Goal: Task Accomplishment & Management: Manage account settings

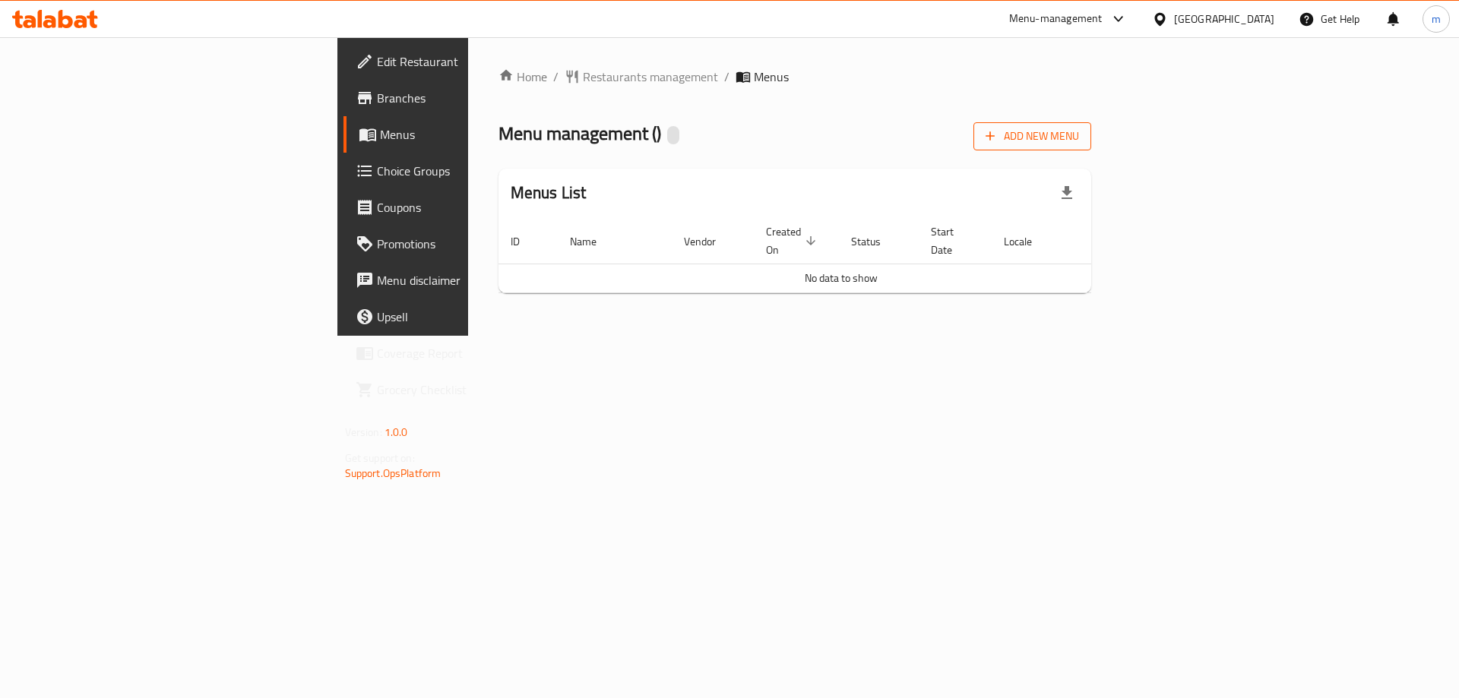
click at [1079, 131] on span "Add New Menu" at bounding box center [1032, 136] width 93 height 19
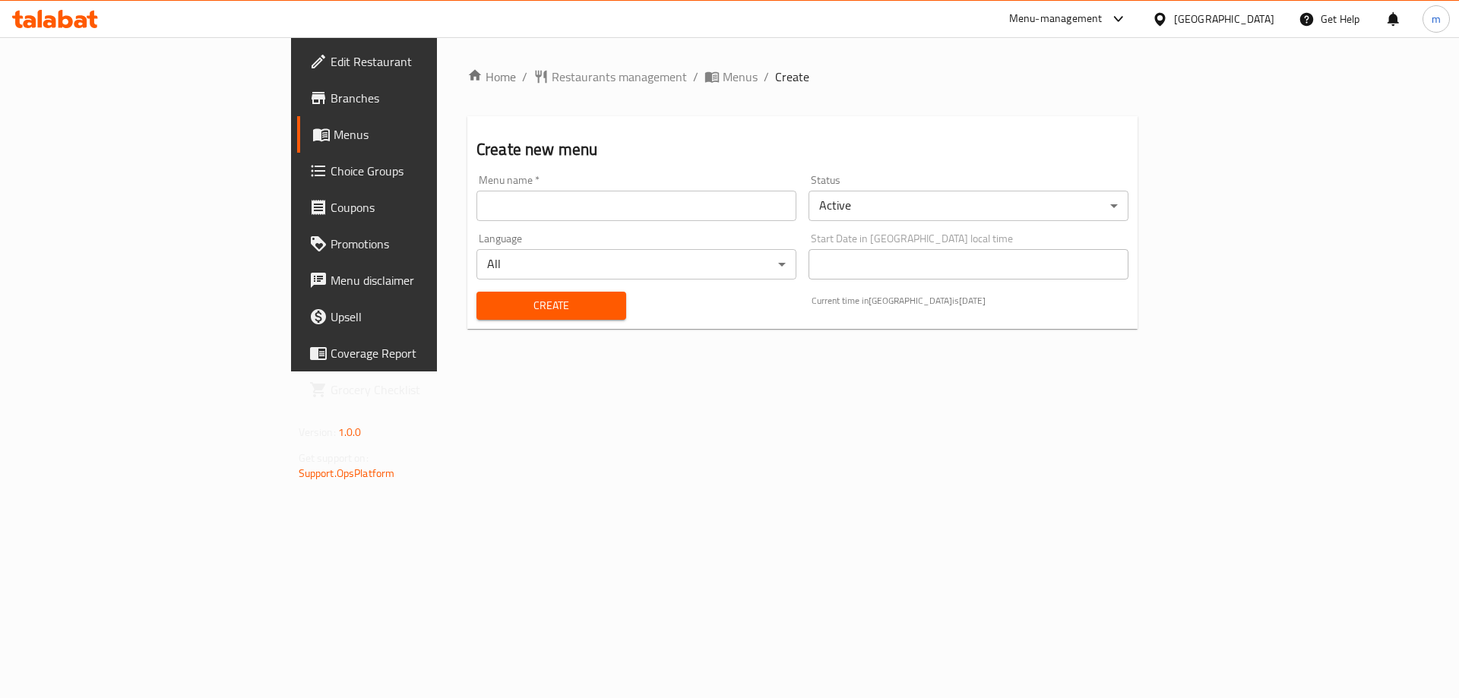
click at [477, 192] on input "text" at bounding box center [637, 206] width 320 height 30
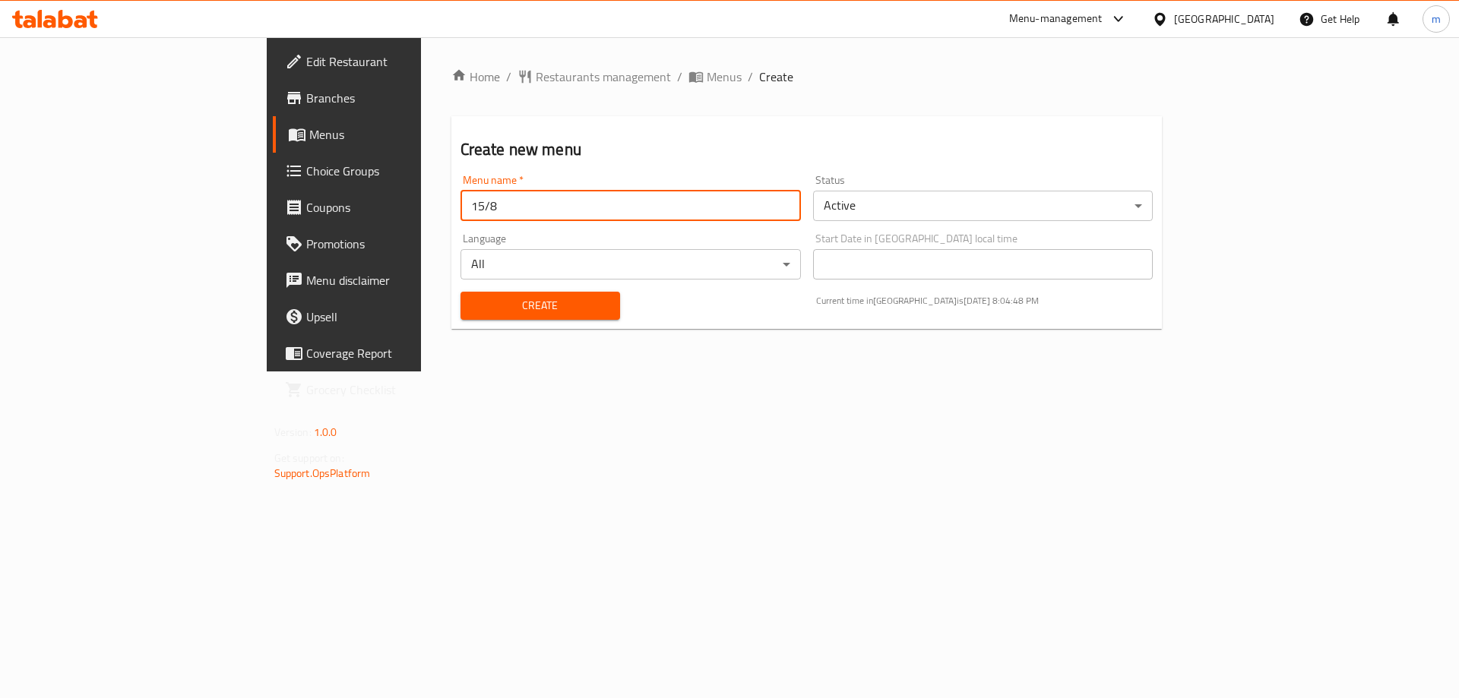
type input "15/8"
click at [461, 292] on button "Create" at bounding box center [541, 306] width 160 height 28
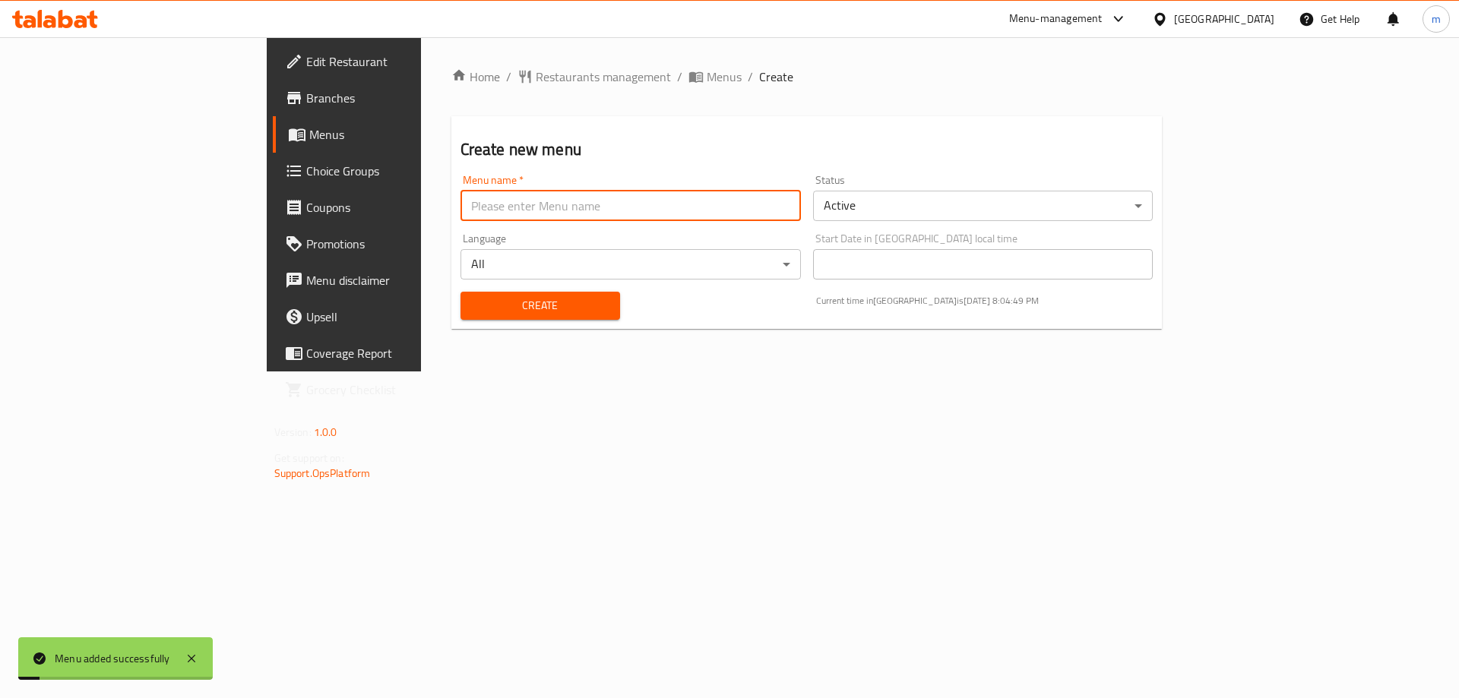
click at [309, 141] on span "Menus" at bounding box center [403, 134] width 189 height 18
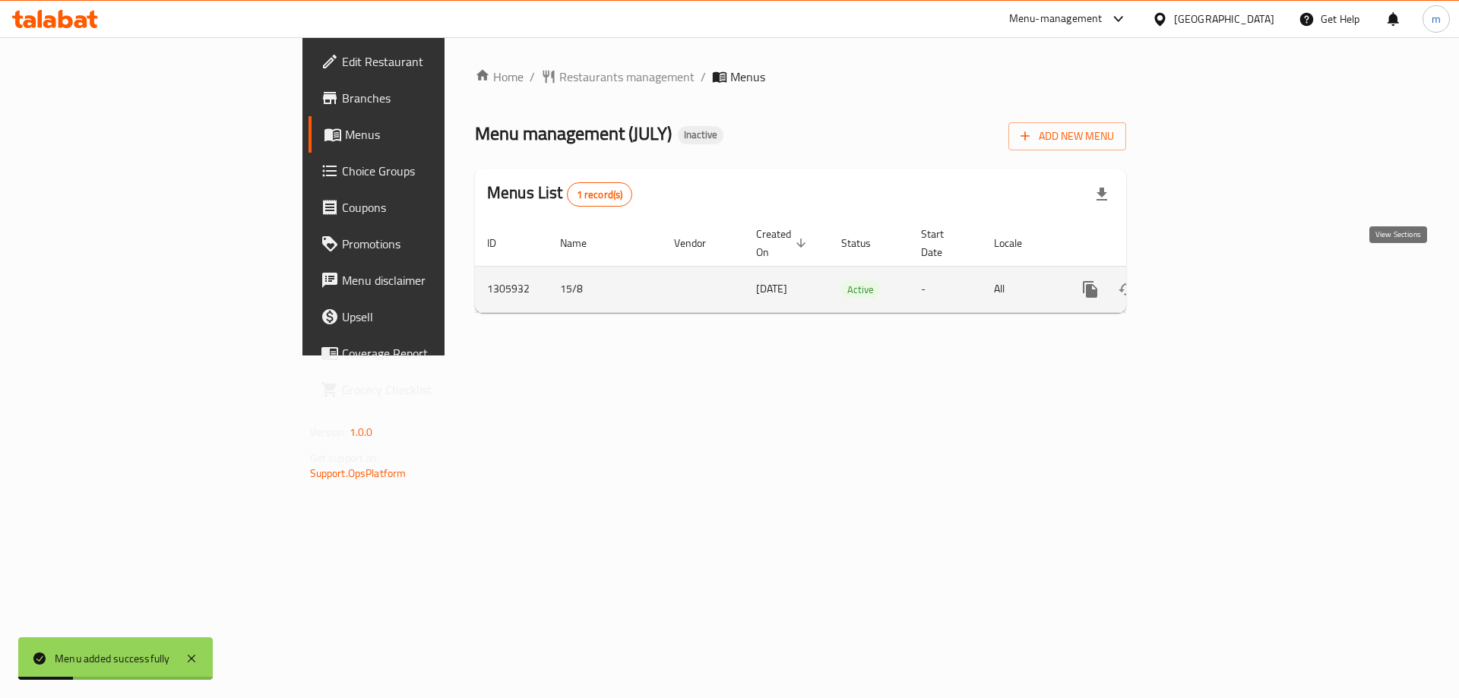
click at [1209, 280] on icon "enhanced table" at bounding box center [1200, 289] width 18 height 18
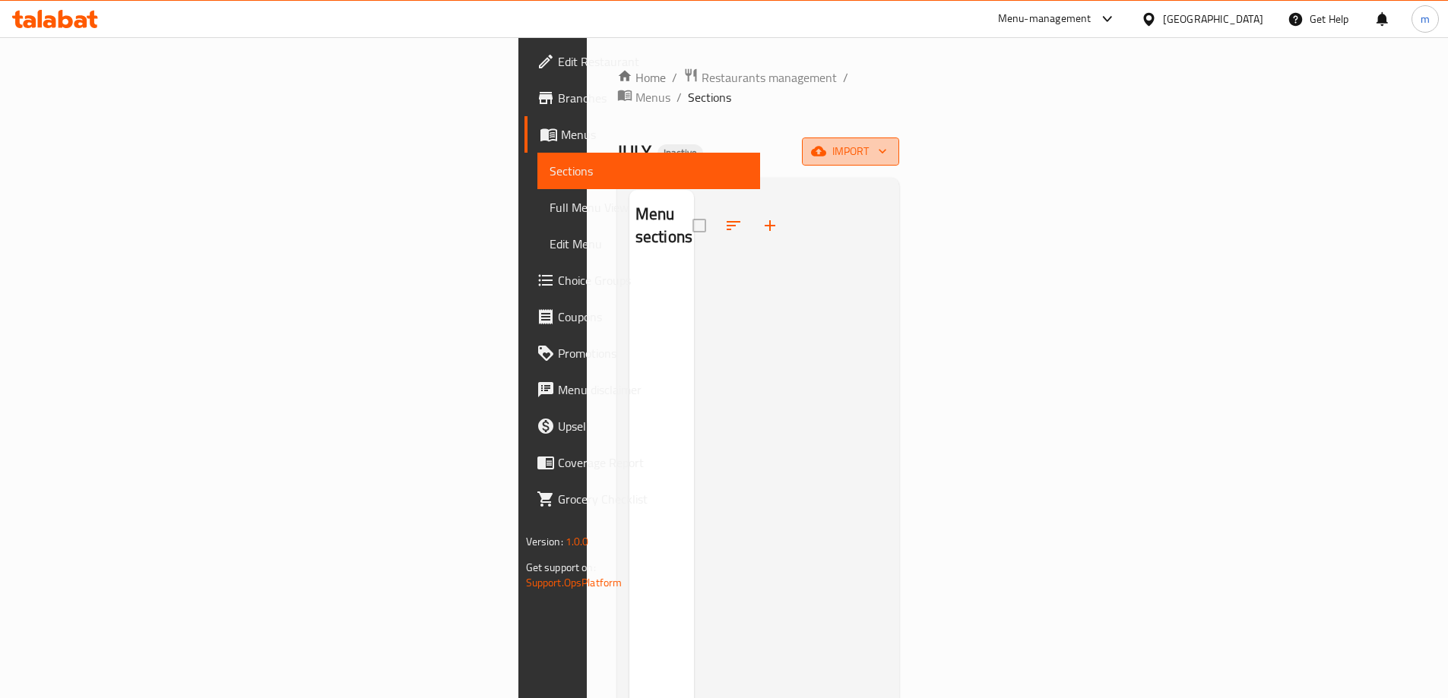
click at [826, 147] on icon "button" at bounding box center [818, 152] width 15 height 10
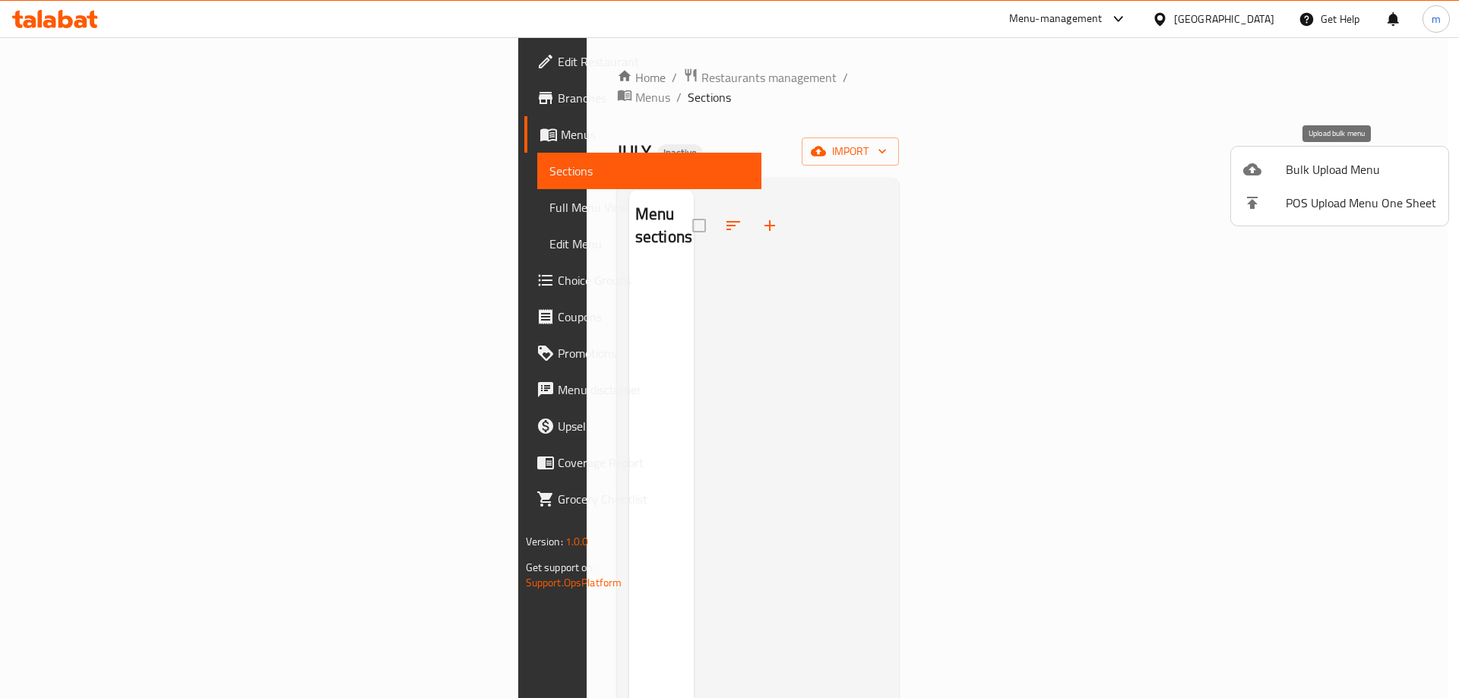
click at [1309, 174] on span "Bulk Upload Menu" at bounding box center [1361, 169] width 150 height 18
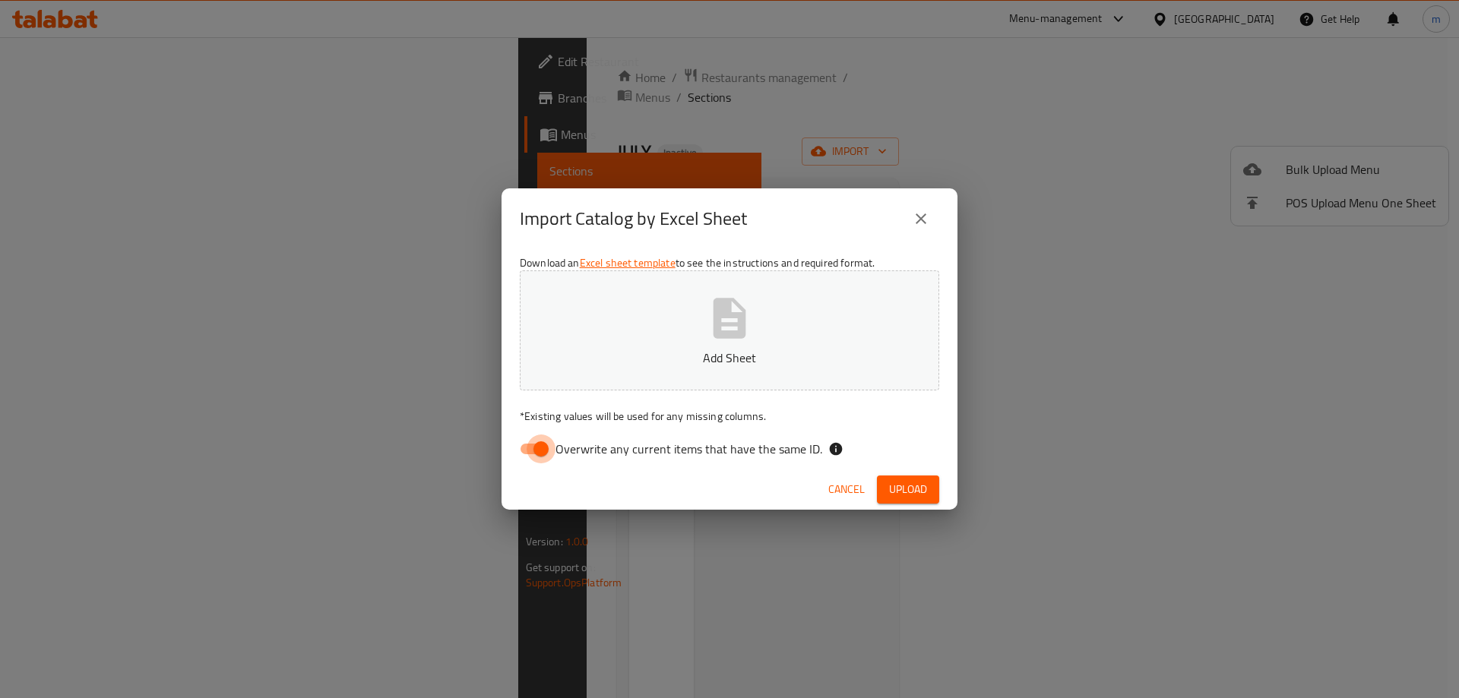
click at [538, 445] on input "Overwrite any current items that have the same ID." at bounding box center [541, 449] width 87 height 29
checkbox input "false"
click at [641, 316] on button "Add Sheet" at bounding box center [730, 331] width 420 height 120
click at [903, 487] on span "Upload" at bounding box center [908, 489] width 38 height 19
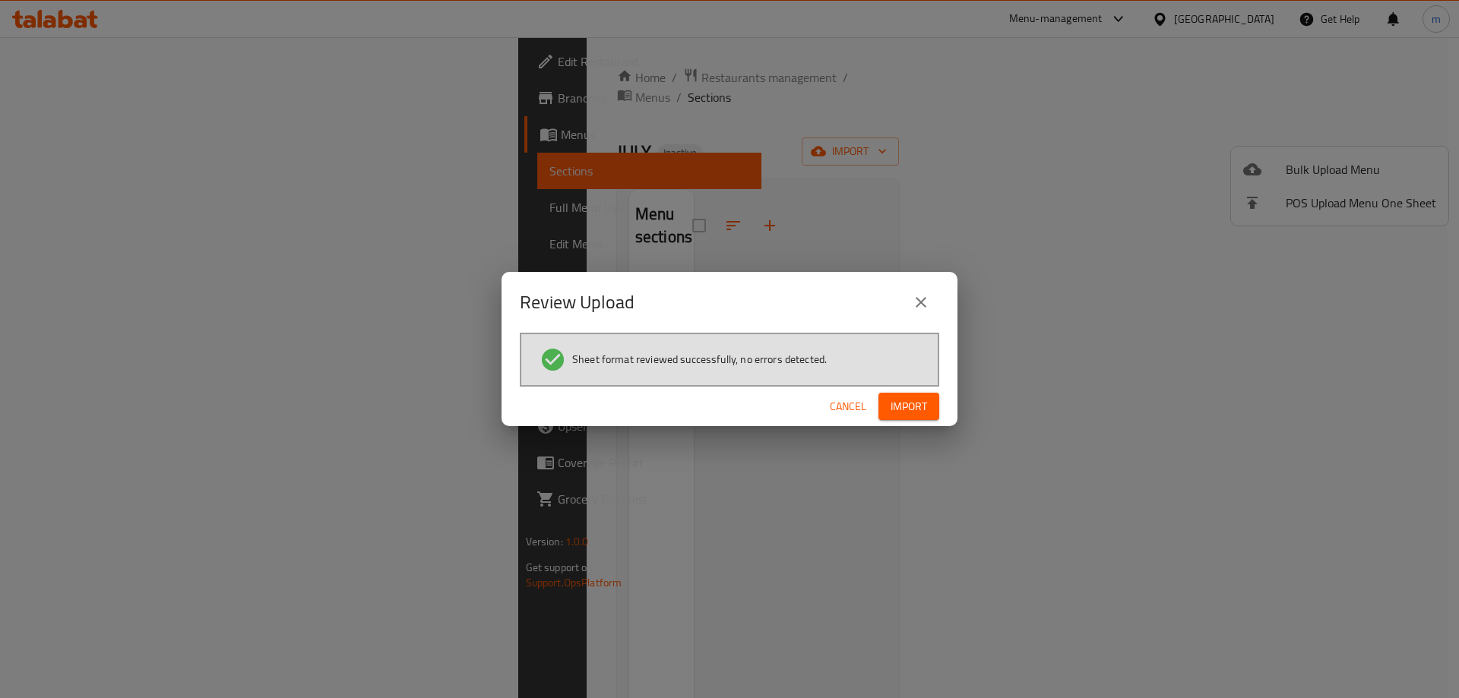
click at [923, 404] on span "Import" at bounding box center [909, 407] width 36 height 19
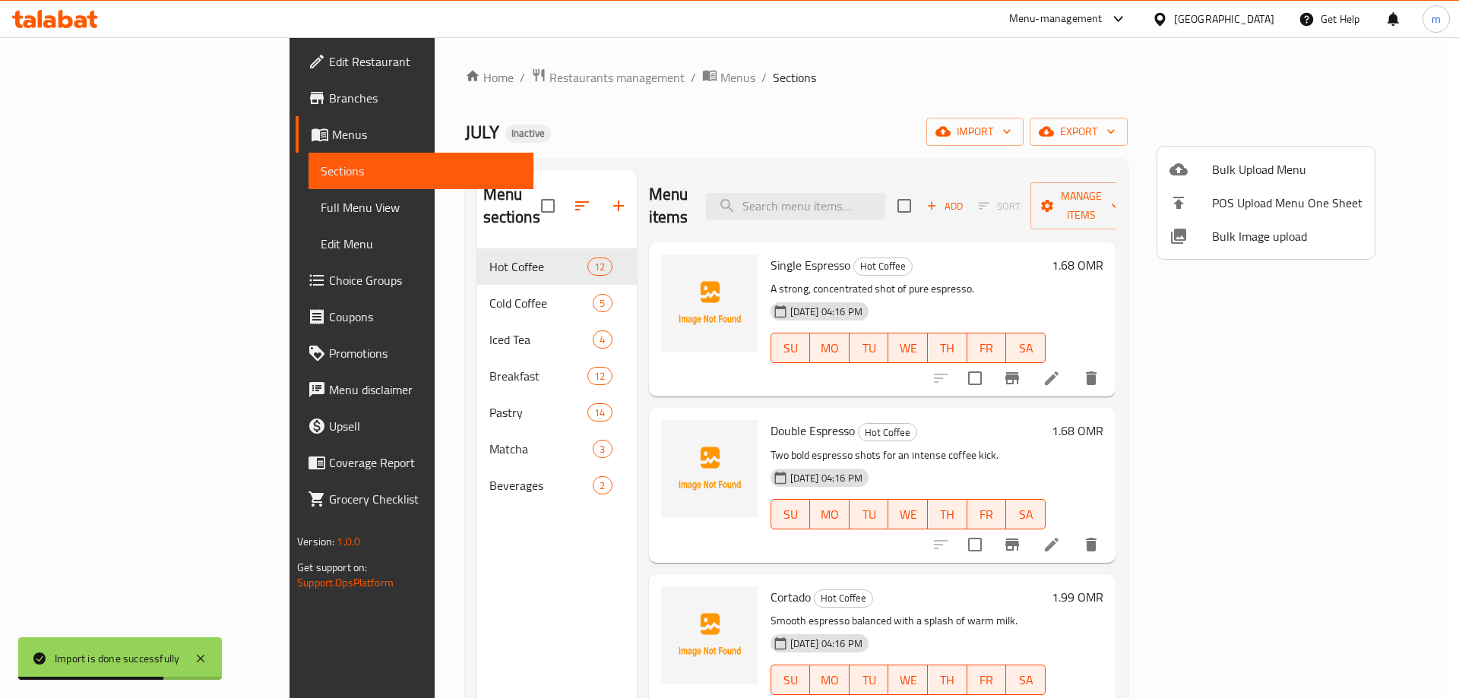
click at [84, 208] on div at bounding box center [729, 349] width 1459 height 698
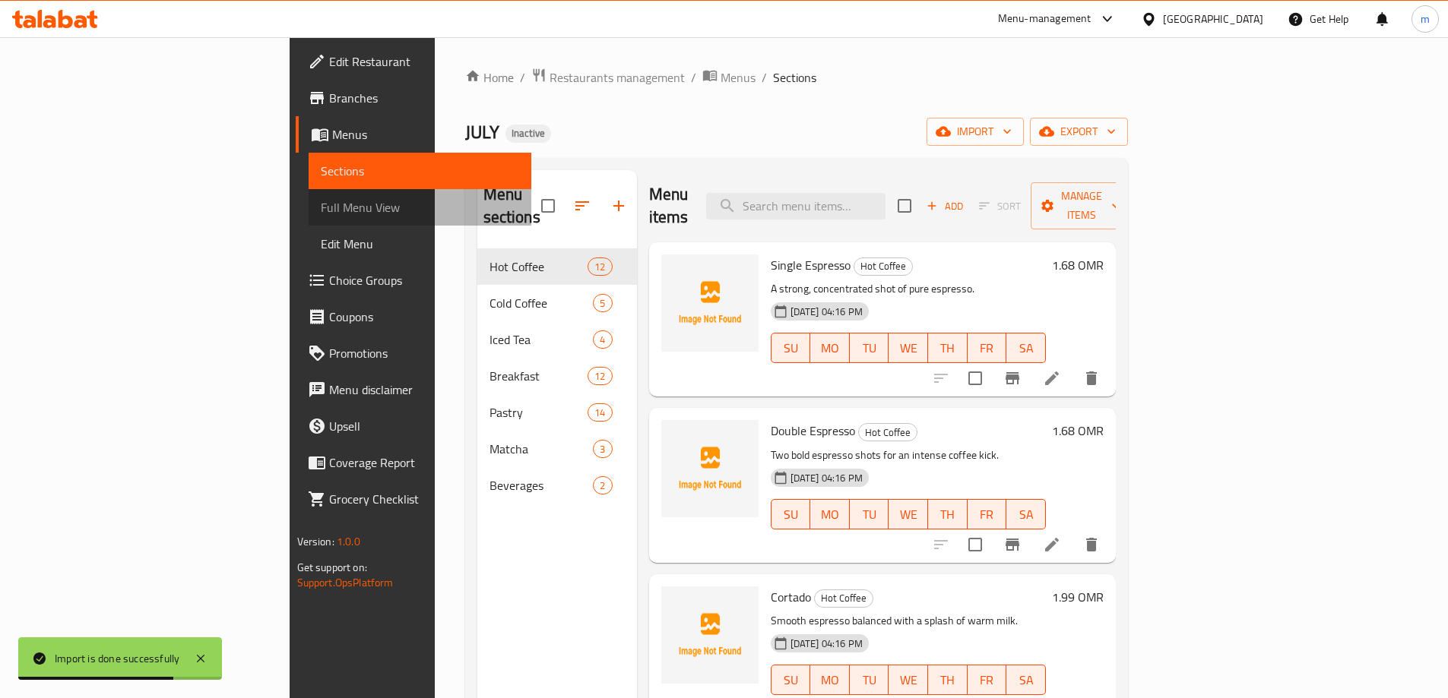
click at [321, 208] on span "Full Menu View" at bounding box center [420, 207] width 198 height 18
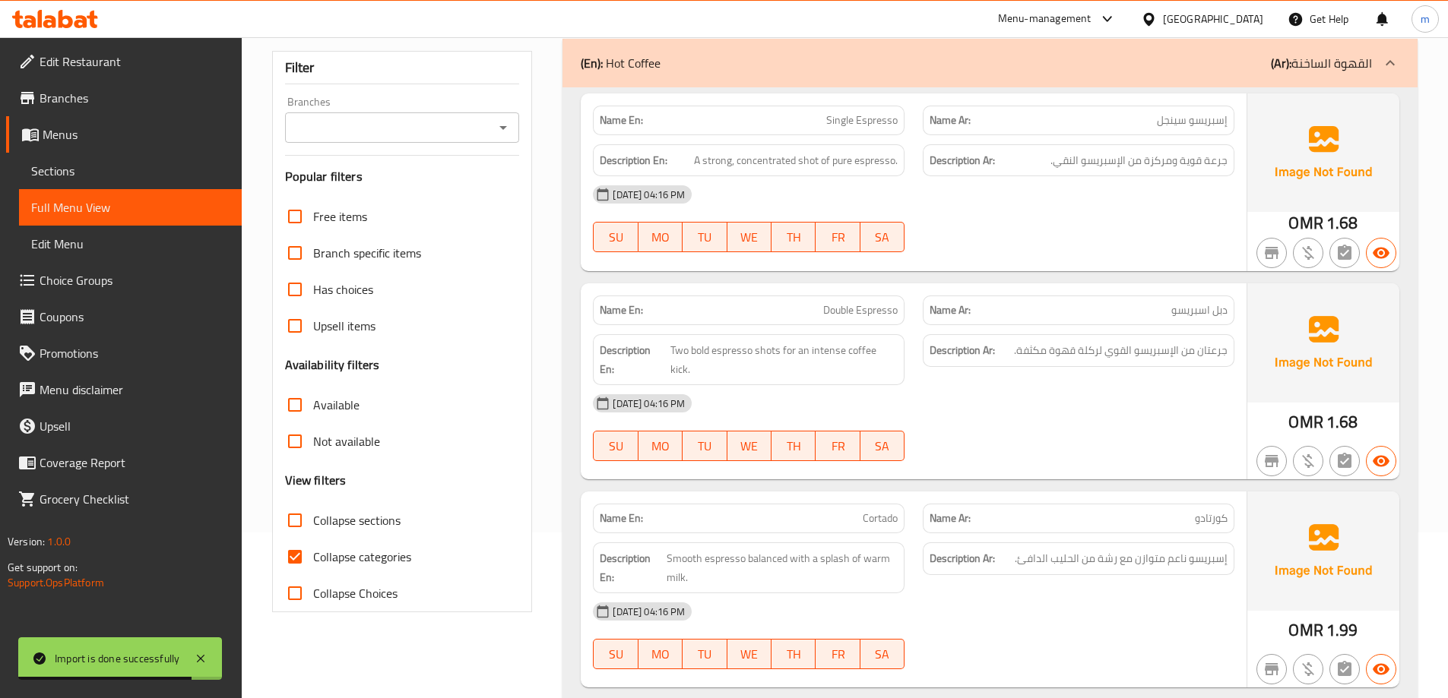
scroll to position [532, 0]
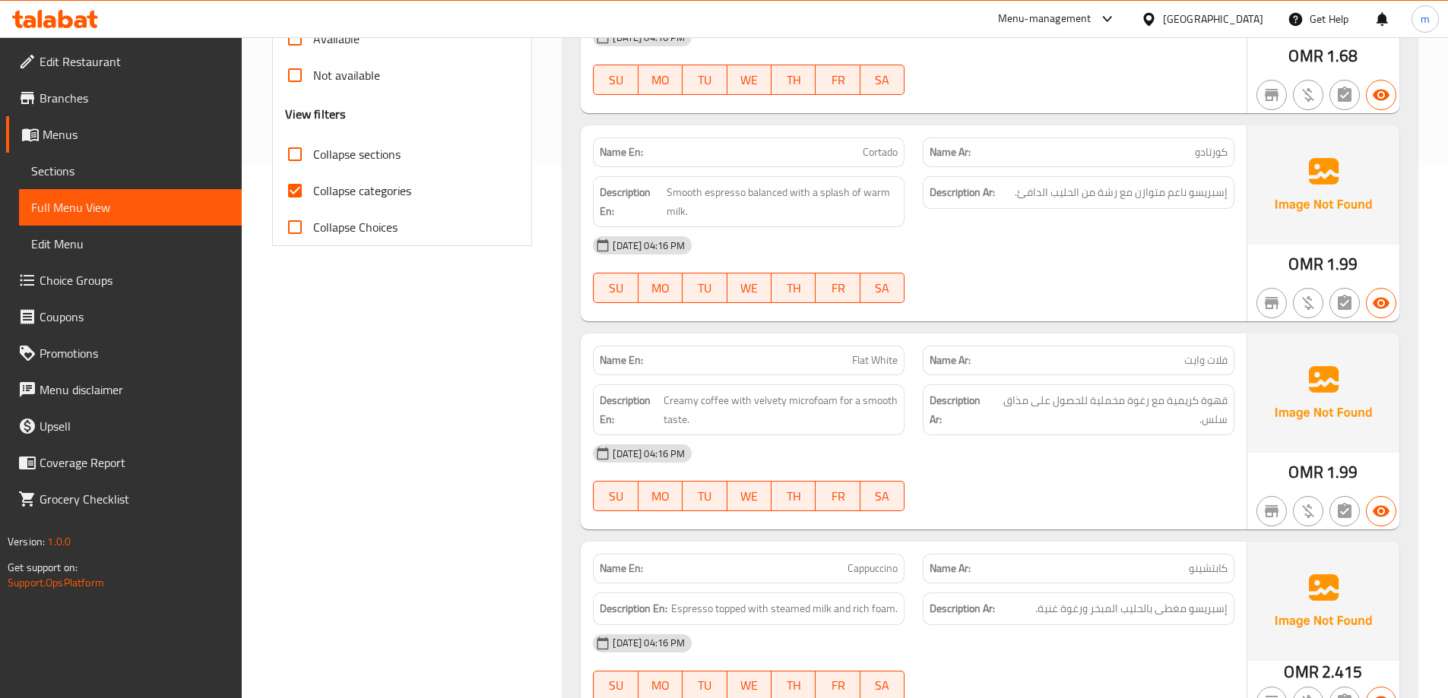
click at [296, 195] on input "Collapse categories" at bounding box center [295, 191] width 36 height 36
checkbox input "false"
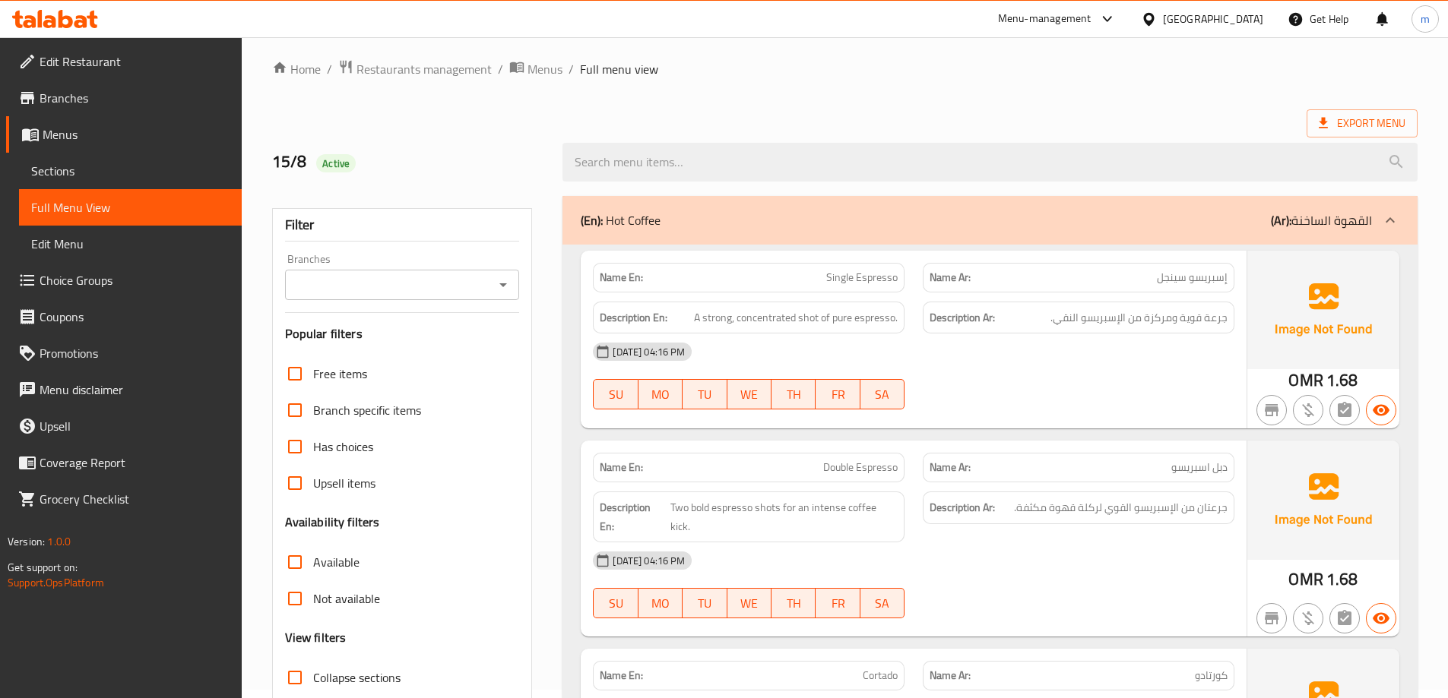
scroll to position [0, 0]
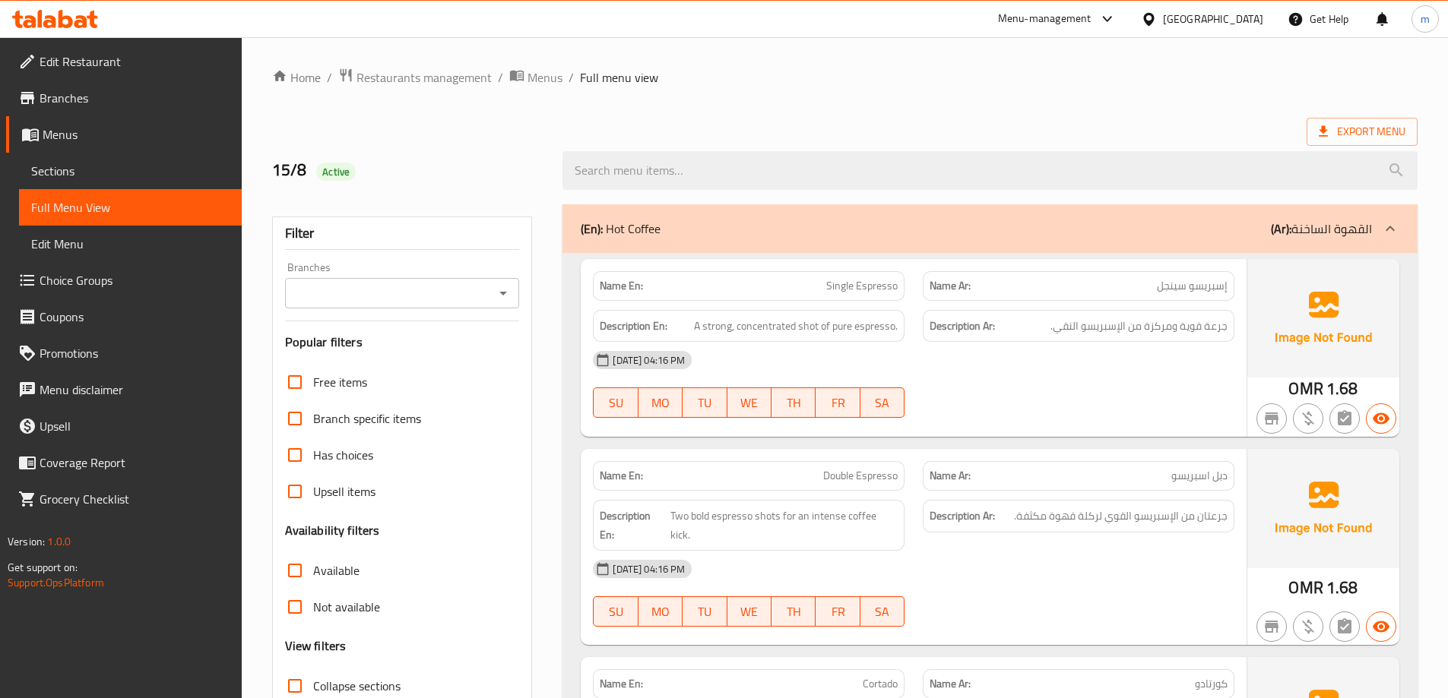
click at [855, 34] on div "Menu-management Oman Get Help m" at bounding box center [724, 19] width 1448 height 36
click at [877, 283] on span "Single Espresso" at bounding box center [861, 286] width 71 height 16
copy span "Single Espresso"
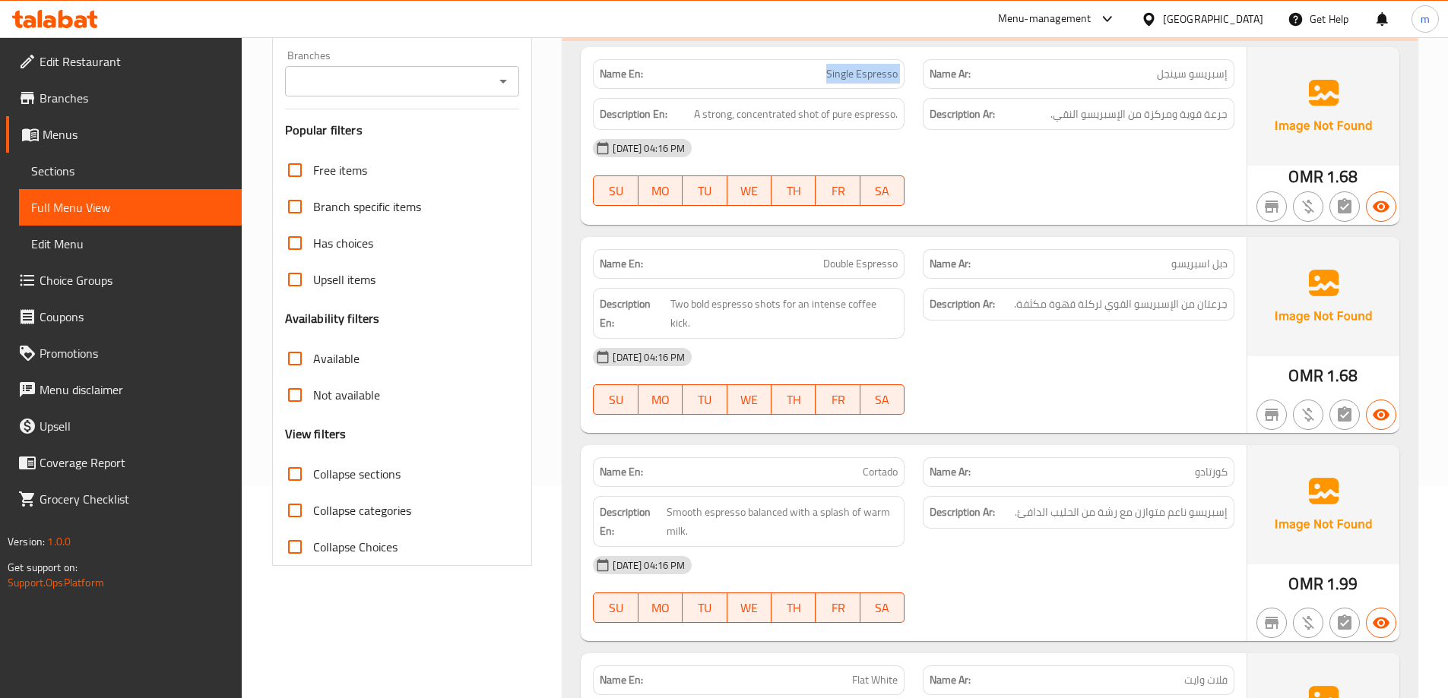
scroll to position [228, 0]
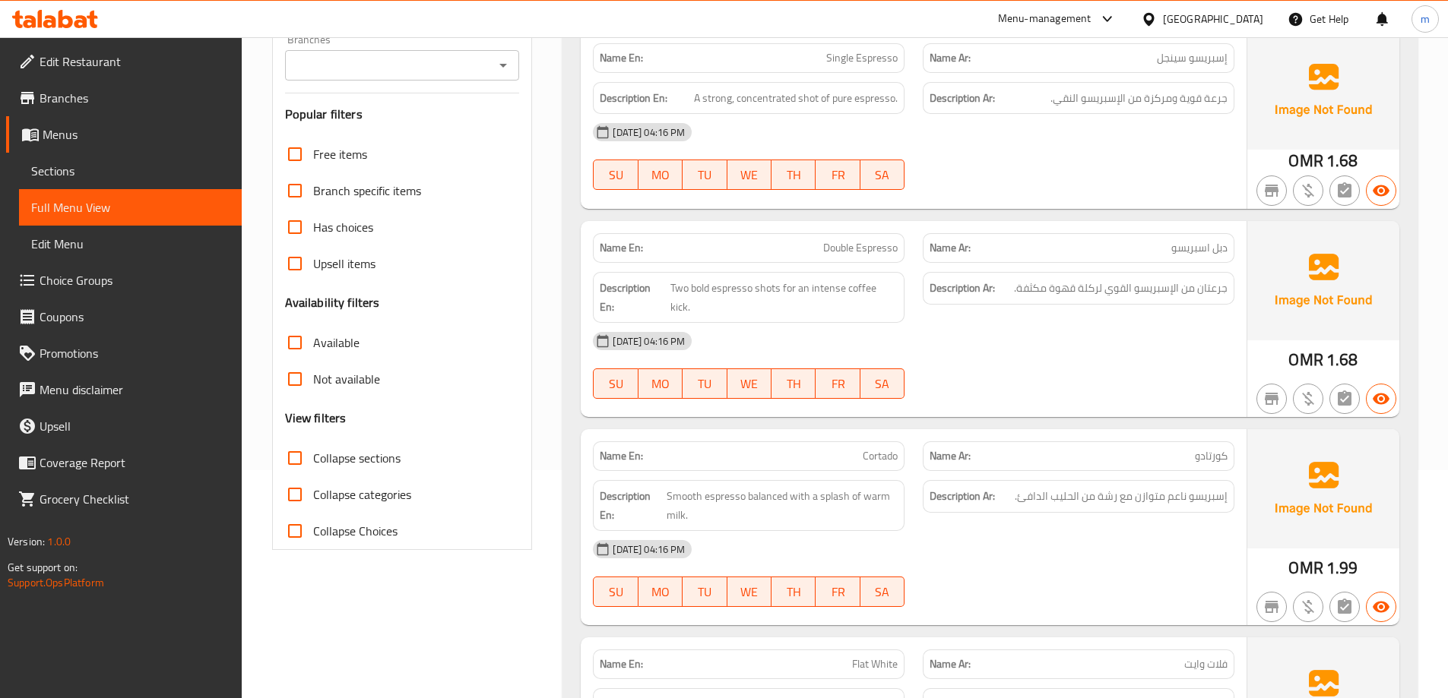
click at [809, 263] on div "Description En: Two bold espresso shots for an intense coffee kick." at bounding box center [749, 297] width 330 height 69
click at [827, 251] on span "Double Espresso" at bounding box center [860, 248] width 74 height 16
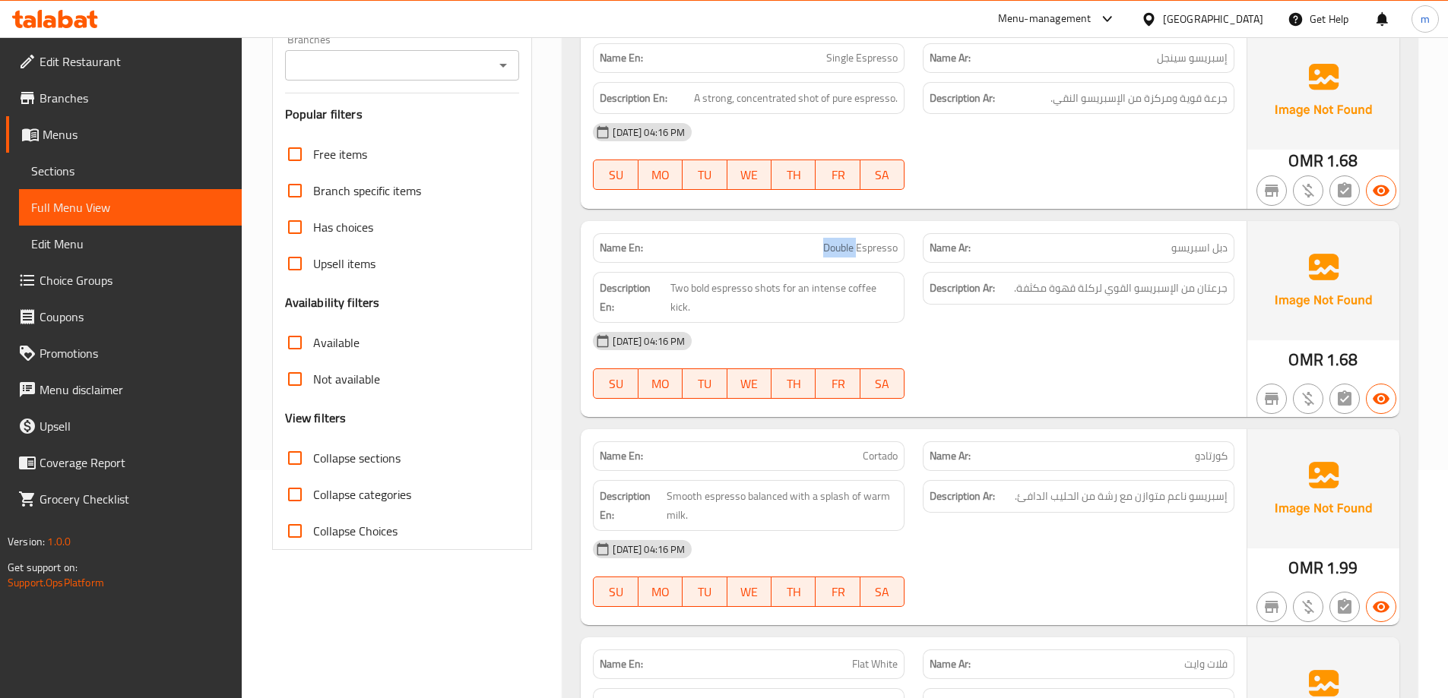
click at [827, 251] on span "Double Espresso" at bounding box center [860, 248] width 74 height 16
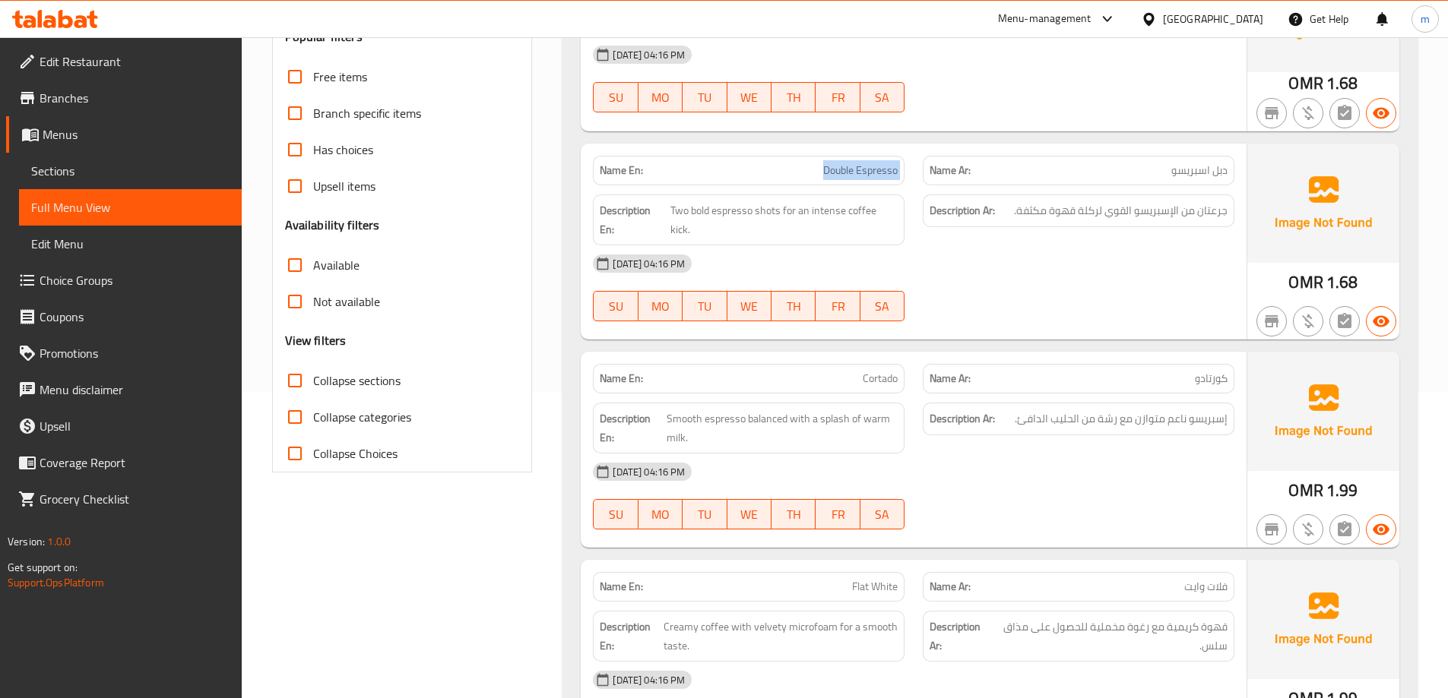
scroll to position [304, 0]
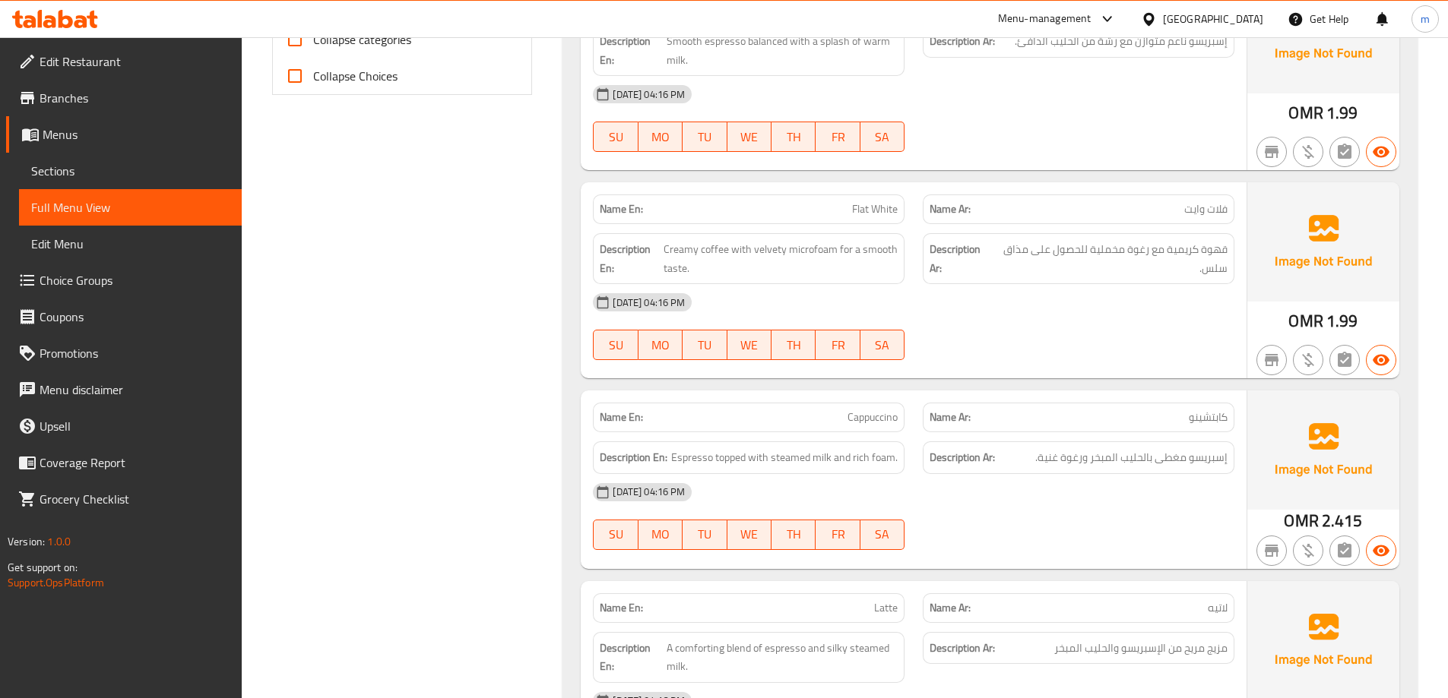
scroll to position [684, 0]
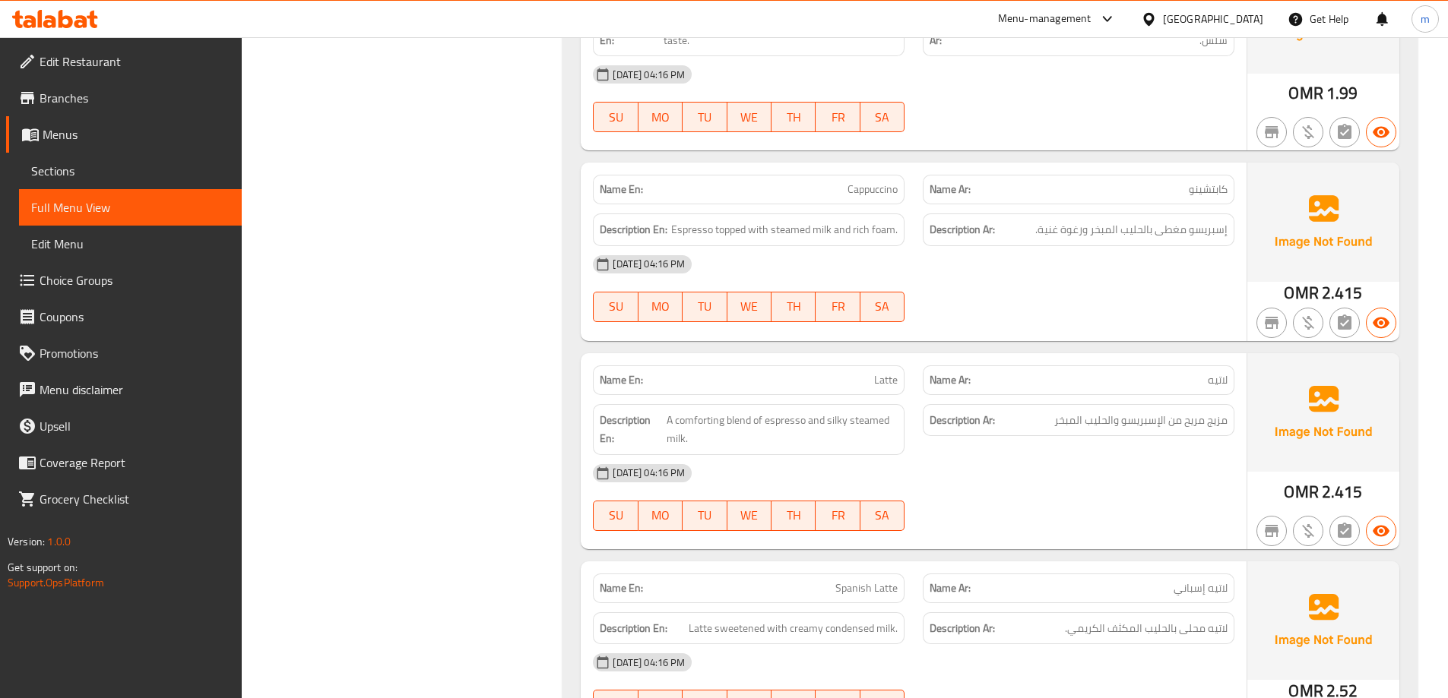
scroll to position [912, 0]
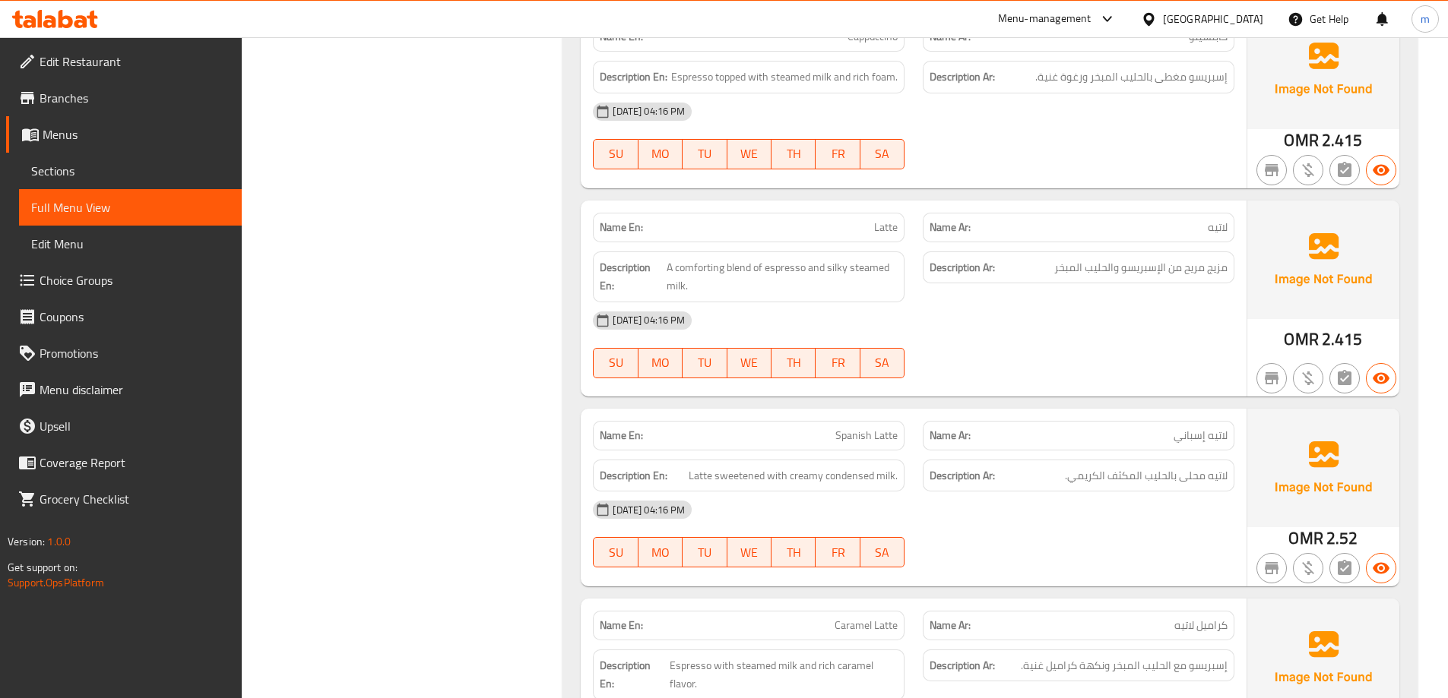
scroll to position [1140, 0]
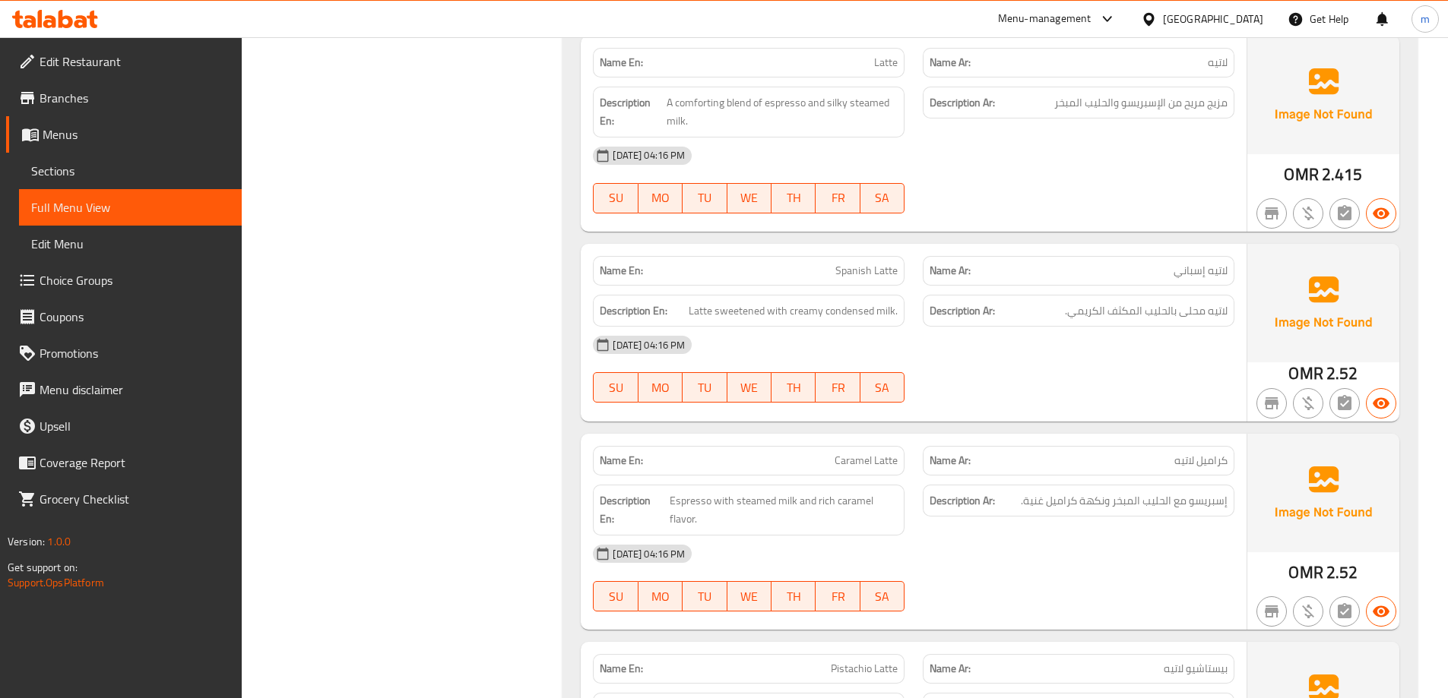
scroll to position [1444, 0]
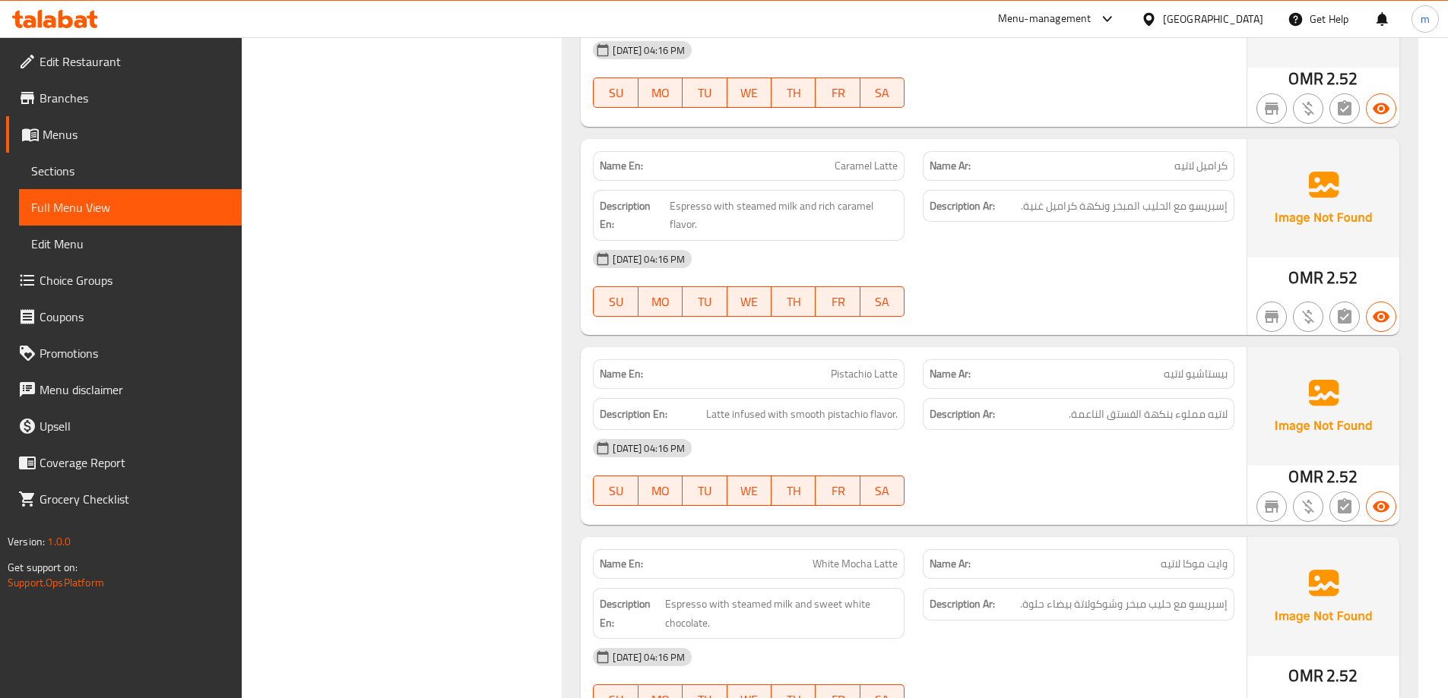
scroll to position [1672, 0]
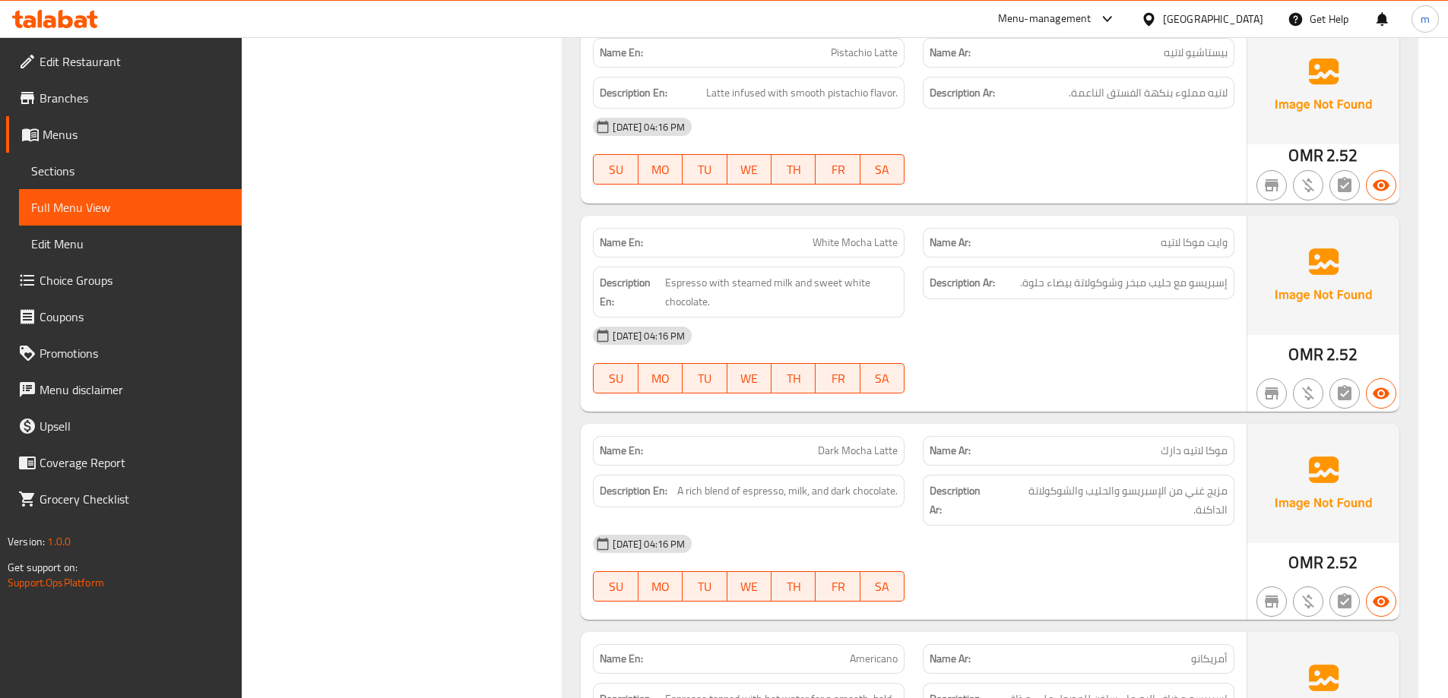
scroll to position [1900, 0]
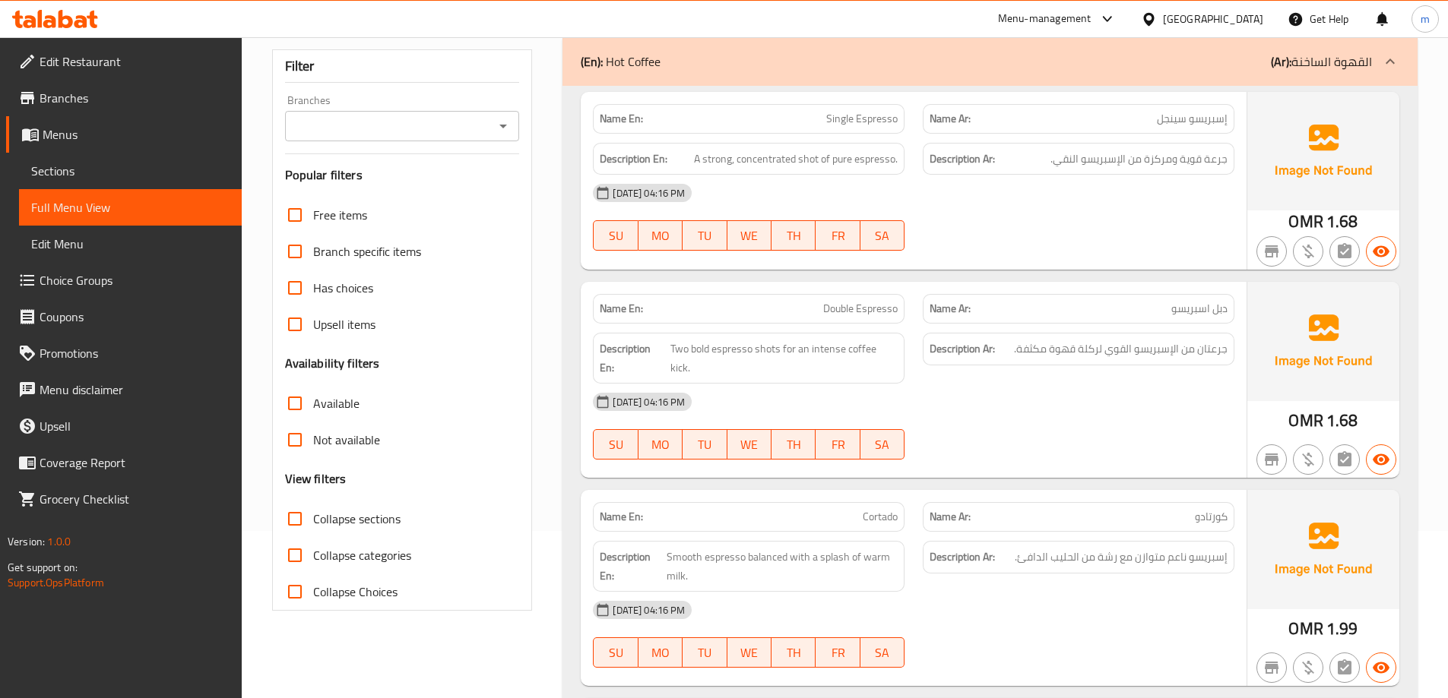
scroll to position [152, 0]
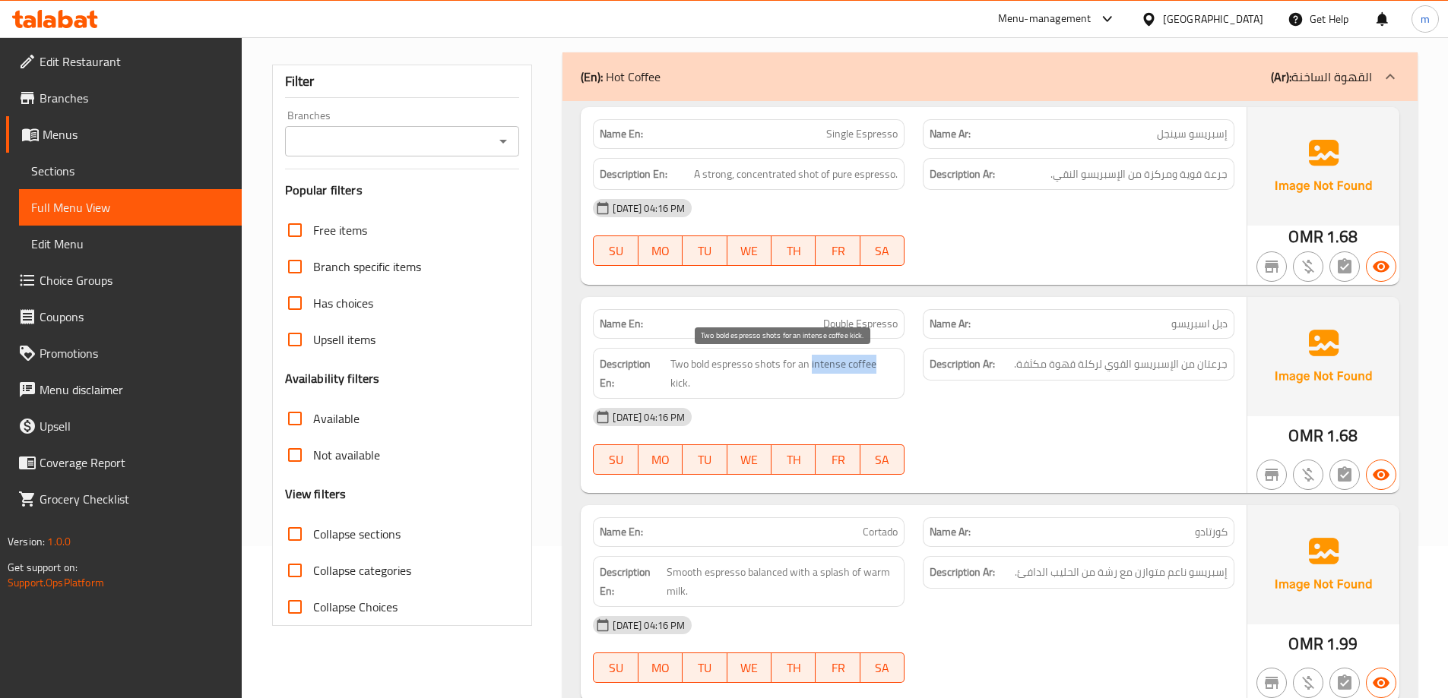
drag, startPoint x: 812, startPoint y: 367, endPoint x: 876, endPoint y: 369, distance: 63.1
click at [876, 369] on span "Two bold espresso shots for an intense coffee kick." at bounding box center [783, 373] width 227 height 37
click at [926, 407] on div "[DATE] 04:16 PM" at bounding box center [914, 417] width 660 height 36
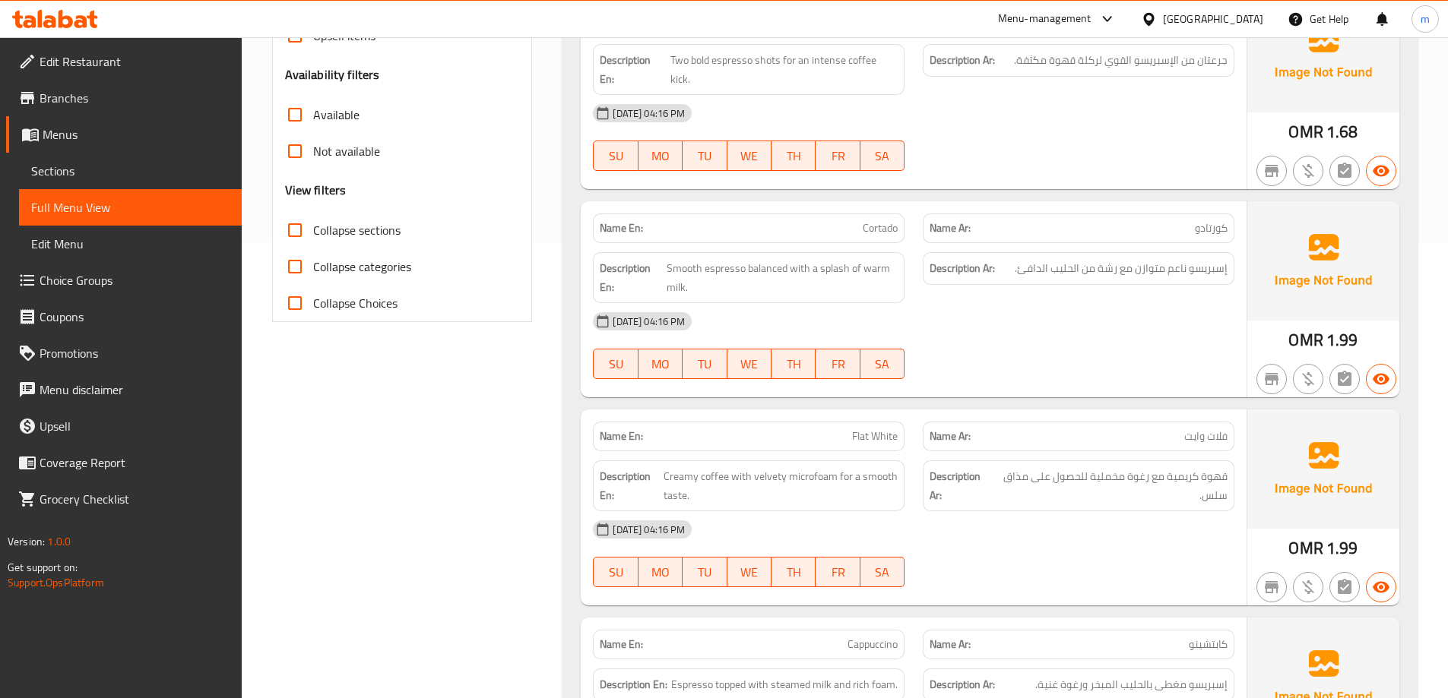
scroll to position [380, 0]
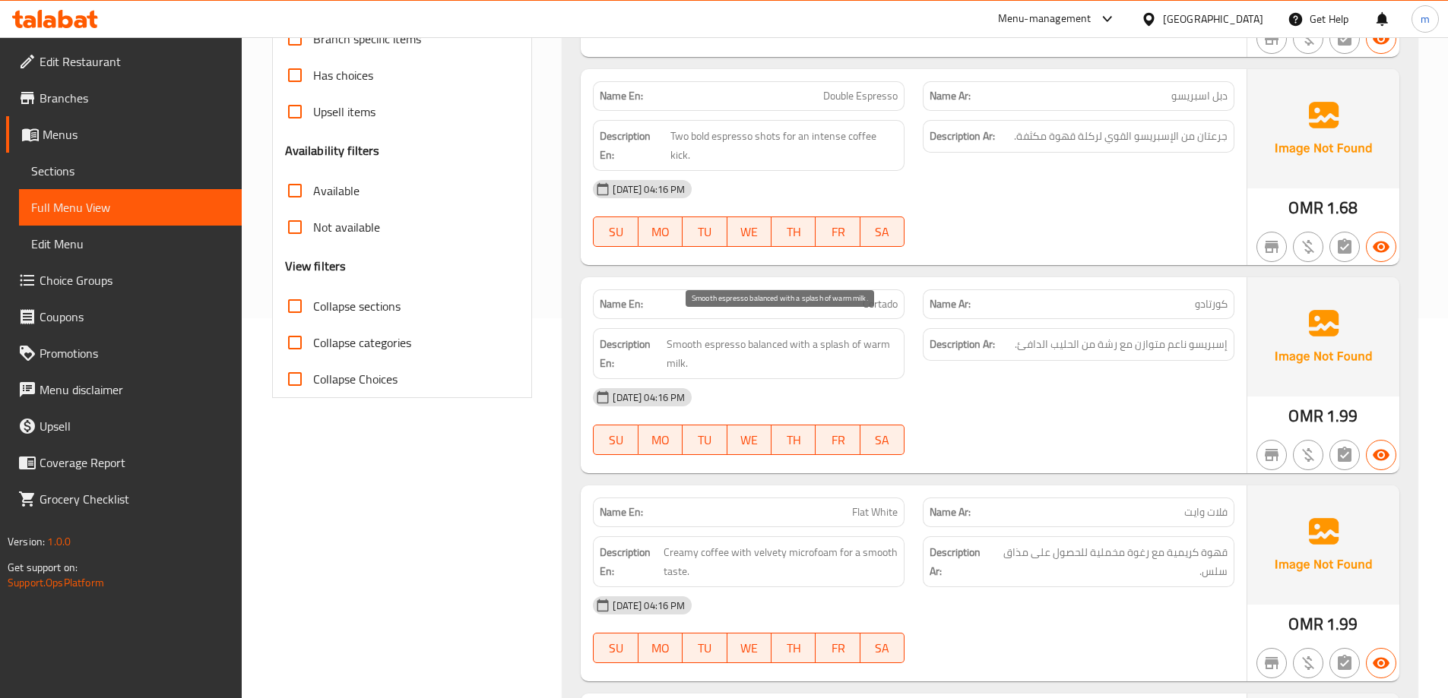
click at [831, 335] on span "Smooth espresso balanced with a splash of warm milk." at bounding box center [782, 353] width 231 height 37
click at [835, 339] on span "Smooth espresso balanced with a splash of warm milk." at bounding box center [782, 353] width 231 height 37
click at [835, 335] on span "Smooth espresso balanced with a splash of warm milk." at bounding box center [782, 353] width 231 height 37
copy span "splash"
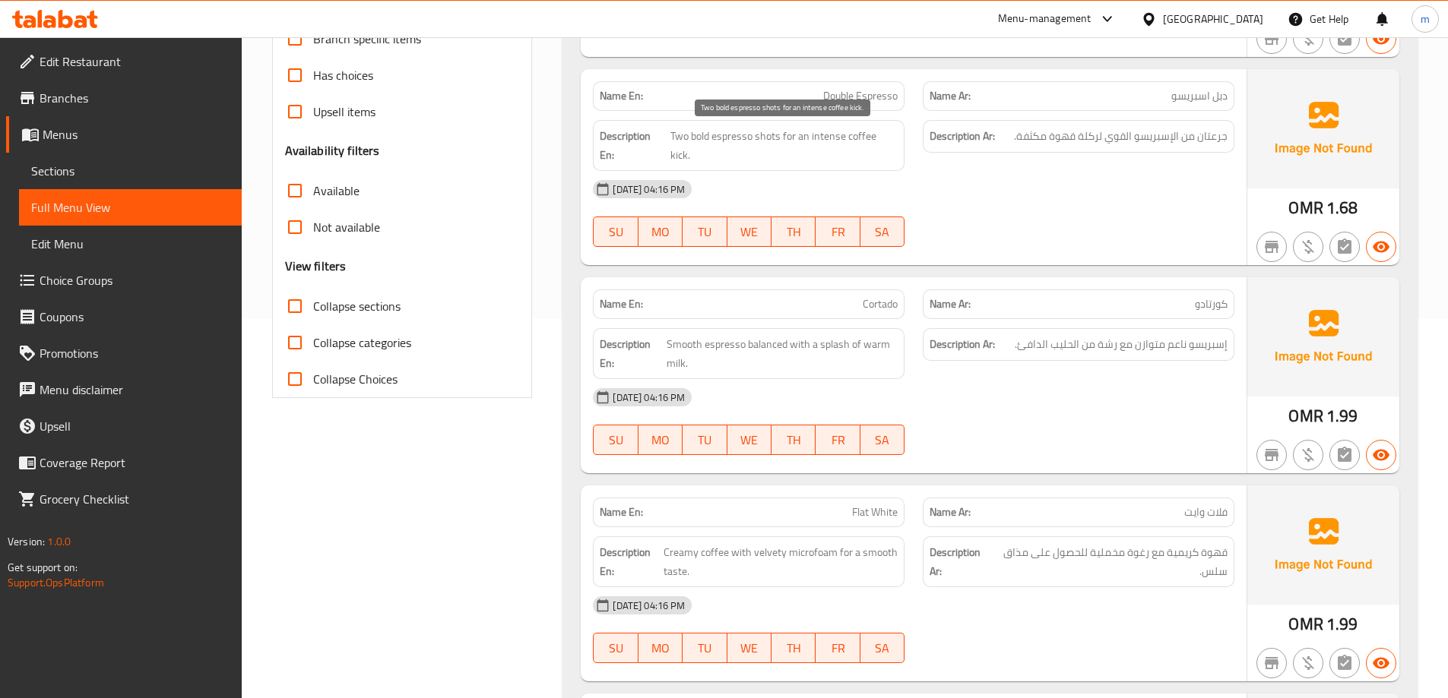
click at [833, 141] on span "Two bold espresso shots for an intense coffee kick." at bounding box center [783, 145] width 227 height 37
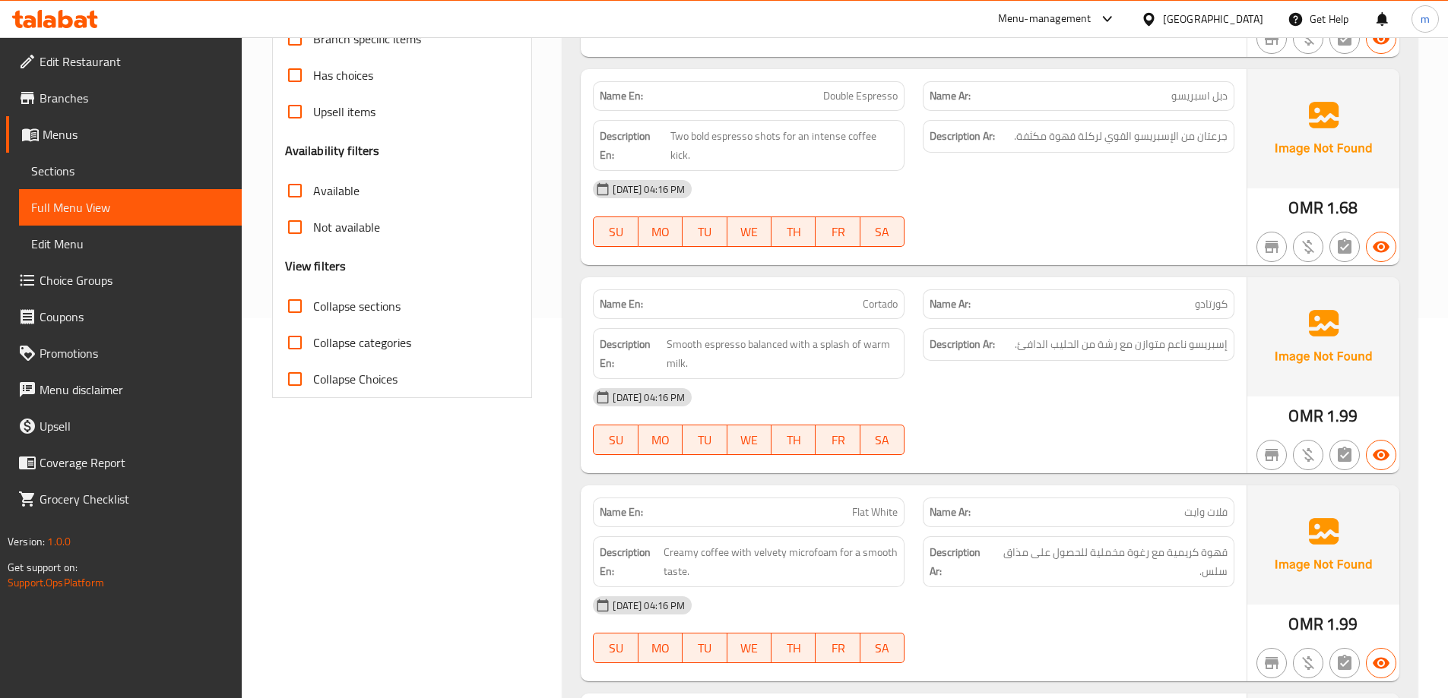
click at [858, 319] on div "Description En: Smooth espresso balanced with a splash of warm milk." at bounding box center [749, 353] width 330 height 69
click at [860, 296] on p "Name En: Cortado" at bounding box center [749, 304] width 298 height 16
copy span "Cortado"
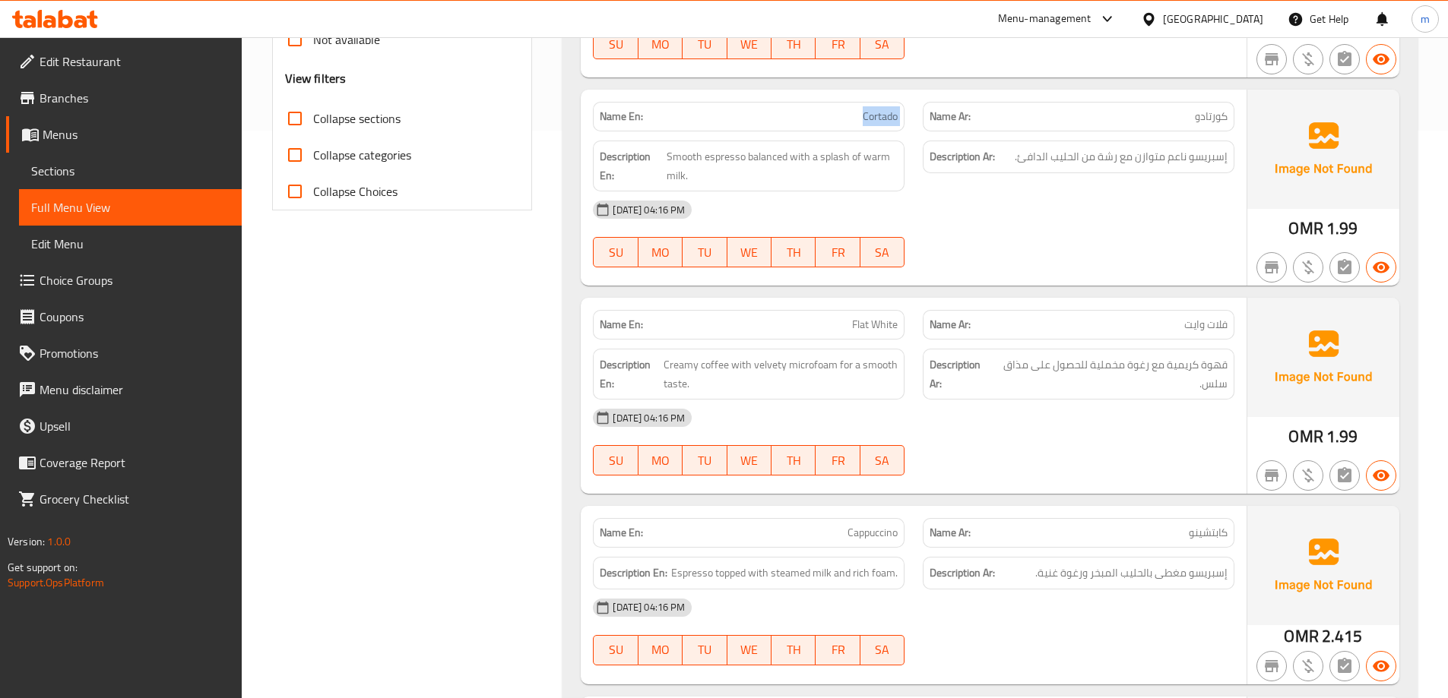
scroll to position [684, 0]
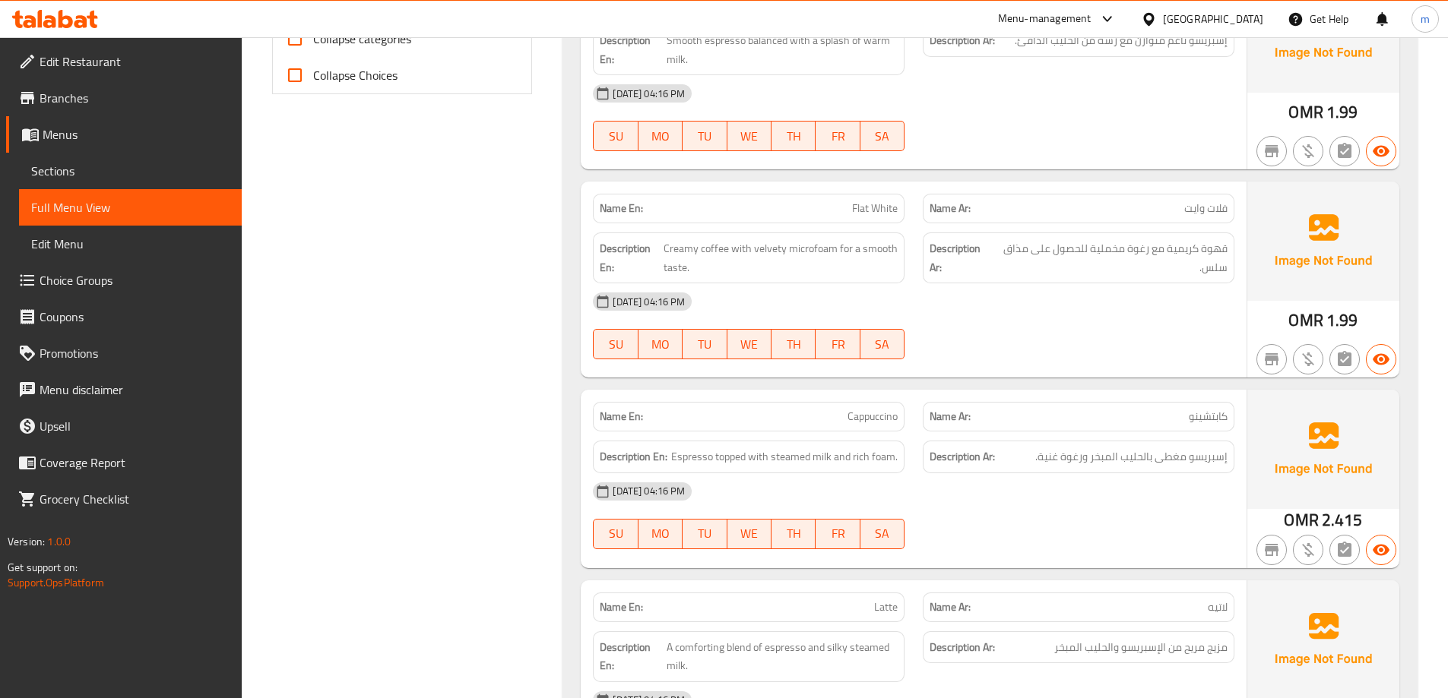
click at [796, 239] on span "Creamy coffee with velvety microfoam for a smooth taste." at bounding box center [781, 257] width 234 height 37
copy span "microfoam"
click at [858, 201] on span "Flat White" at bounding box center [875, 209] width 46 height 16
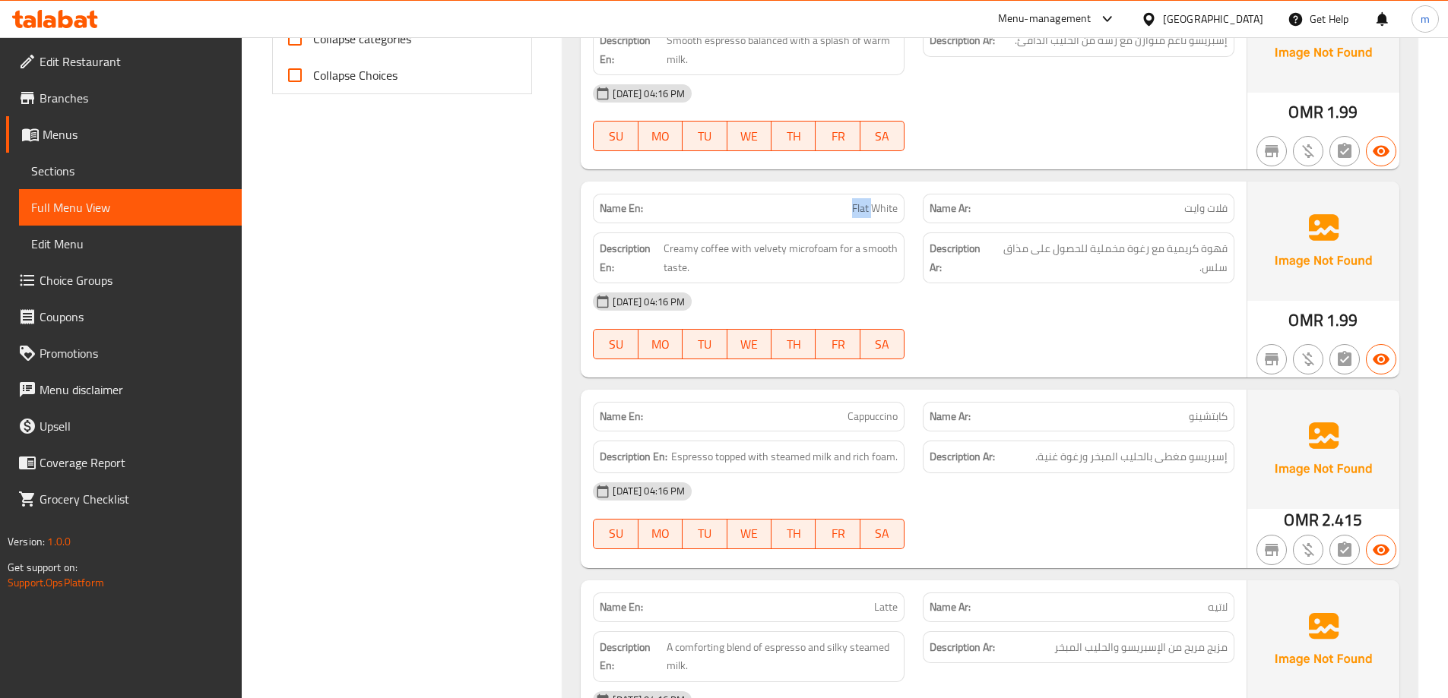
click at [858, 201] on span "Flat White" at bounding box center [875, 209] width 46 height 16
copy span "Flat White"
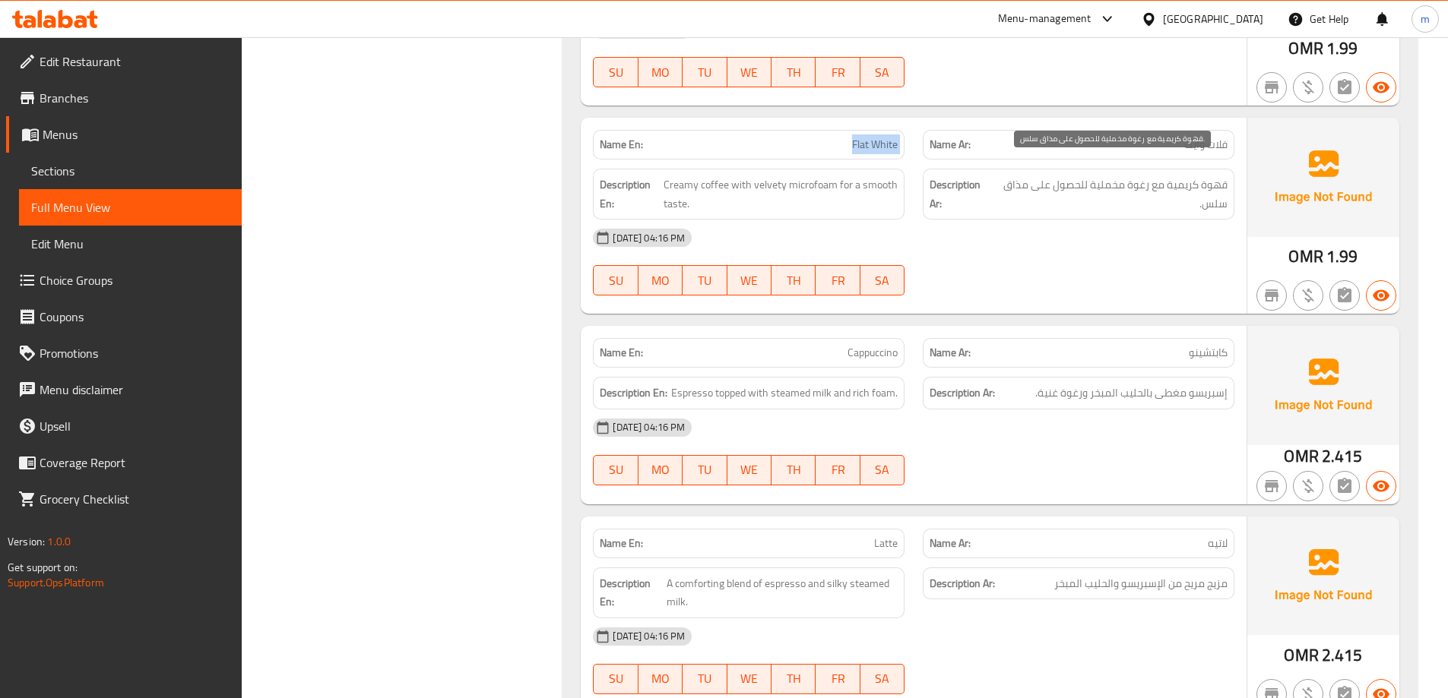
scroll to position [836, 0]
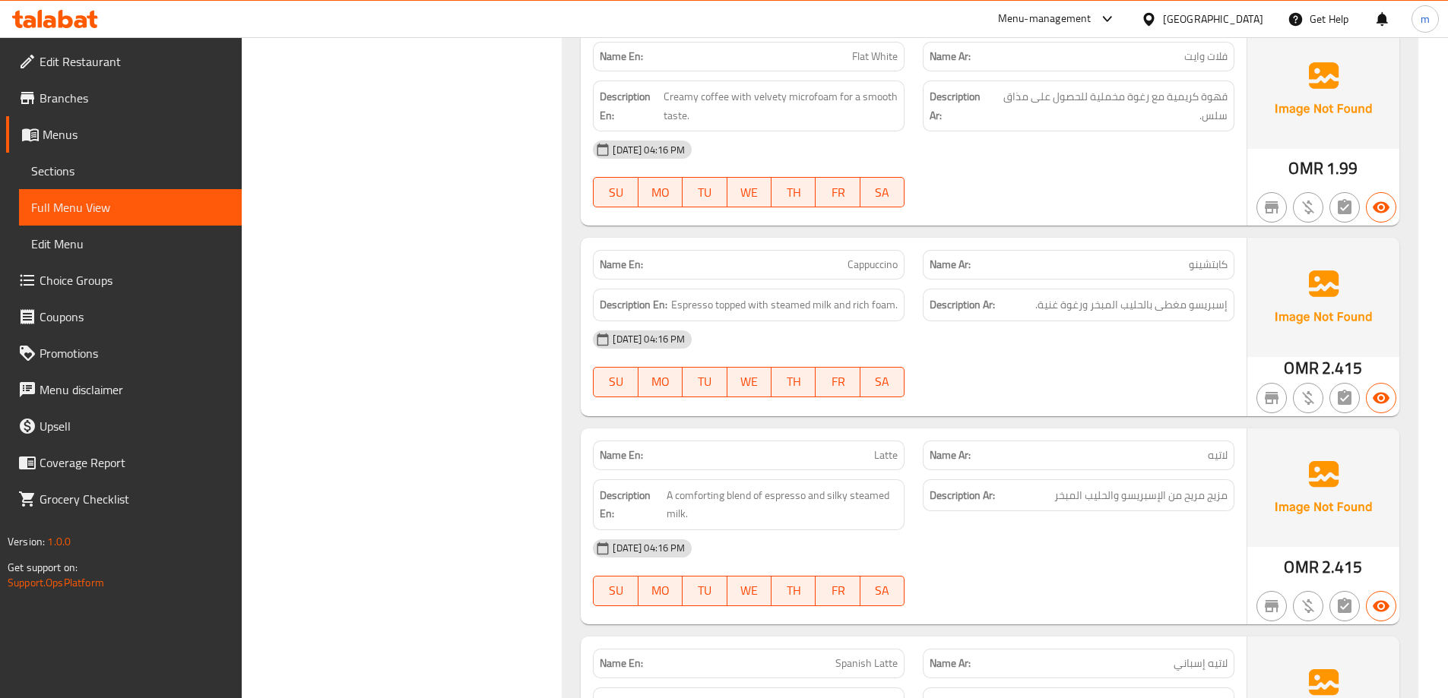
drag, startPoint x: 450, startPoint y: 221, endPoint x: 432, endPoint y: 153, distance: 70.8
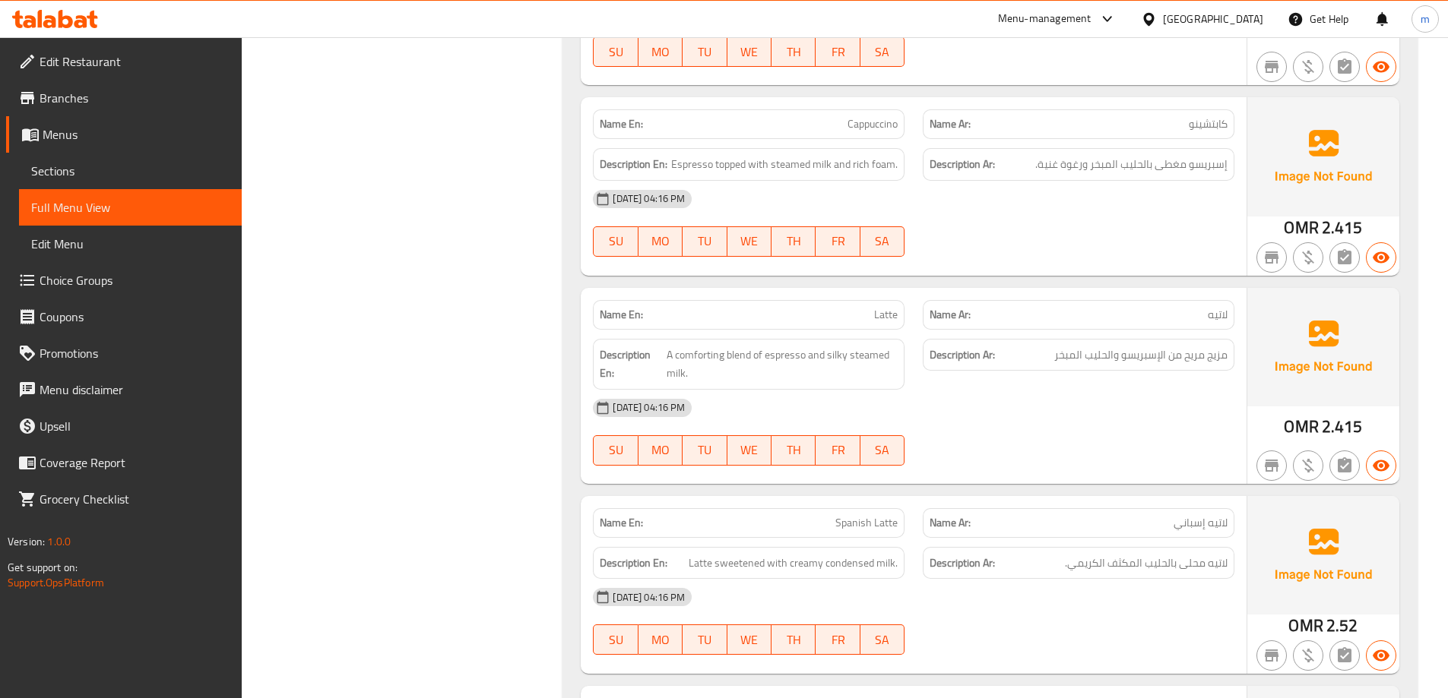
scroll to position [988, 0]
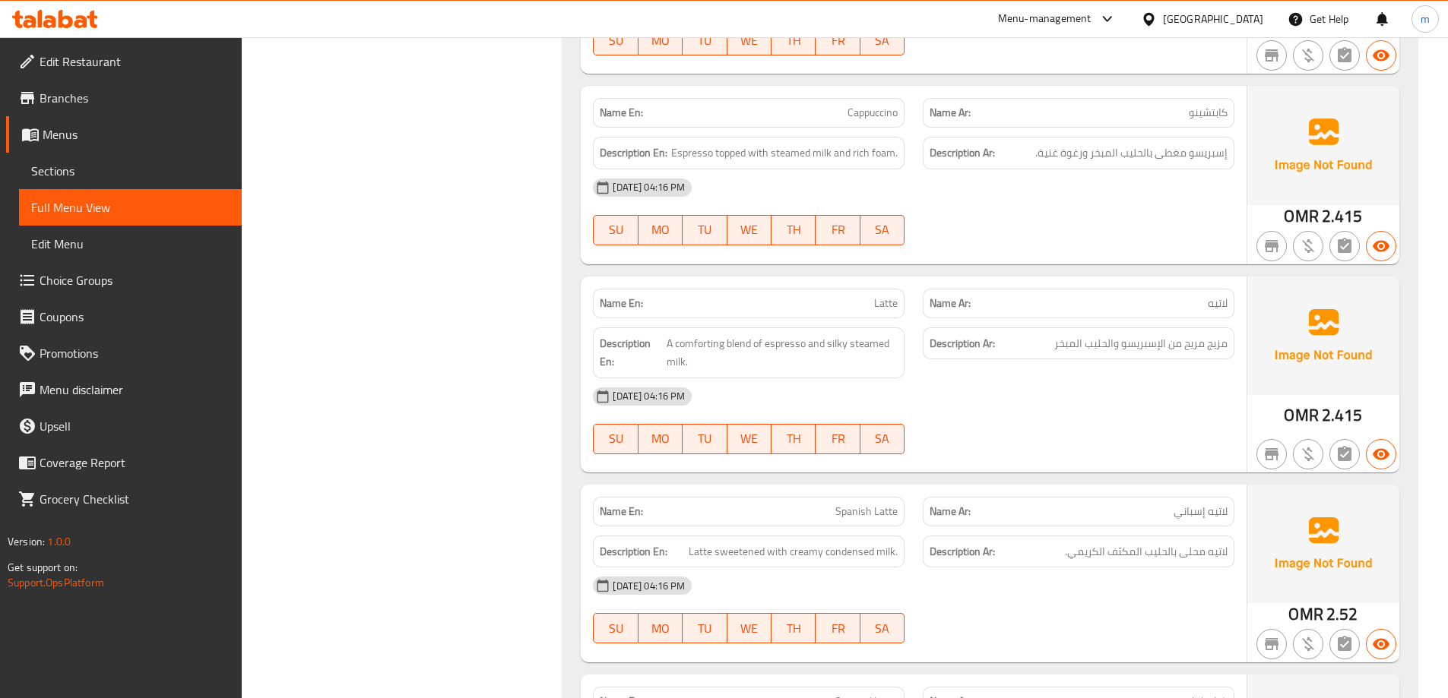
click at [837, 299] on div "Name En: Latte" at bounding box center [749, 304] width 312 height 30
click at [838, 299] on div "Name En: Latte" at bounding box center [749, 304] width 312 height 30
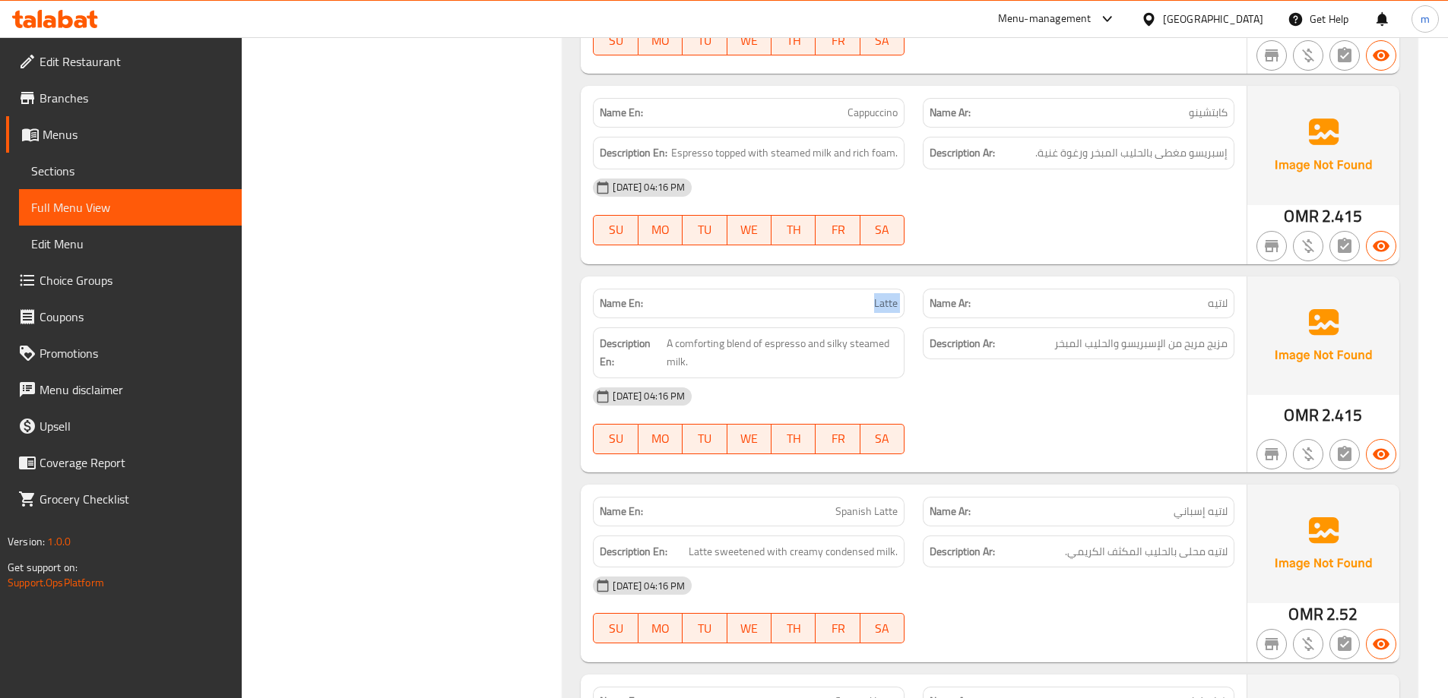
copy span "Latte"
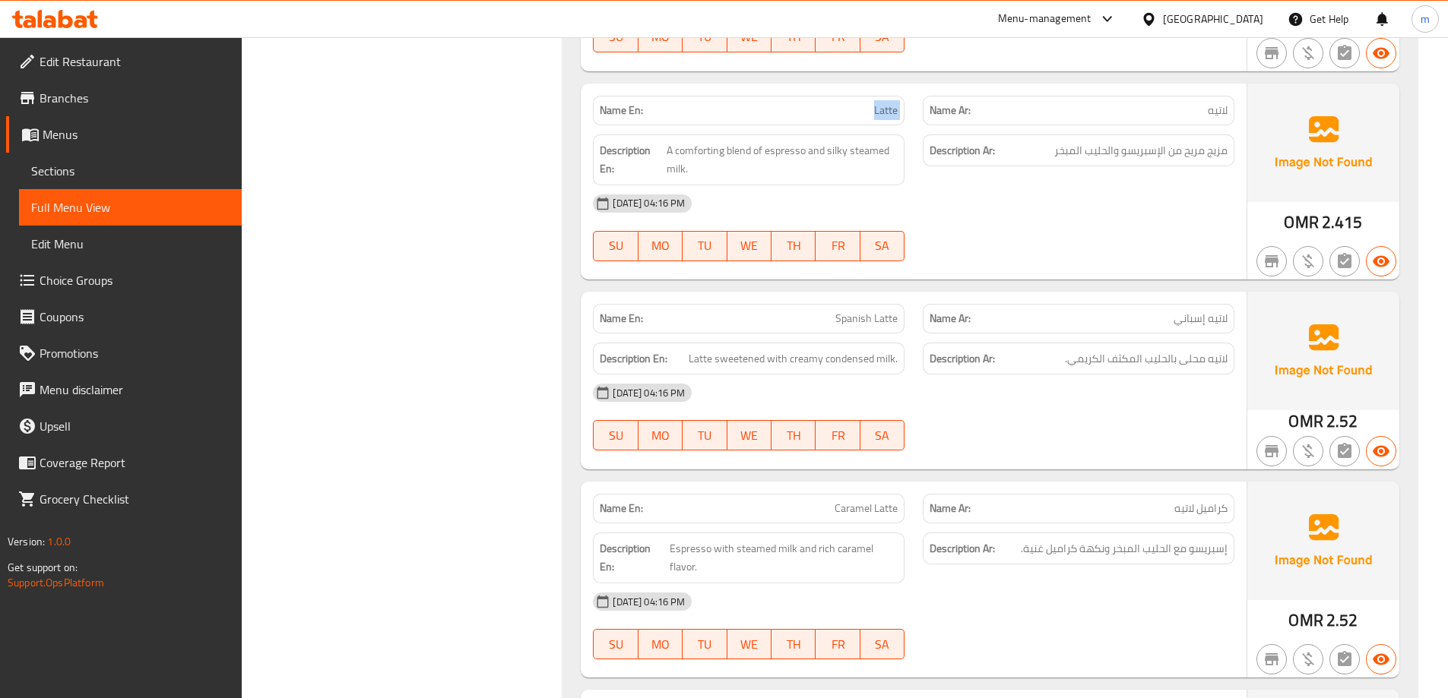
scroll to position [1216, 0]
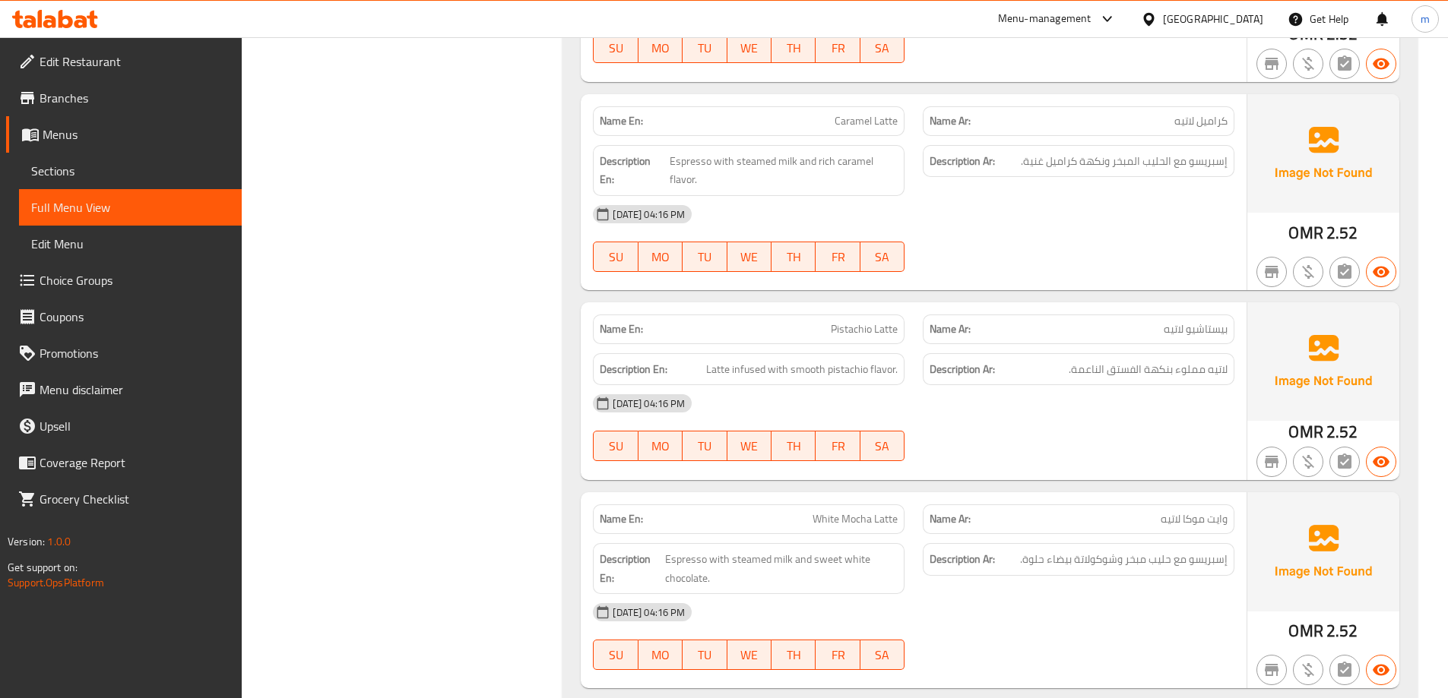
scroll to position [1596, 0]
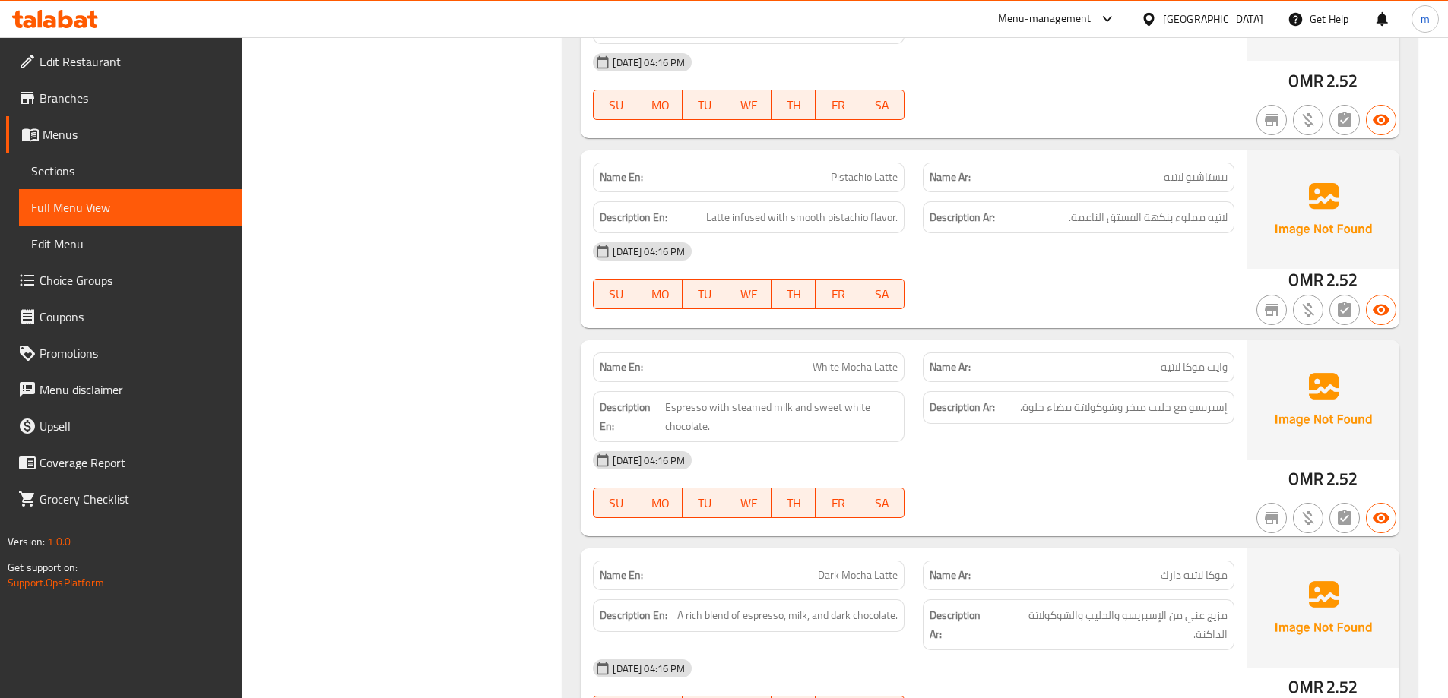
scroll to position [1748, 0]
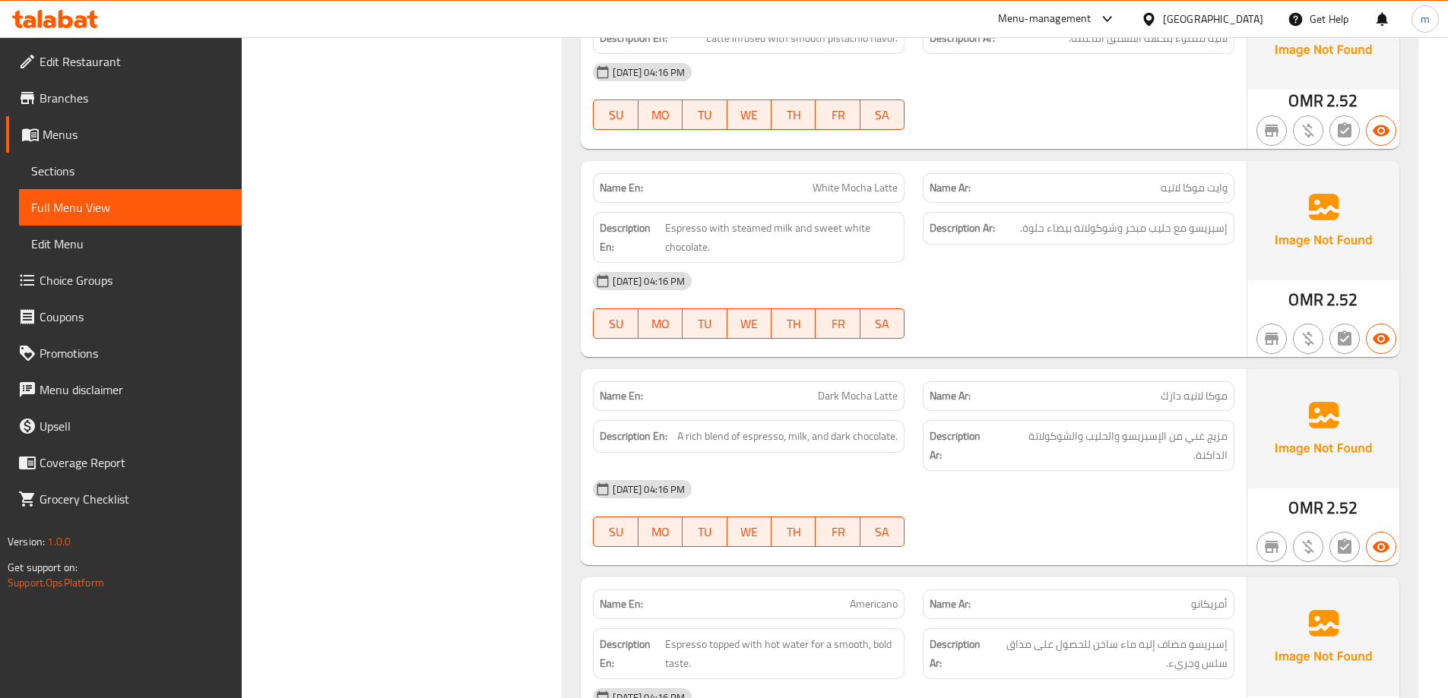
scroll to position [1976, 0]
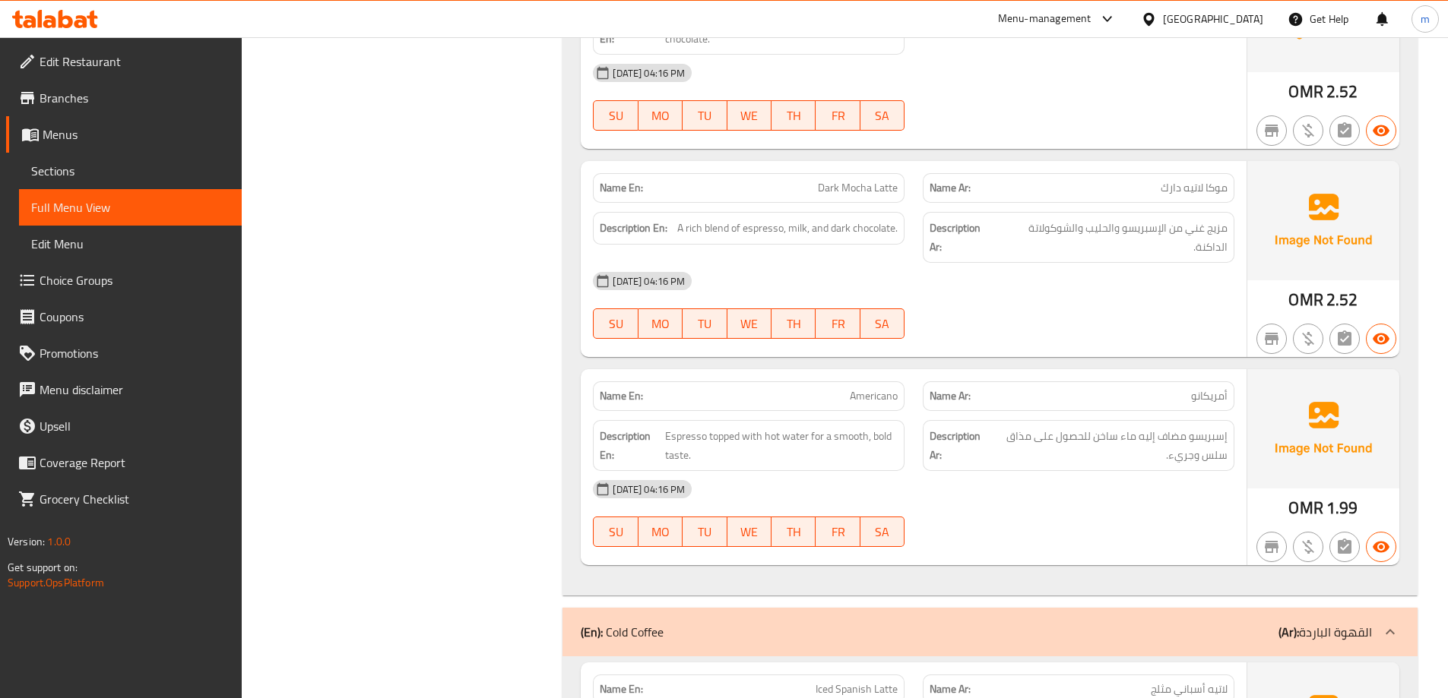
scroll to position [2128, 0]
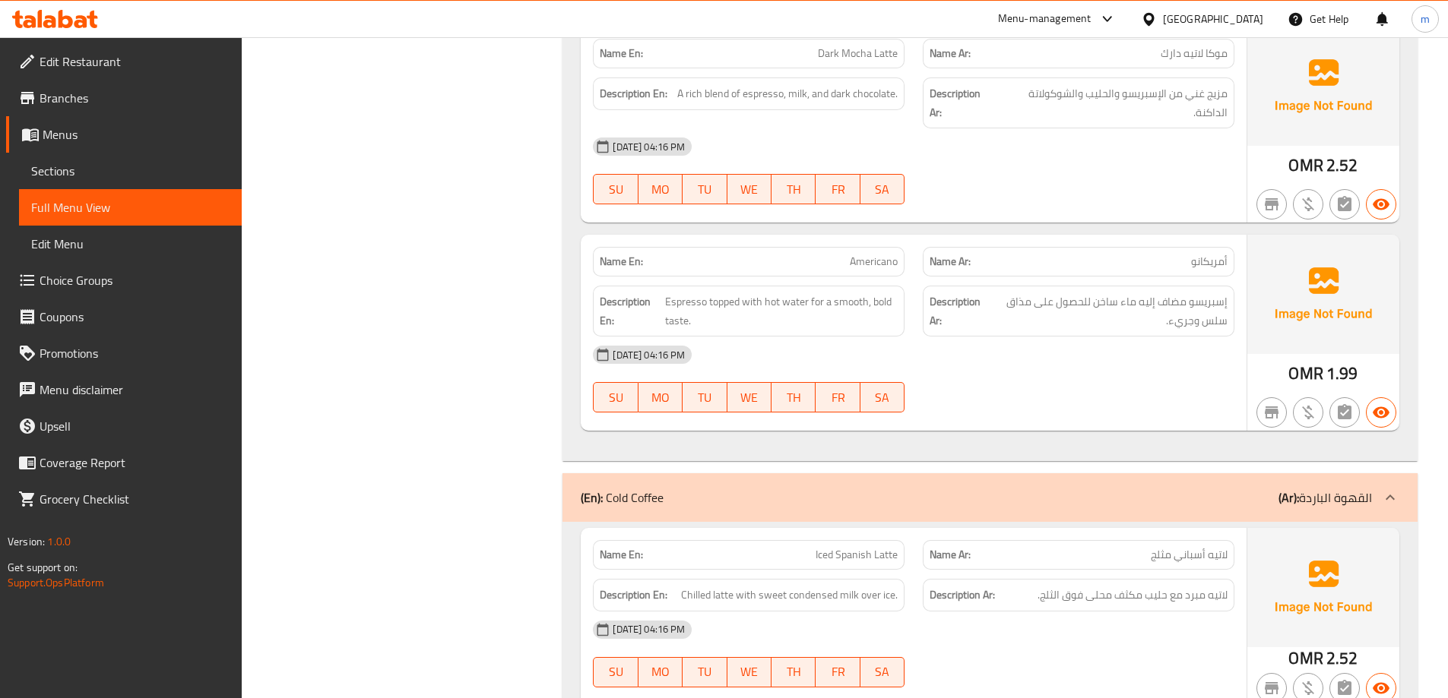
scroll to position [2280, 0]
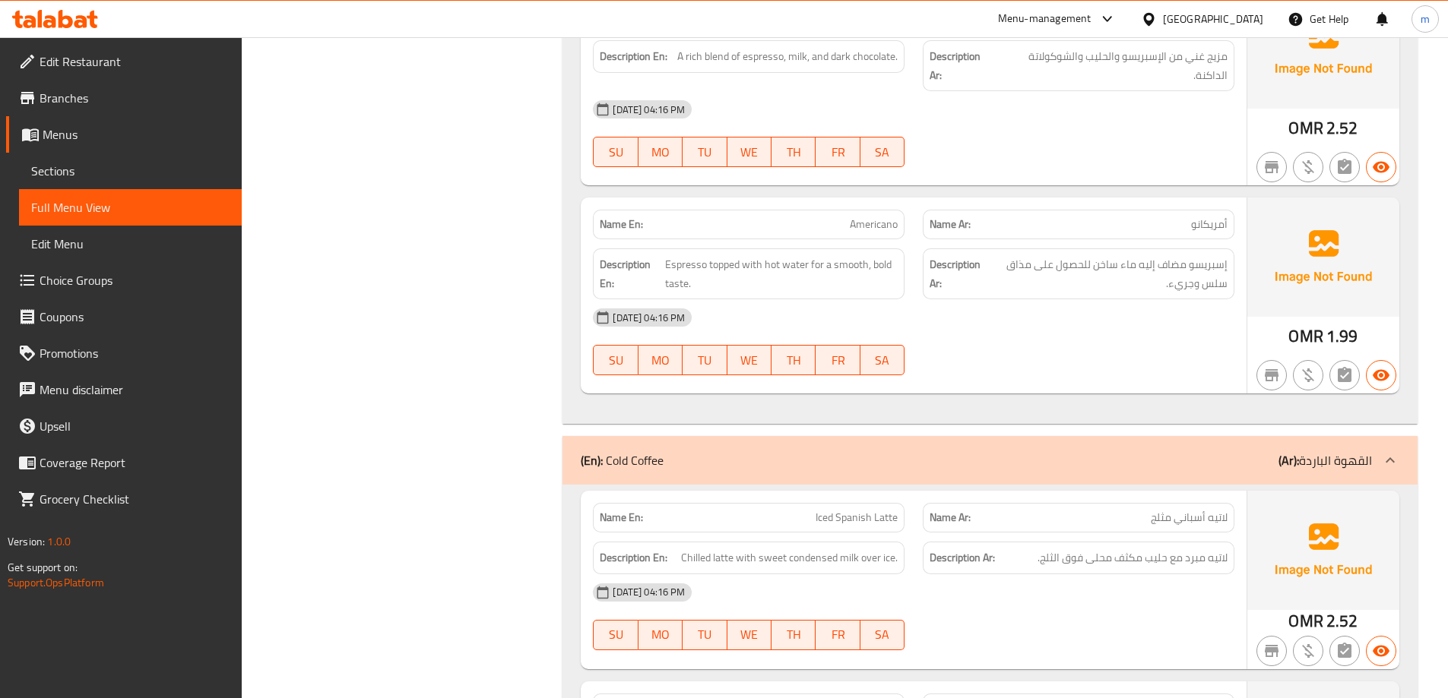
click at [880, 217] on span "Americano" at bounding box center [874, 225] width 48 height 16
copy span "Americano"
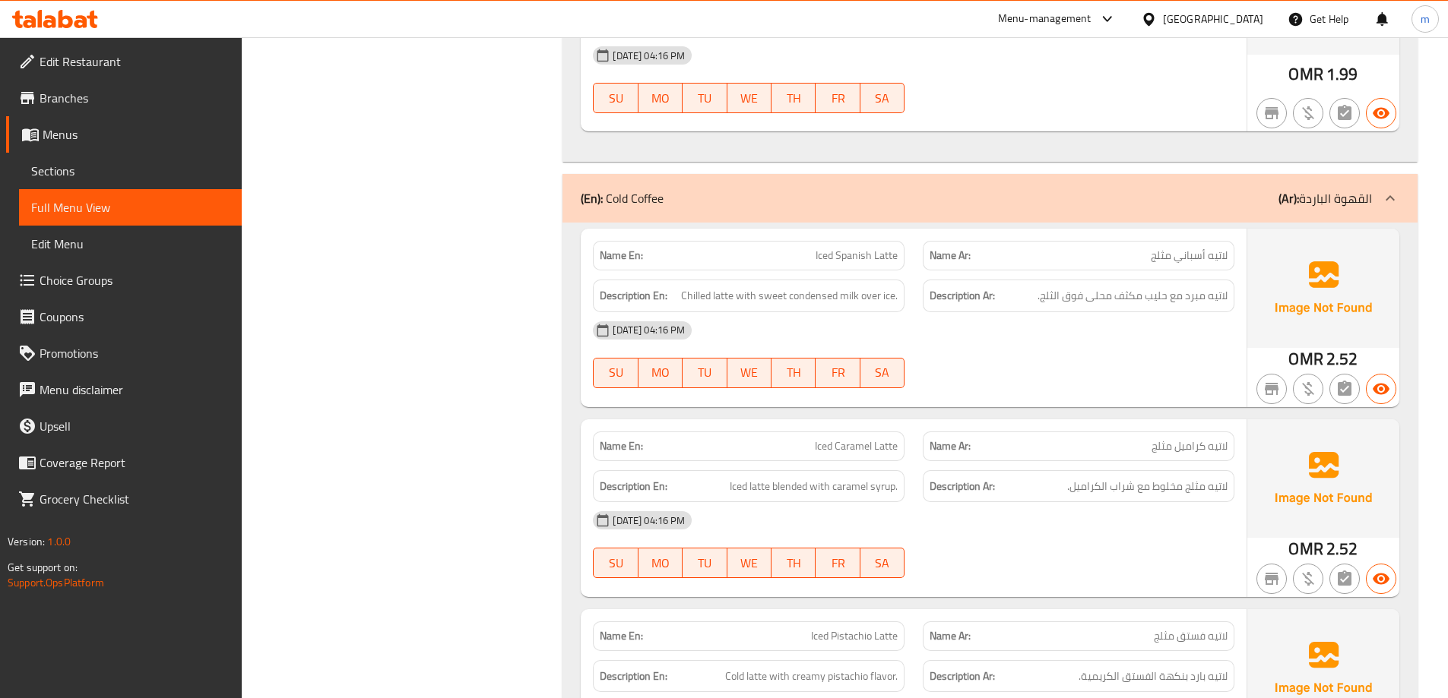
scroll to position [2508, 0]
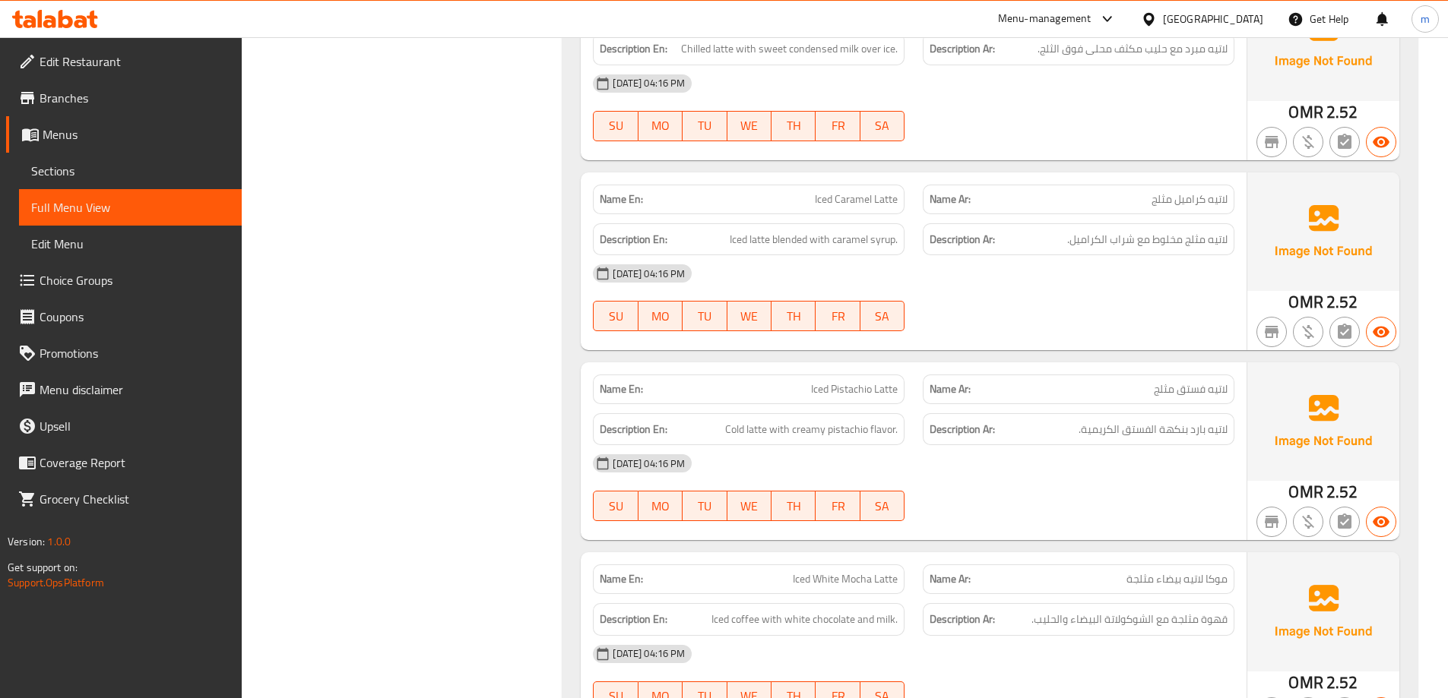
scroll to position [2812, 0]
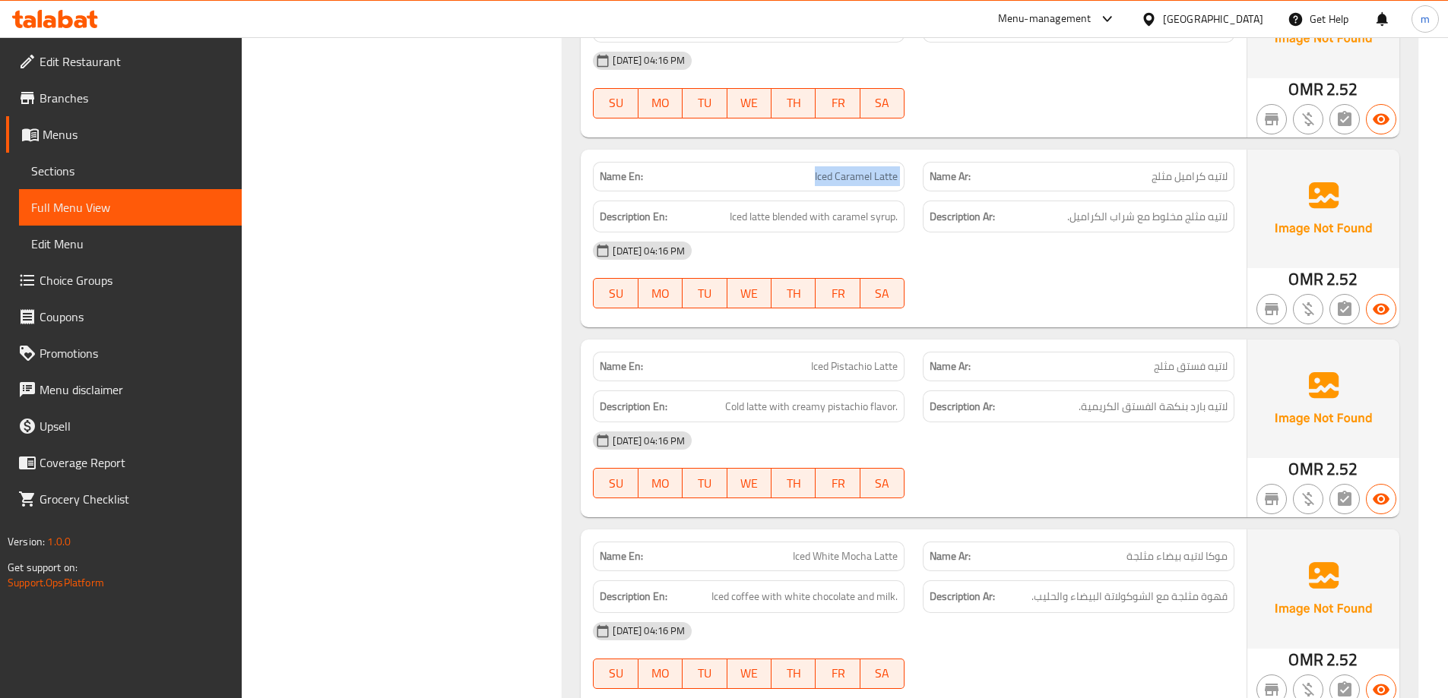
copy span "Iced Caramel Latte"
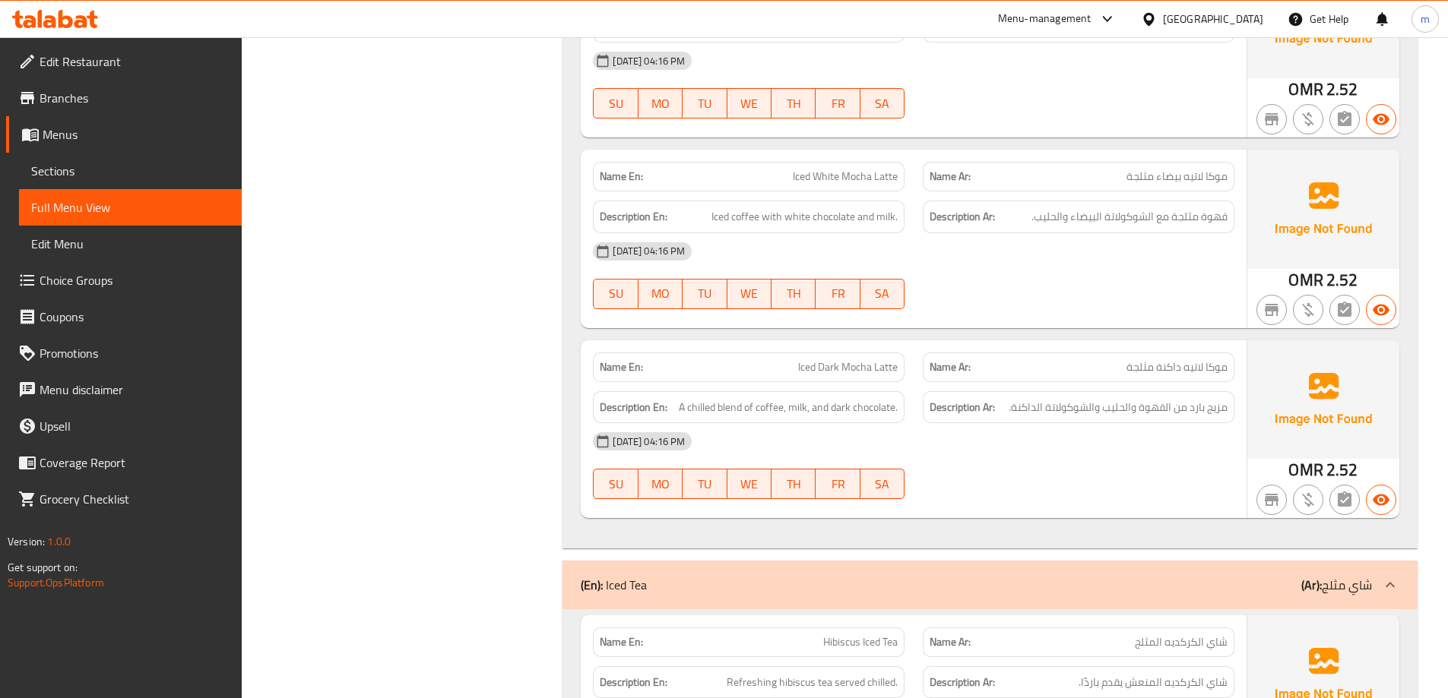
scroll to position [3268, 0]
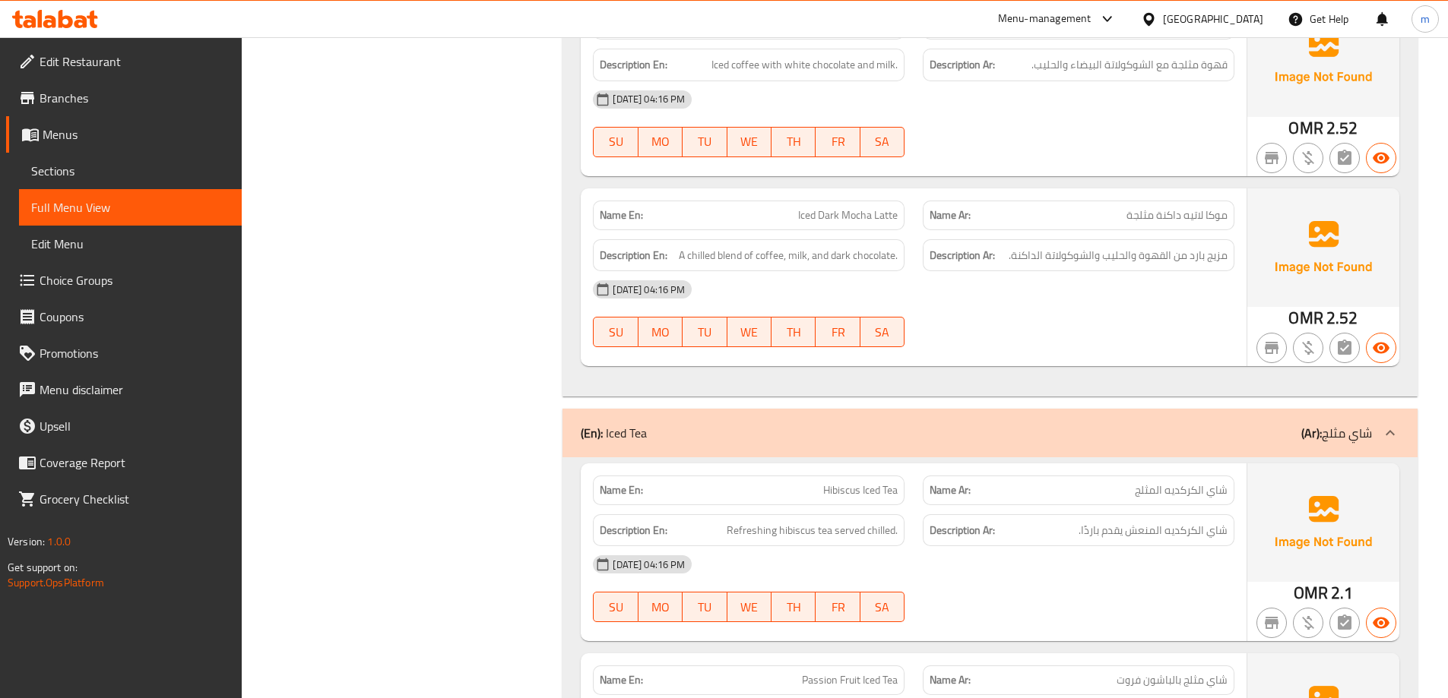
scroll to position [3420, 0]
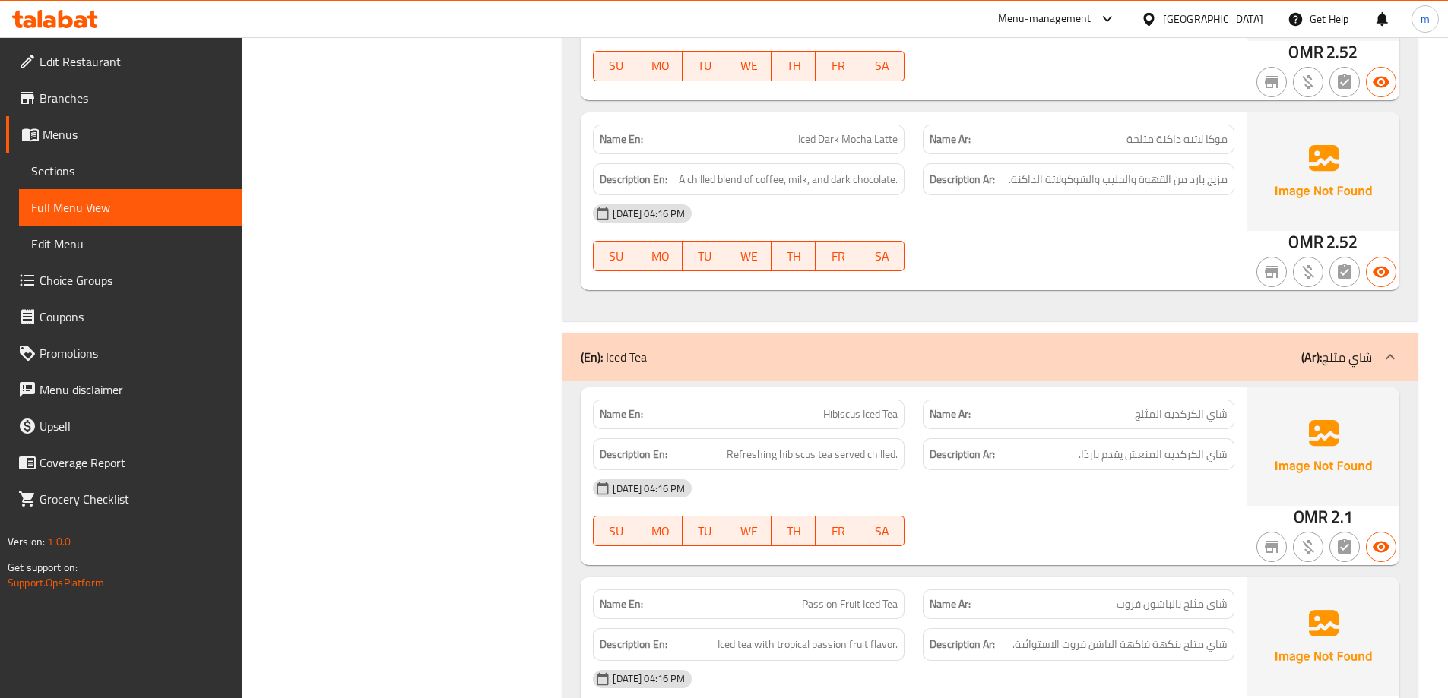
drag, startPoint x: 255, startPoint y: 271, endPoint x: 485, endPoint y: 315, distance: 234.5
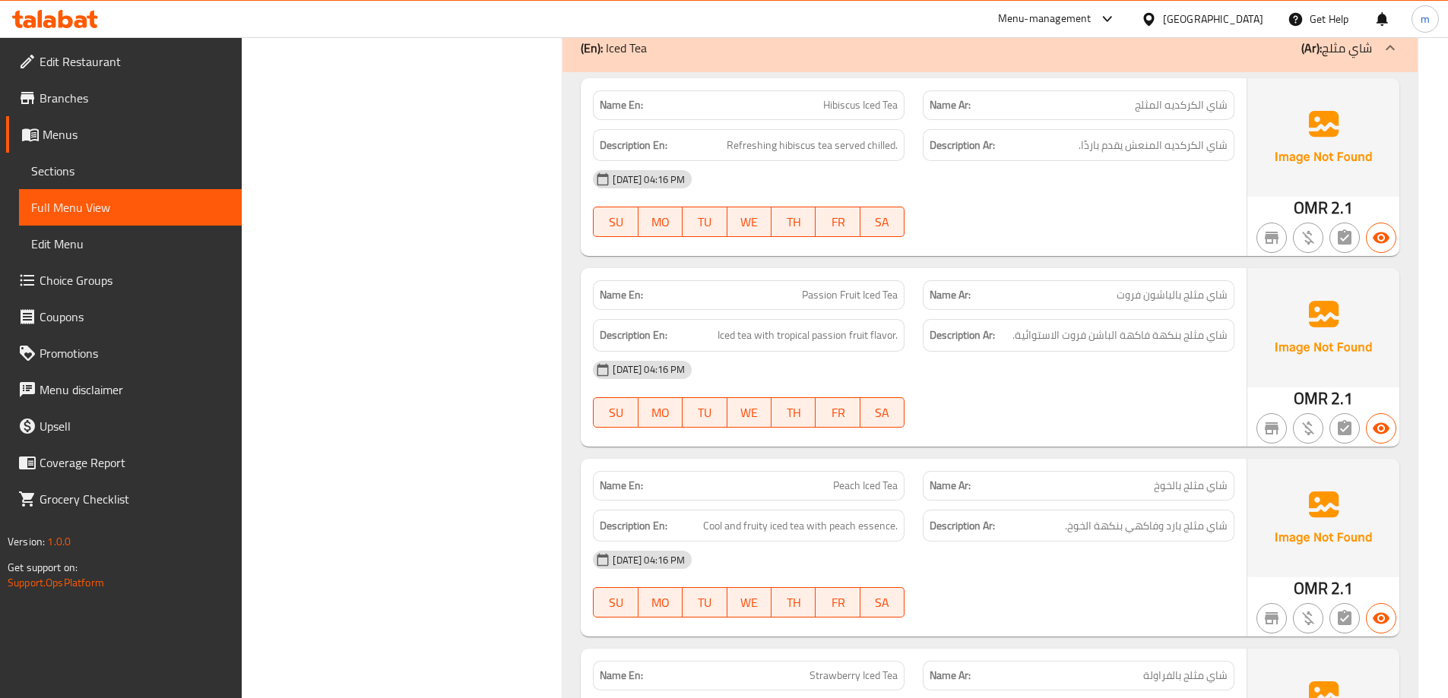
scroll to position [3648, 0]
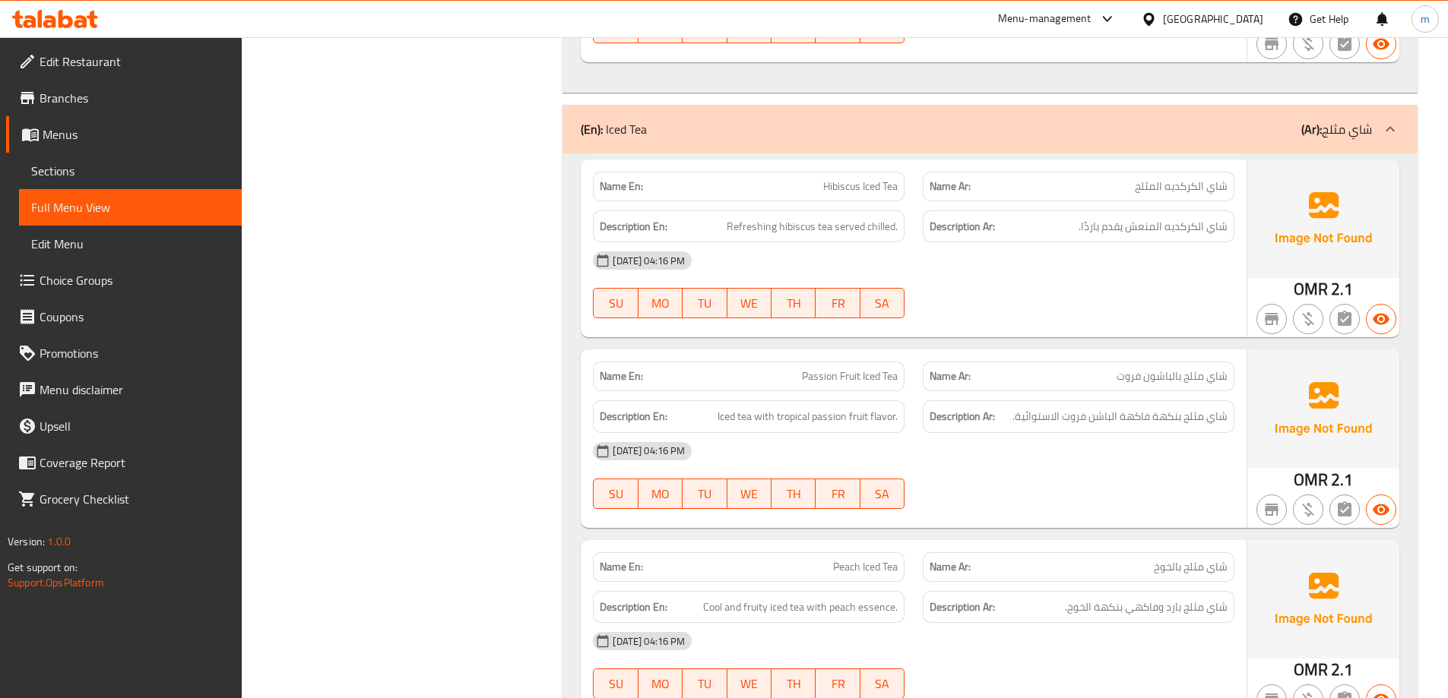
click at [746, 217] on span "Refreshing hibiscus tea served chilled." at bounding box center [812, 226] width 171 height 19
copy span "Refreshing"
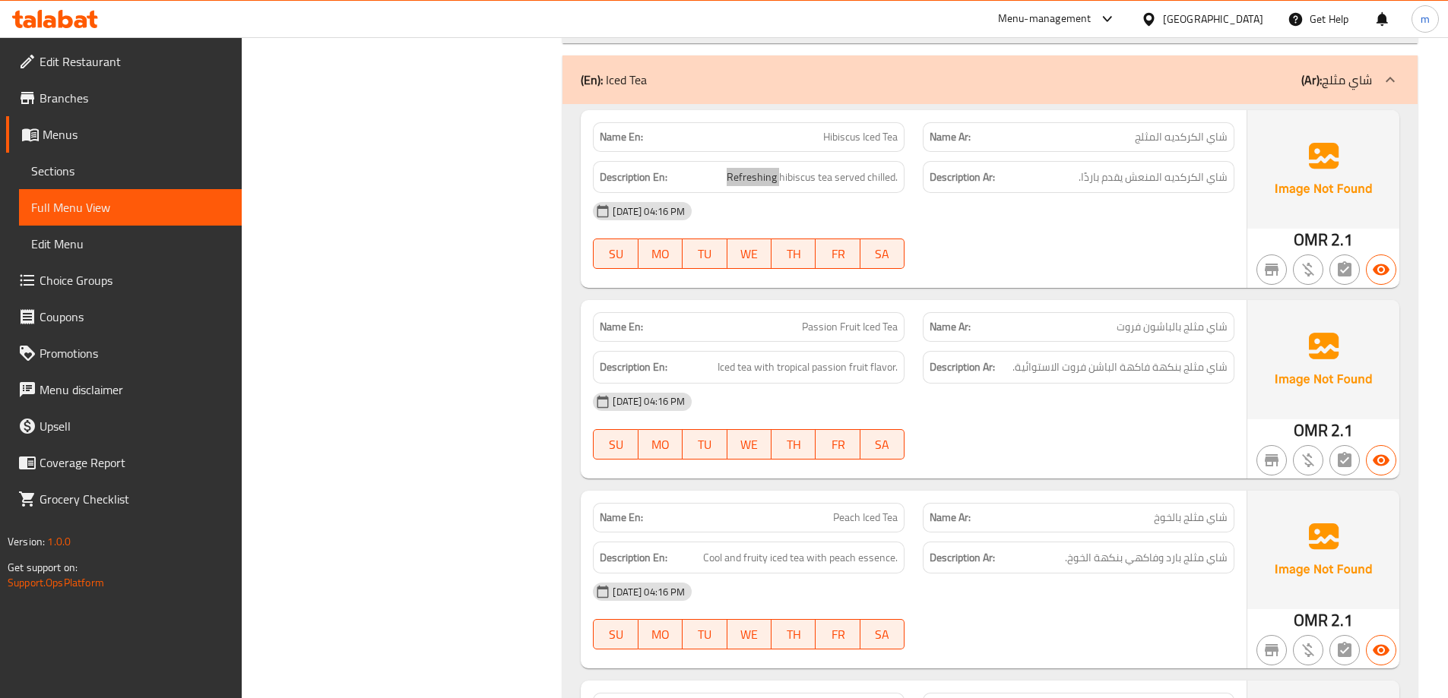
scroll to position [3724, 0]
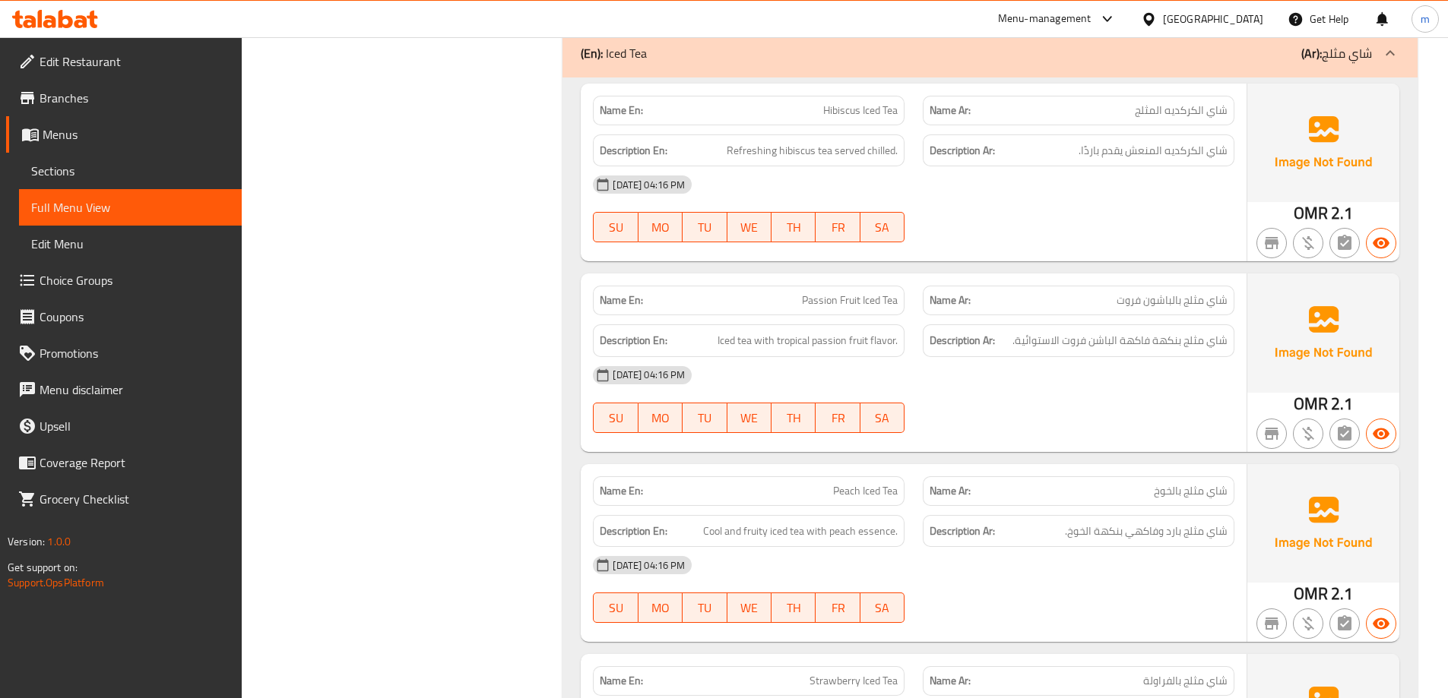
drag, startPoint x: 328, startPoint y: 375, endPoint x: 336, endPoint y: 378, distance: 8.7
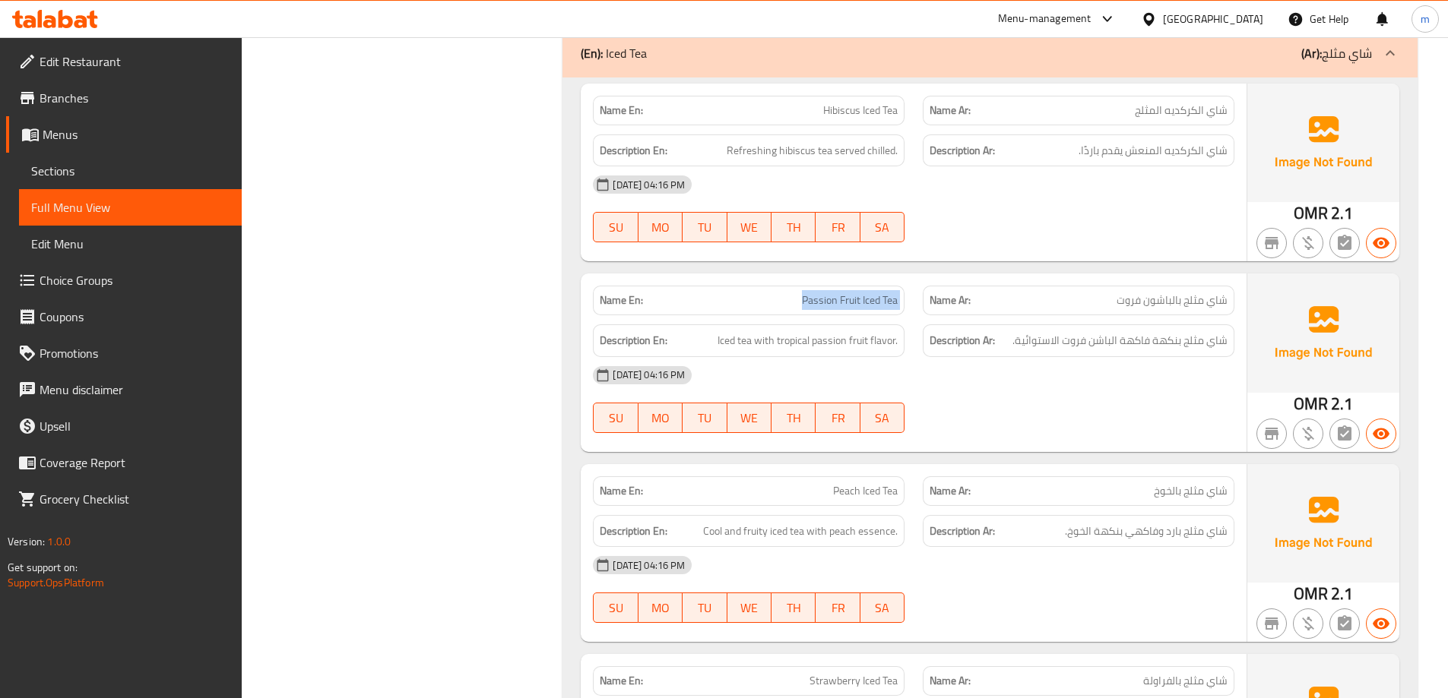
copy span "Passion Fruit Iced Tea"
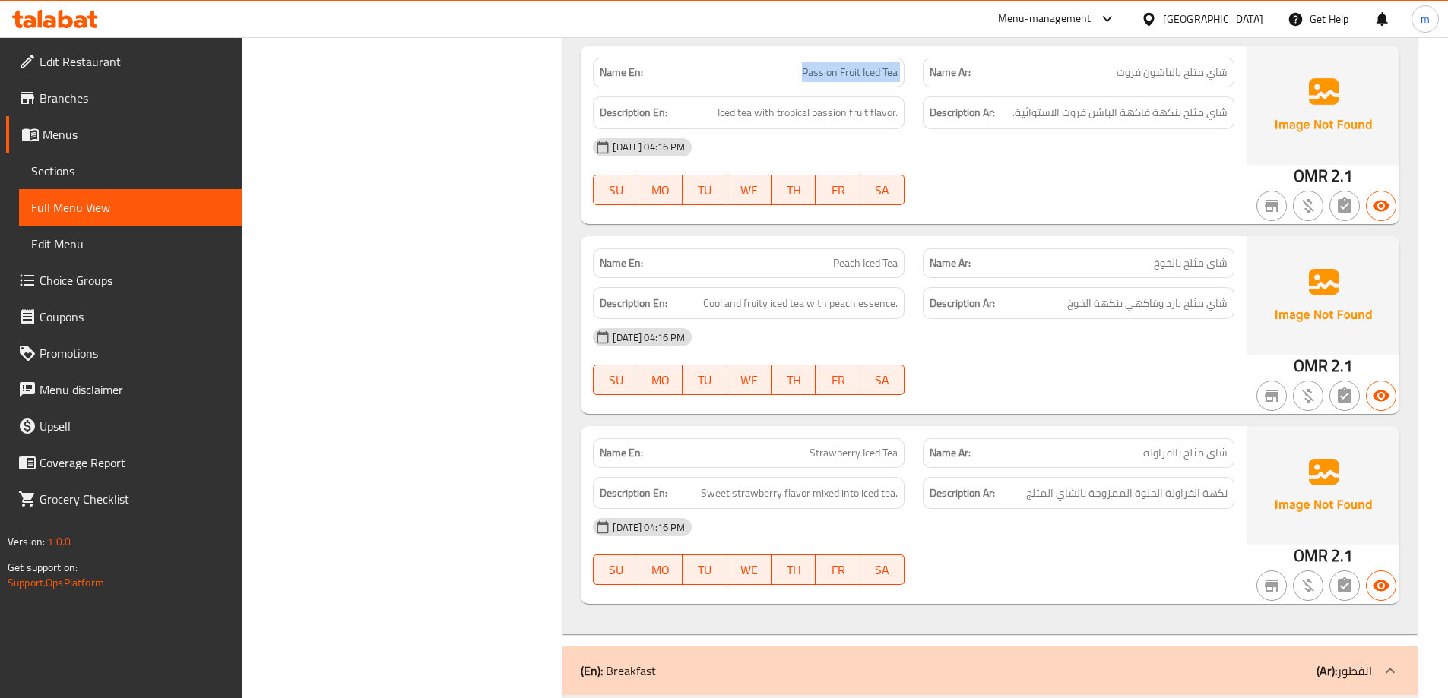
scroll to position [4028, 0]
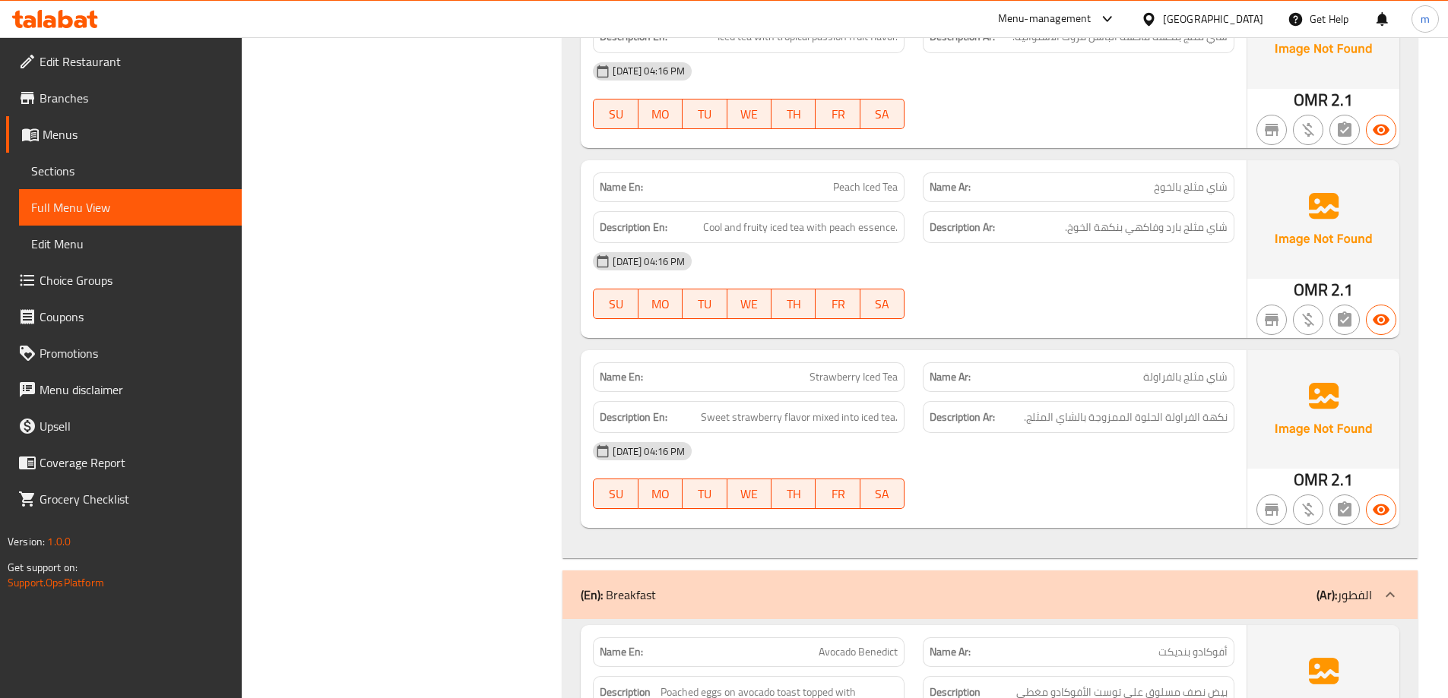
click at [886, 218] on span "Cool and fruity iced tea with peach essence." at bounding box center [800, 227] width 195 height 19
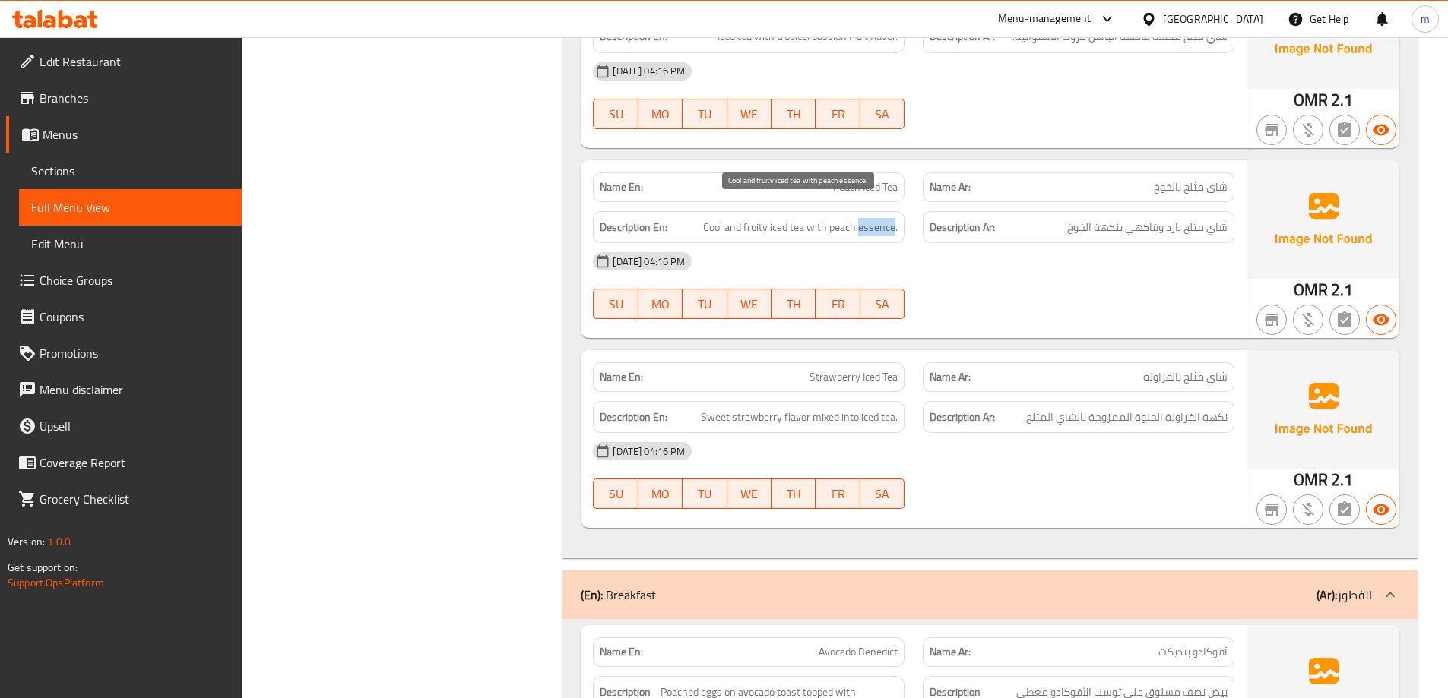
click at [886, 218] on span "Cool and fruity iced tea with peach essence." at bounding box center [800, 227] width 195 height 19
drag, startPoint x: 834, startPoint y: 213, endPoint x: 887, endPoint y: 217, distance: 53.4
click at [887, 218] on span "Cool and fruity iced tea with peach essence." at bounding box center [800, 227] width 195 height 19
click at [840, 218] on span "Cool and fruity iced tea with peach essence." at bounding box center [800, 227] width 195 height 19
drag, startPoint x: 831, startPoint y: 207, endPoint x: 917, endPoint y: 214, distance: 86.1
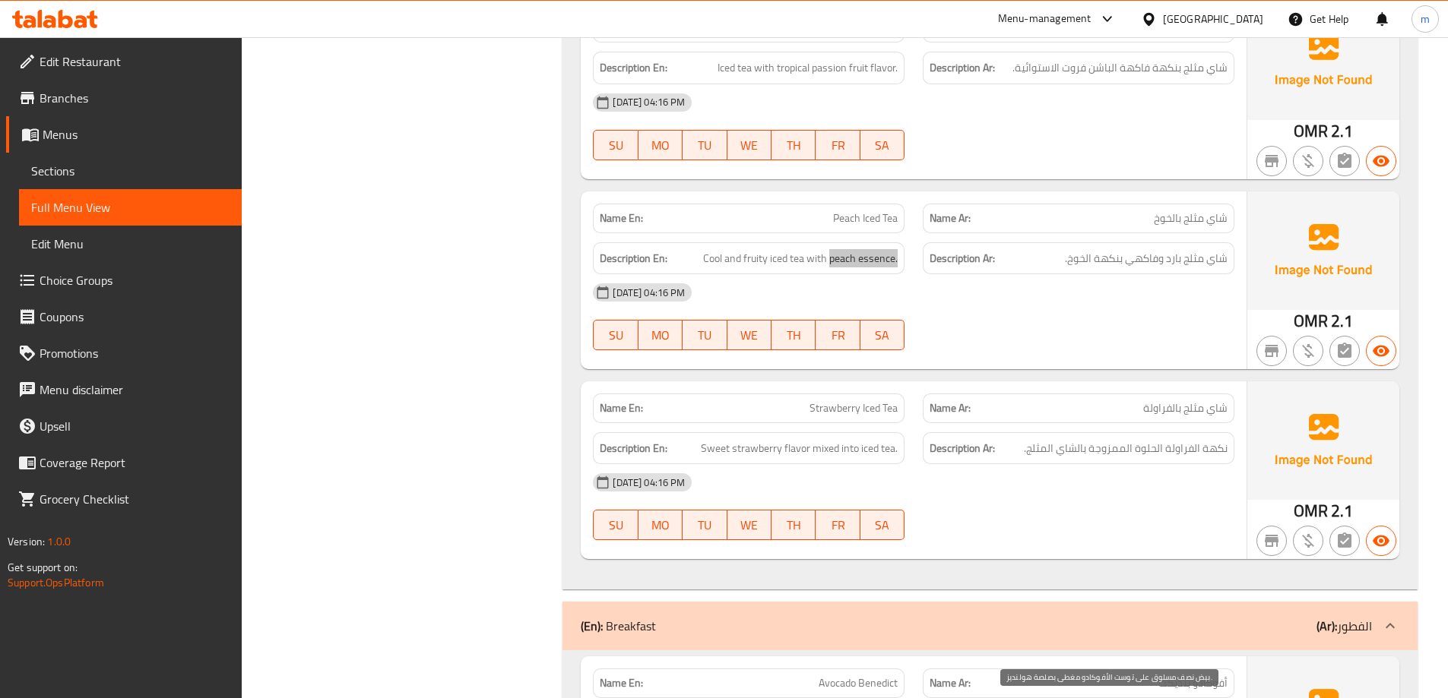
scroll to position [3952, 0]
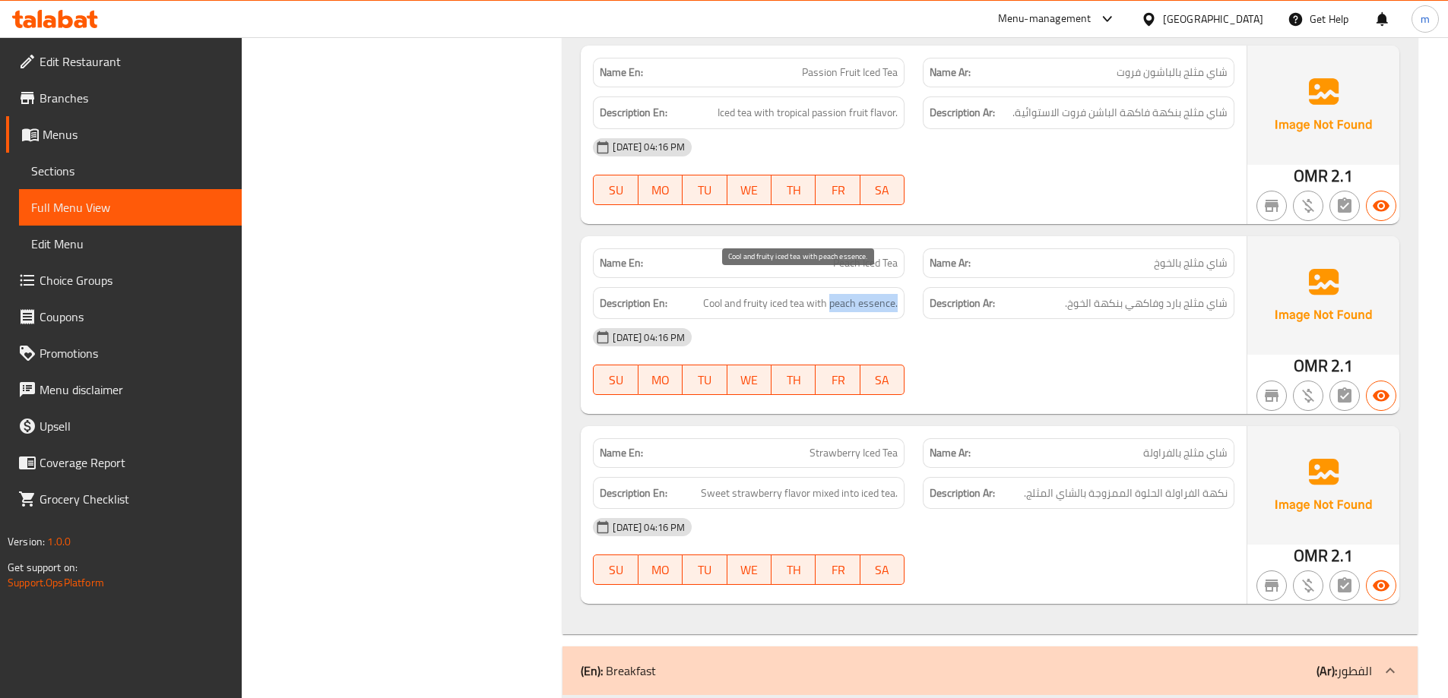
click at [842, 294] on span "Cool and fruity iced tea with peach essence." at bounding box center [800, 303] width 195 height 19
click at [825, 294] on span "Cool and fruity iced tea with peach essence." at bounding box center [800, 303] width 195 height 19
click at [876, 294] on span "Cool and fruity iced tea with peach essence." at bounding box center [800, 303] width 195 height 19
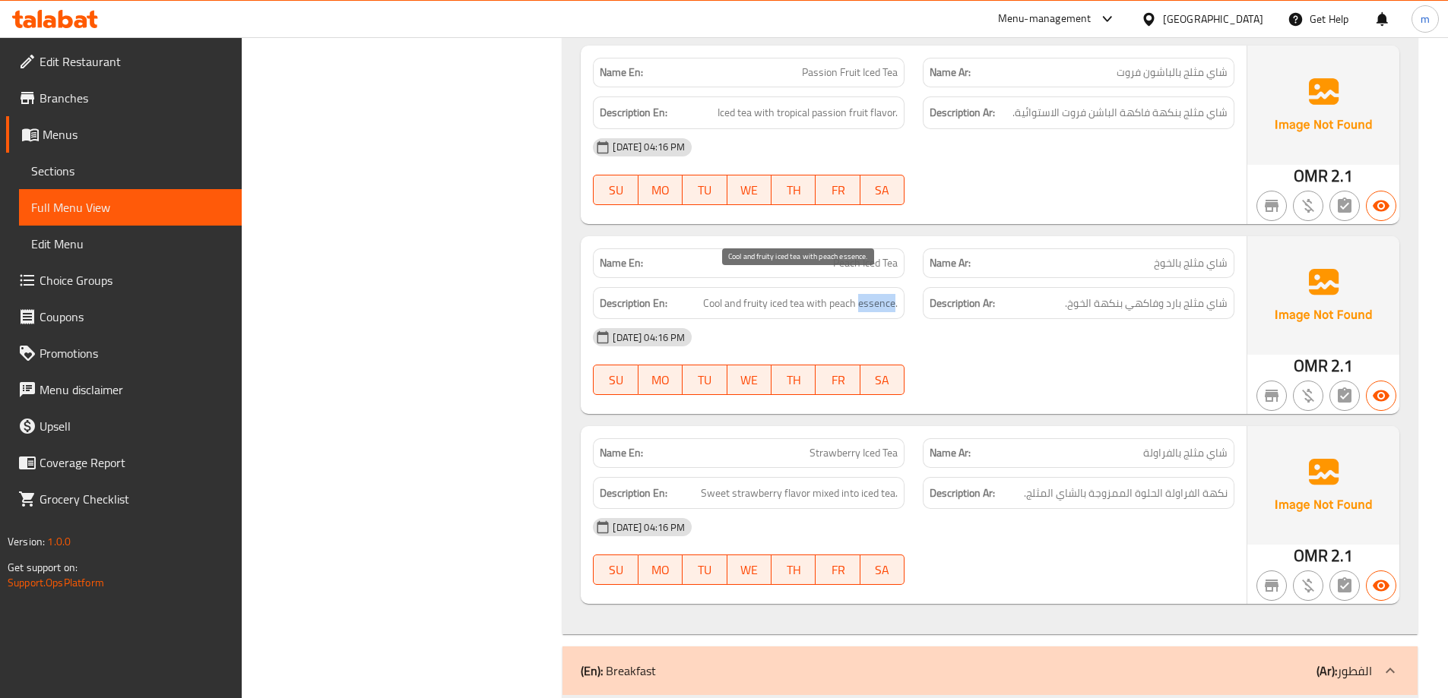
click at [876, 294] on span "Cool and fruity iced tea with peach essence." at bounding box center [800, 303] width 195 height 19
click at [873, 294] on span "Cool and fruity iced tea with peach essence." at bounding box center [800, 303] width 195 height 19
drag, startPoint x: 832, startPoint y: 288, endPoint x: 895, endPoint y: 285, distance: 62.4
click at [895, 294] on span "Cool and fruity iced tea with peach essence." at bounding box center [800, 303] width 195 height 19
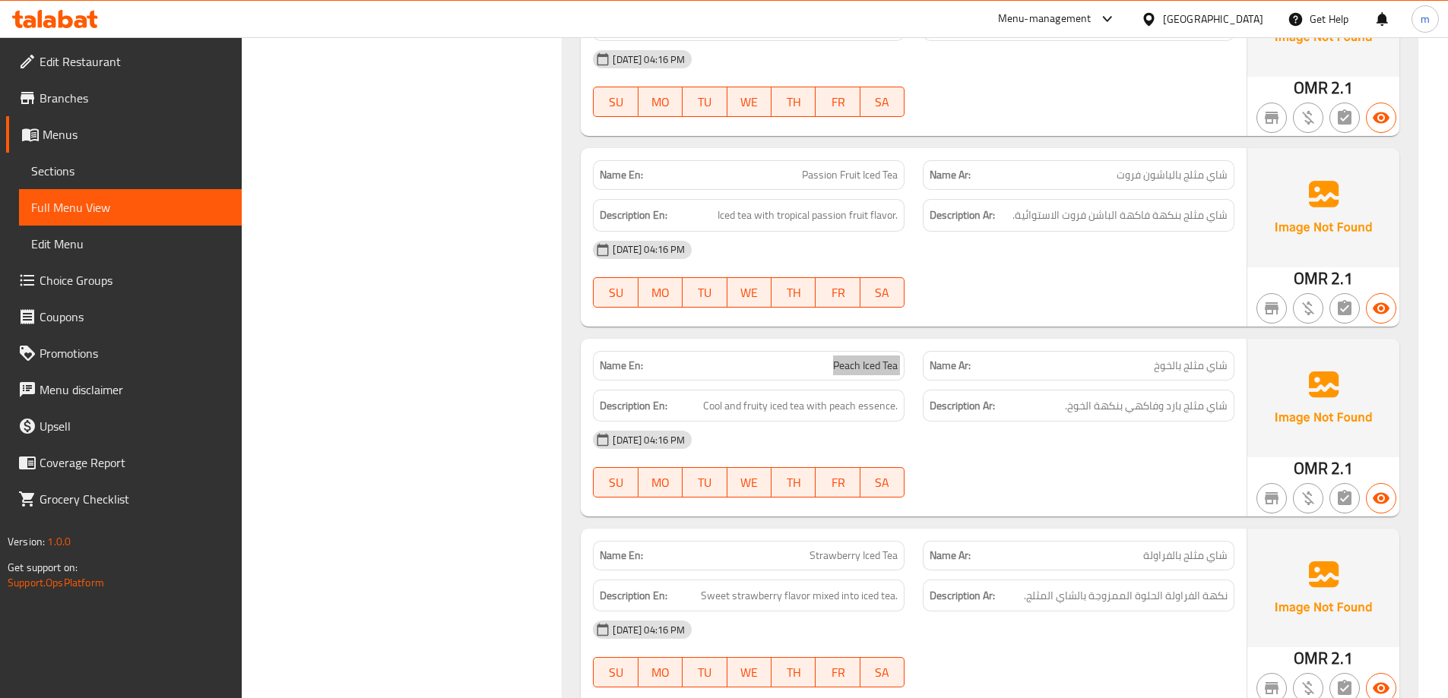
scroll to position [3648, 0]
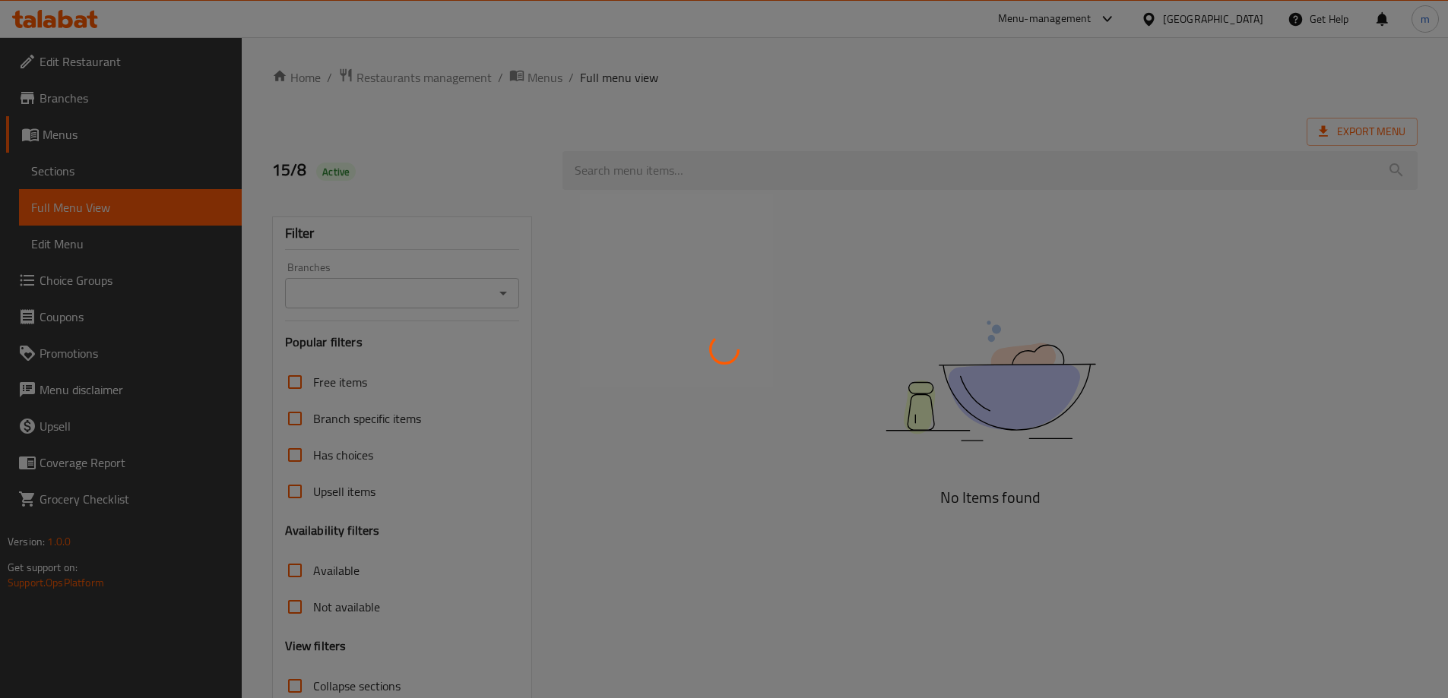
click at [110, 164] on div at bounding box center [724, 349] width 1448 height 698
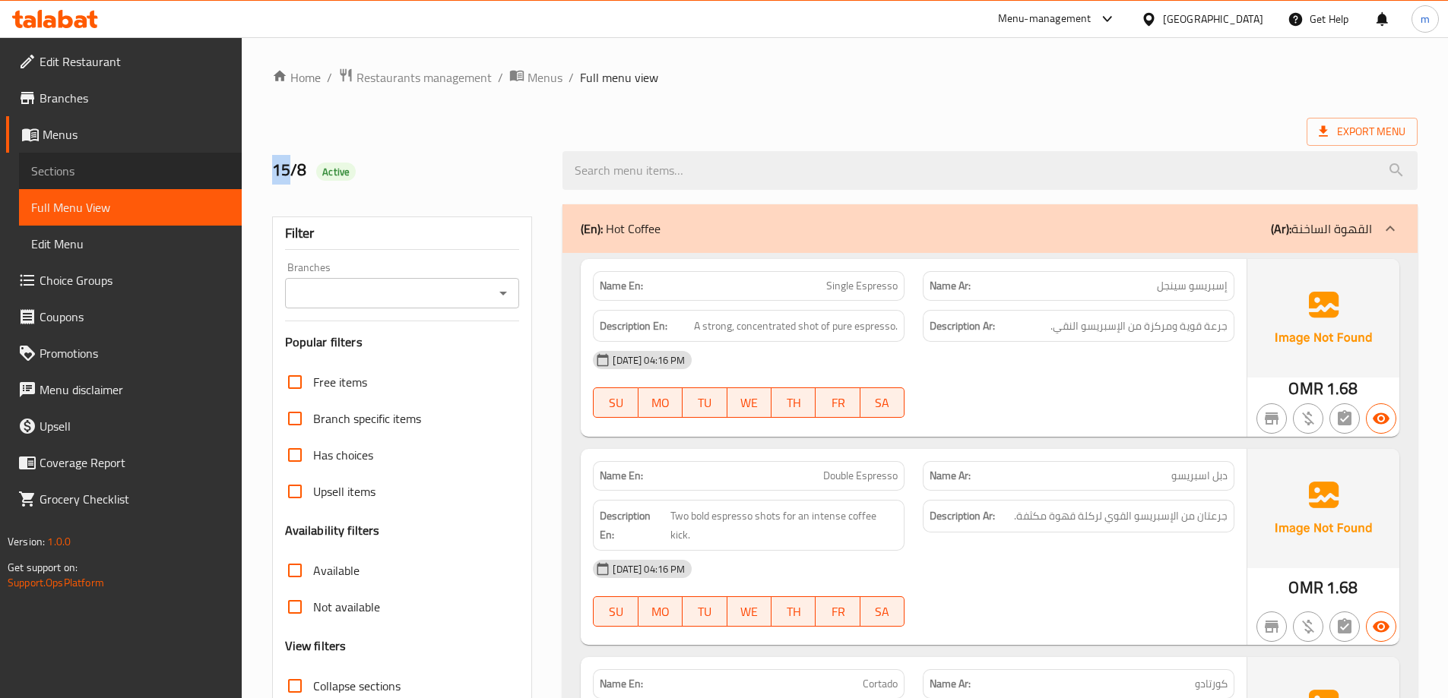
click at [60, 169] on span "Sections" at bounding box center [130, 171] width 198 height 18
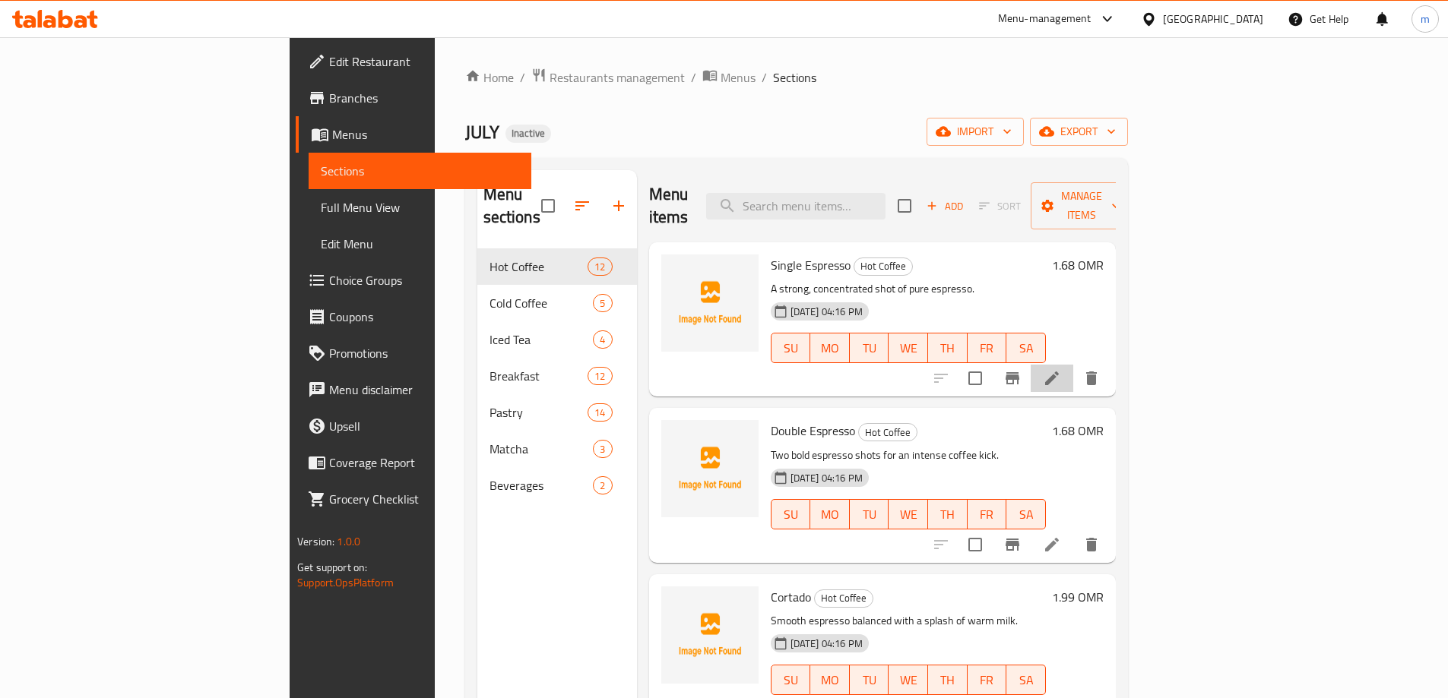
click at [1073, 365] on li at bounding box center [1052, 378] width 43 height 27
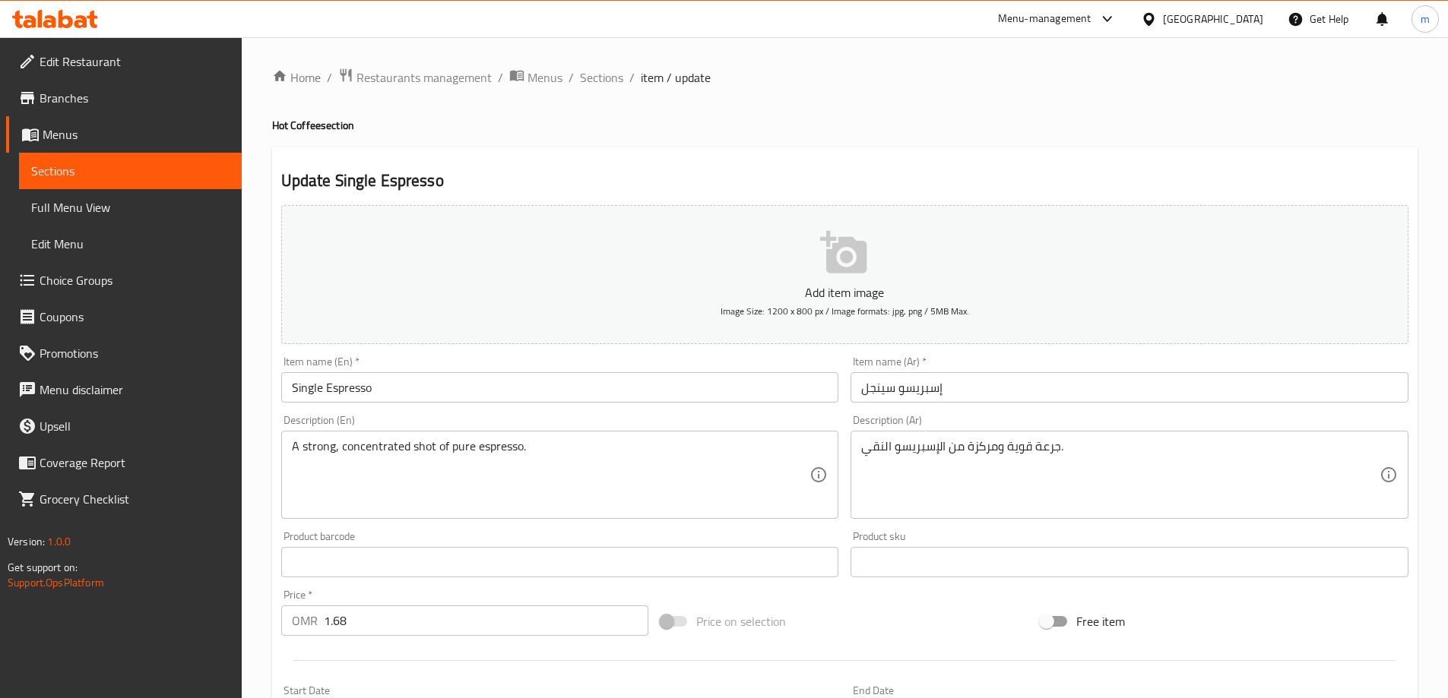
click at [1056, 451] on div "Home / Restaurants management / Menus / Sections / item / update Hot Coffee sec…" at bounding box center [844, 556] width 1145 height 976
click at [1097, 436] on div "جرعة قوية ومركزة من الإسبريسو النقي. Description (Ar)" at bounding box center [1129, 475] width 558 height 88
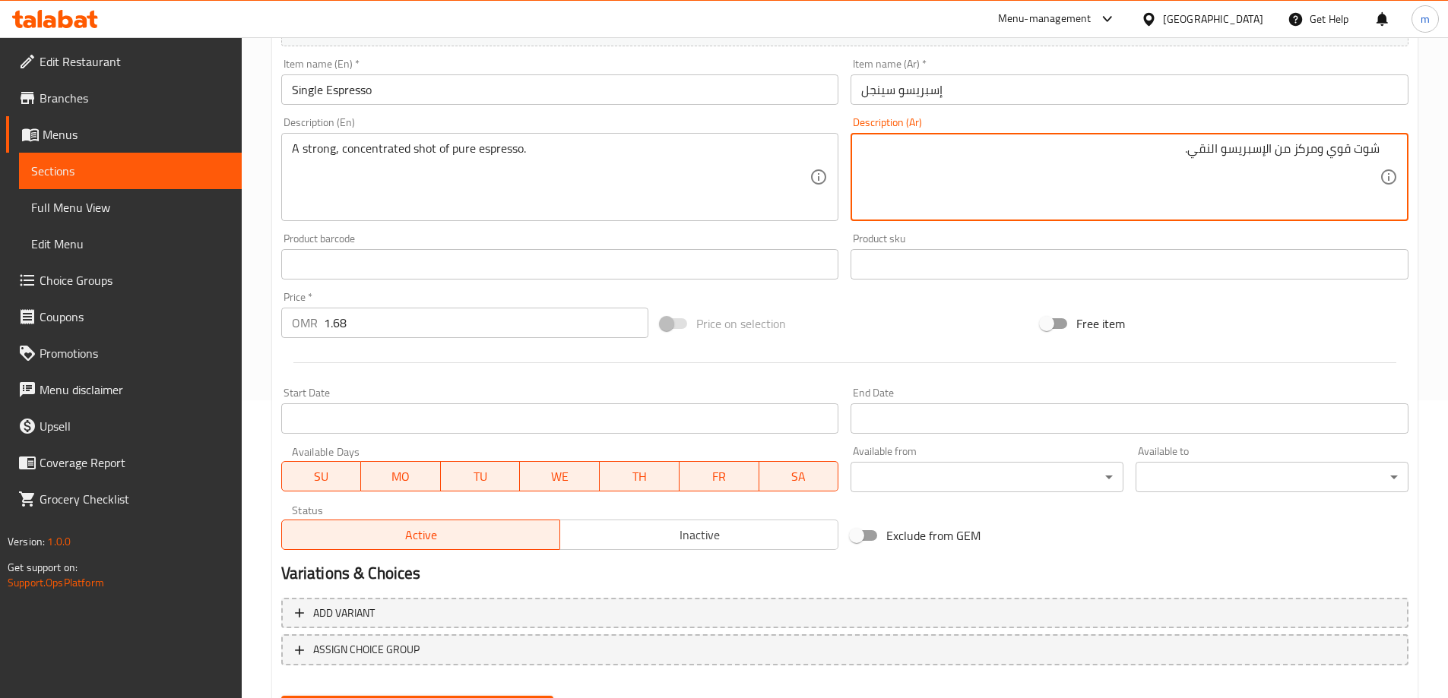
scroll to position [375, 0]
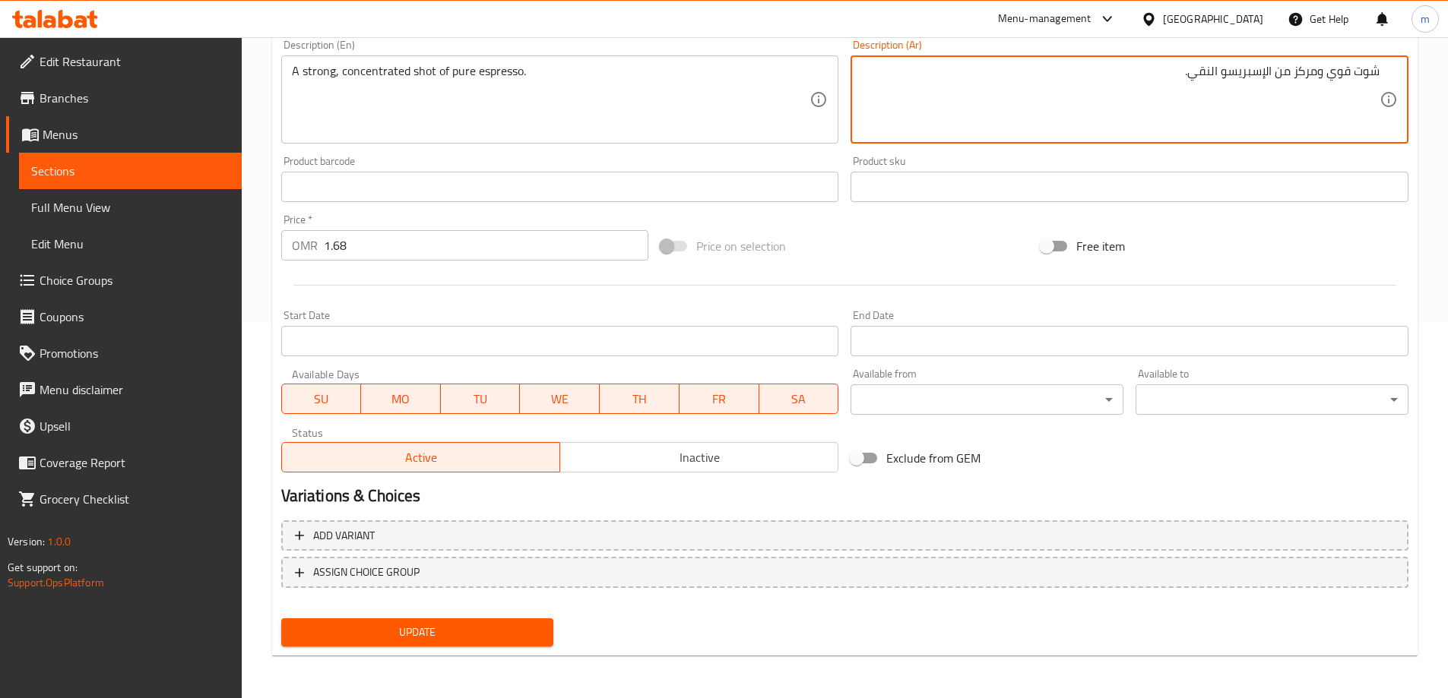
type textarea "شوت قوي ومركز من الإسبريسو النقي."
click at [512, 627] on span "Update" at bounding box center [417, 632] width 249 height 19
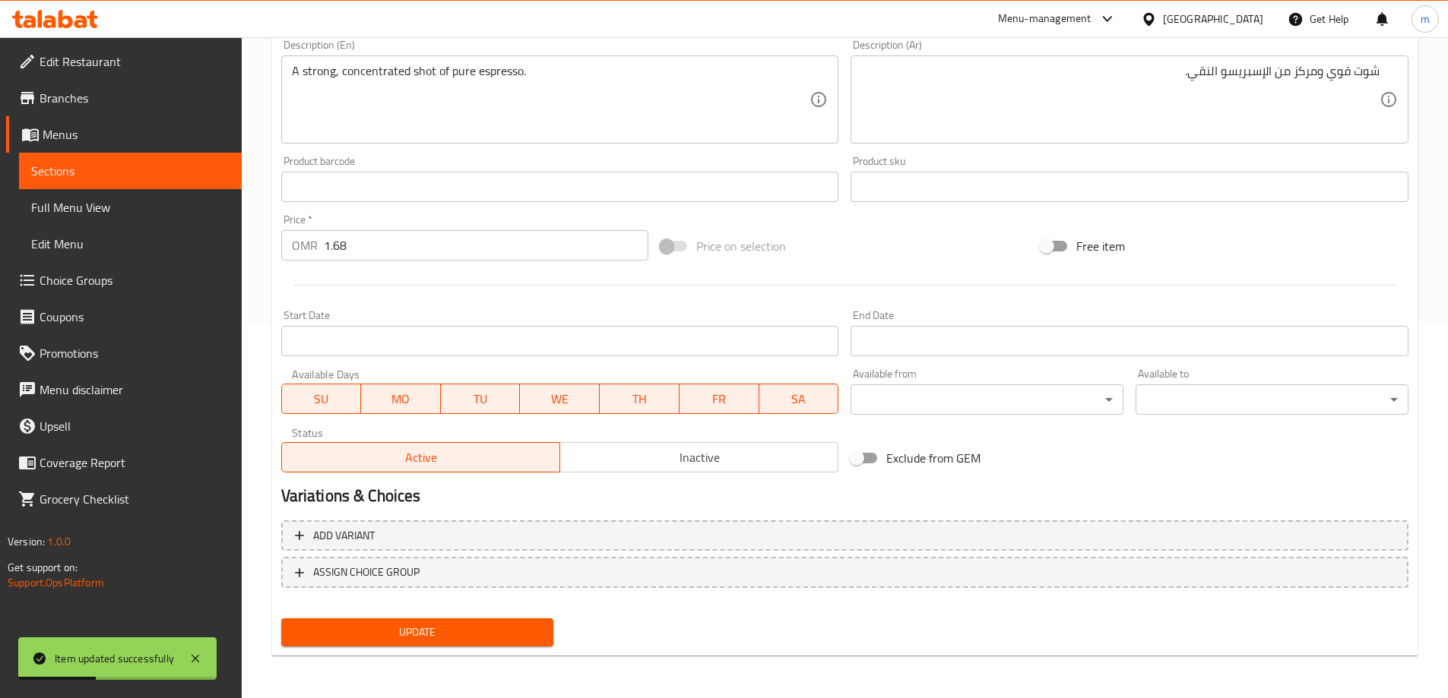
click at [207, 167] on span "Sections" at bounding box center [130, 171] width 198 height 18
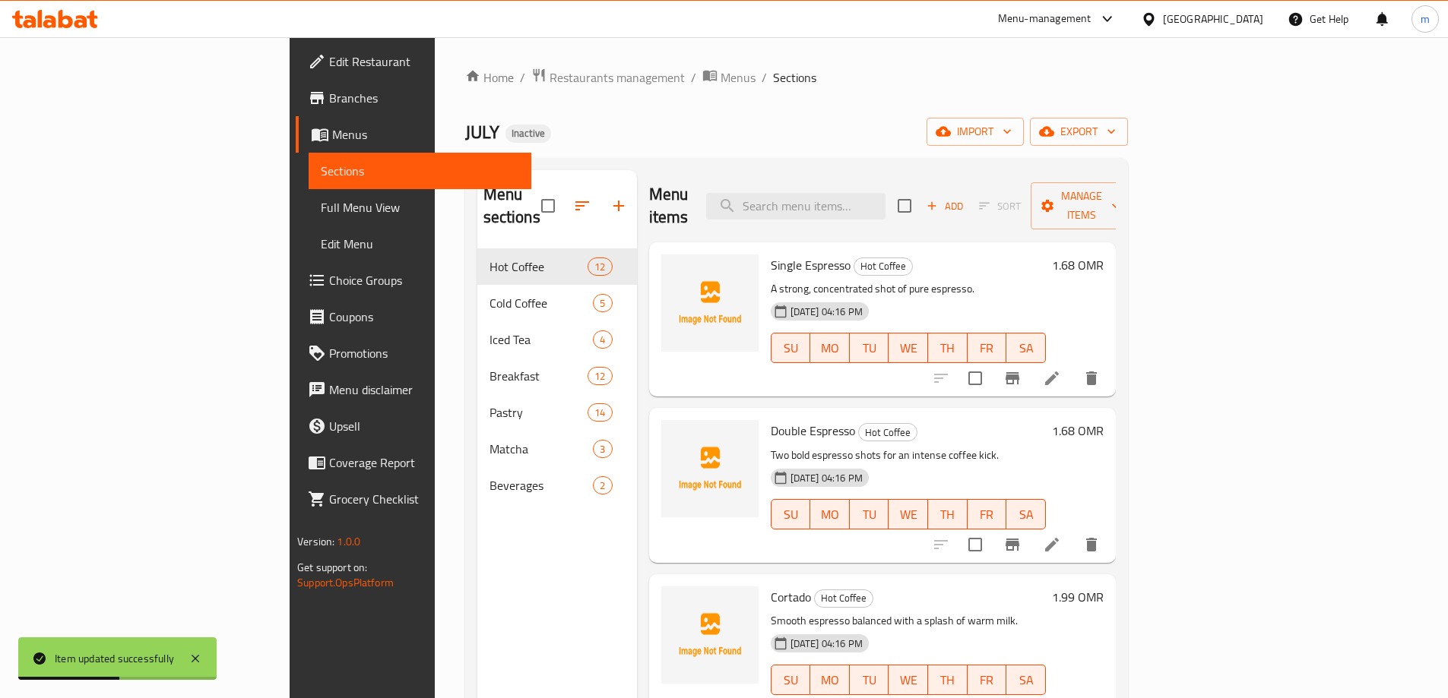
click at [885, 193] on input "search" at bounding box center [795, 206] width 179 height 27
paste input "Double Espresso"
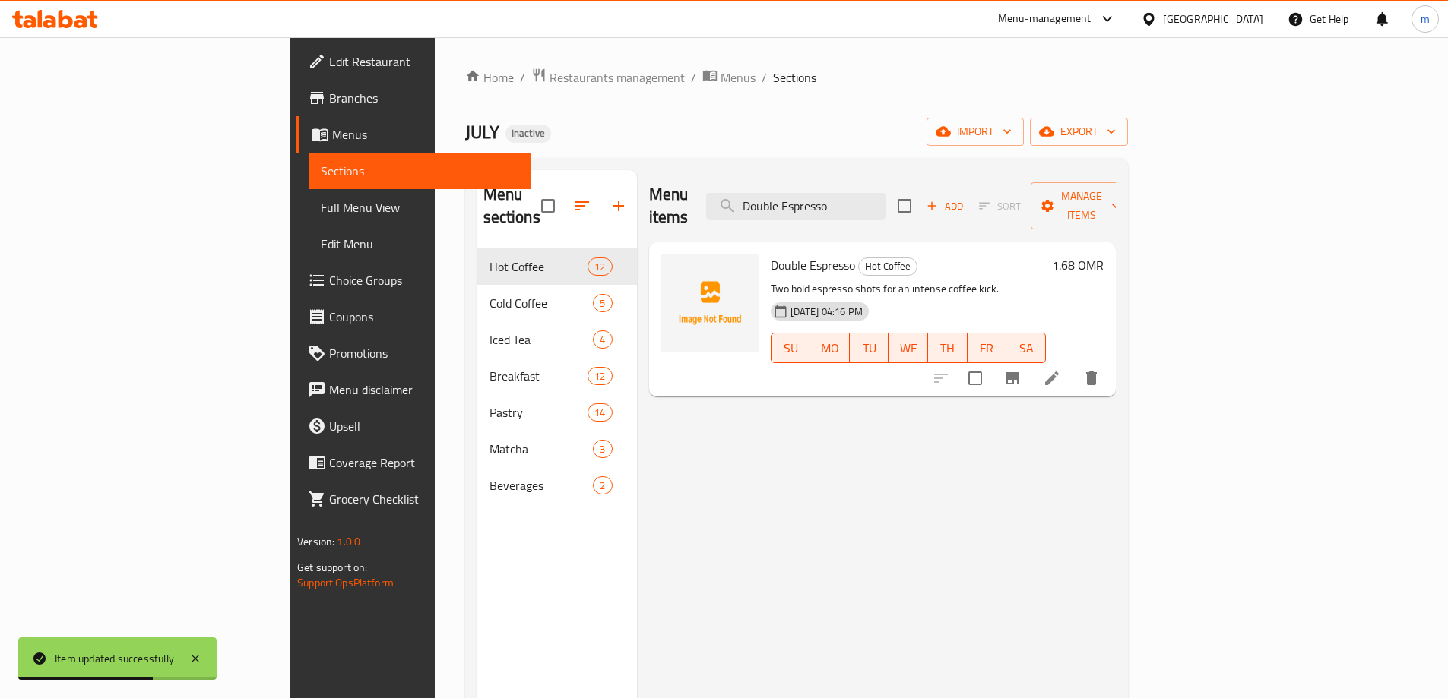
type input "Double Espresso"
click at [1061, 369] on icon at bounding box center [1052, 378] width 18 height 18
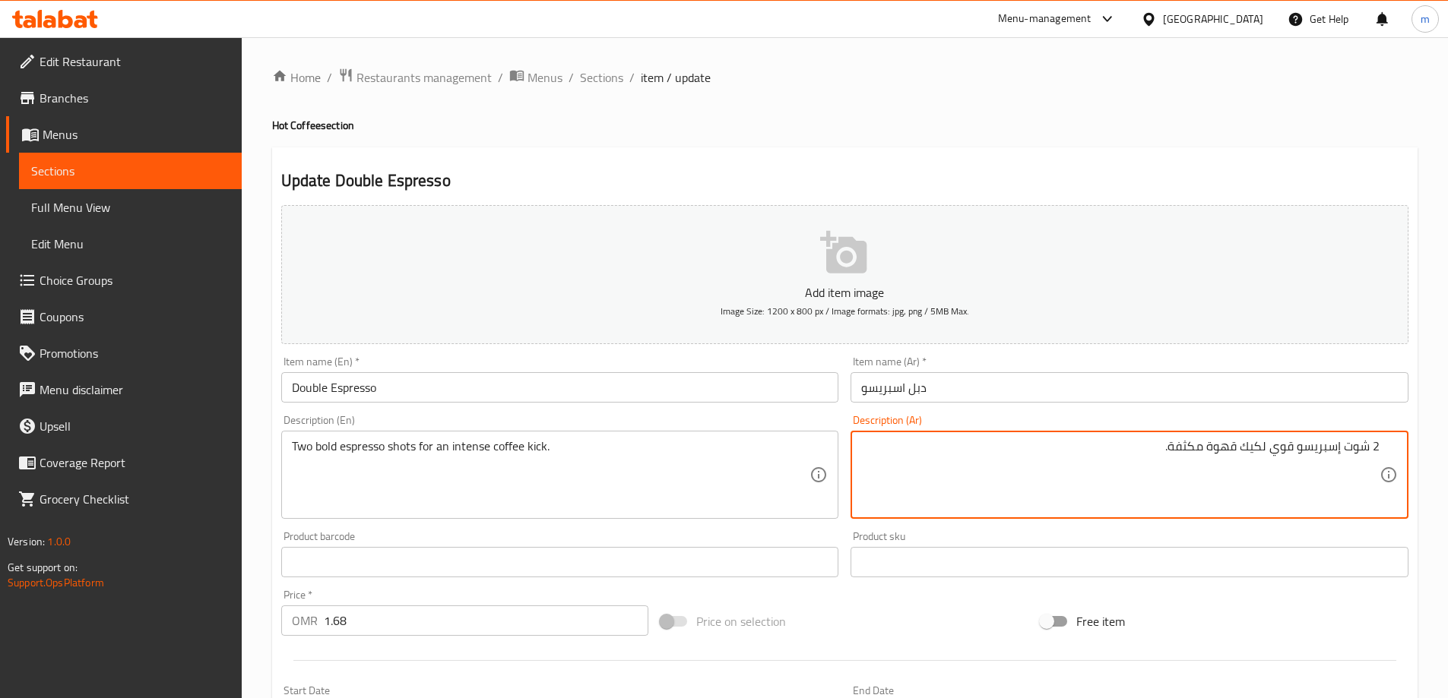
type textarea "2 شوت إسبريسو قوي لكيك قهوة مكثفة."
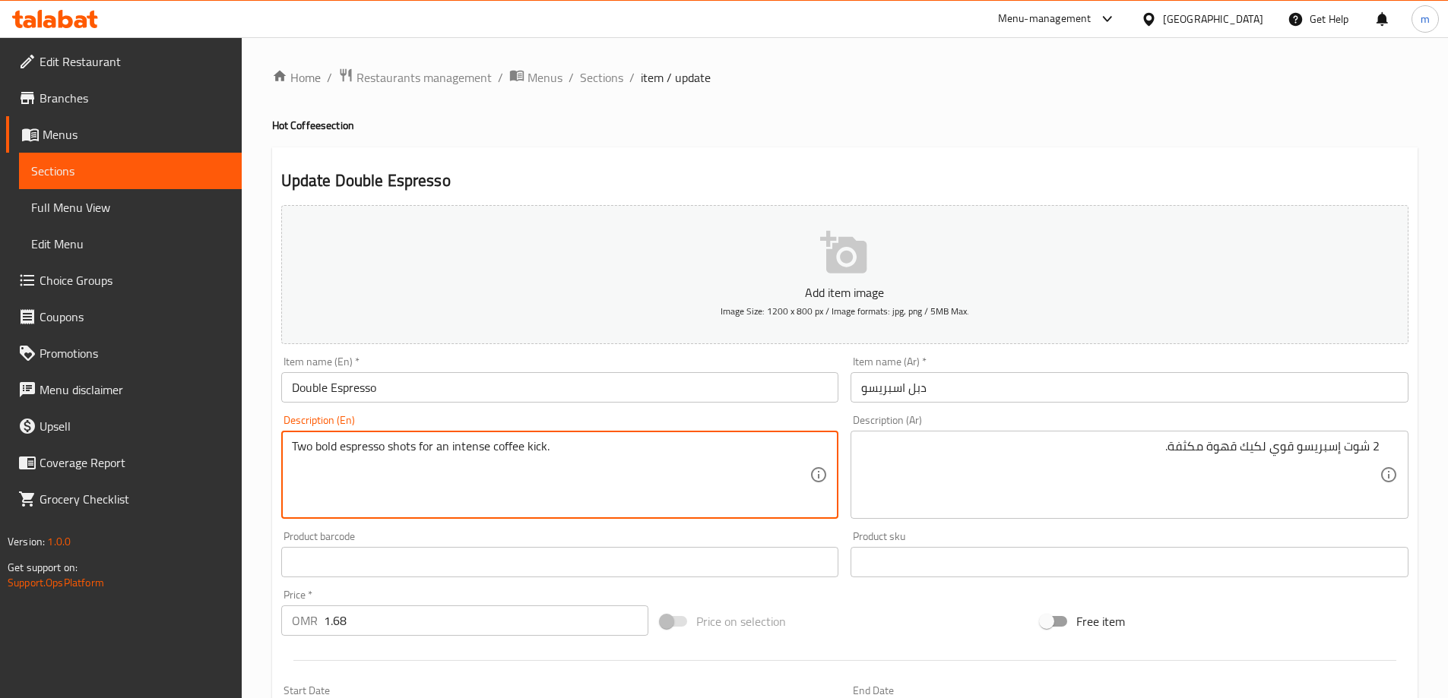
click at [471, 440] on textarea "Two bold espresso shots for an intense coffee kick." at bounding box center [551, 475] width 518 height 72
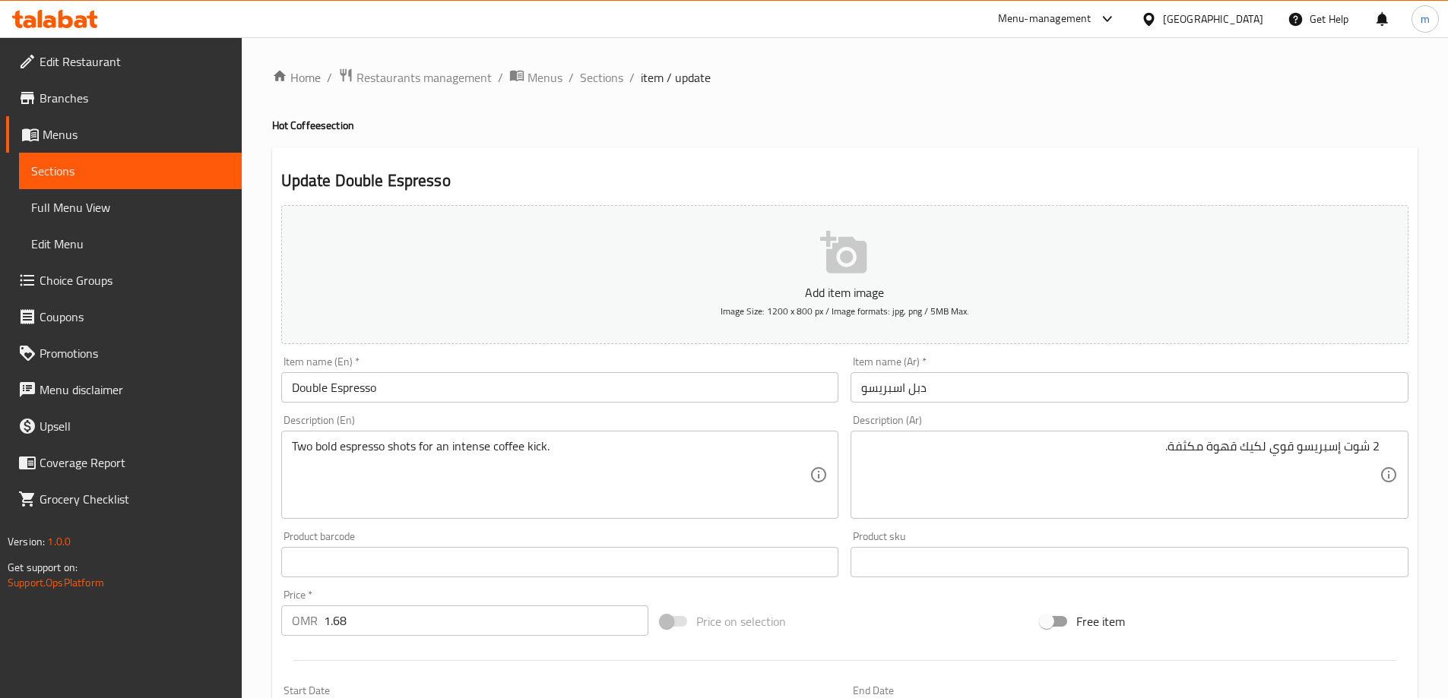
click at [654, 479] on textarea "Two bold espresso shots for an intense coffee kick." at bounding box center [551, 475] width 518 height 72
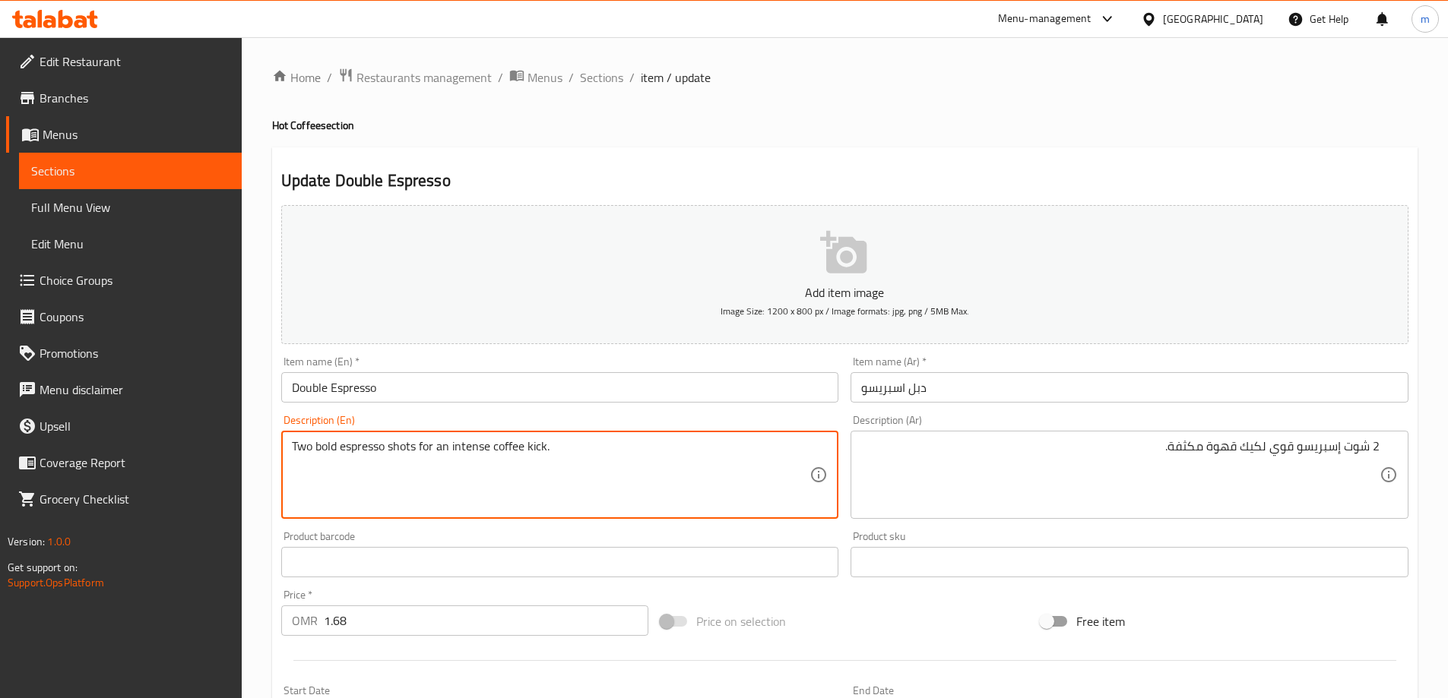
click at [476, 446] on textarea "Two bold espresso shots for an intense coffee kick." at bounding box center [551, 475] width 518 height 72
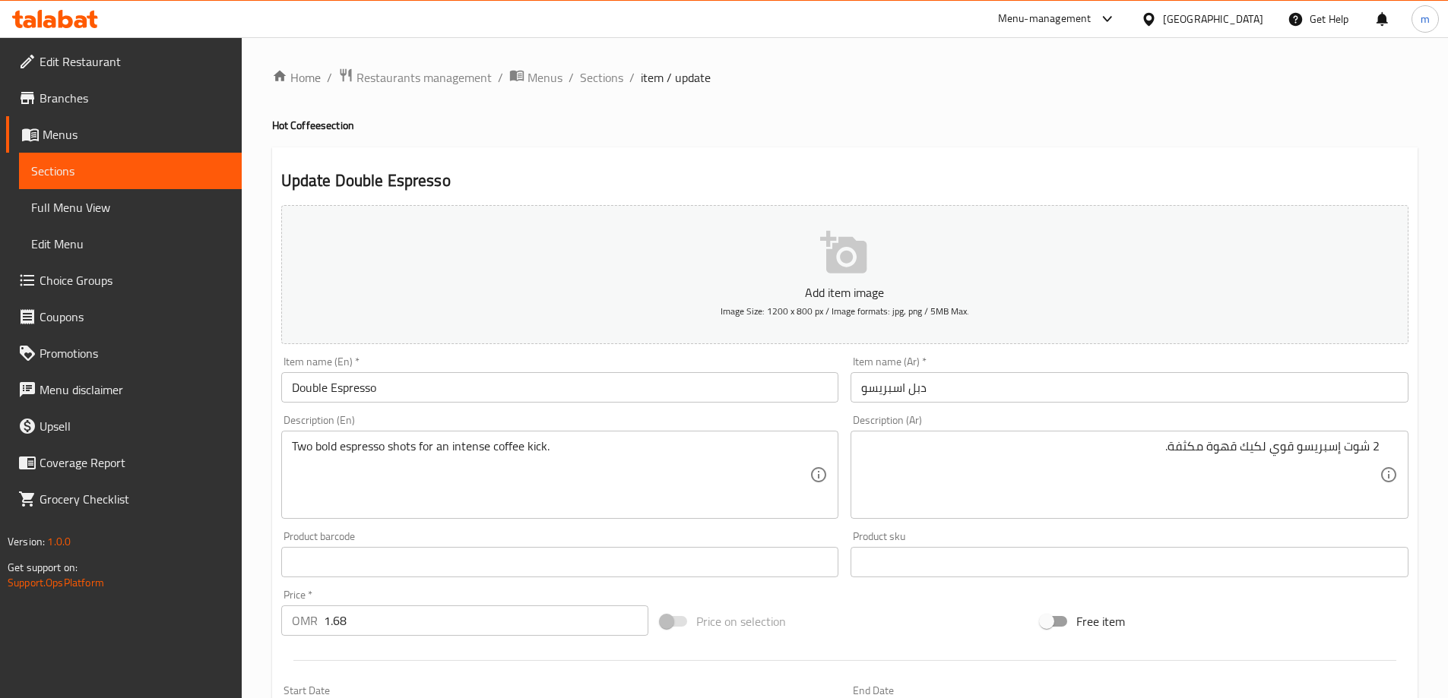
click at [641, 452] on textarea "Two bold espresso shots for an intense coffee kick." at bounding box center [551, 475] width 518 height 72
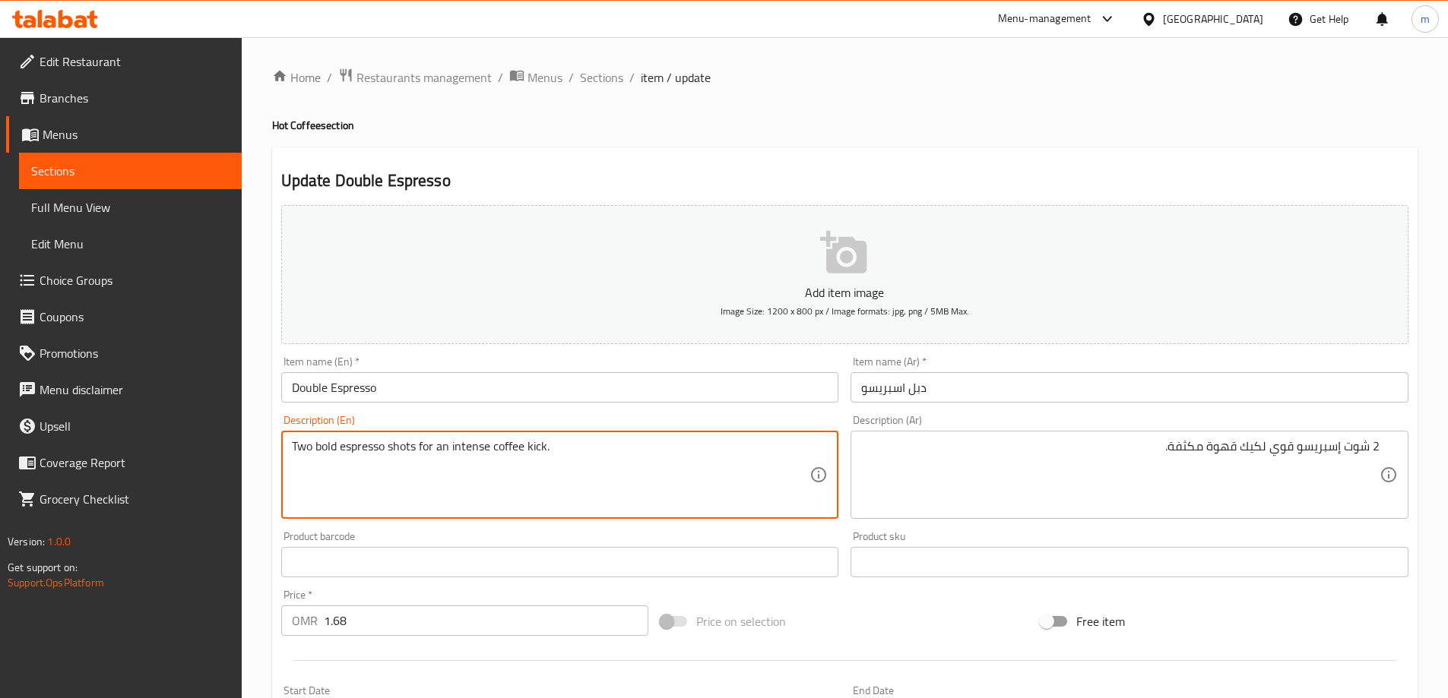
click at [474, 447] on textarea "Two bold espresso shots for an intense coffee kick." at bounding box center [551, 475] width 518 height 72
click at [454, 448] on textarea "Two bold espresso shots for an intense coffee kick." at bounding box center [551, 475] width 518 height 72
drag, startPoint x: 450, startPoint y: 448, endPoint x: 603, endPoint y: 462, distance: 154.2
click at [603, 462] on textarea "Two bold espresso shots for an intense coffee kick." at bounding box center [551, 475] width 518 height 72
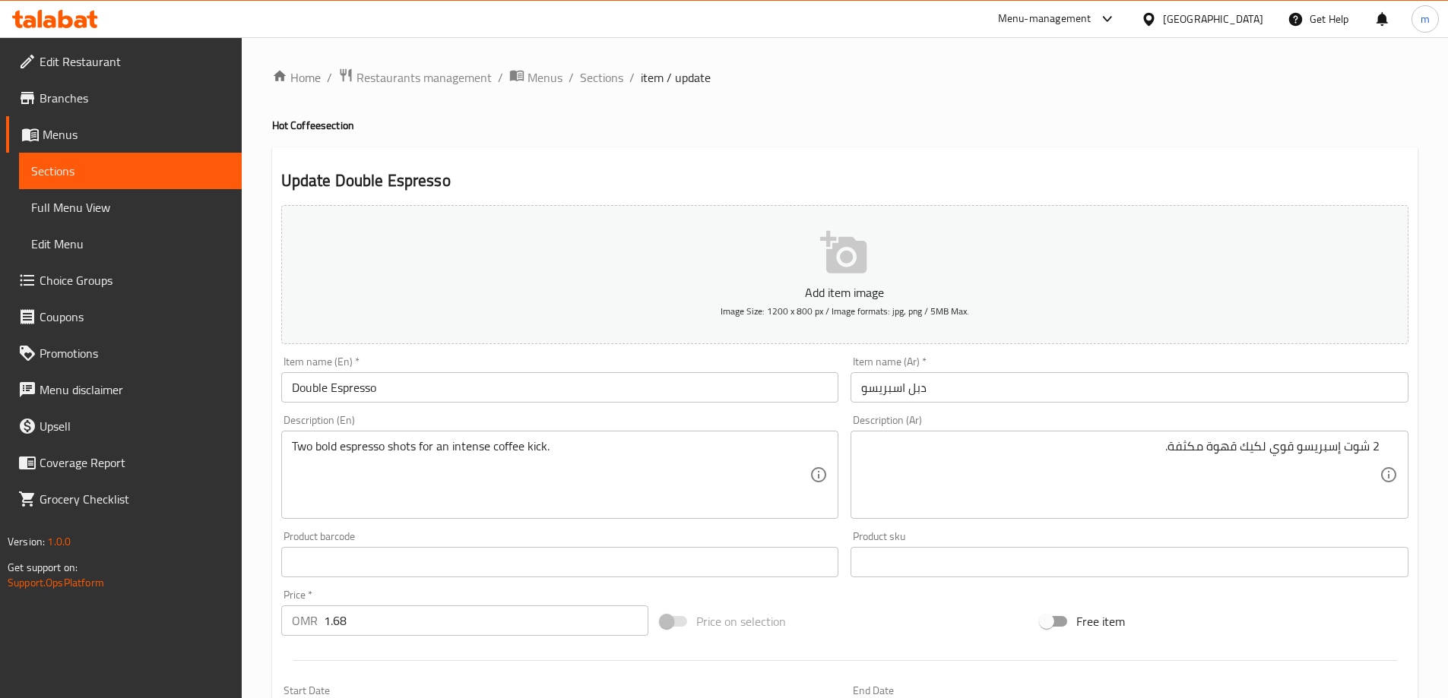
click at [648, 450] on textarea "Two bold espresso shots for an intense coffee kick." at bounding box center [551, 475] width 518 height 72
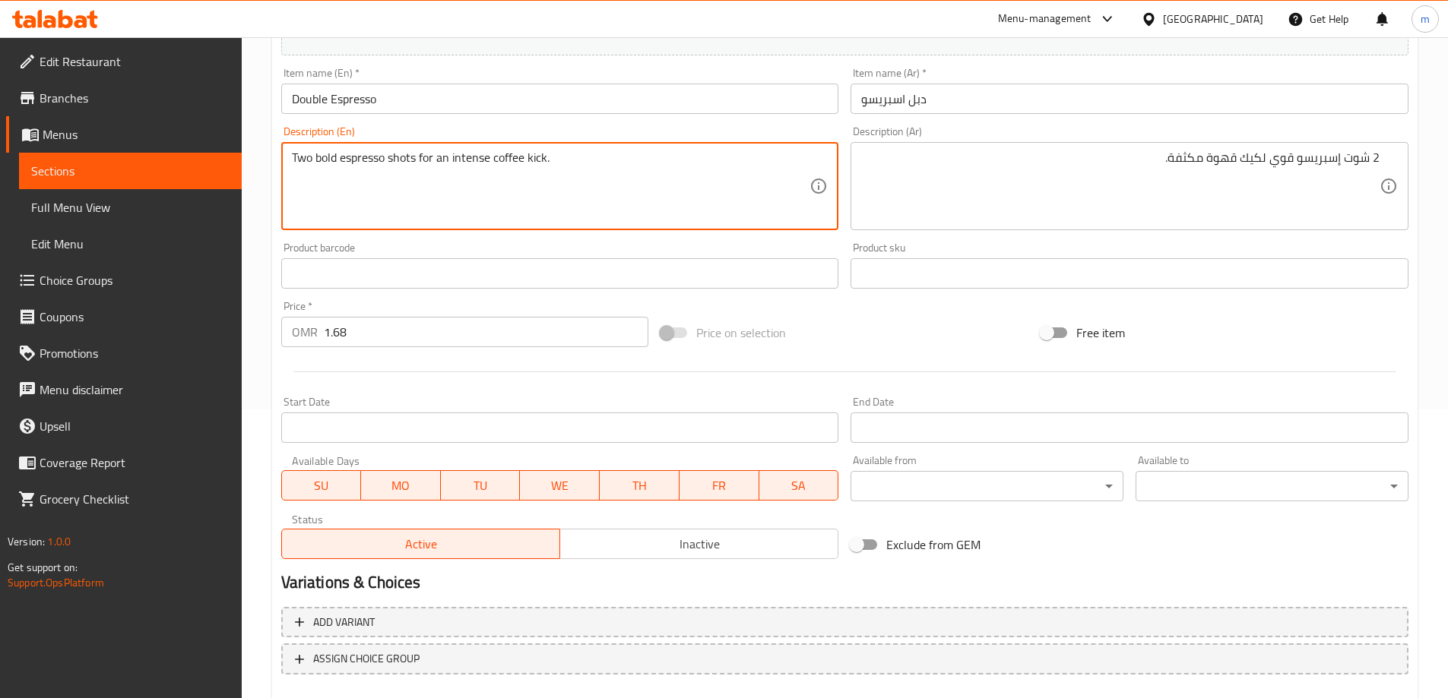
scroll to position [375, 0]
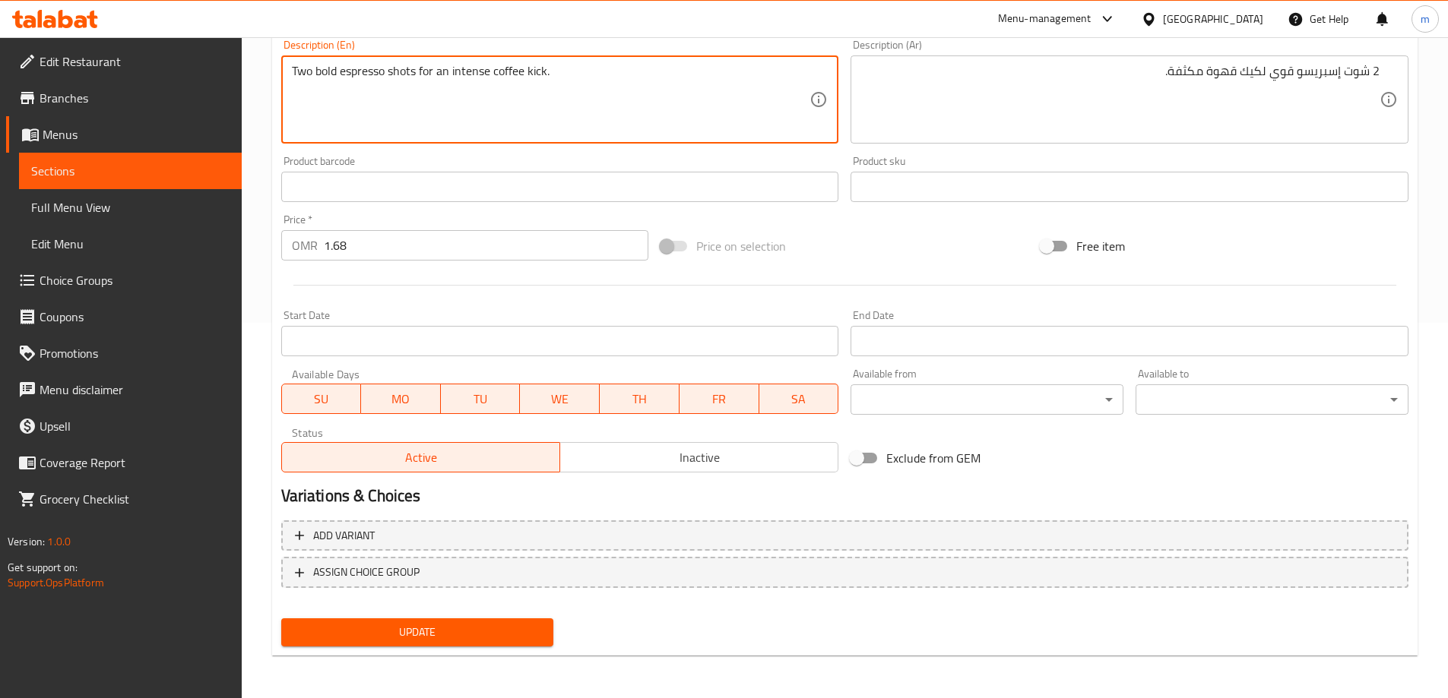
click at [517, 640] on span "Update" at bounding box center [417, 632] width 249 height 19
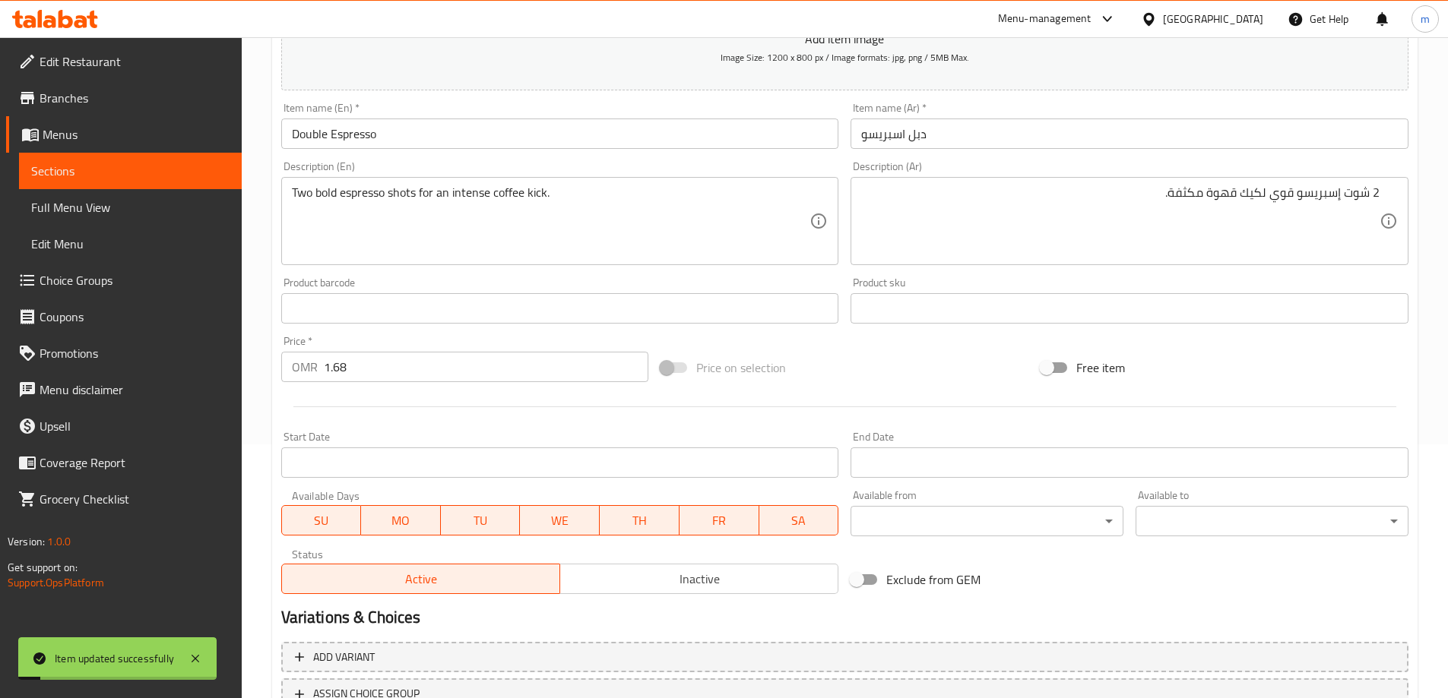
scroll to position [147, 0]
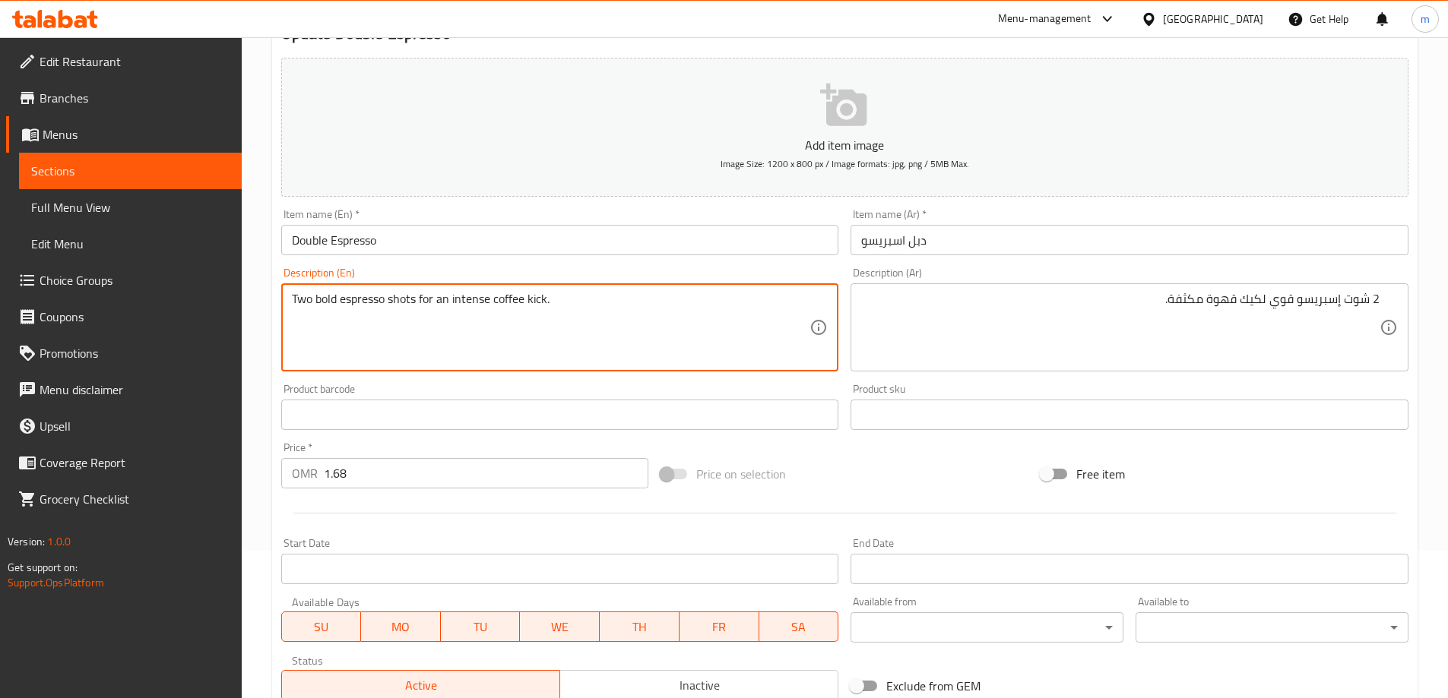
click at [479, 306] on textarea "Two bold espresso shots for an intense coffee kick." at bounding box center [551, 328] width 518 height 72
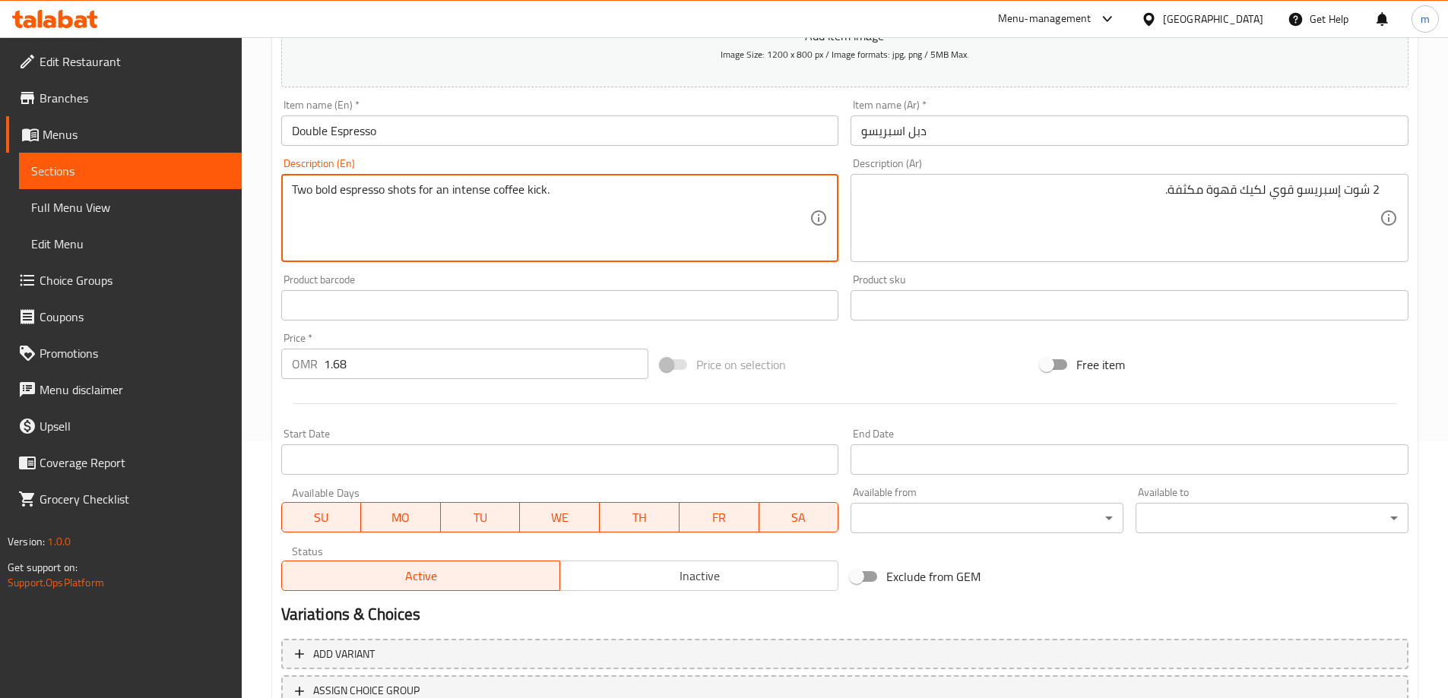
scroll to position [375, 0]
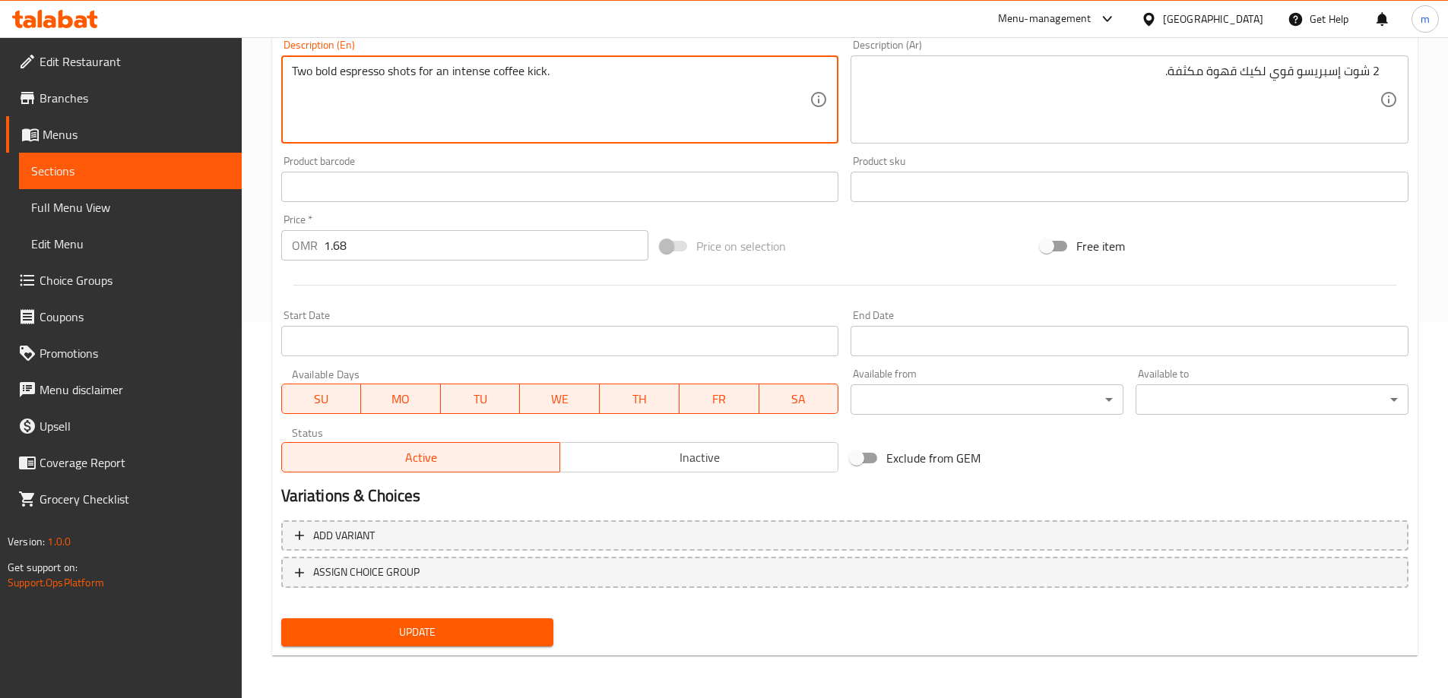
click at [451, 625] on span "Update" at bounding box center [417, 632] width 249 height 19
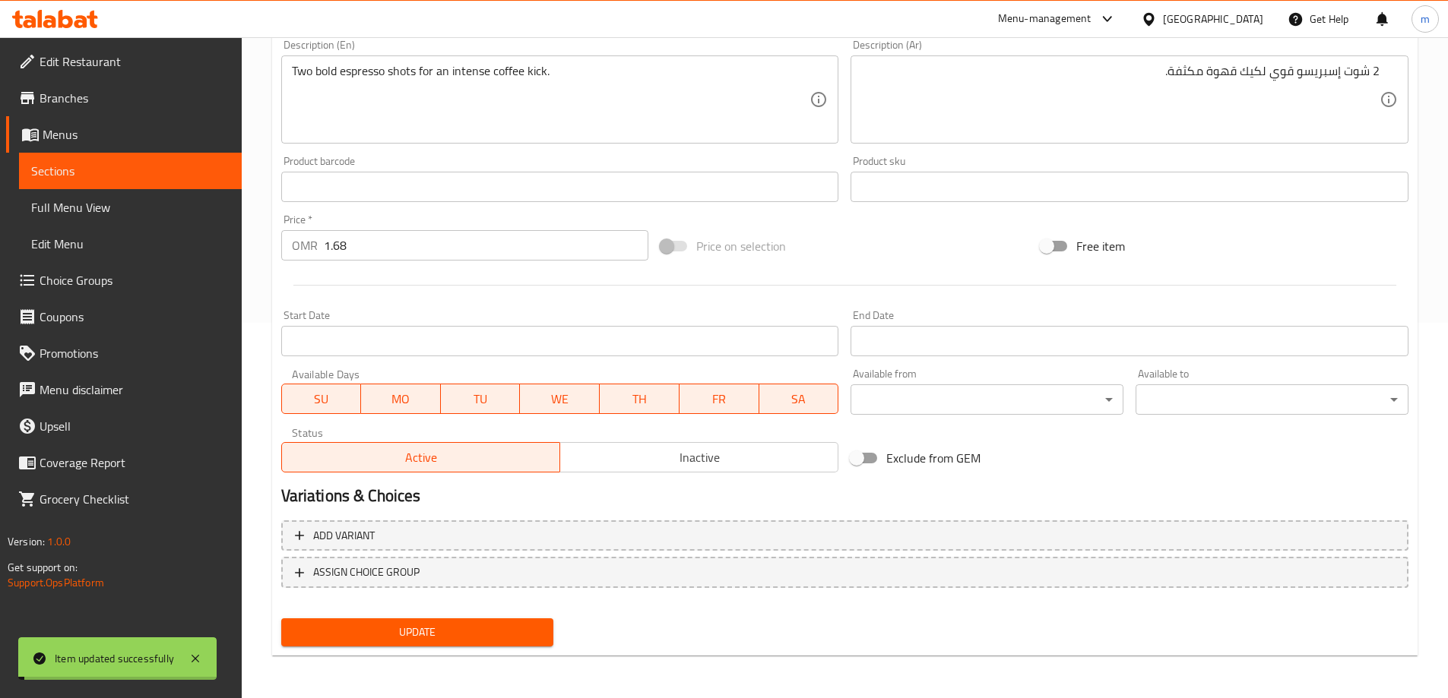
click at [125, 182] on link "Sections" at bounding box center [130, 171] width 223 height 36
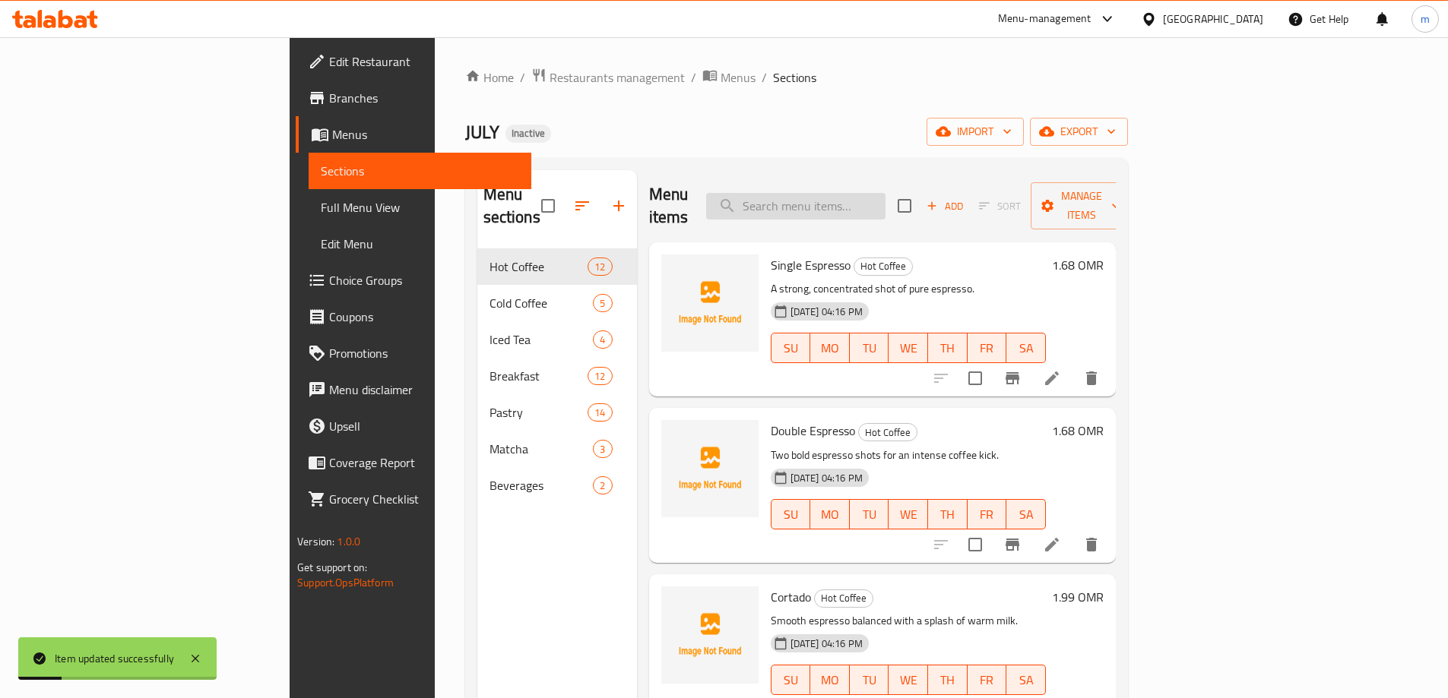
click at [882, 199] on input "search" at bounding box center [795, 206] width 179 height 27
paste input "Cortado"
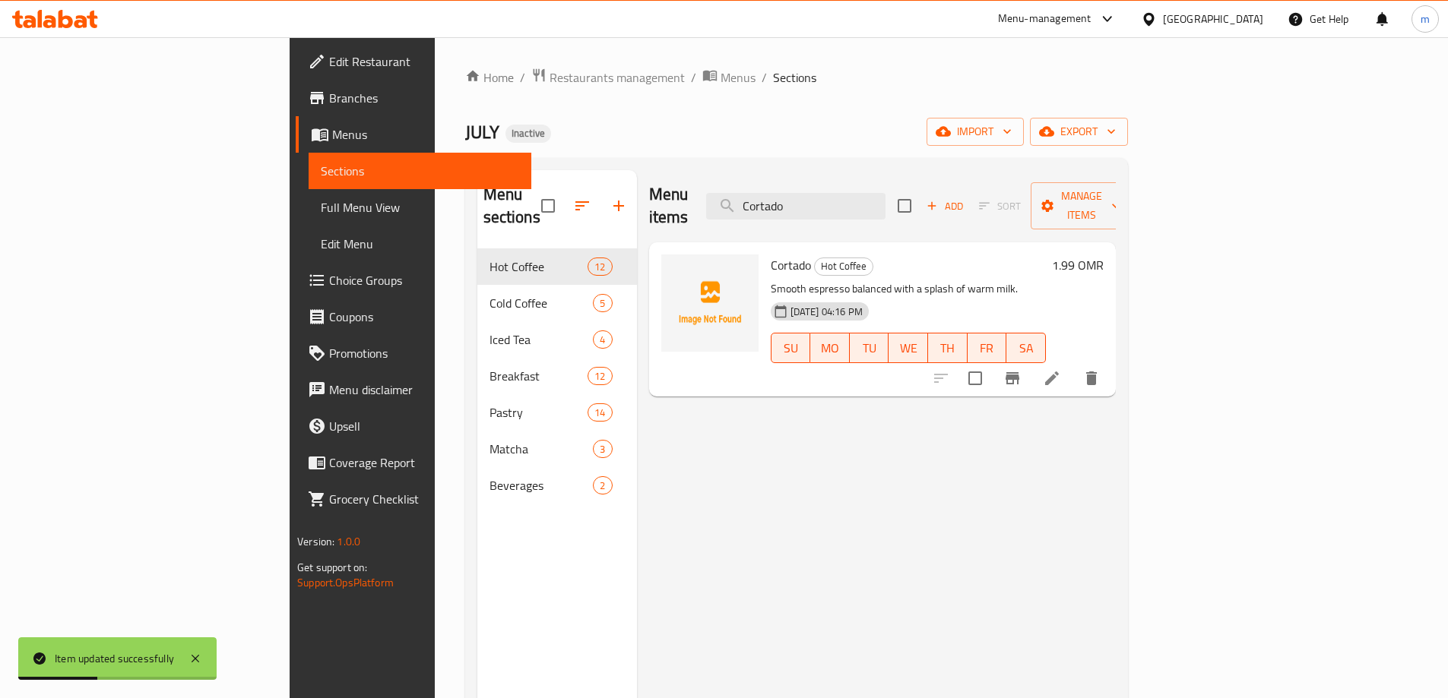
type input "Cortado"
click at [1073, 366] on li at bounding box center [1052, 378] width 43 height 27
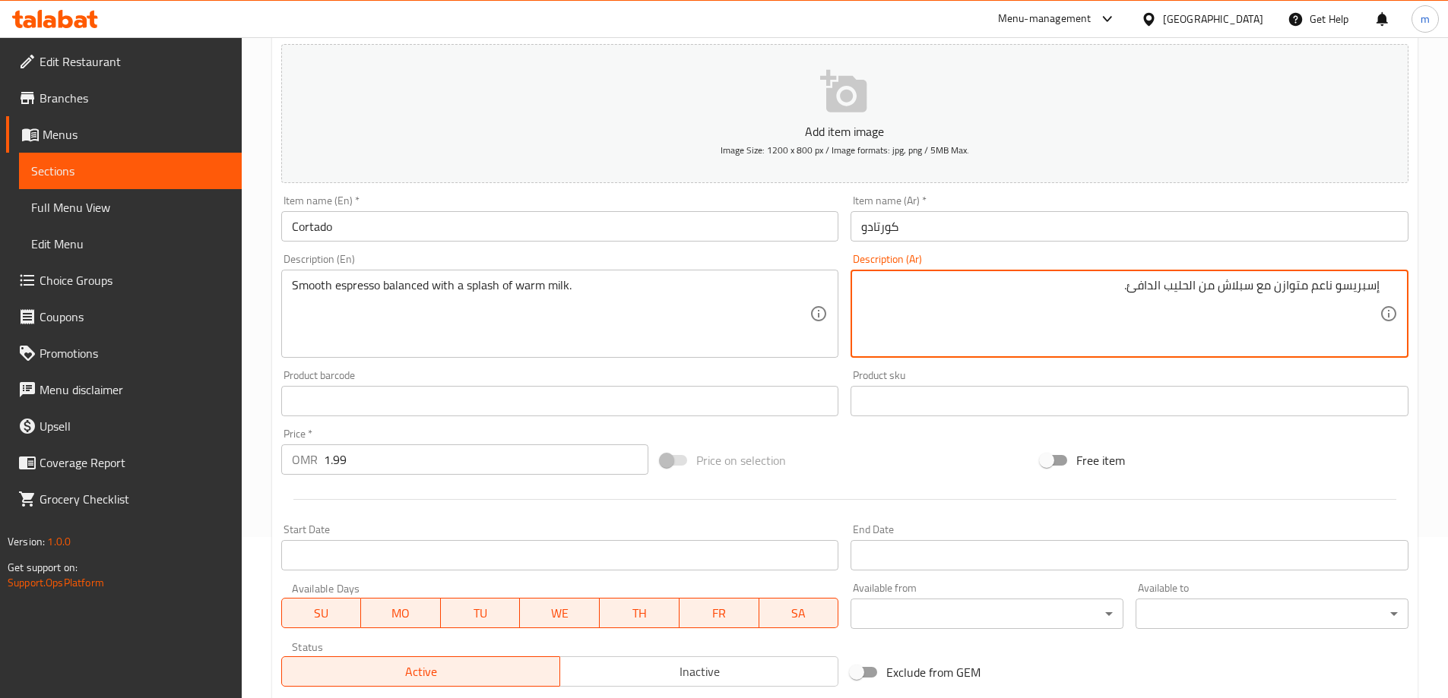
scroll to position [375, 0]
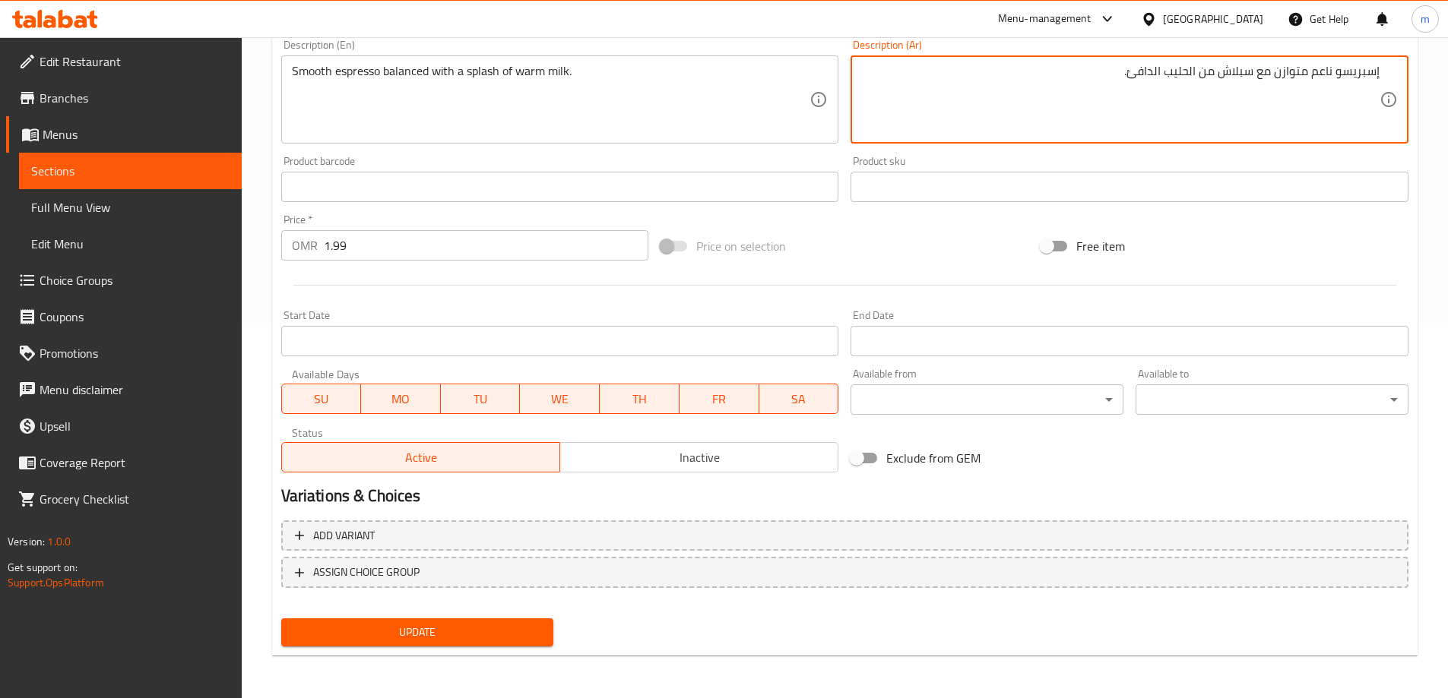
type textarea "إسبريسو ناعم متوازن مع سبلاش من الحليب الدافئ."
click at [467, 637] on span "Update" at bounding box center [417, 632] width 249 height 19
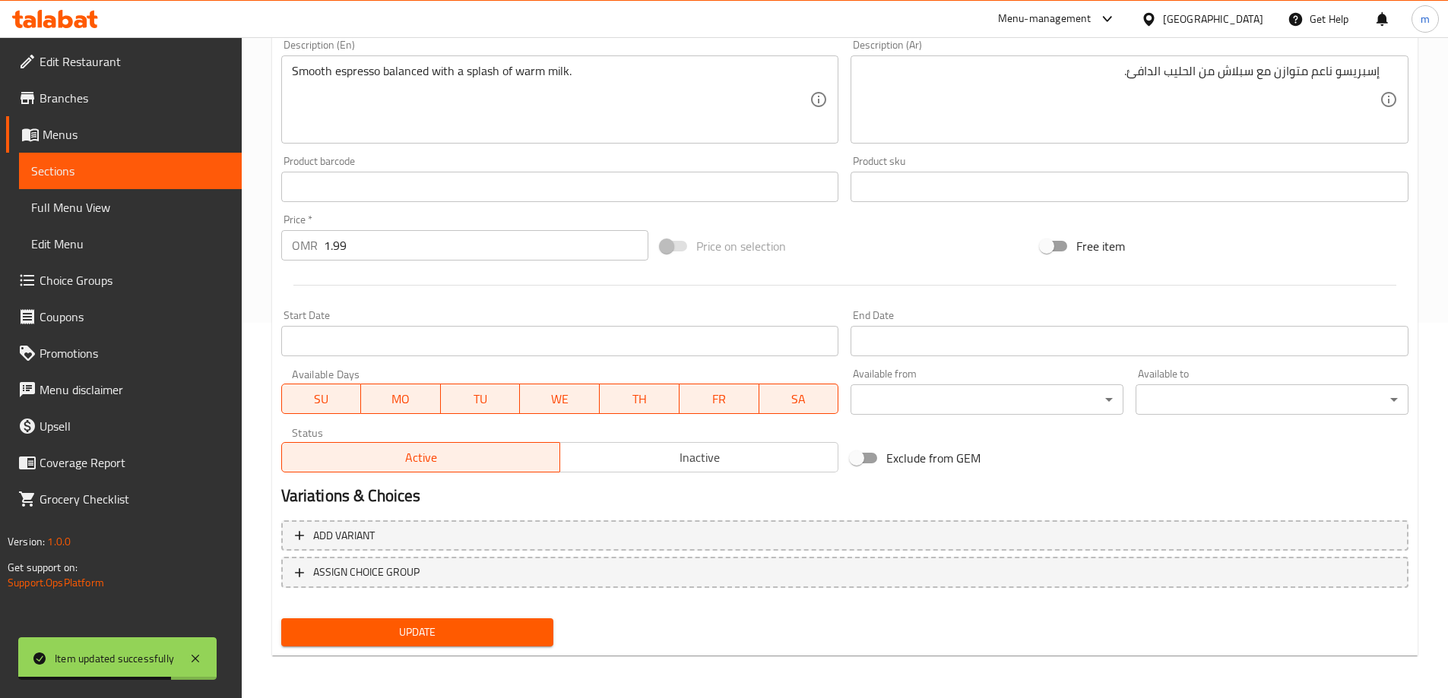
click at [192, 168] on span "Sections" at bounding box center [130, 171] width 198 height 18
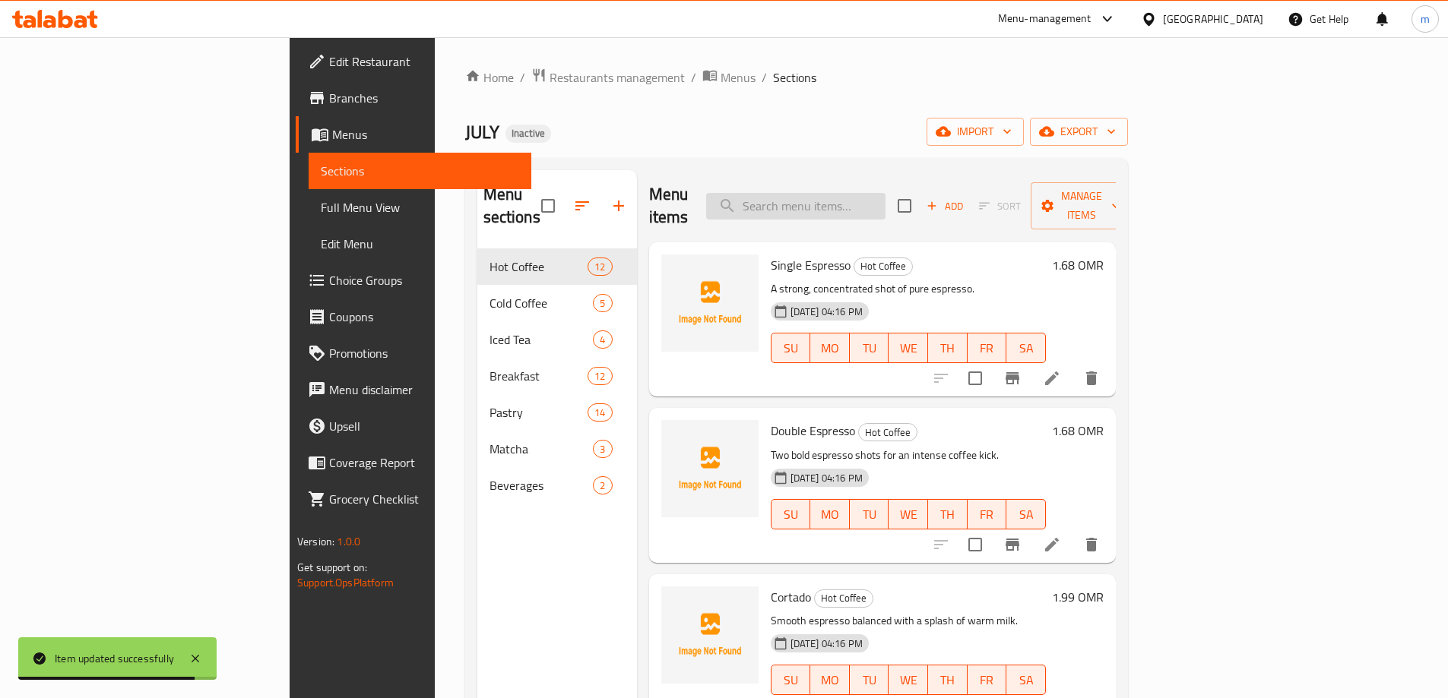
click at [873, 199] on input "search" at bounding box center [795, 206] width 179 height 27
paste input "Flat White"
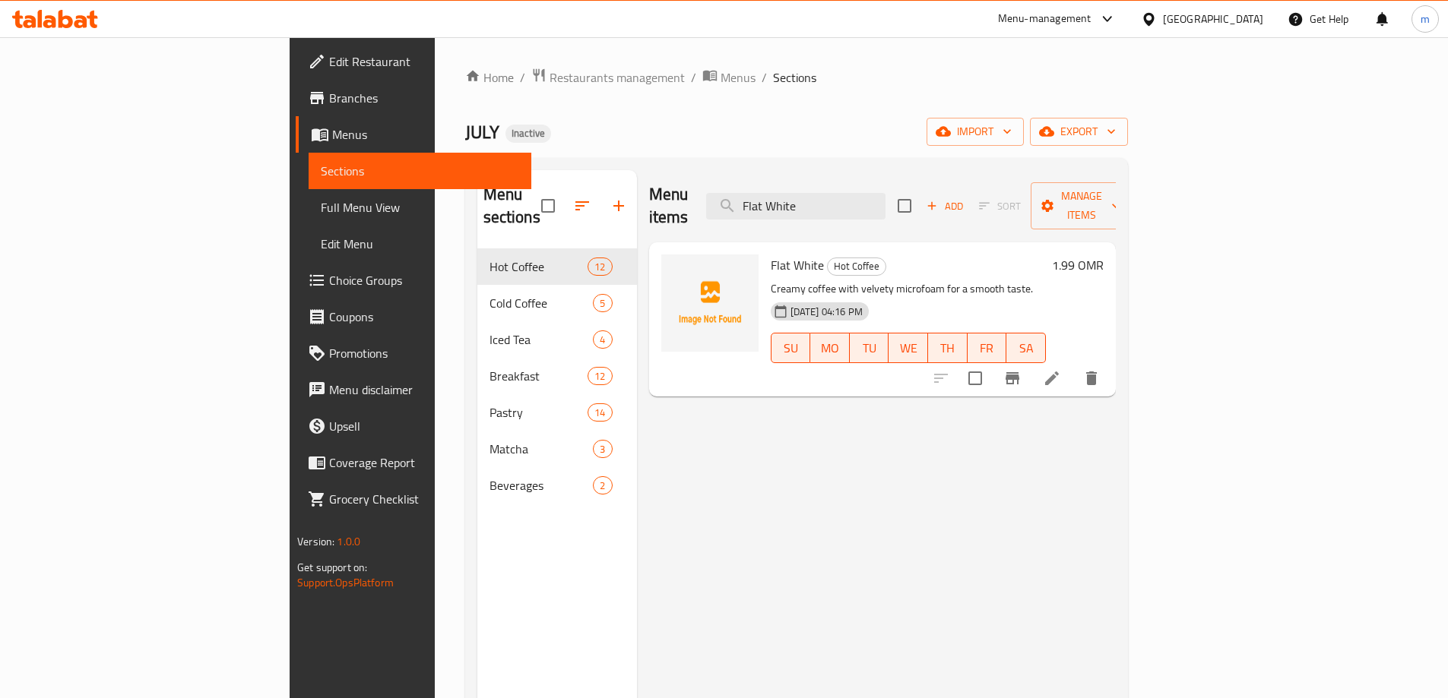
type input "Flat White"
click at [1061, 369] on icon at bounding box center [1052, 378] width 18 height 18
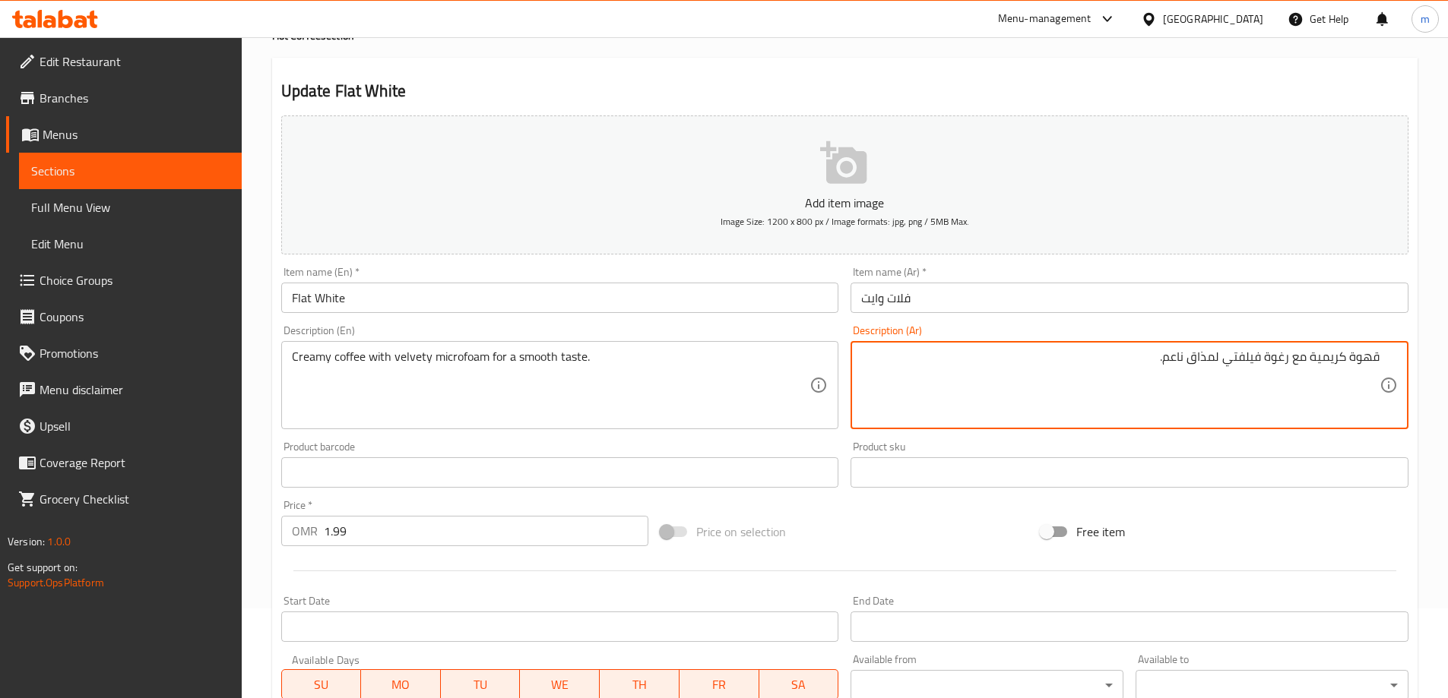
scroll to position [375, 0]
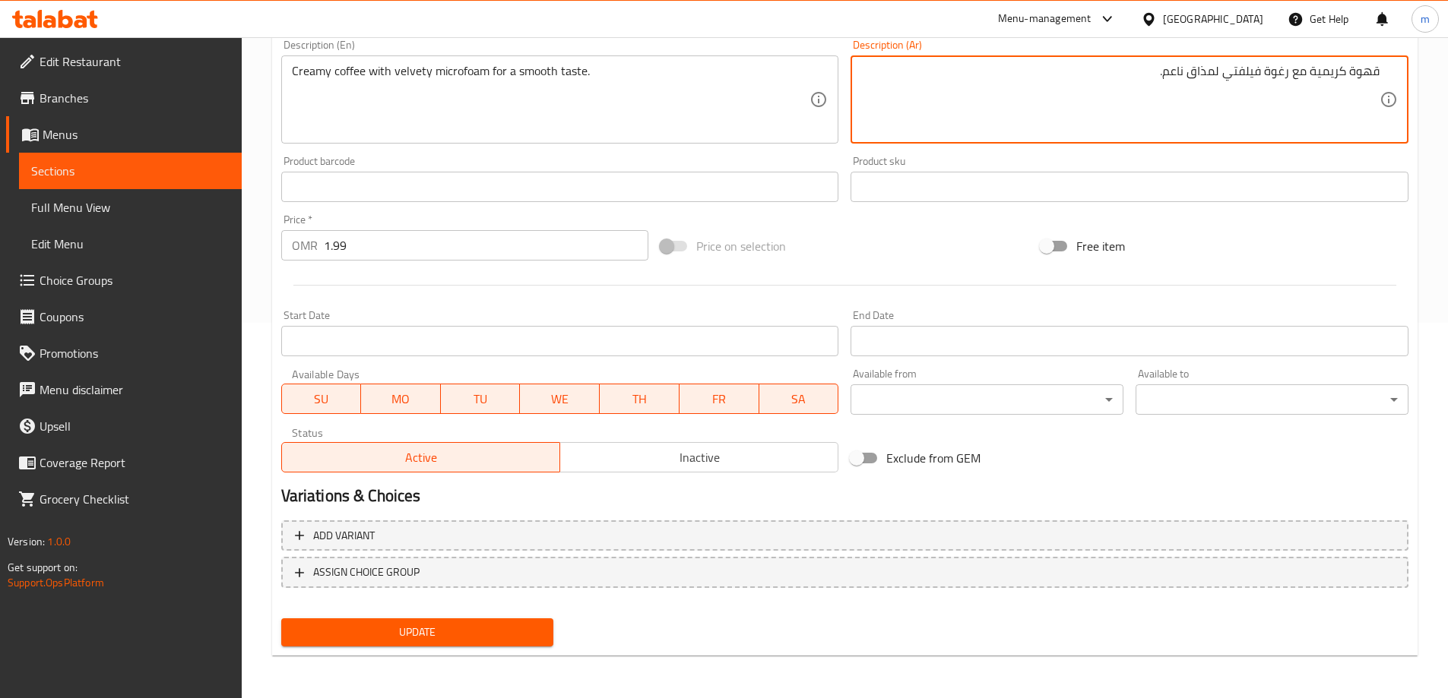
type textarea "قهوة كريمية مع رغوة فيلفتي لمذاق ناعم."
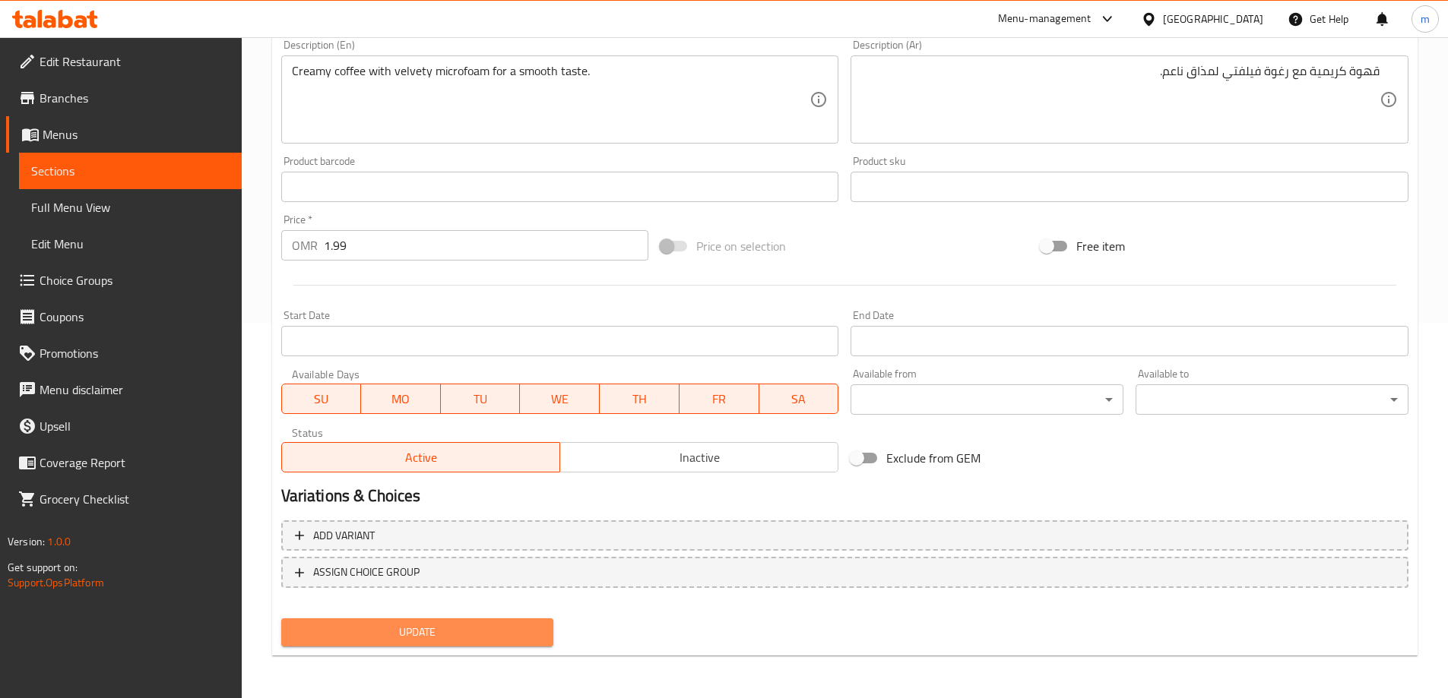
click at [492, 634] on span "Update" at bounding box center [417, 632] width 249 height 19
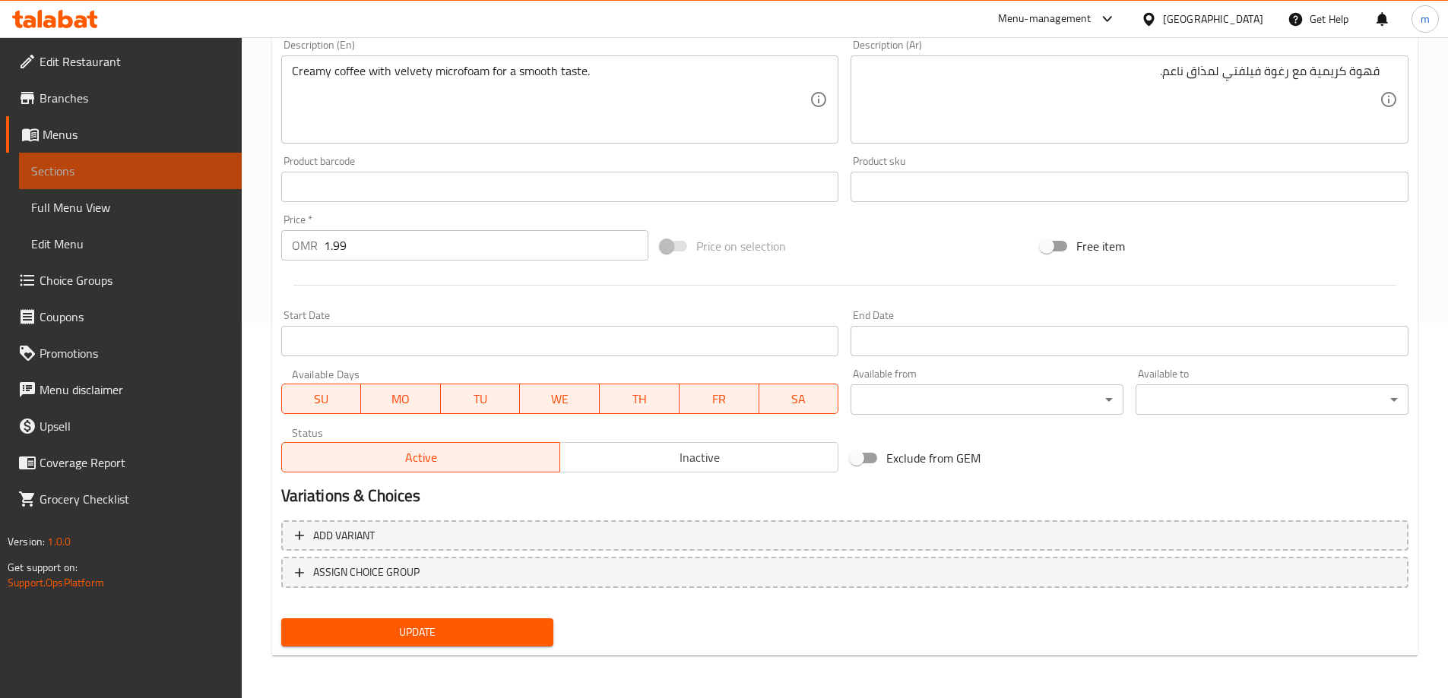
click at [209, 176] on span "Sections" at bounding box center [130, 171] width 198 height 18
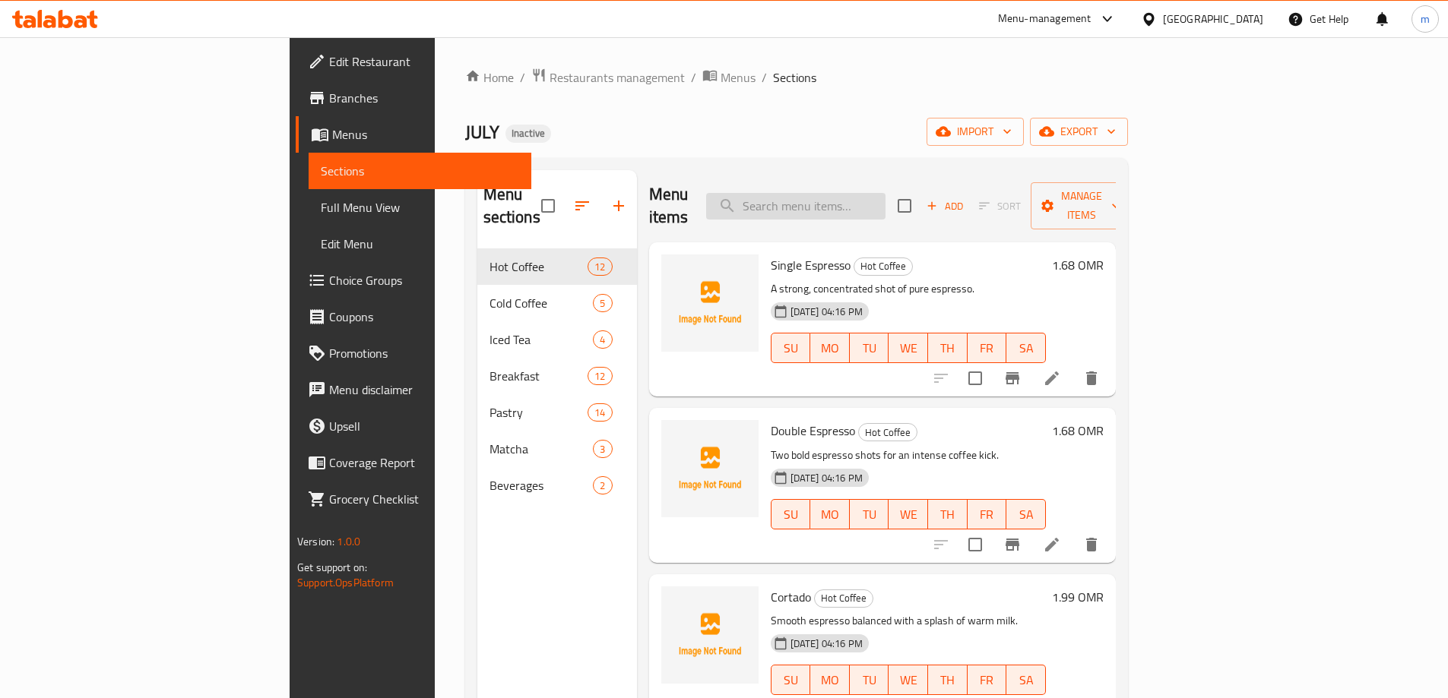
click at [885, 193] on input "search" at bounding box center [795, 206] width 179 height 27
paste input "Latte"
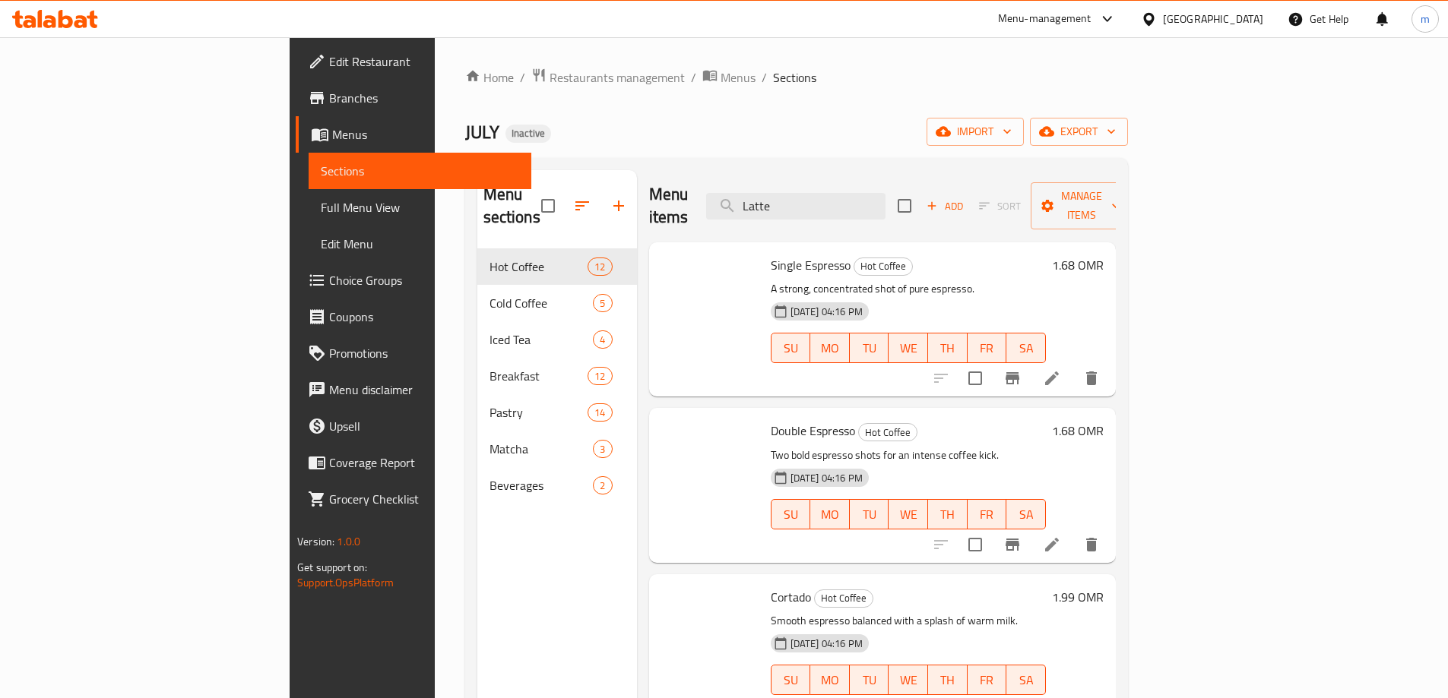
type input "Latte"
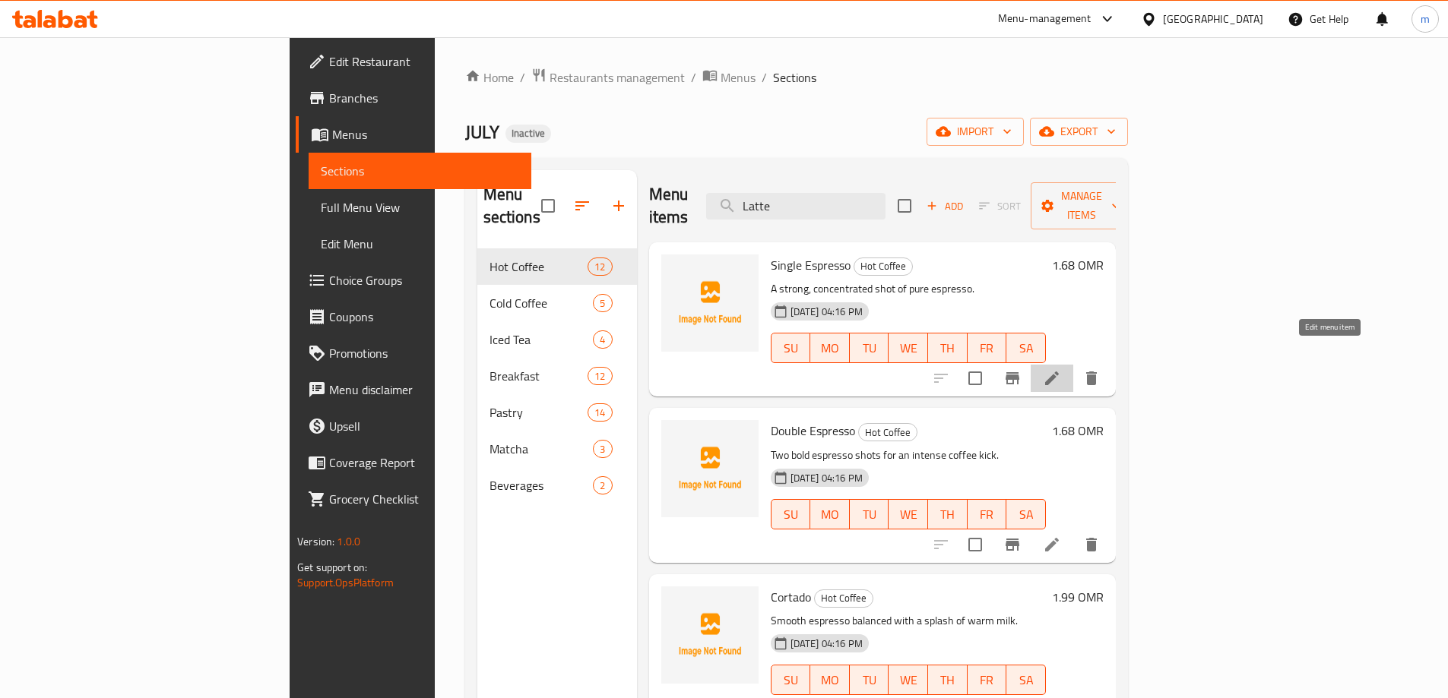
click at [1061, 369] on icon at bounding box center [1052, 378] width 18 height 18
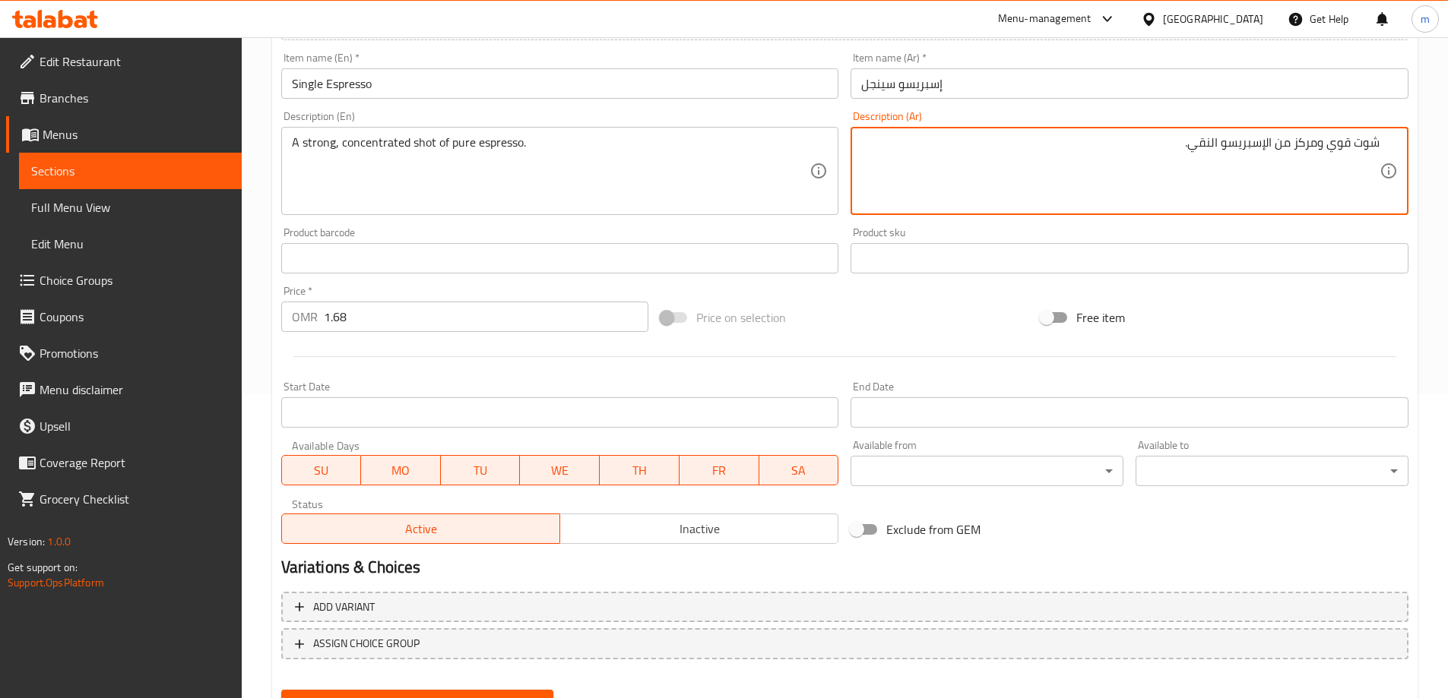
click at [55, 165] on span "Sections" at bounding box center [130, 171] width 198 height 18
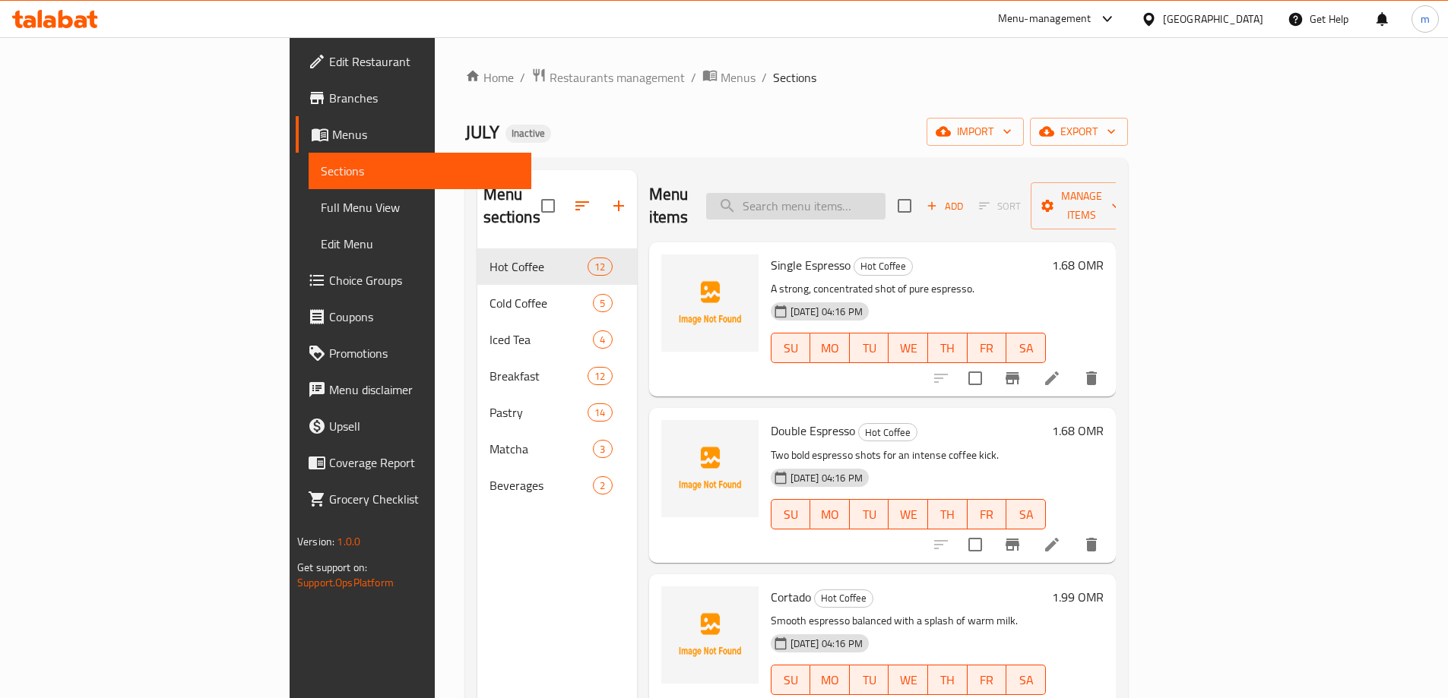
click at [885, 195] on input "search" at bounding box center [795, 206] width 179 height 27
paste input "Latte"
type input "Latte"
click at [1073, 365] on li at bounding box center [1052, 378] width 43 height 27
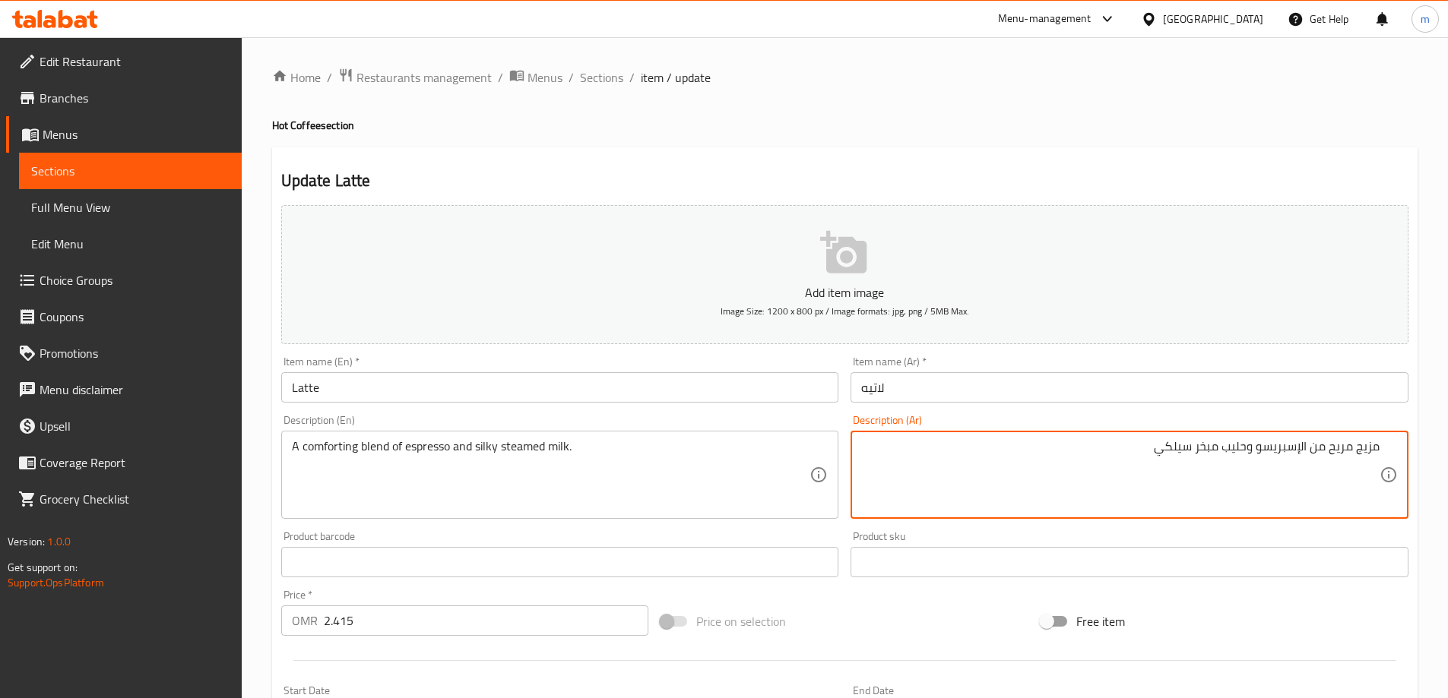
scroll to position [375, 0]
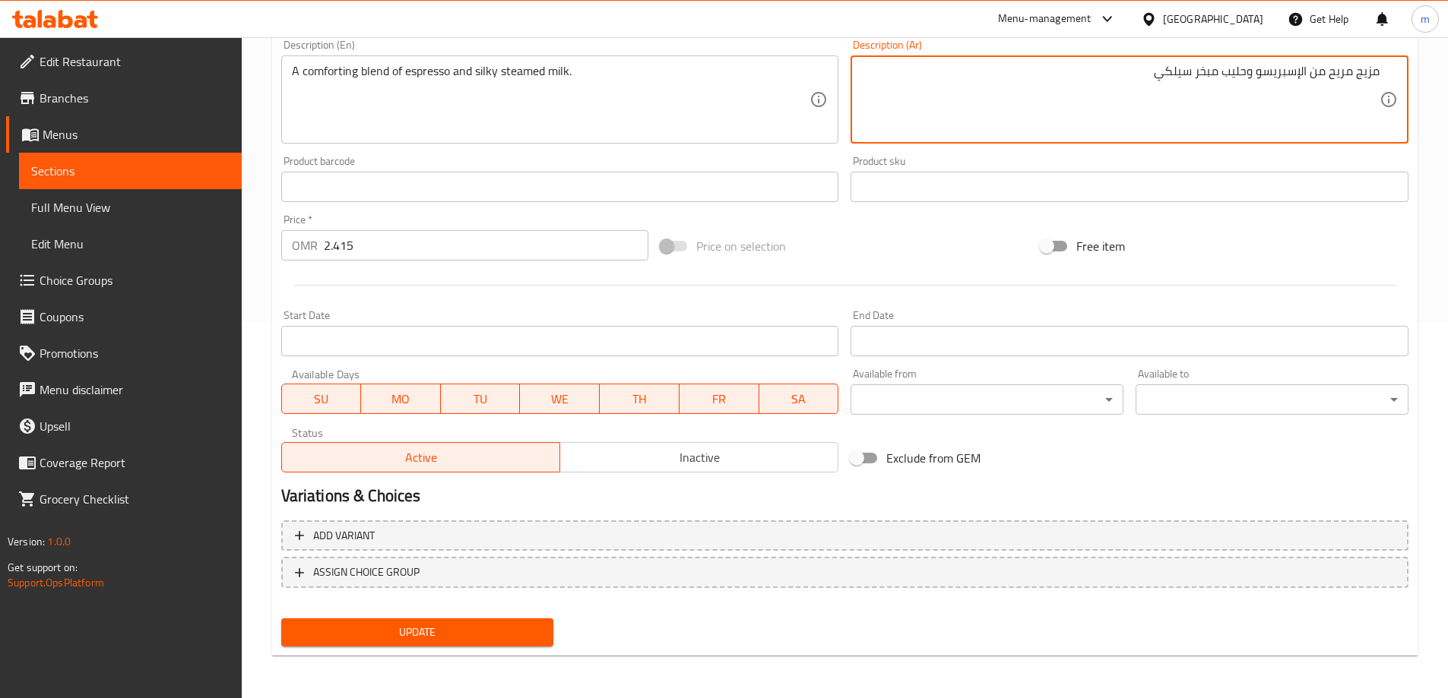
type textarea "مزيج مريح من الإسبريسو وحليب مبخر سيلكي"
click at [483, 636] on span "Update" at bounding box center [417, 632] width 249 height 19
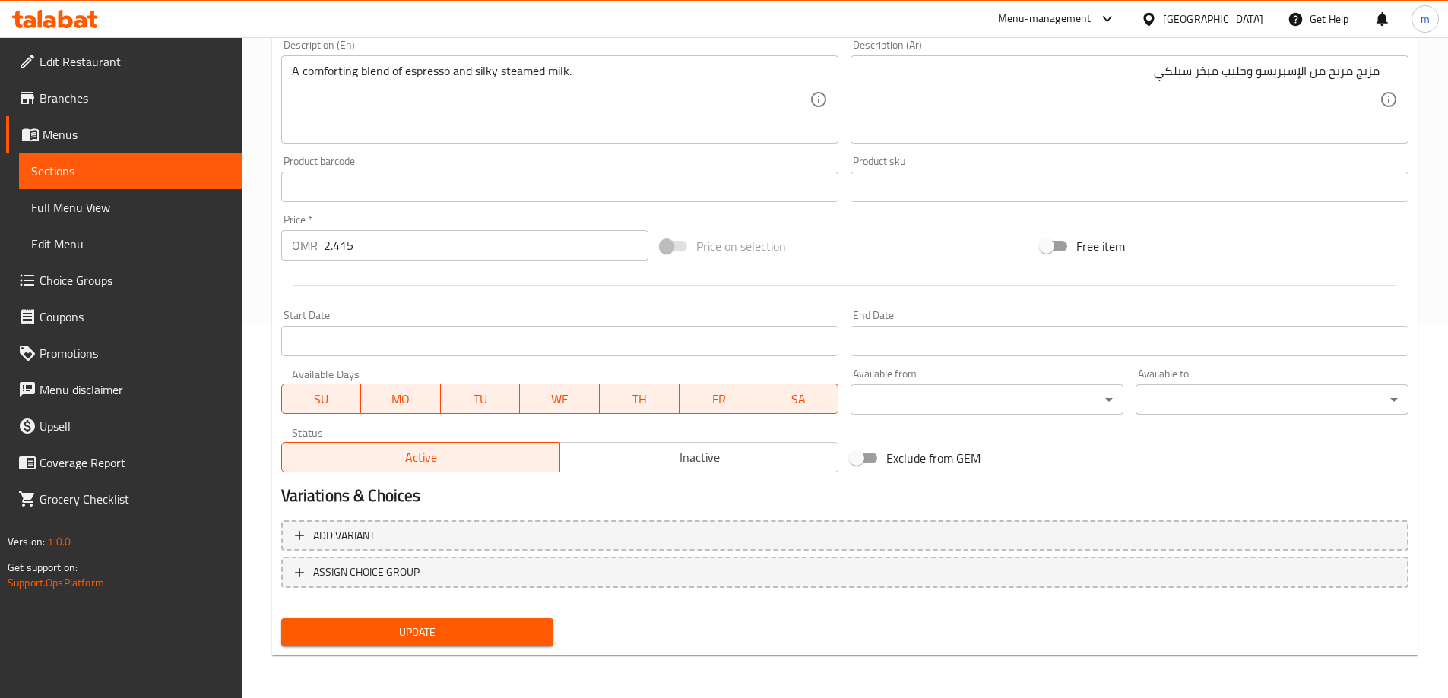
click at [344, 642] on span "Update" at bounding box center [417, 632] width 249 height 19
click at [150, 165] on span "Sections" at bounding box center [130, 171] width 198 height 18
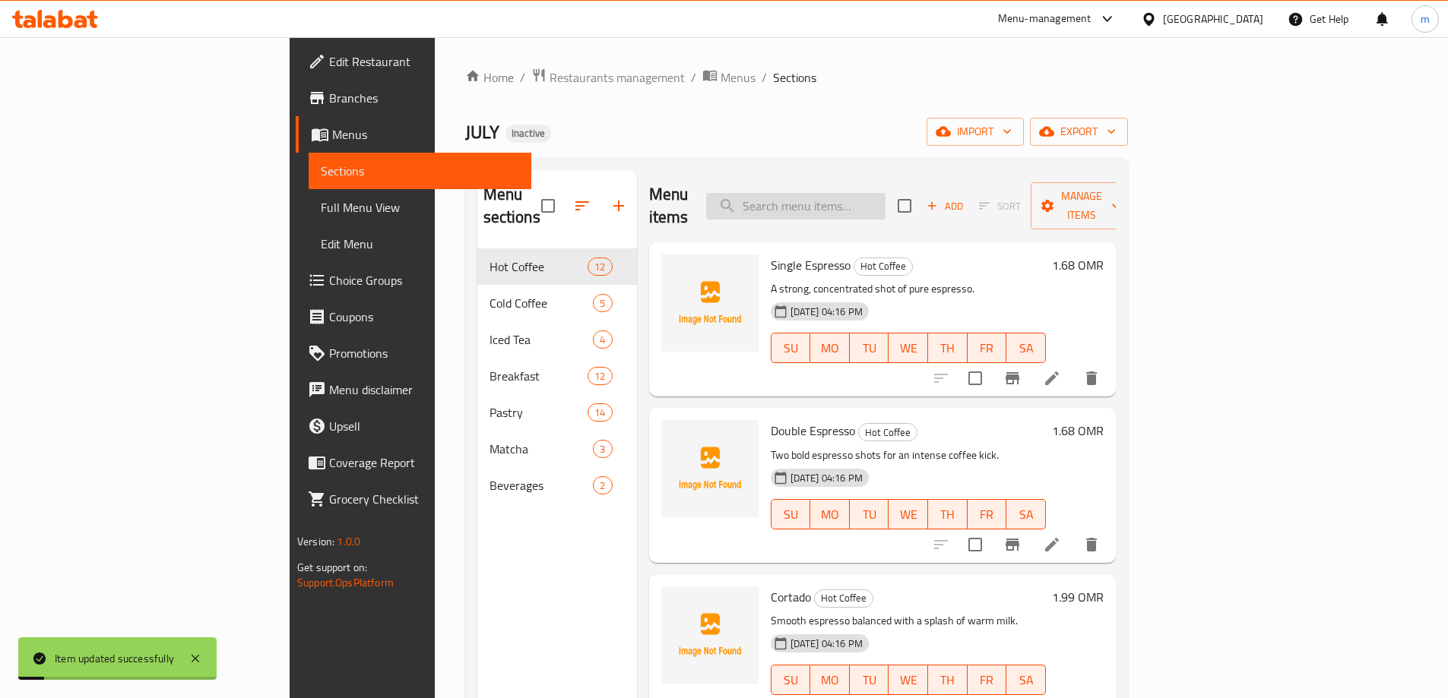
click at [885, 193] on input "search" at bounding box center [795, 206] width 179 height 27
paste input "Americano"
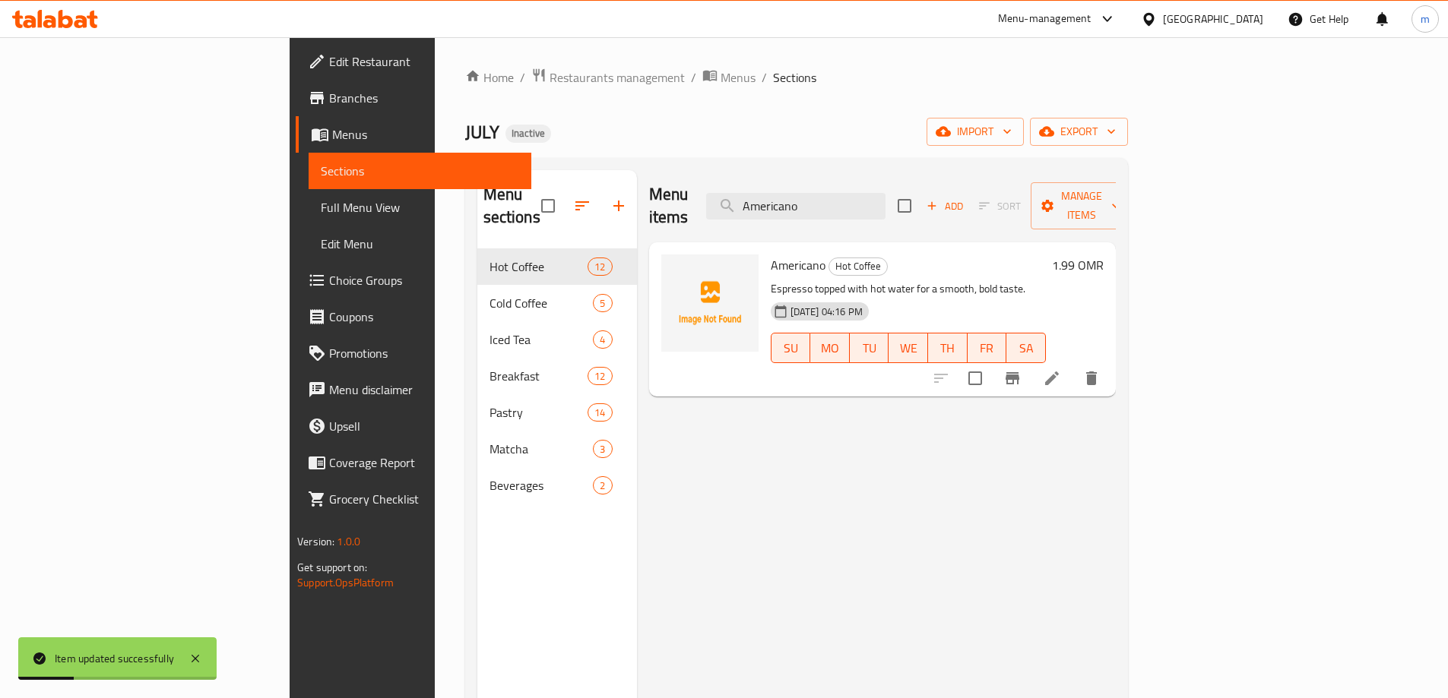
type input "Americano"
click at [1061, 369] on icon at bounding box center [1052, 378] width 18 height 18
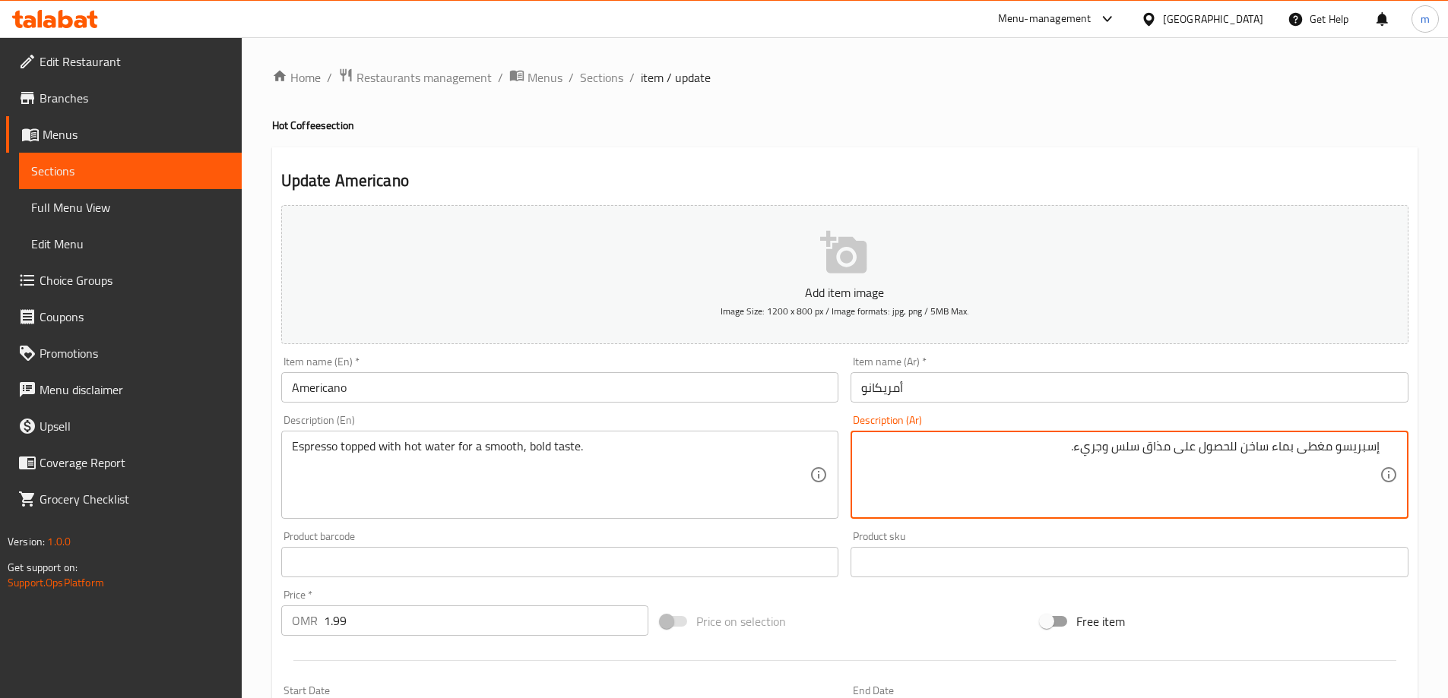
drag, startPoint x: 1173, startPoint y: 450, endPoint x: 1235, endPoint y: 462, distance: 63.5
click at [1235, 462] on textarea "إسبريسو مغطى بماء ساخن للحصول على مذاق سلس وجريء." at bounding box center [1120, 475] width 518 height 72
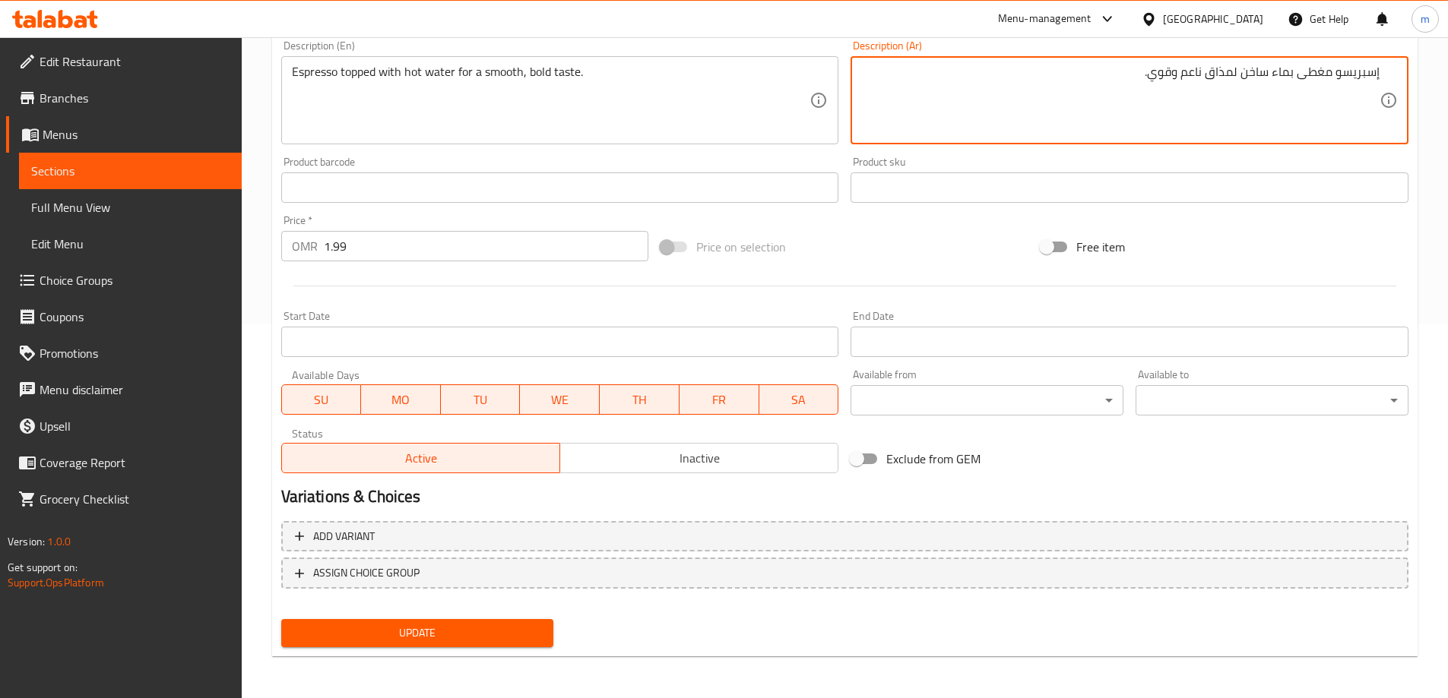
scroll to position [375, 0]
type textarea "إسبريسو مغطى بماء ساخن لمذاق ناعم وقوي."
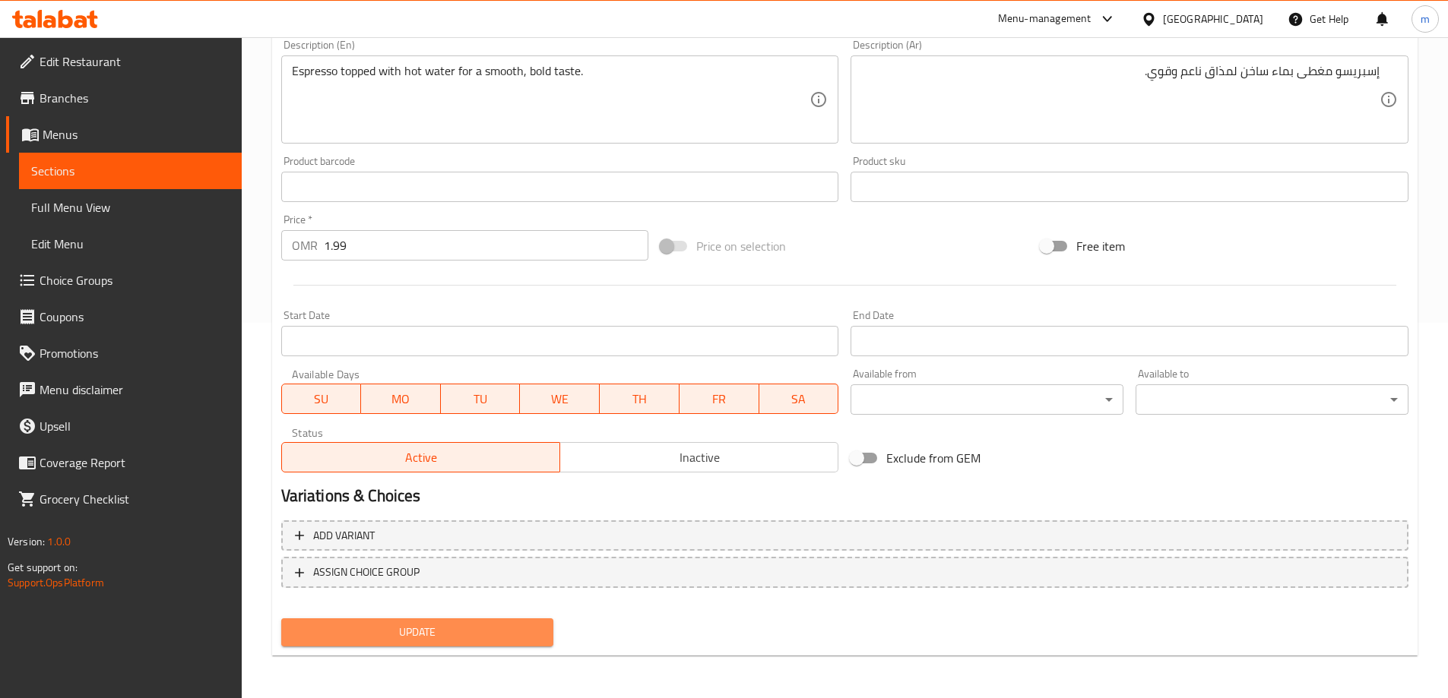
click at [448, 620] on button "Update" at bounding box center [417, 633] width 273 height 28
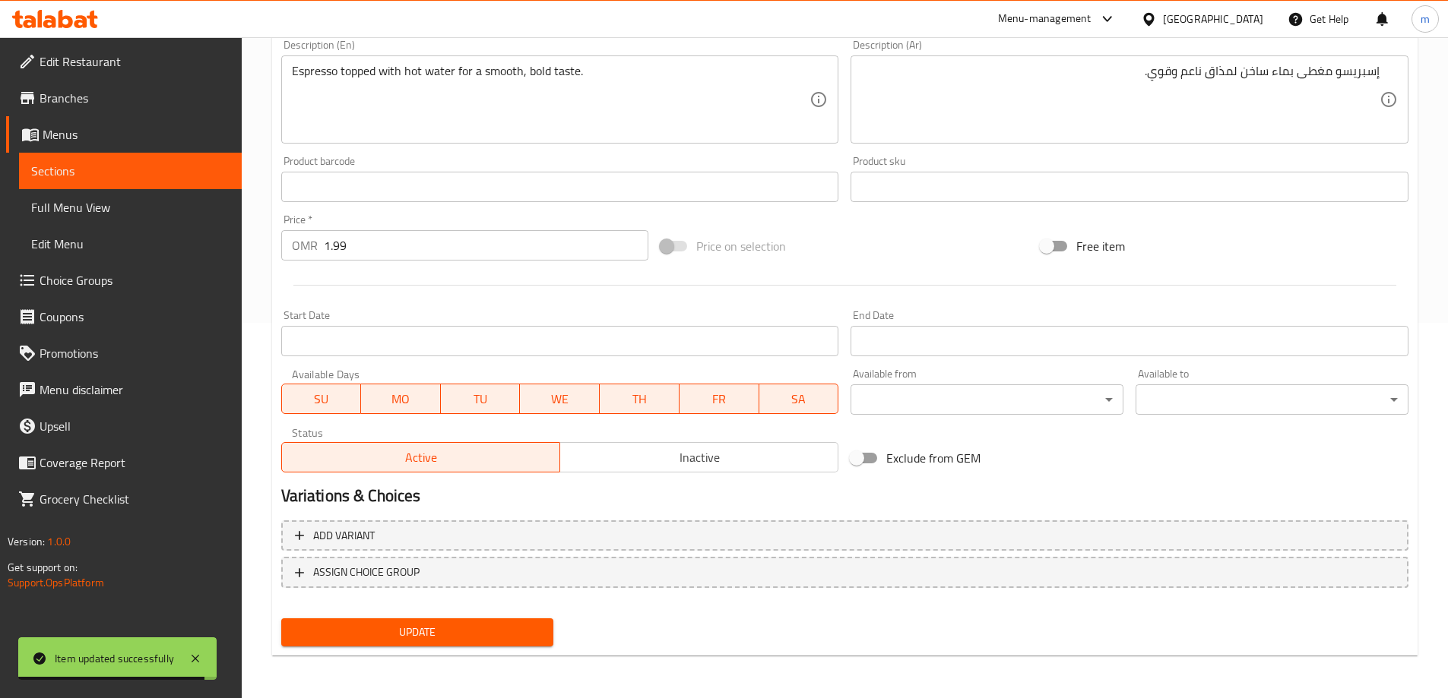
click at [85, 195] on link "Full Menu View" at bounding box center [130, 207] width 223 height 36
click at [93, 169] on span "Sections" at bounding box center [130, 171] width 198 height 18
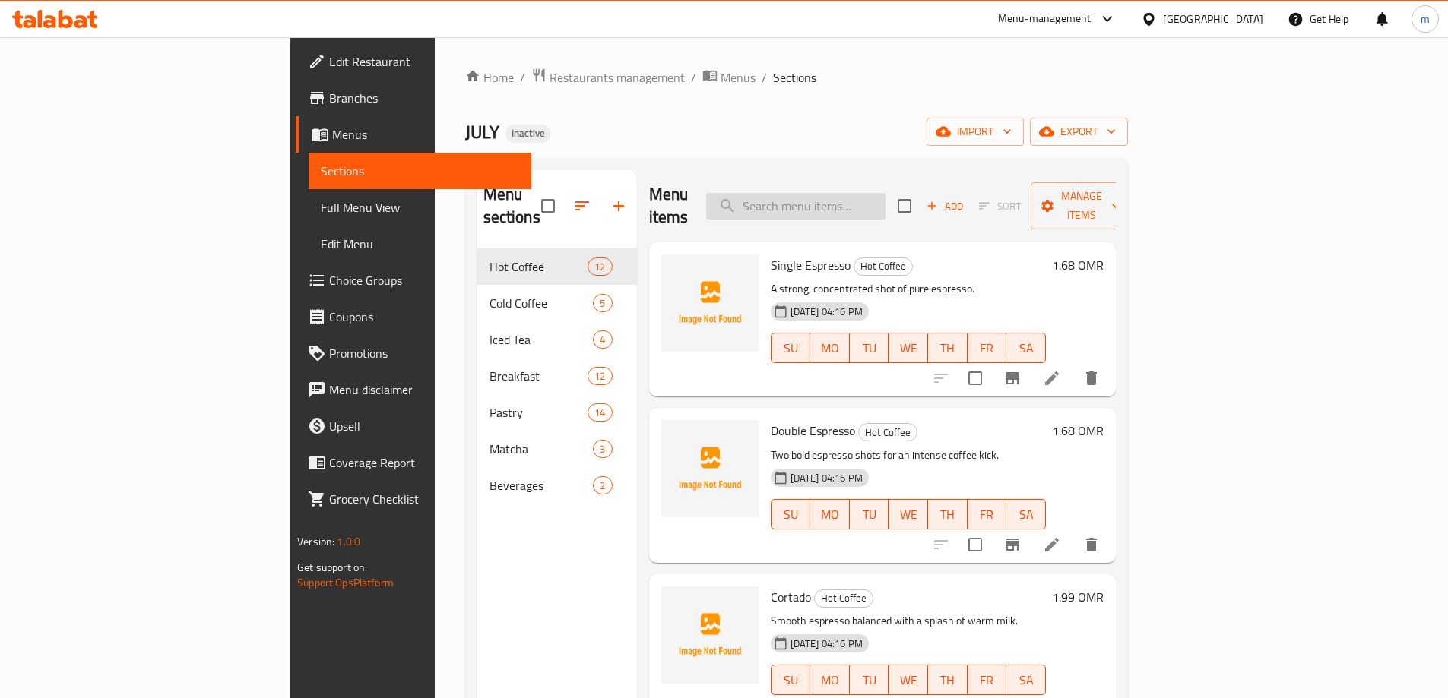
click at [869, 202] on input "search" at bounding box center [795, 206] width 179 height 27
paste input "Iced Caramel Latte"
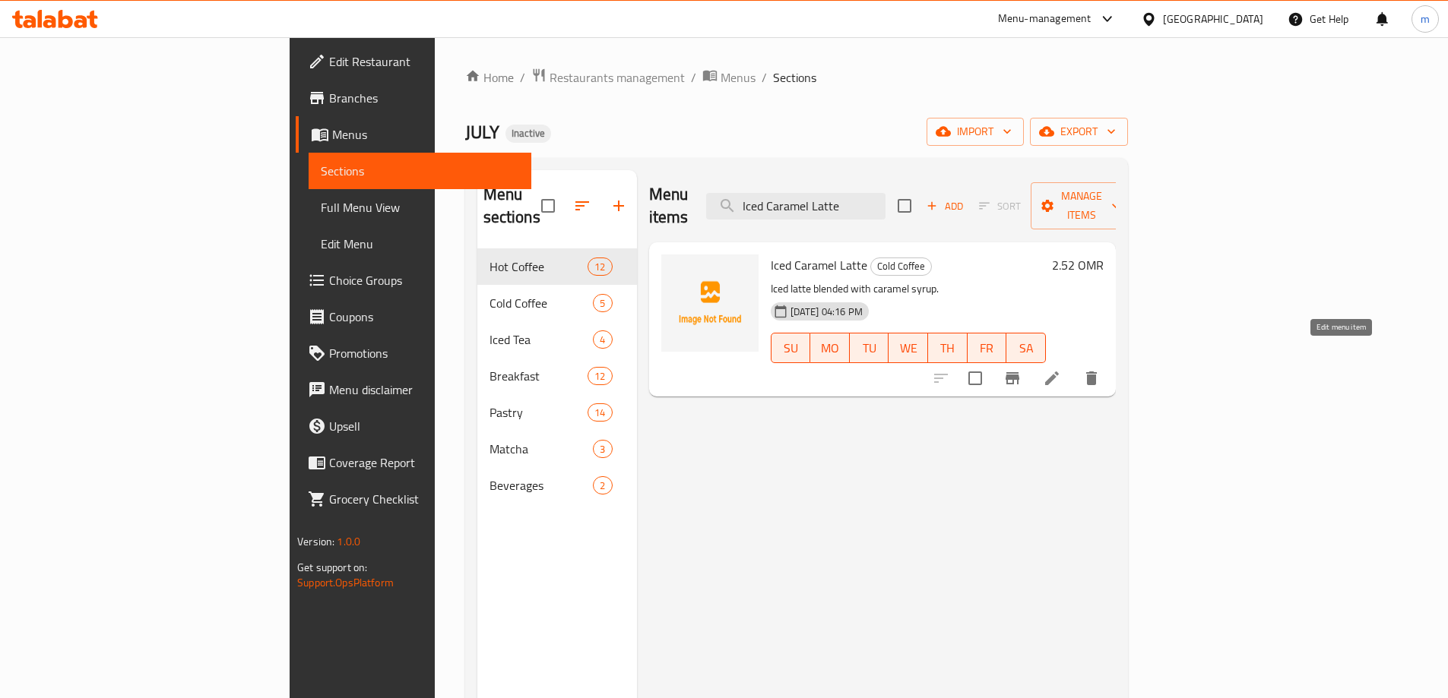
type input "Iced Caramel Latte"
click at [1061, 369] on icon at bounding box center [1052, 378] width 18 height 18
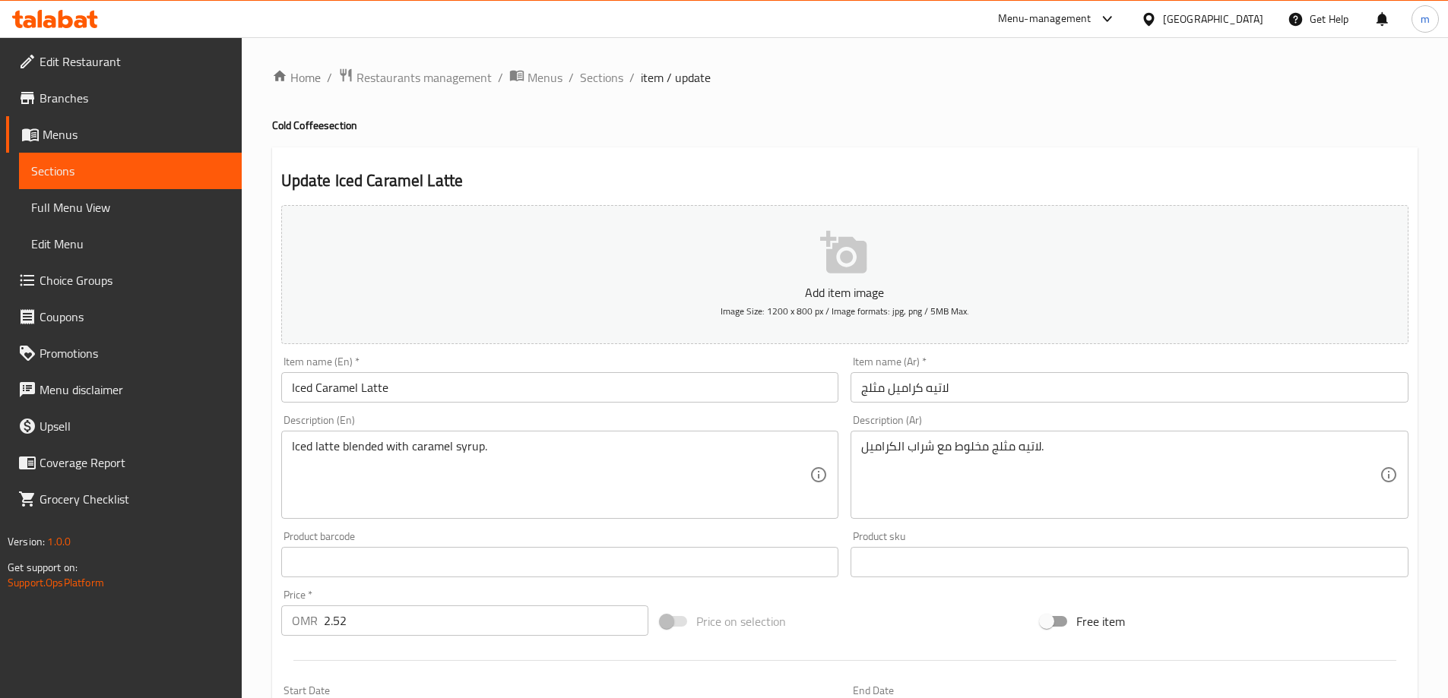
click at [921, 434] on div "لاتيه مثلج مخلوط مع شراب الكراميل. Description (Ar)" at bounding box center [1129, 475] width 558 height 88
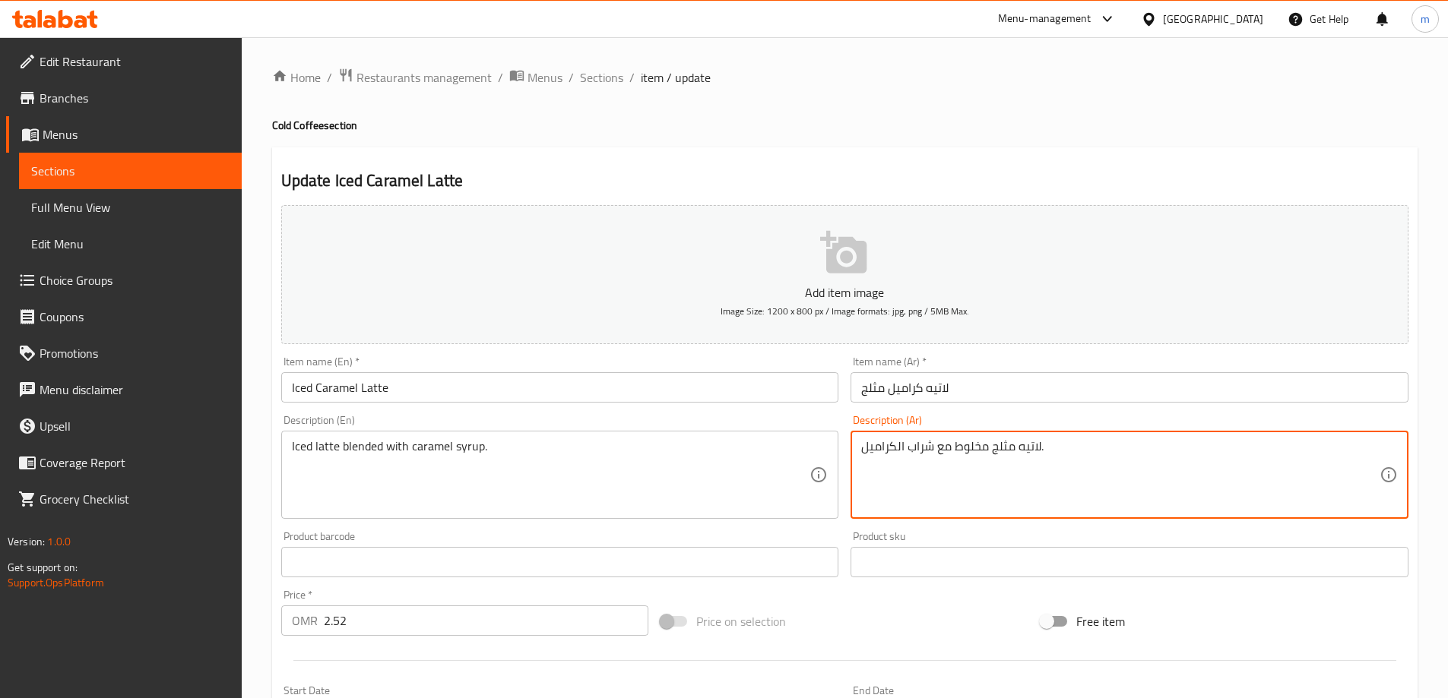
click at [936, 458] on textarea "لاتيه مثلج مخلوط مع شراب الكراميل." at bounding box center [1120, 475] width 518 height 72
type textarea "لاتيه مثلج ممزوج مع شراب الكراميل."
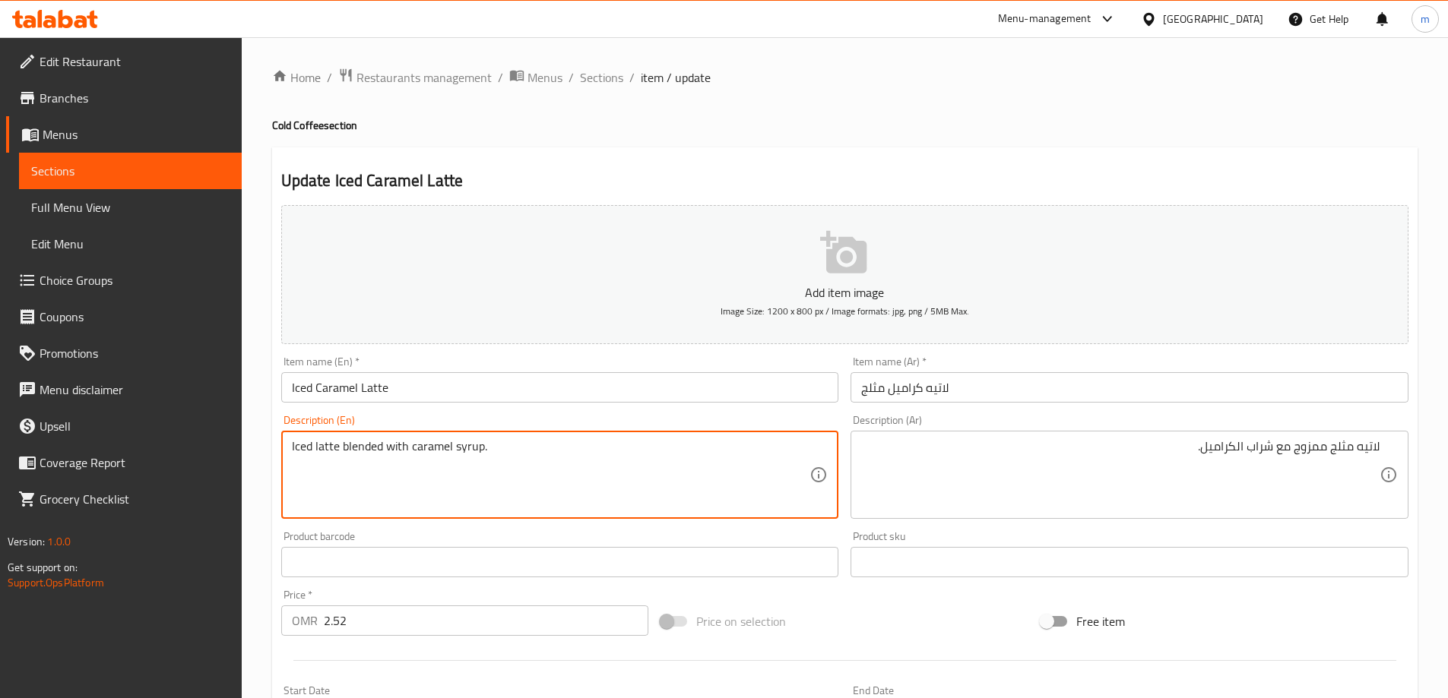
click at [467, 449] on textarea "Iced latte blended with caramel syrup." at bounding box center [551, 475] width 518 height 72
type textarea "Iced latte blended with caramel syrup."
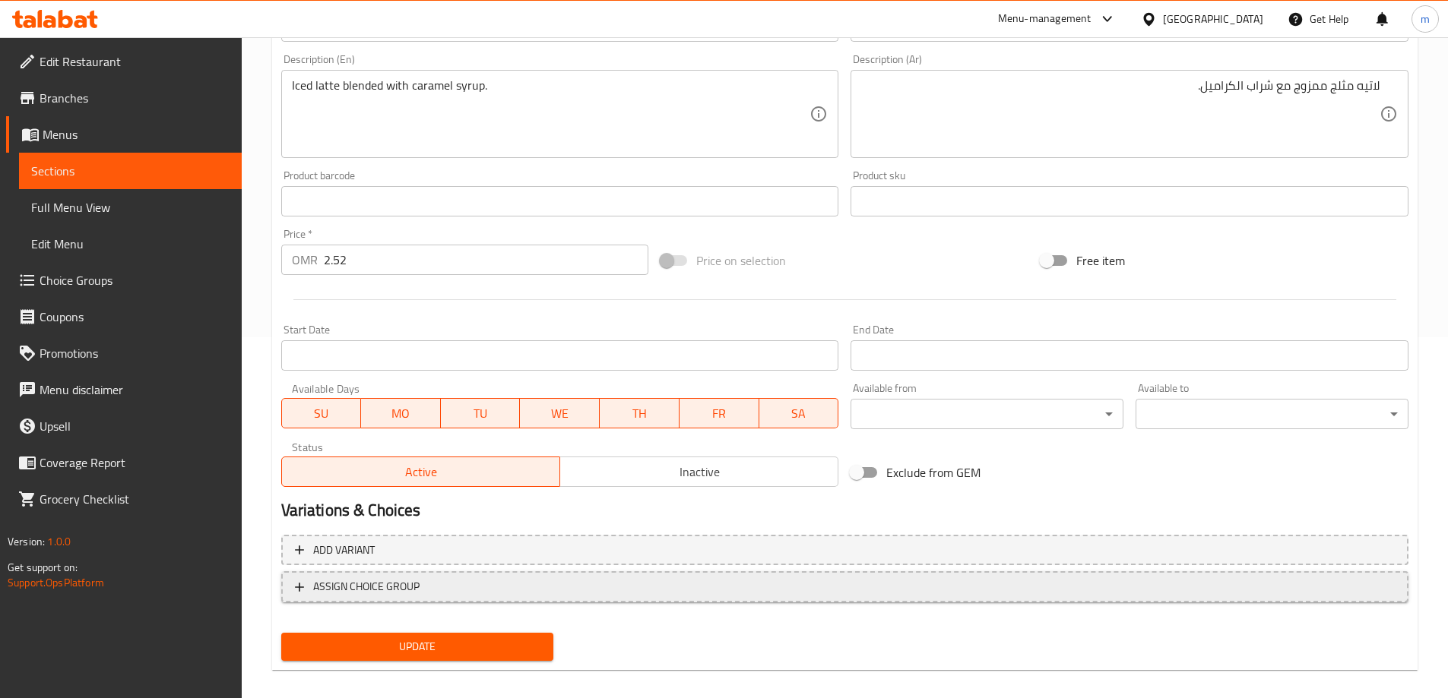
scroll to position [375, 0]
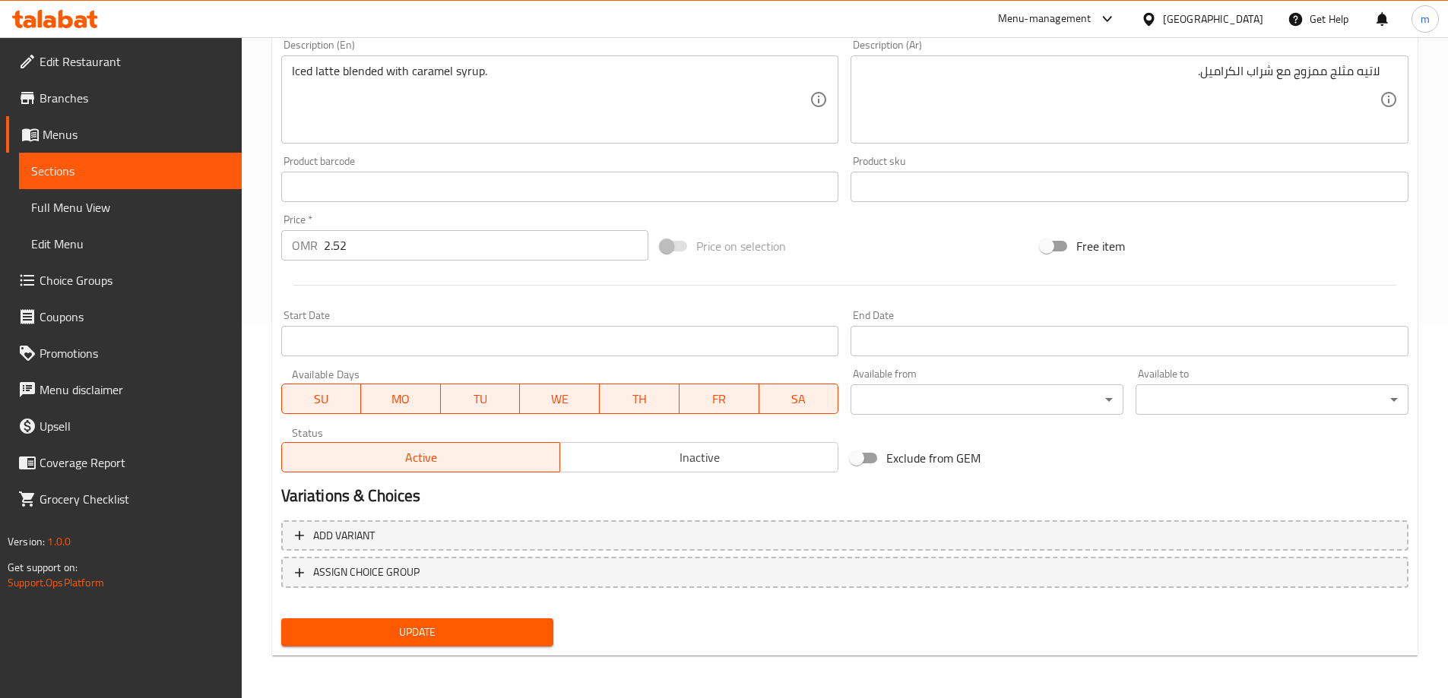
click at [502, 635] on span "Update" at bounding box center [417, 632] width 249 height 19
click at [26, 176] on link "Sections" at bounding box center [130, 171] width 223 height 36
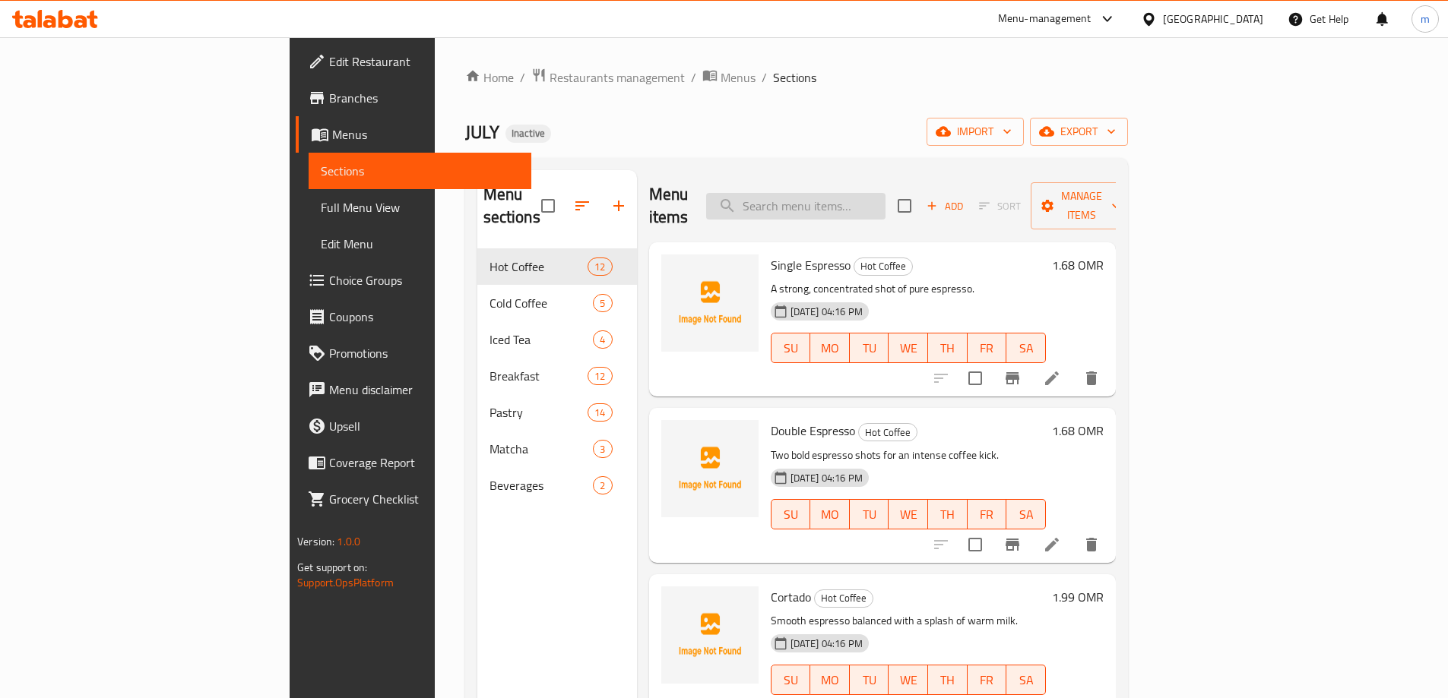
click at [885, 197] on input "search" at bounding box center [795, 206] width 179 height 27
paste input "Passion Fruit Iced Tea"
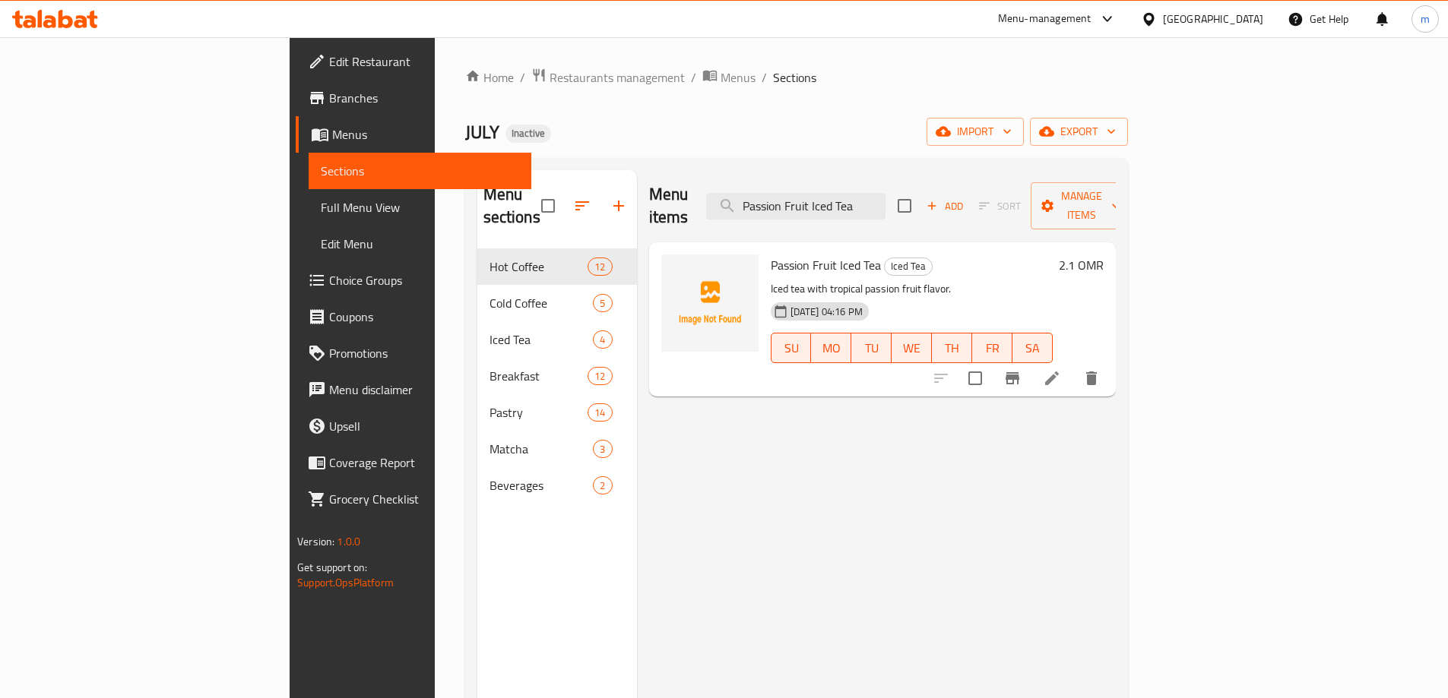
type input "Passion Fruit Iced Tea"
click at [1073, 365] on li at bounding box center [1052, 378] width 43 height 27
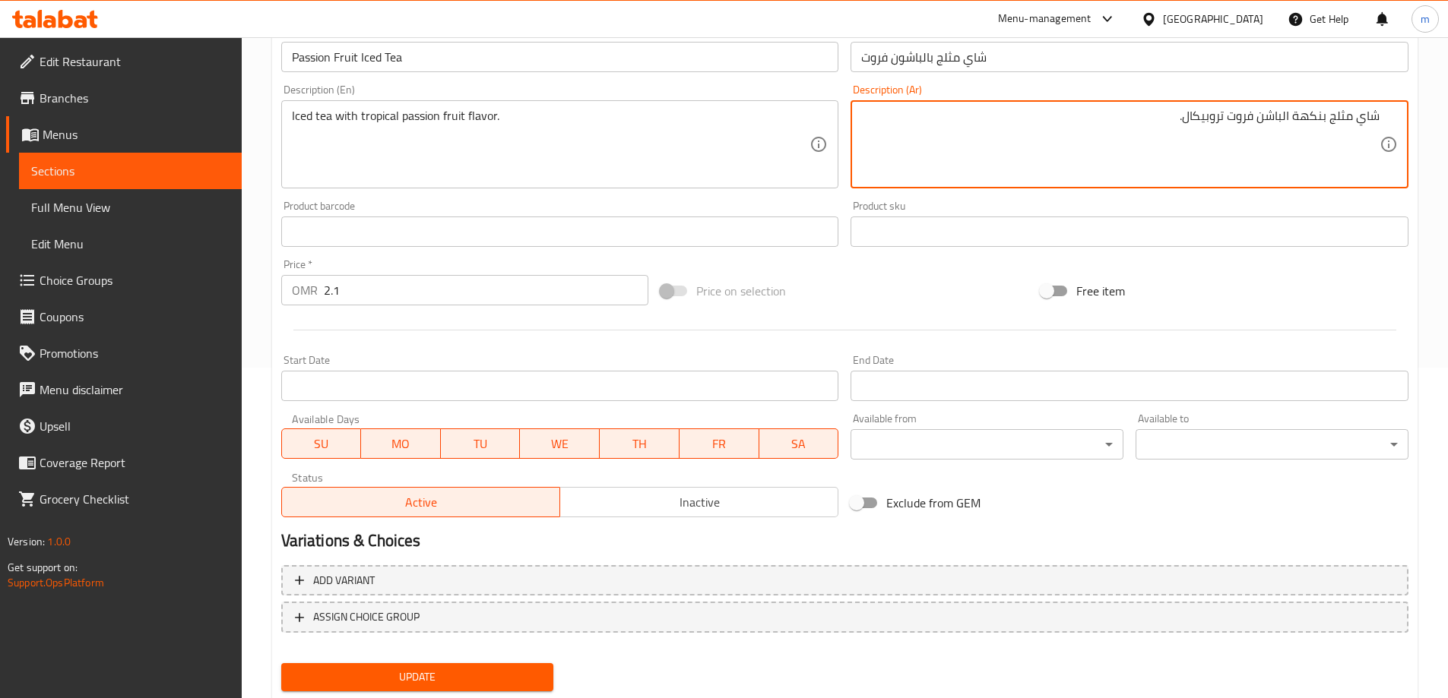
scroll to position [375, 0]
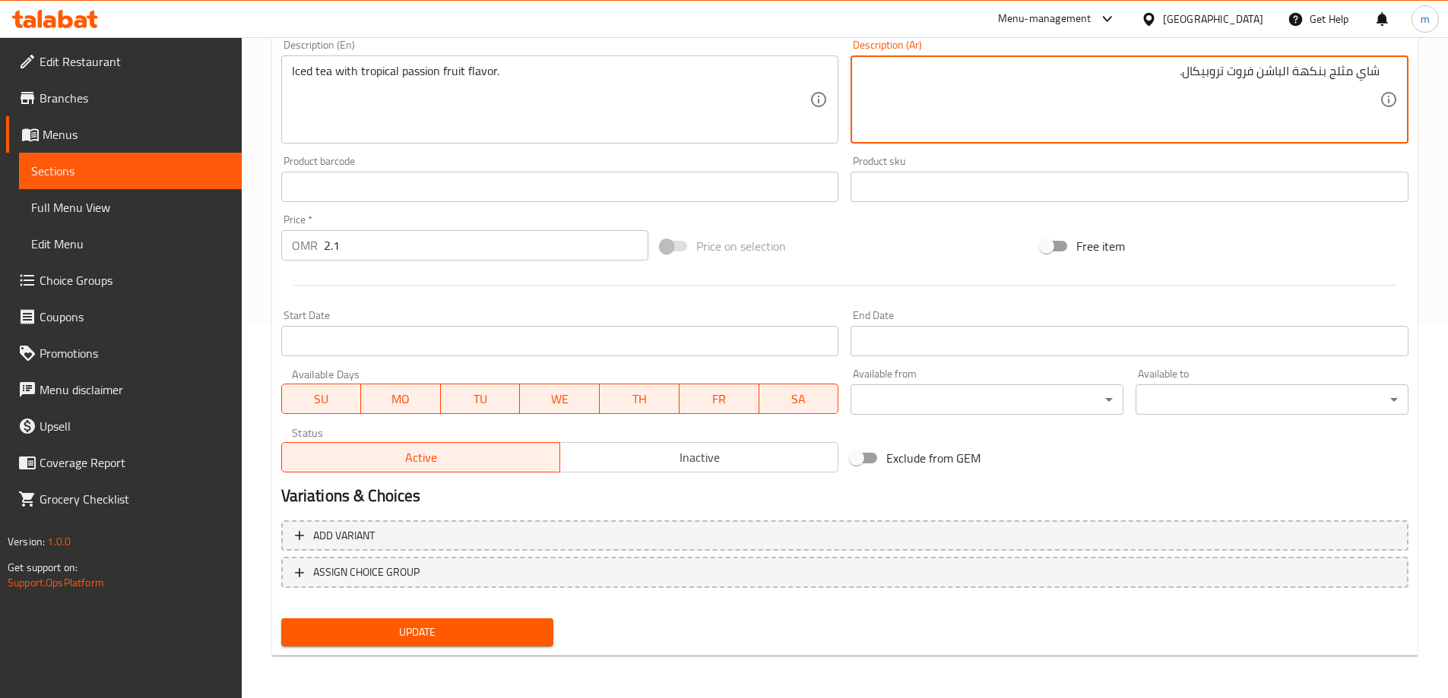
type textarea "شاي مثلج بنكهة الباشن فروت تروبيكال."
click at [407, 623] on span "Update" at bounding box center [417, 632] width 249 height 19
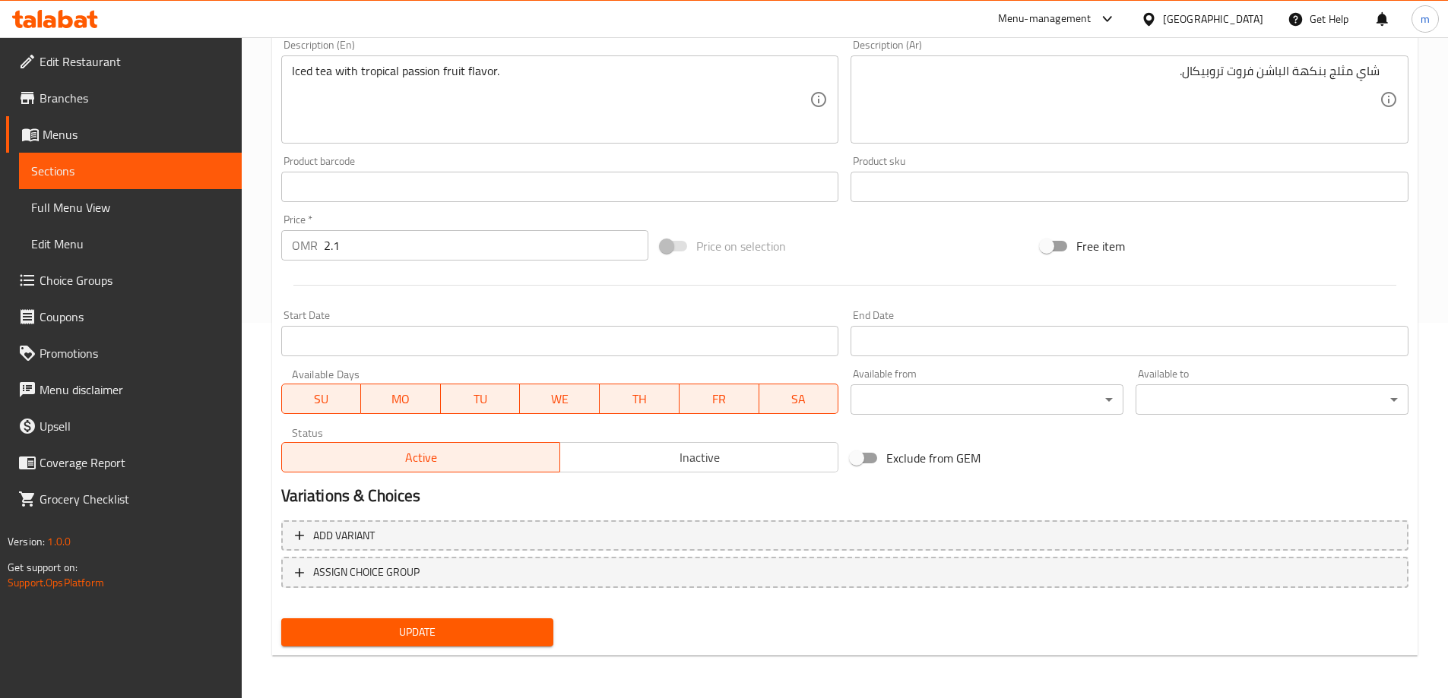
click at [415, 639] on span "Update" at bounding box center [417, 632] width 249 height 19
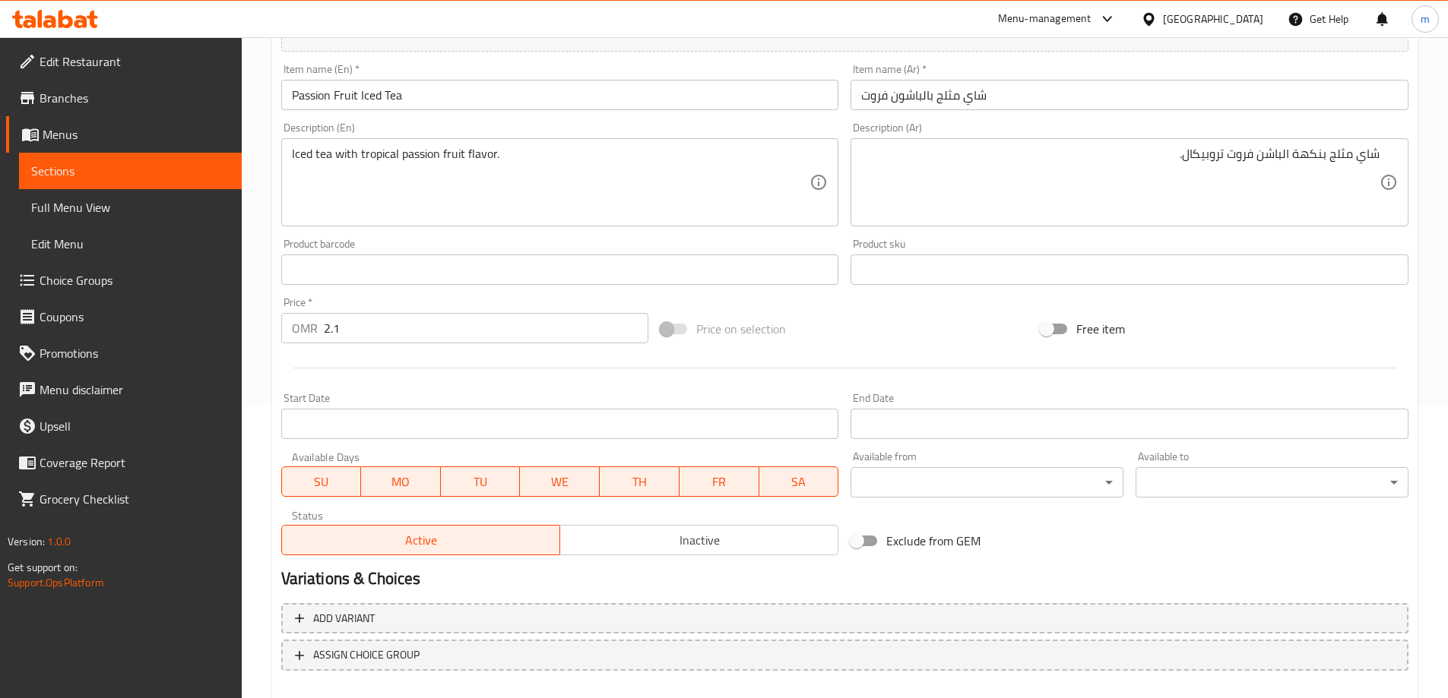
scroll to position [71, 0]
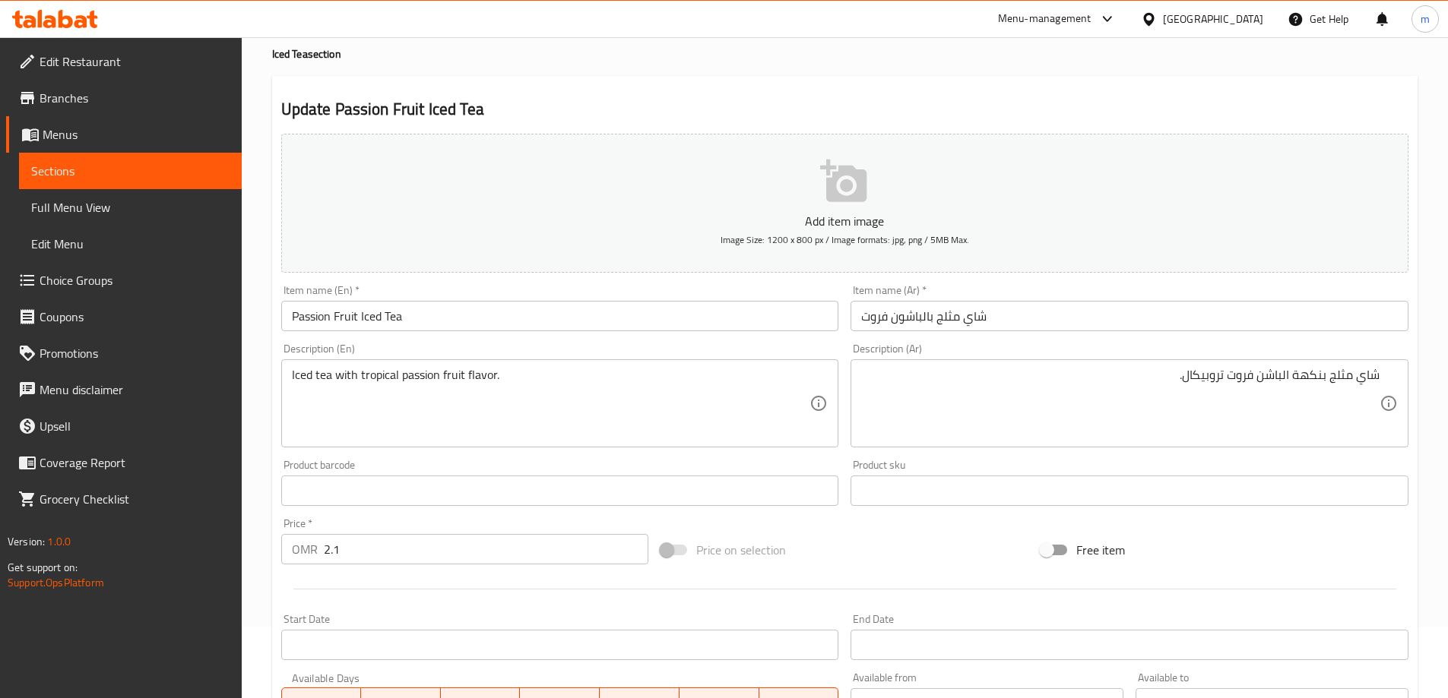
click at [87, 181] on link "Sections" at bounding box center [130, 171] width 223 height 36
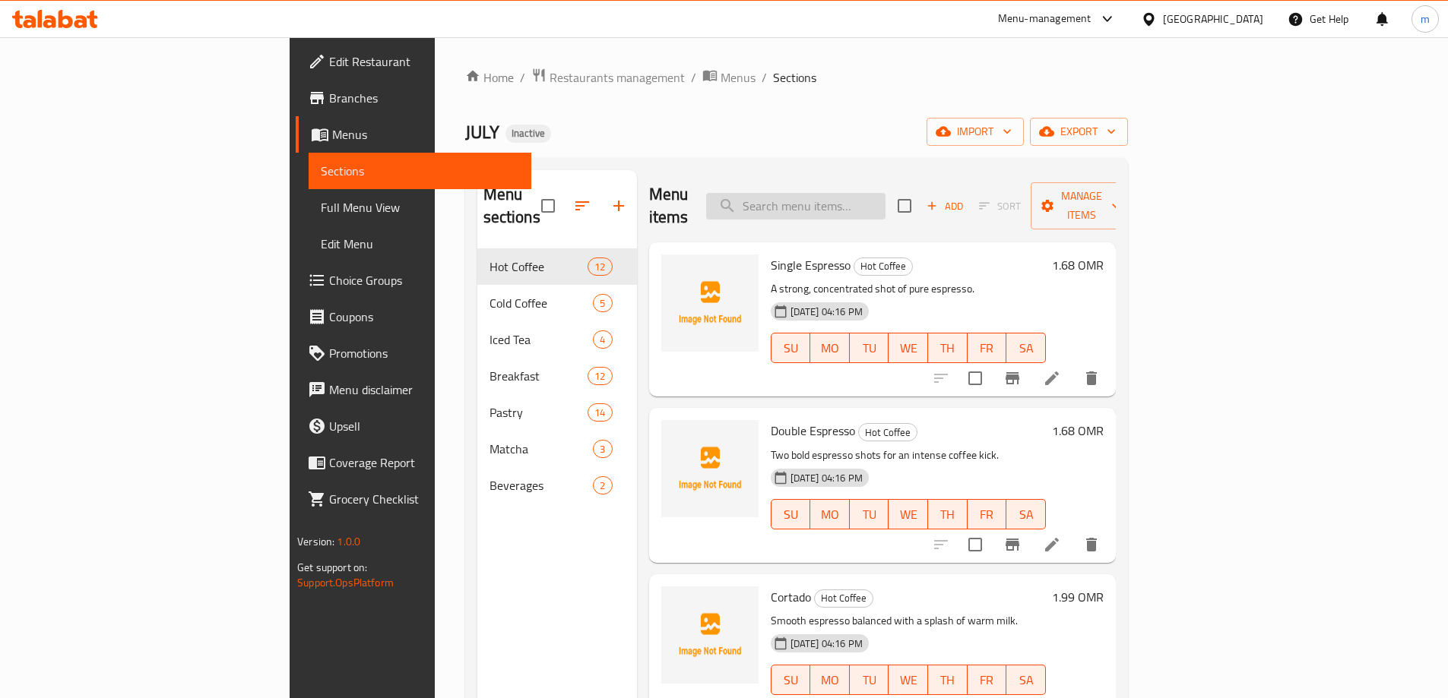
click at [885, 204] on input "search" at bounding box center [795, 206] width 179 height 27
paste input "Peach Iced Tea"
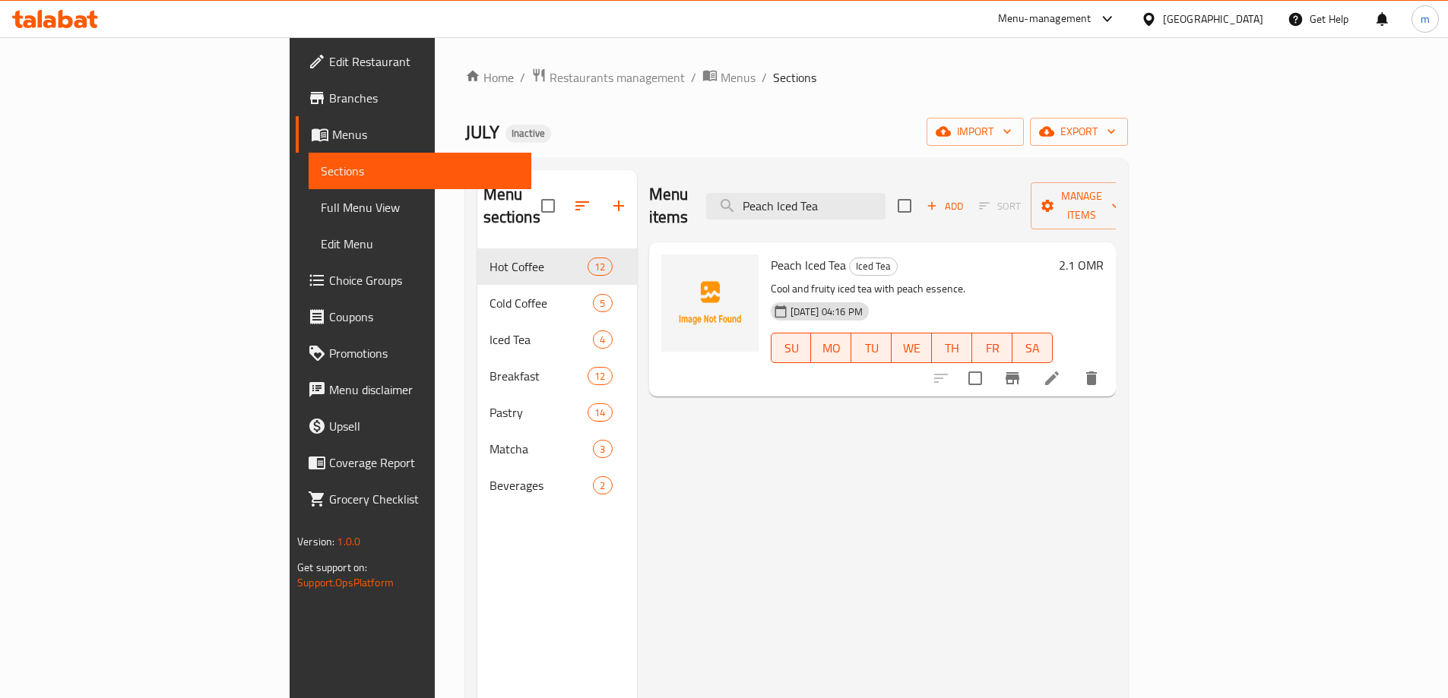
type input "Peach Iced Tea"
click at [1073, 365] on li at bounding box center [1052, 378] width 43 height 27
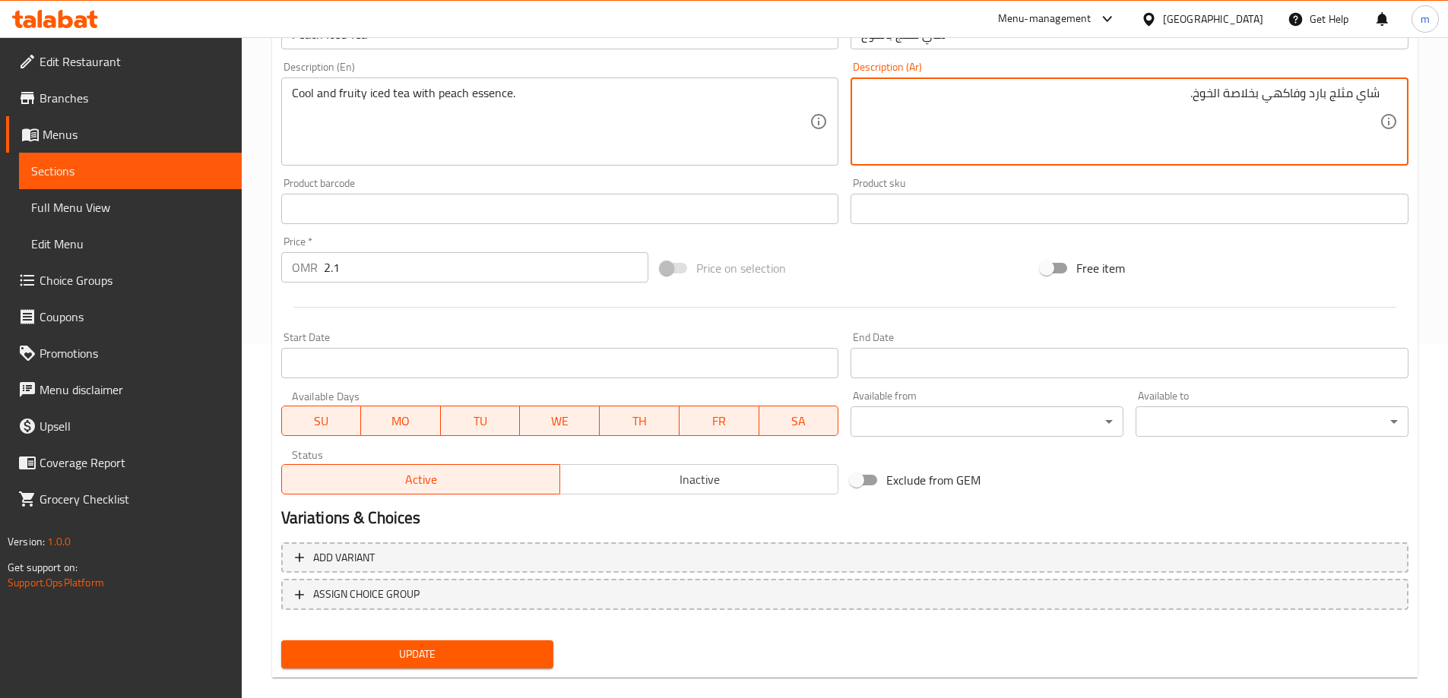
scroll to position [375, 0]
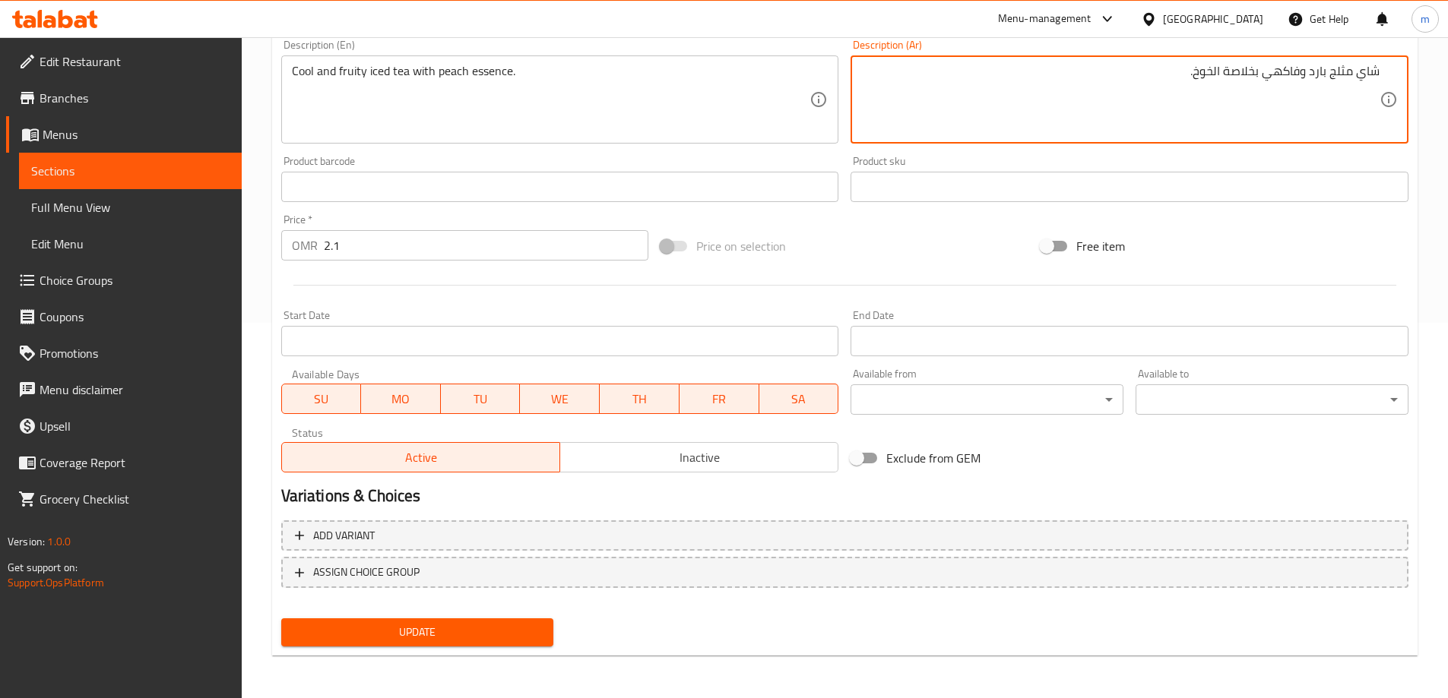
type textarea "شاي مثلج بارد وفاكهي بخلاصة الخوخ."
click at [428, 620] on button "Update" at bounding box center [417, 633] width 273 height 28
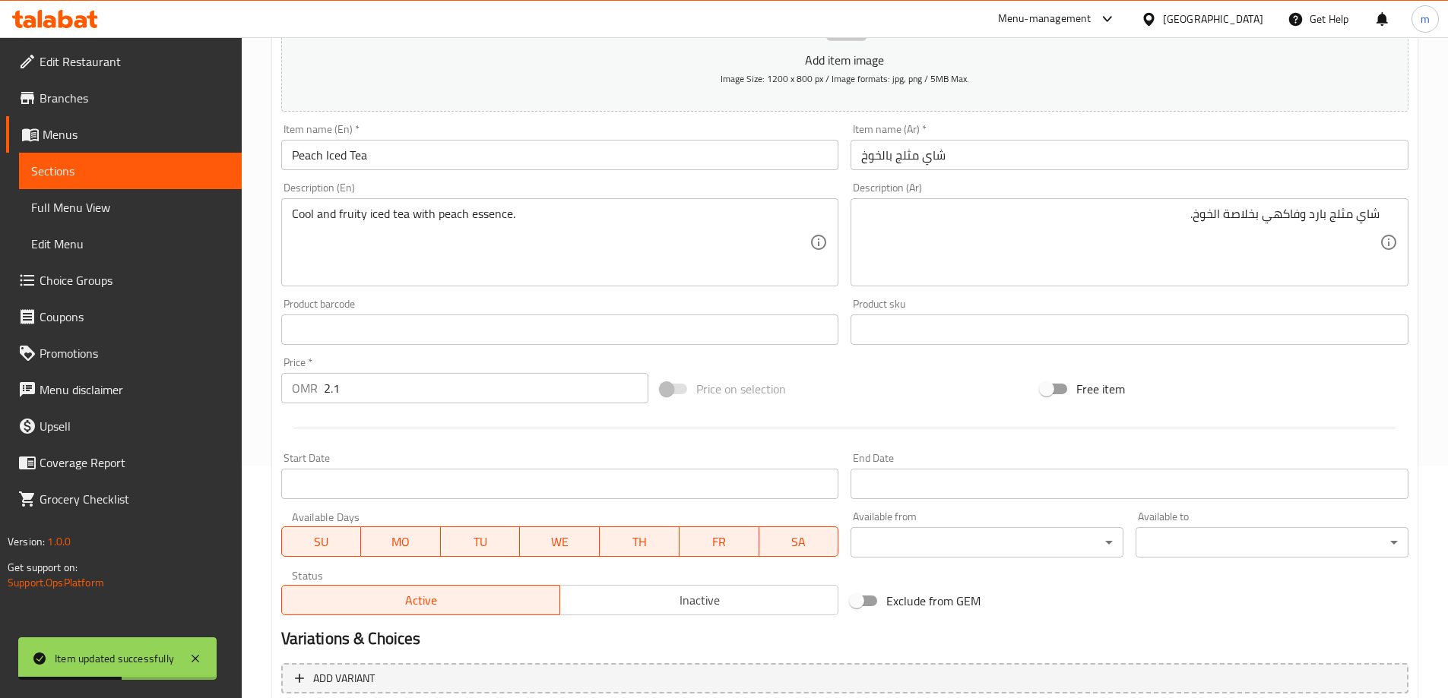
scroll to position [71, 0]
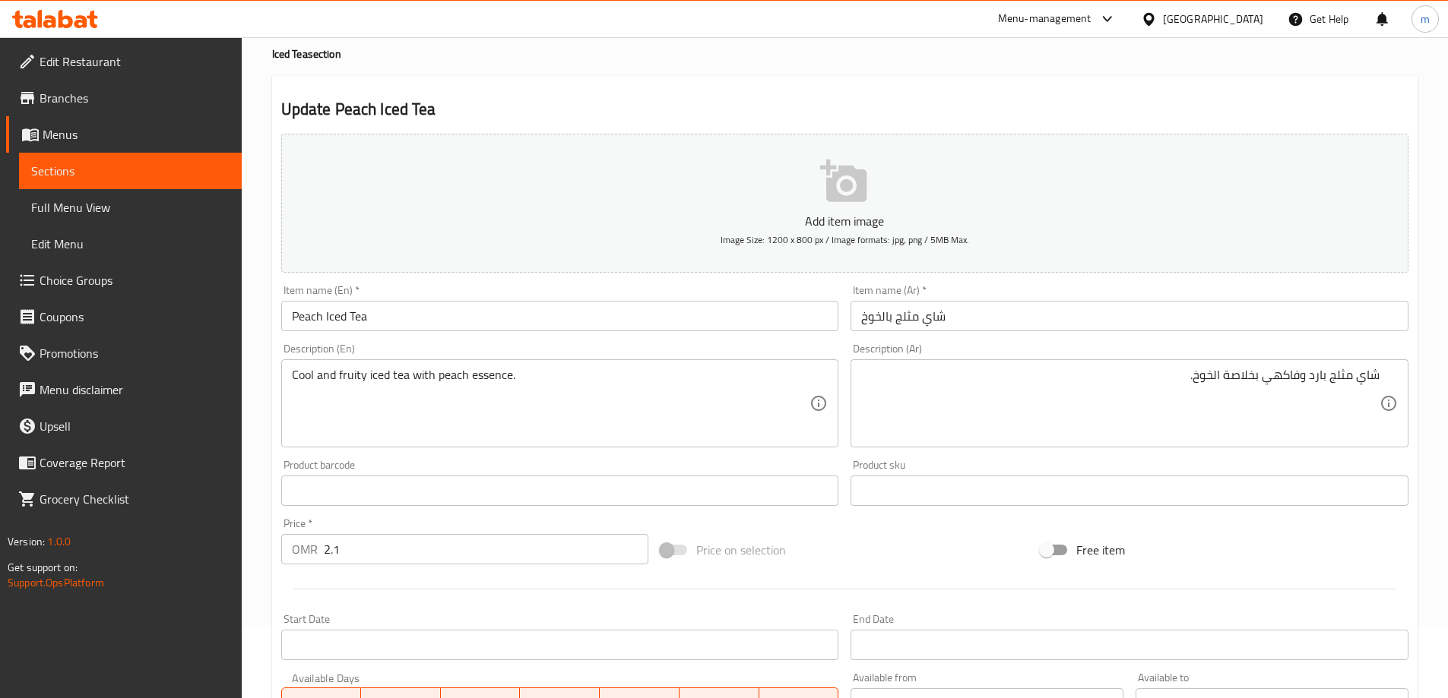
click at [211, 176] on span "Sections" at bounding box center [130, 171] width 198 height 18
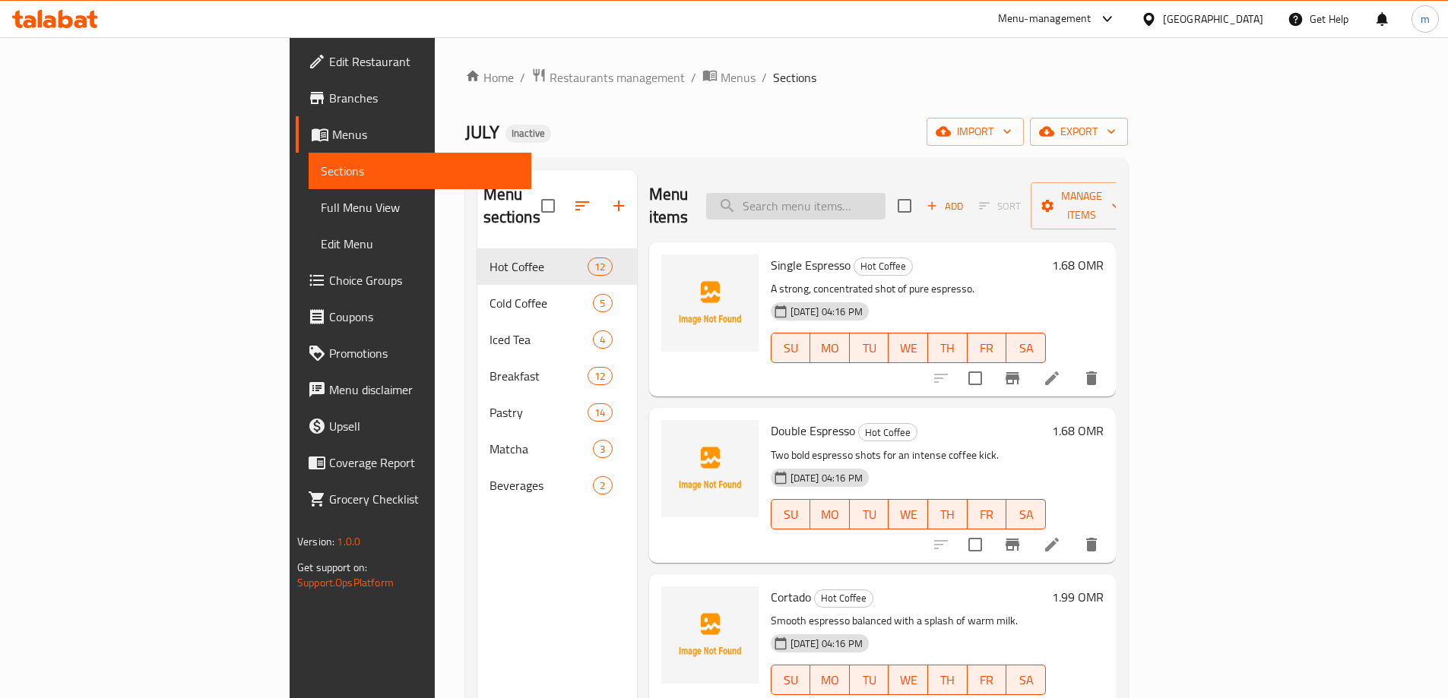
click at [885, 197] on input "search" at bounding box center [795, 206] width 179 height 27
type input "v"
paste input "Flat White"
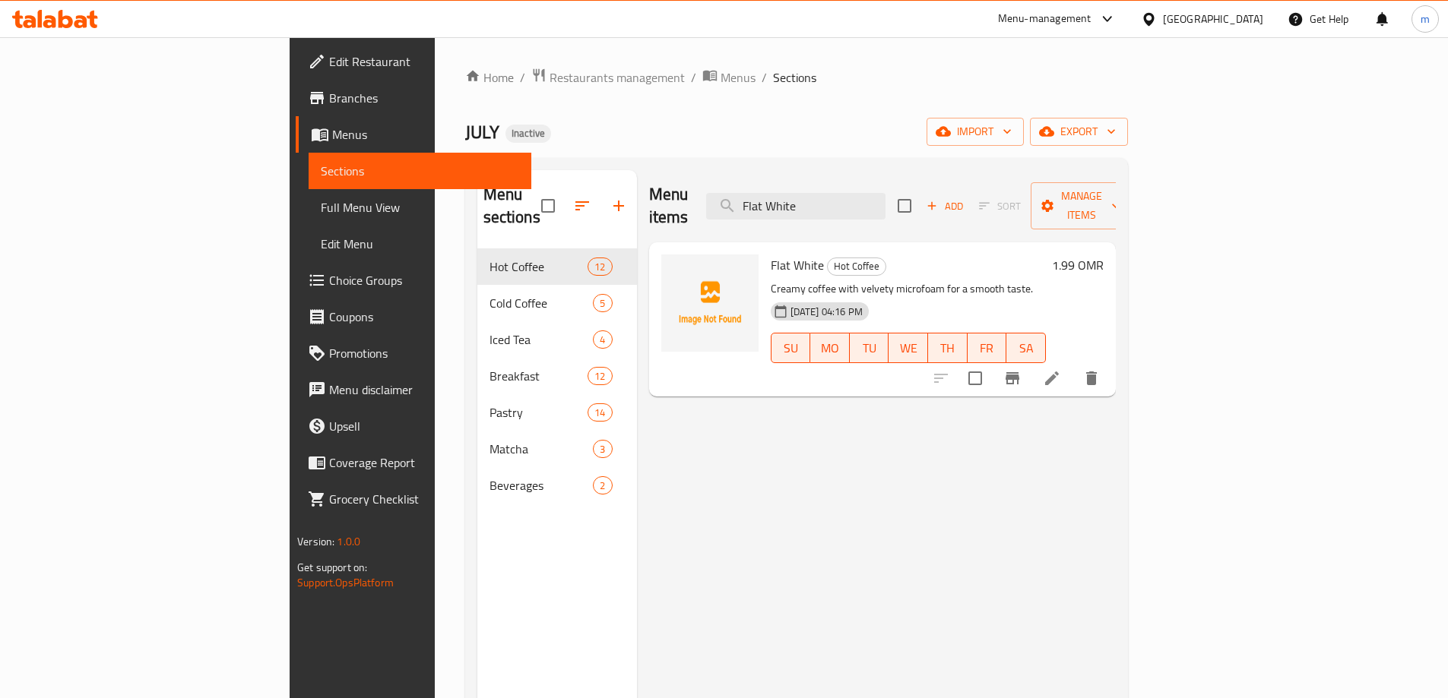
type input "Flat White"
click at [1073, 365] on li at bounding box center [1052, 378] width 43 height 27
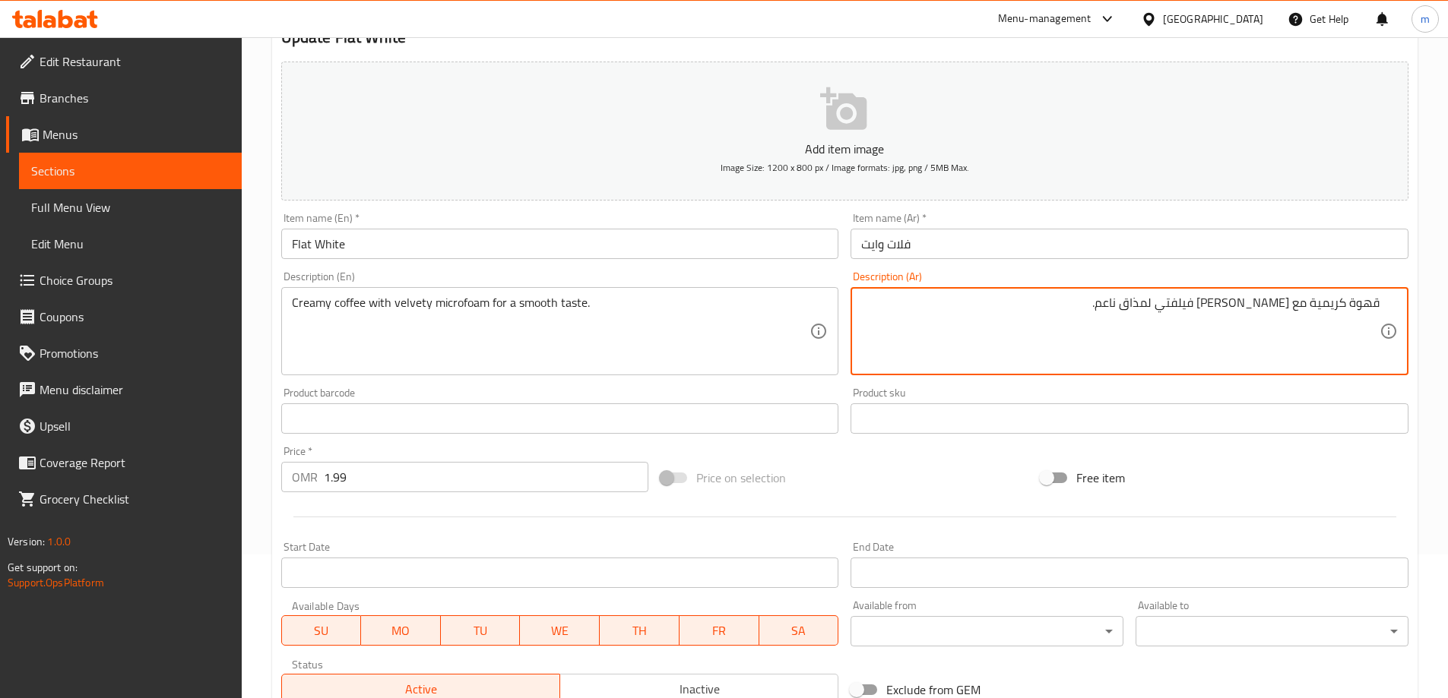
scroll to position [375, 0]
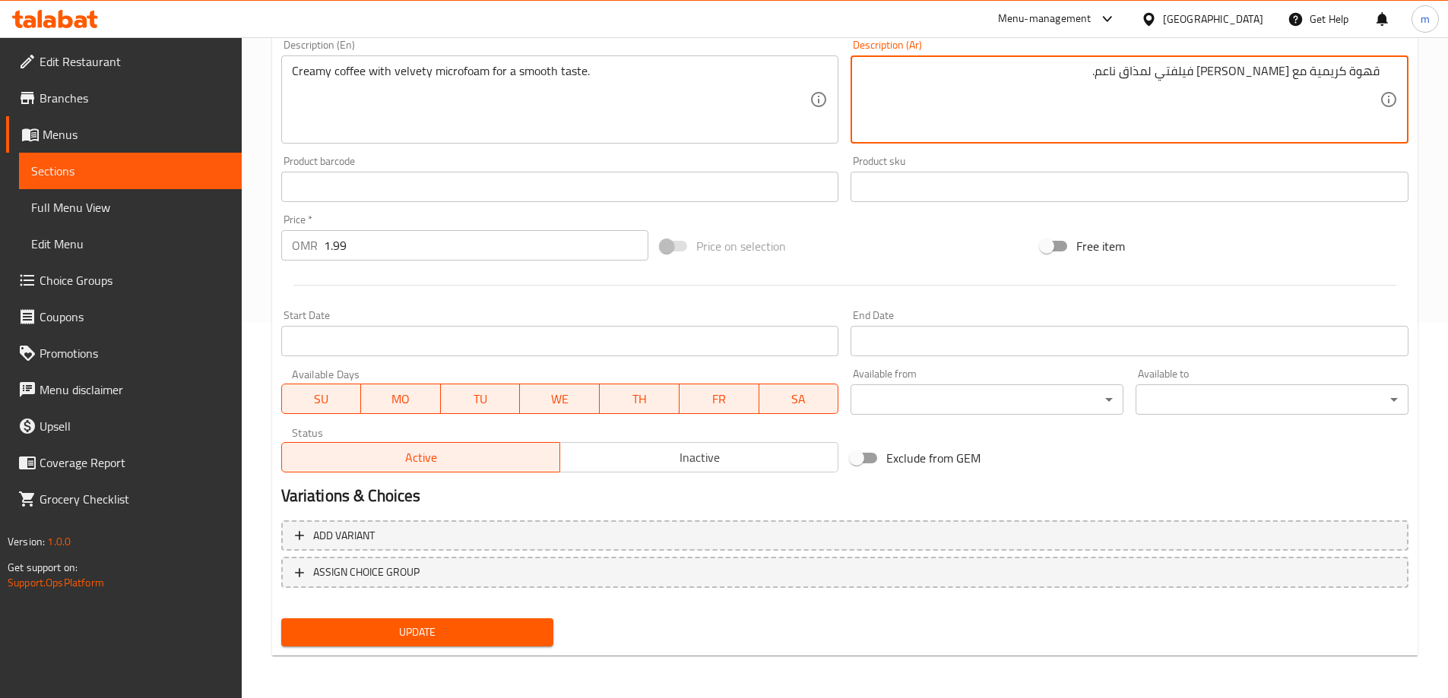
type textarea "قهوة كريمية مع [PERSON_NAME] فيلفتي لمذاق ناعم."
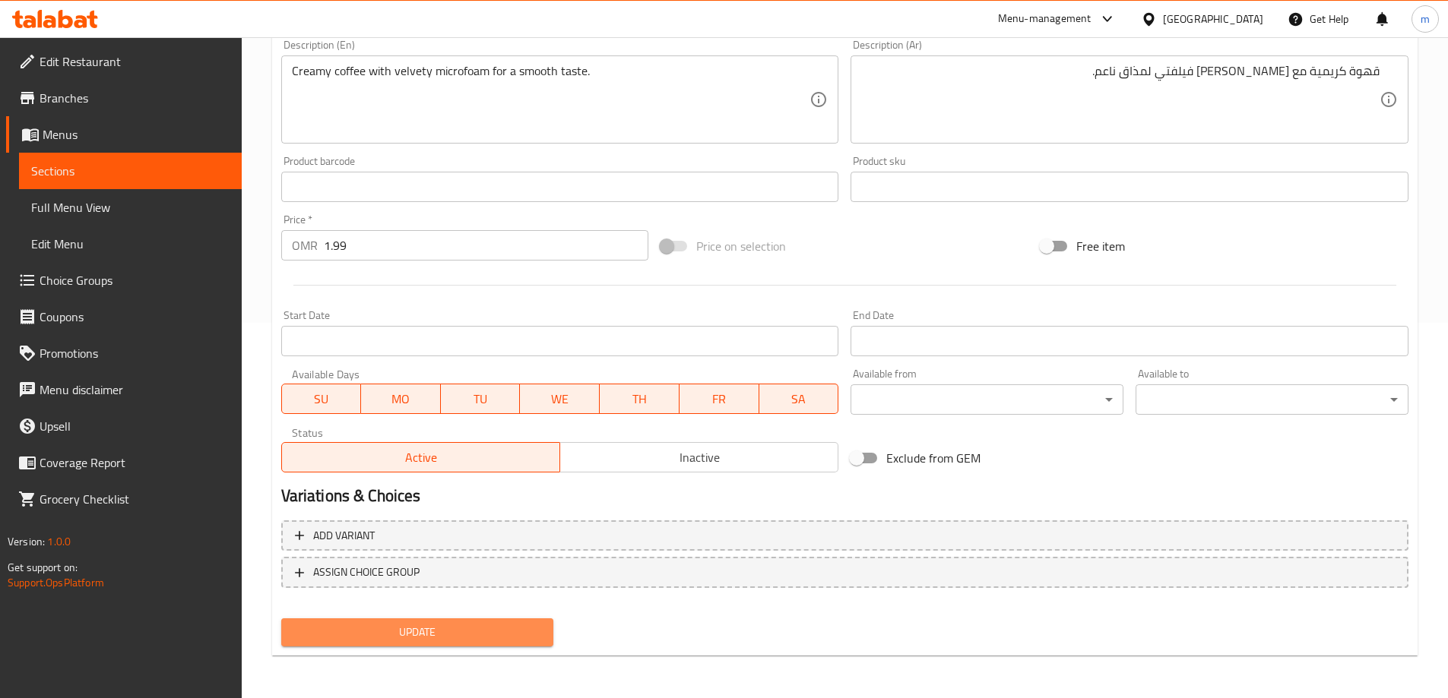
click at [523, 628] on span "Update" at bounding box center [417, 632] width 249 height 19
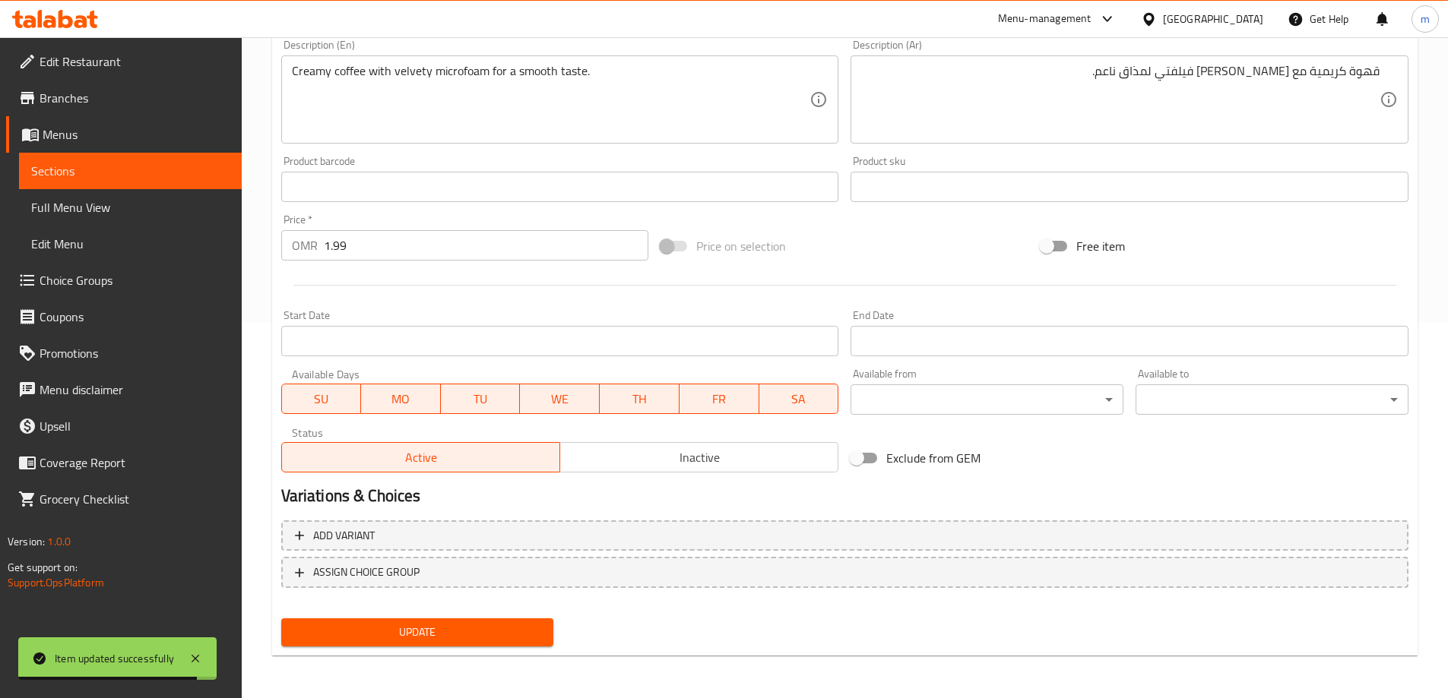
click at [85, 171] on span "Sections" at bounding box center [130, 171] width 198 height 18
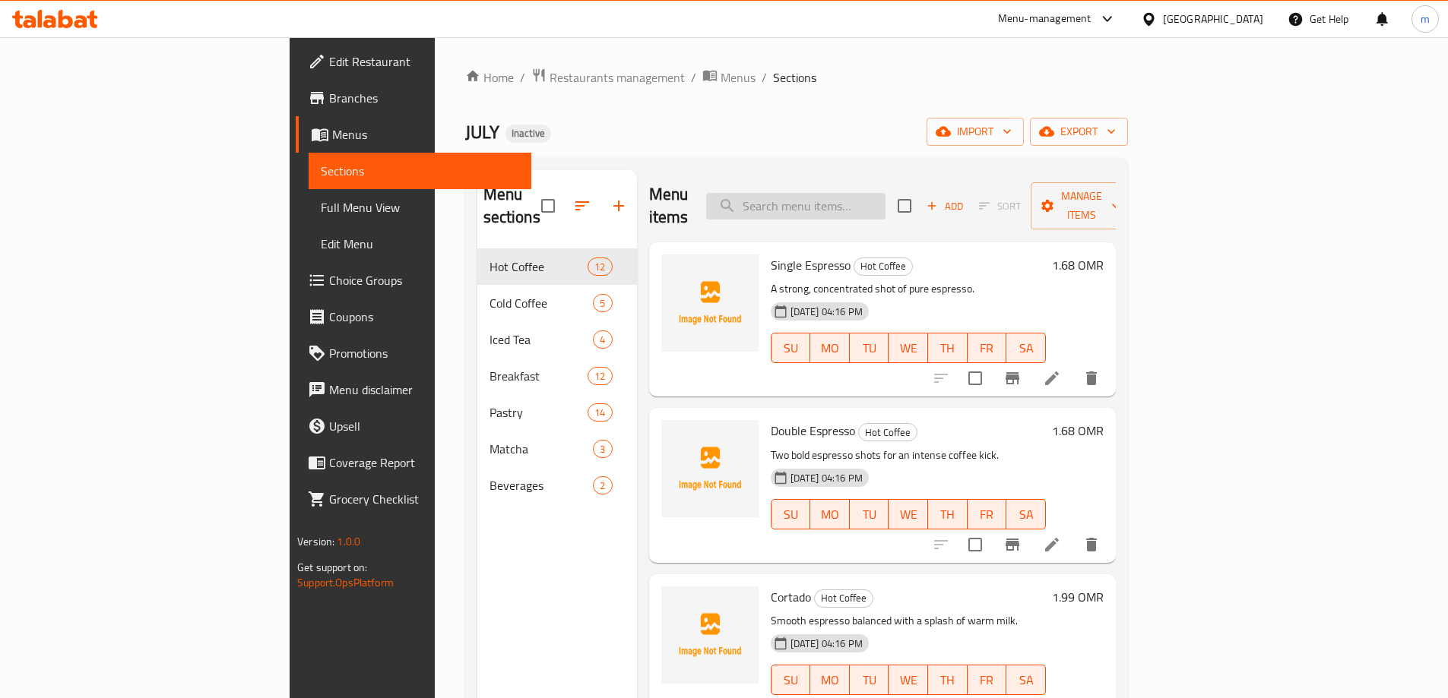
click at [876, 195] on input "search" at bounding box center [795, 206] width 179 height 27
paste input "Avocado Benedict"
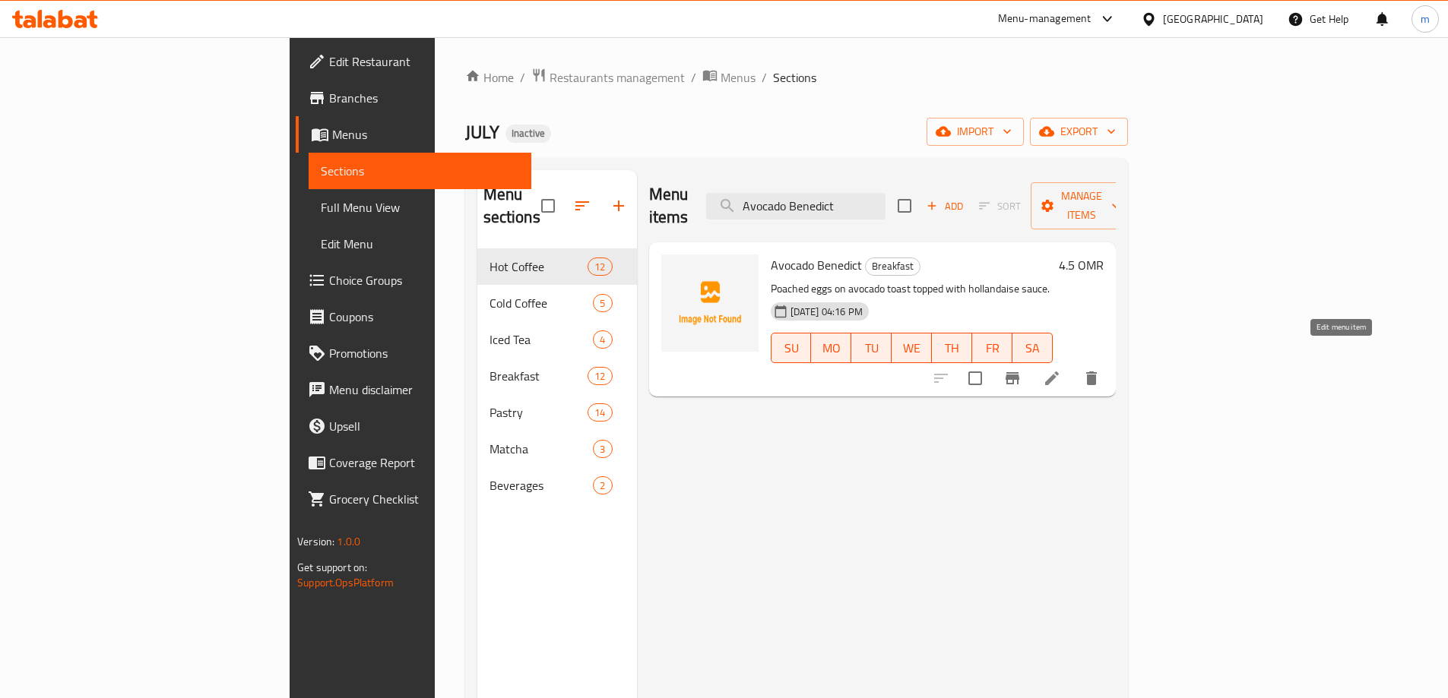
type input "Avocado Benedict"
click at [1061, 369] on icon at bounding box center [1052, 378] width 18 height 18
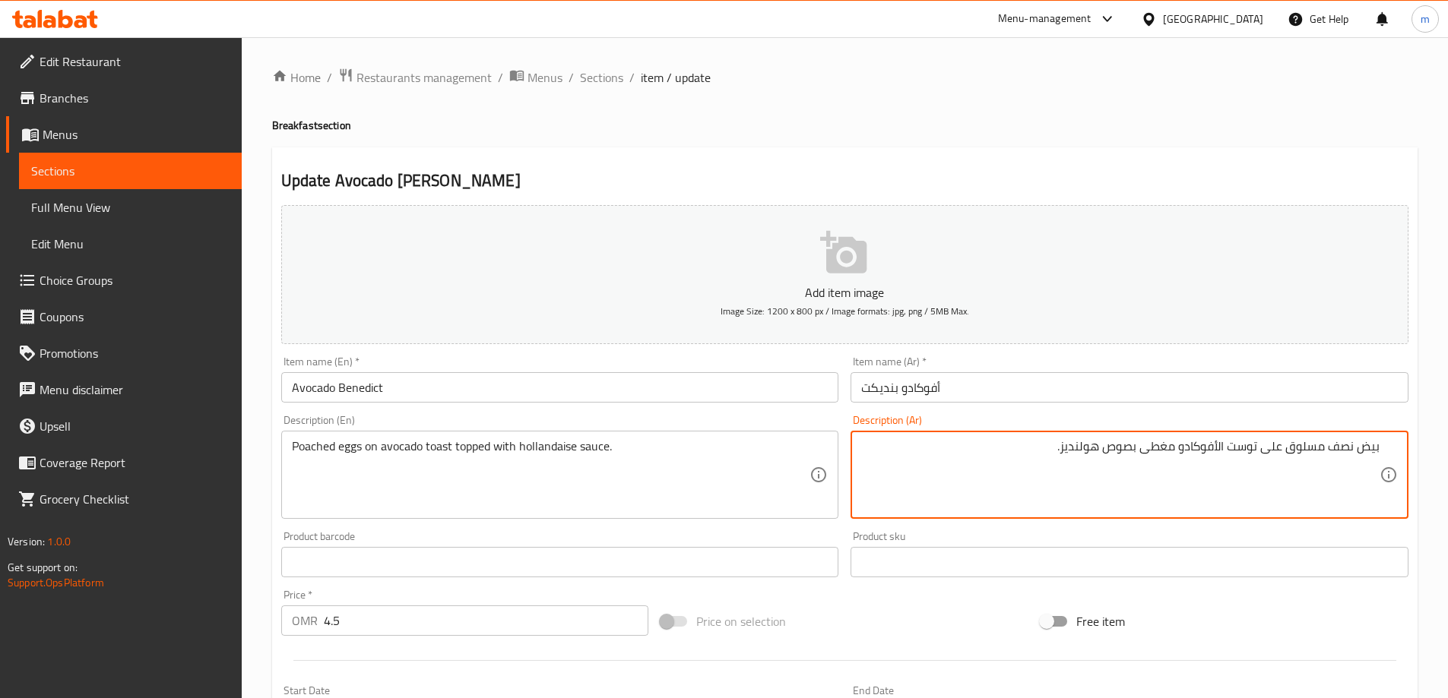
type textarea "بيض نصف مسلوق على توست الأفوكادو مغطى بصوص هولنديز."
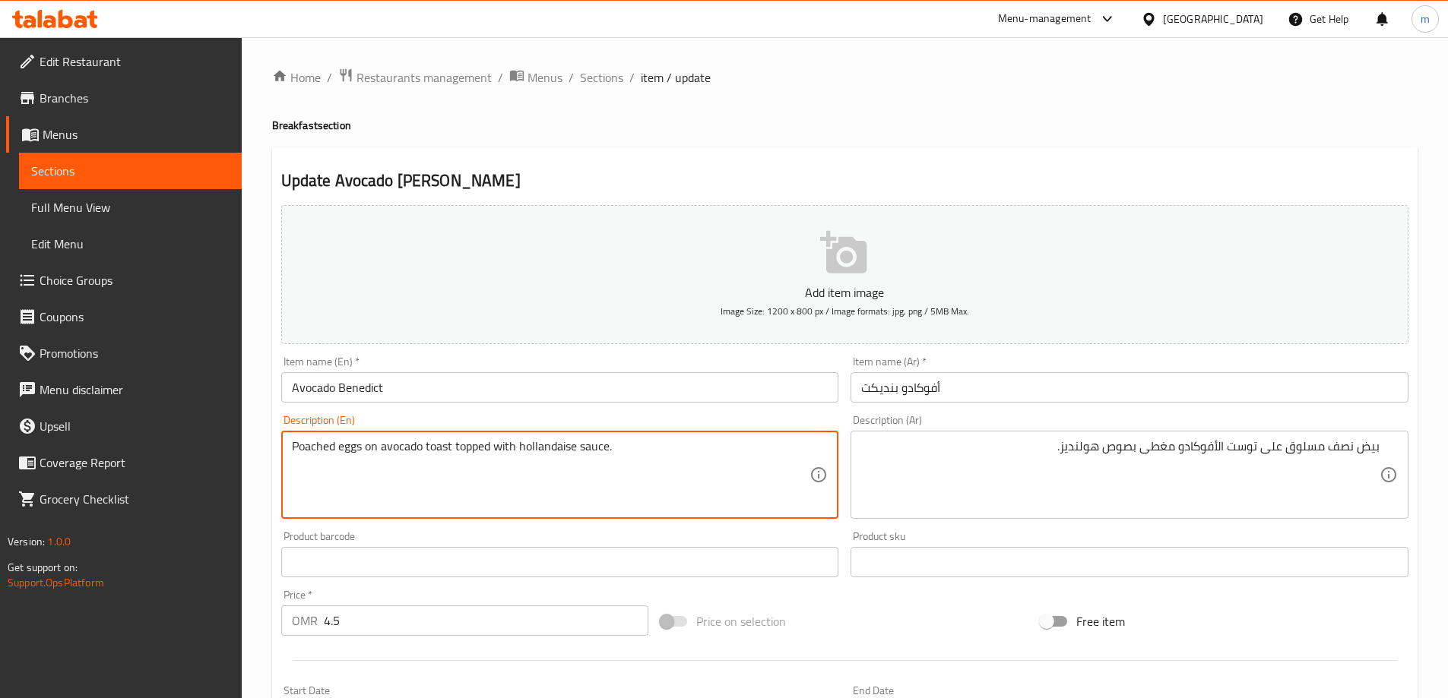
click at [544, 458] on textarea "Poached eggs on avocado toast topped with hollandaise sauce." at bounding box center [551, 475] width 518 height 72
paste textarea "Avocado Benedict"
type textarea "Poached eggs on avocado toast topped with hollandaise sauce."
click at [556, 445] on textarea "Poached eggs on avocado toast topped with hollandaise sauce." at bounding box center [551, 475] width 518 height 72
click at [556, 444] on textarea "Poached eggs on avocado toast topped with hollandaise sauce." at bounding box center [551, 475] width 518 height 72
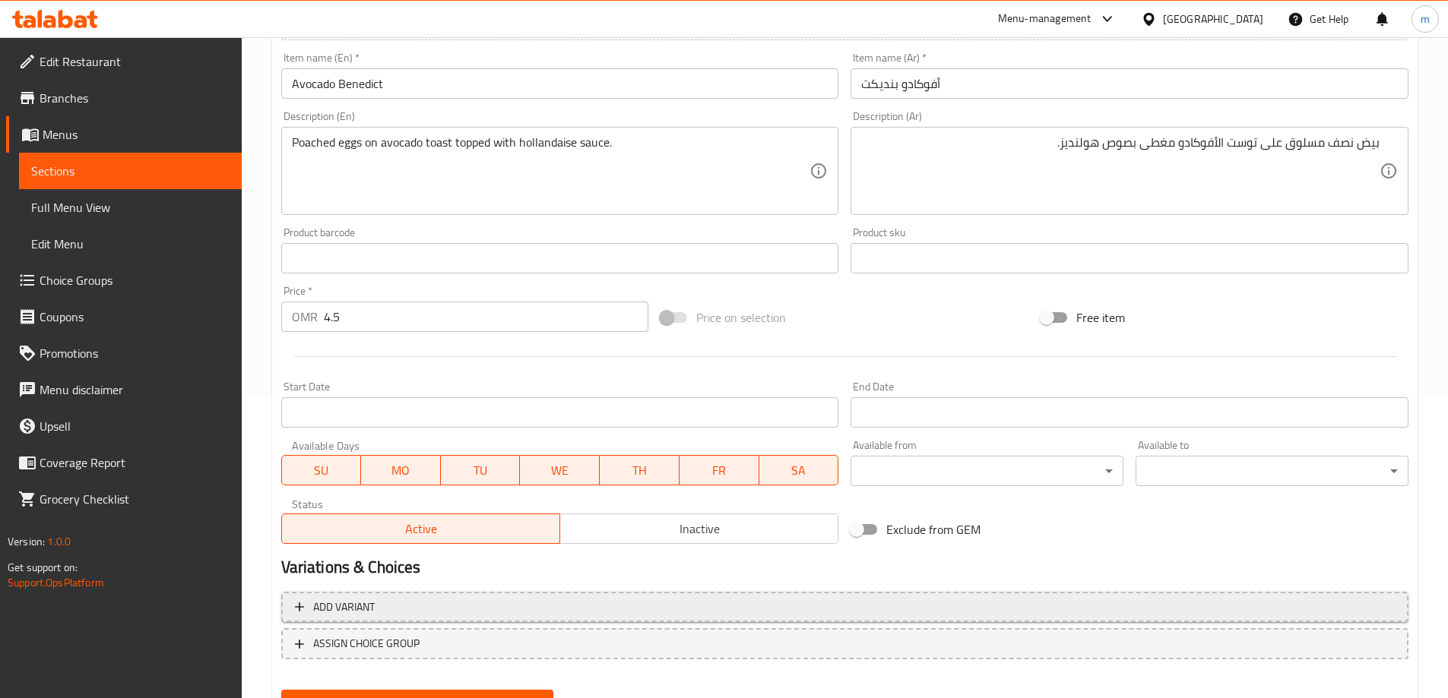
scroll to position [375, 0]
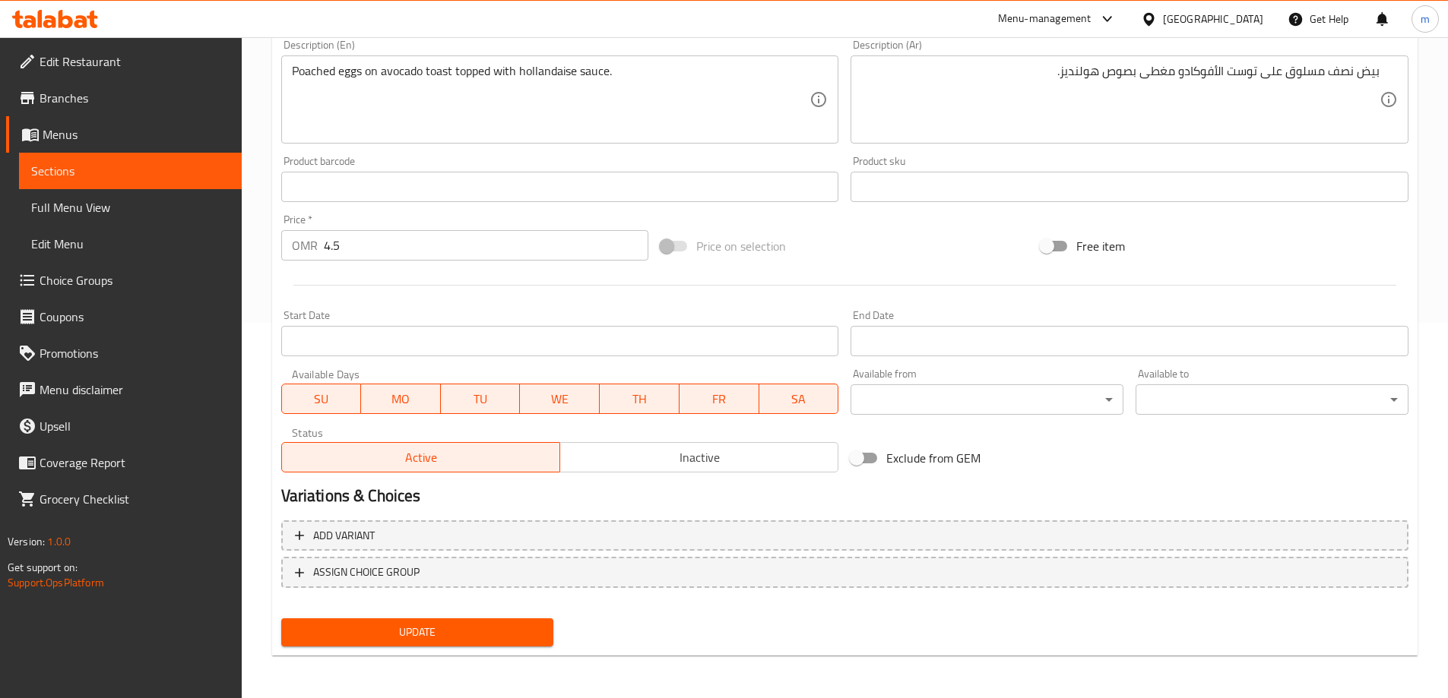
click at [479, 637] on span "Update" at bounding box center [417, 632] width 249 height 19
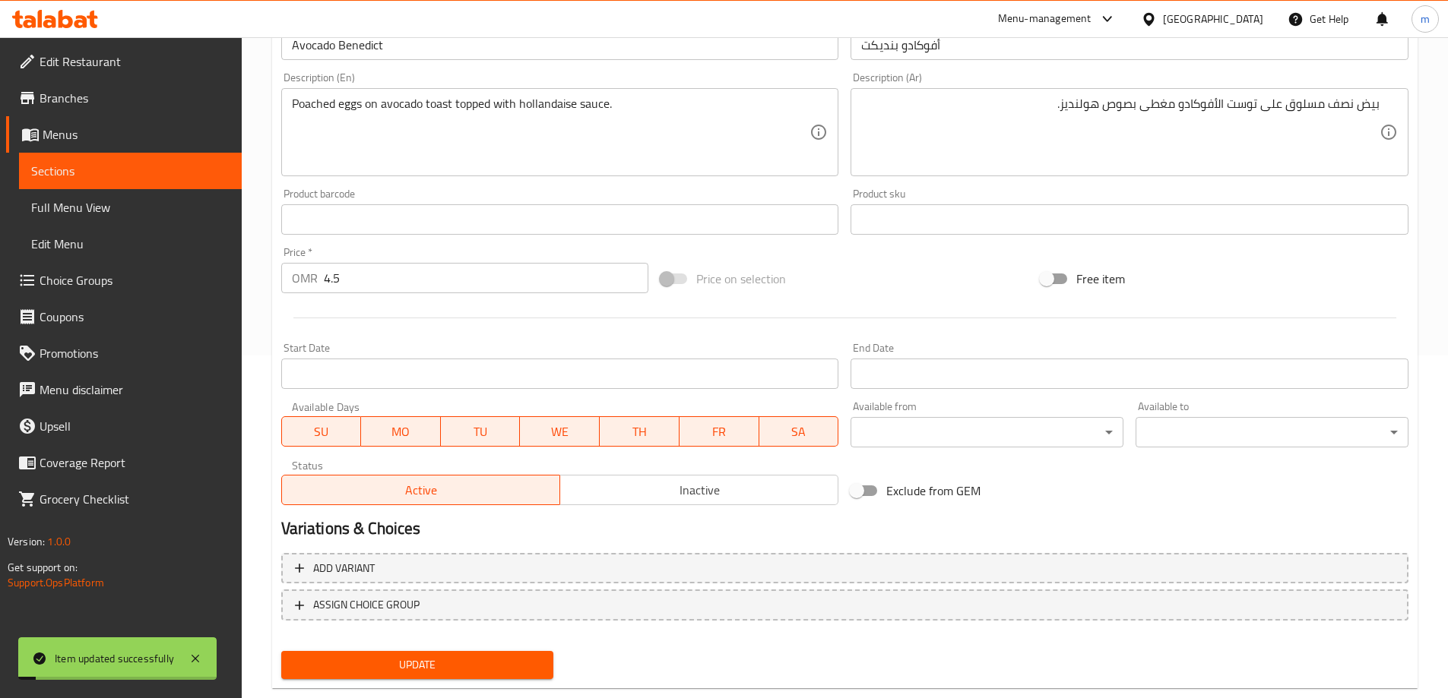
scroll to position [0, 0]
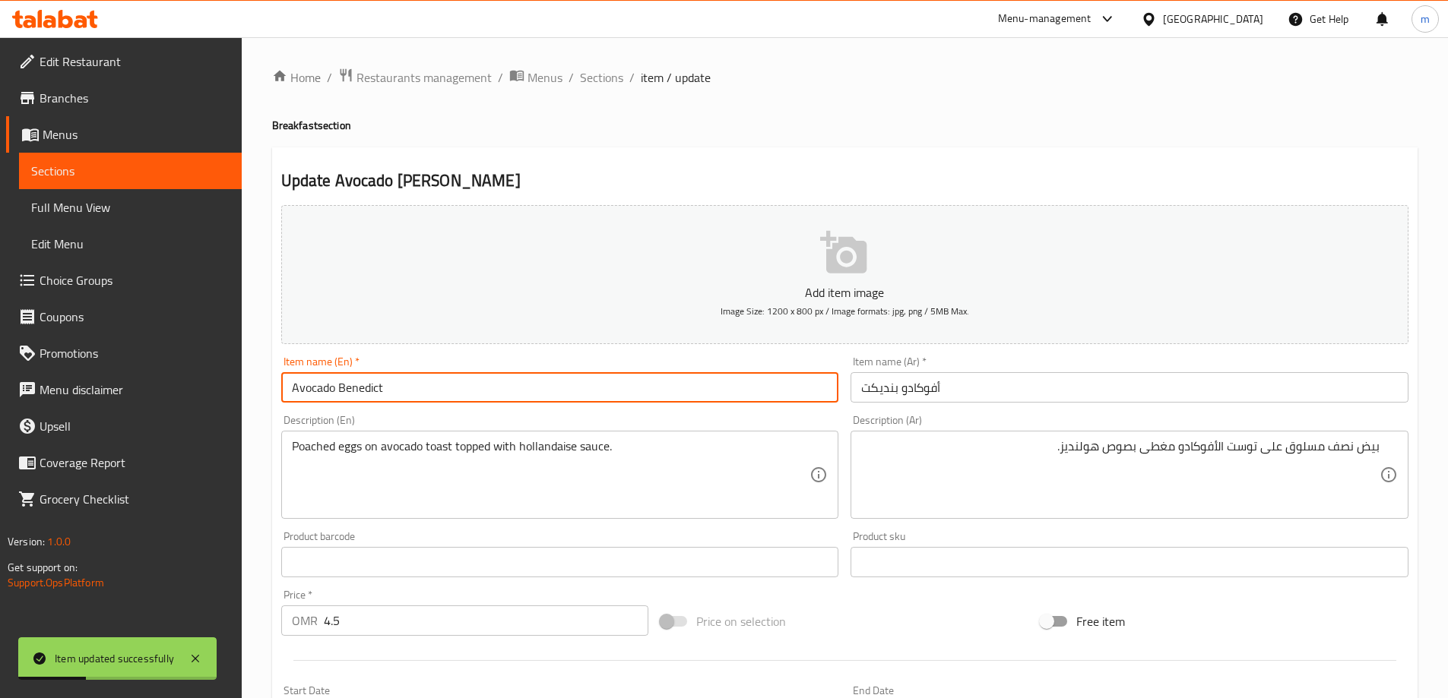
click at [356, 391] on input "Avocado Benedict" at bounding box center [560, 387] width 558 height 30
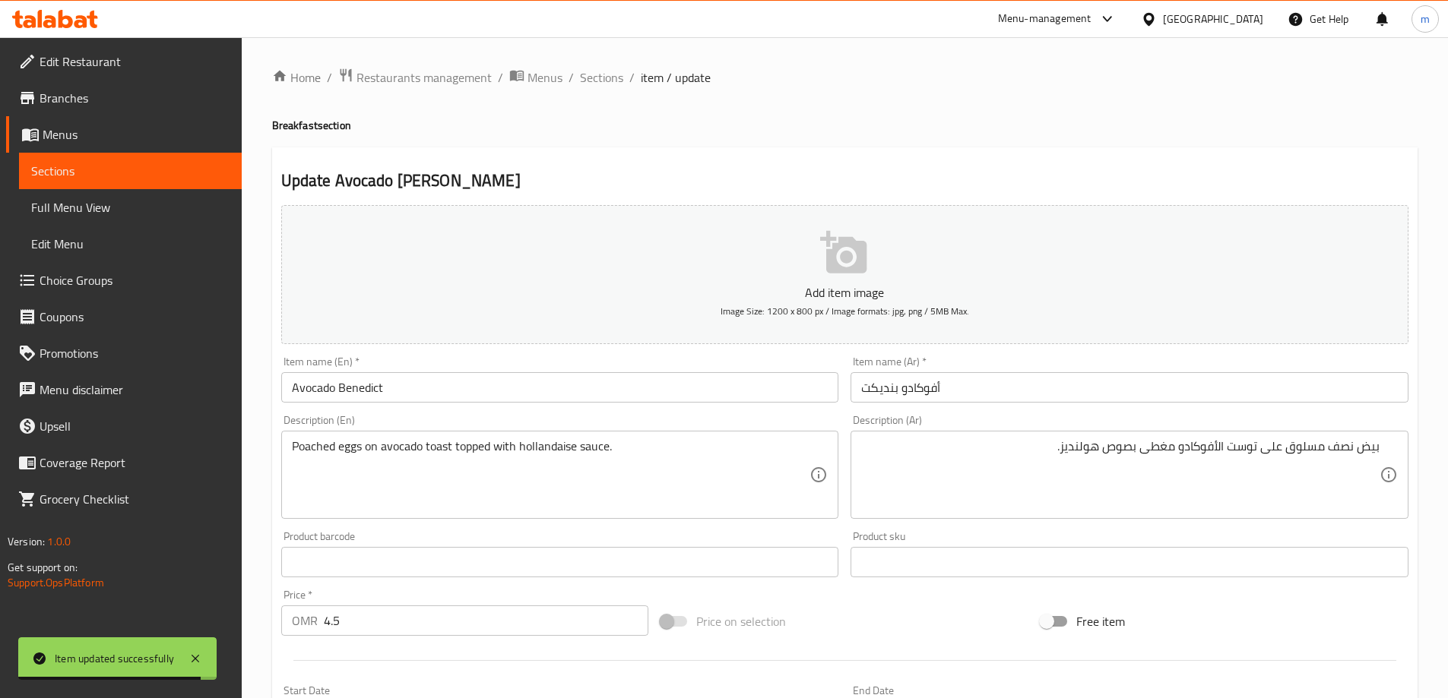
click at [889, 394] on input "أفوكادو بنديكت" at bounding box center [1129, 387] width 558 height 30
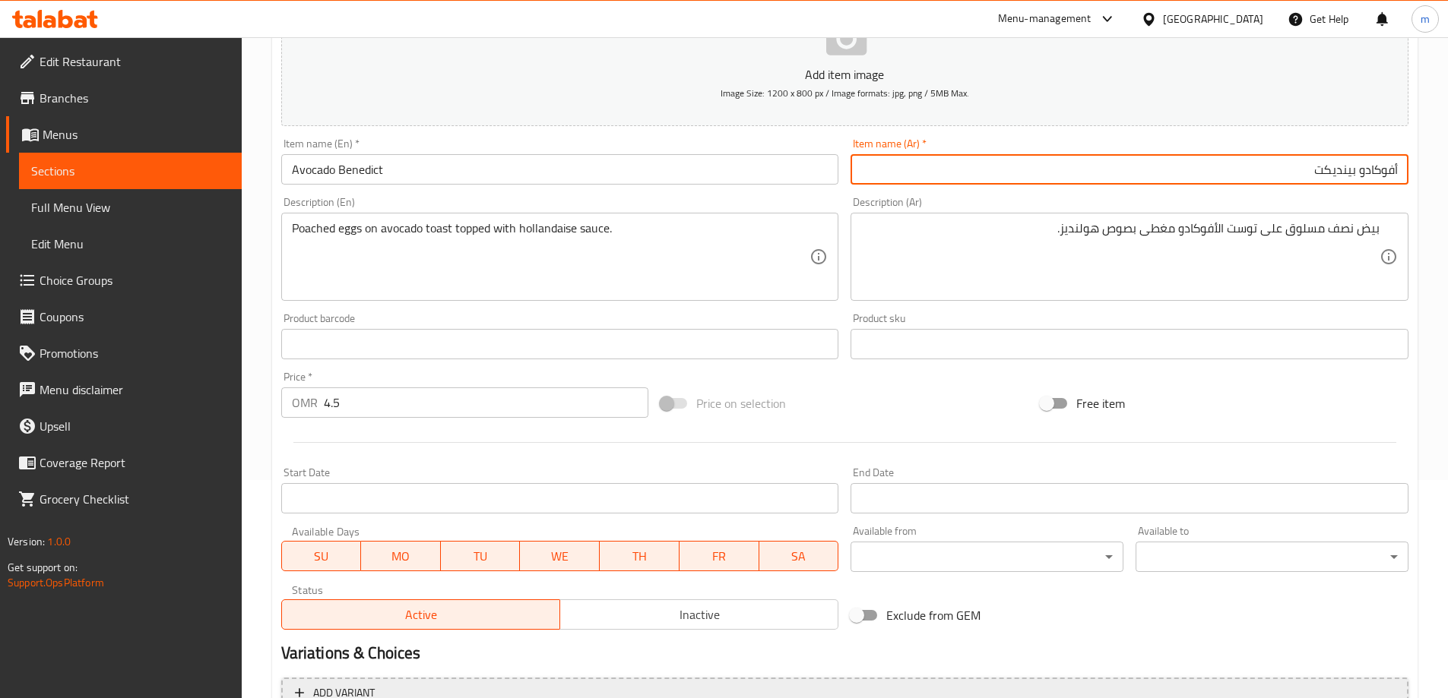
scroll to position [375, 0]
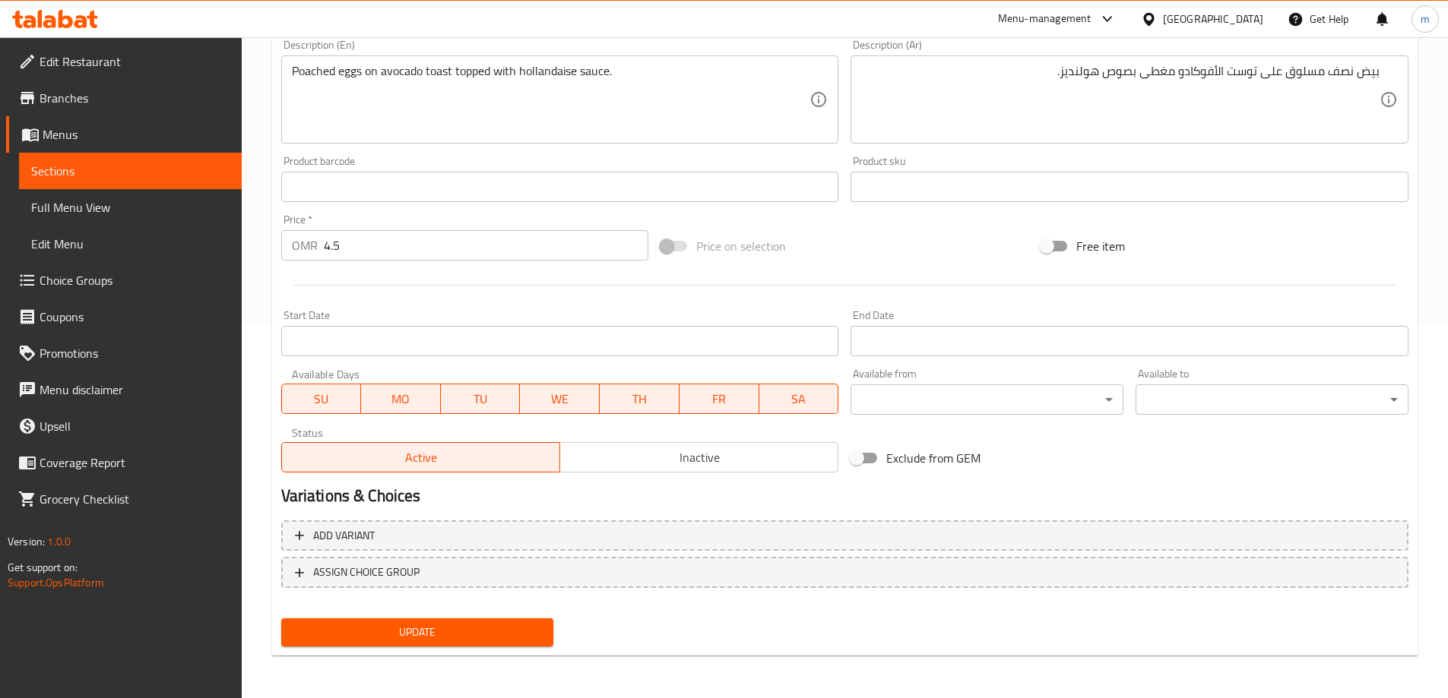
type input "أفوكادو بينديكت"
click at [451, 626] on span "Update" at bounding box center [417, 632] width 249 height 19
click at [172, 175] on span "Sections" at bounding box center [130, 171] width 198 height 18
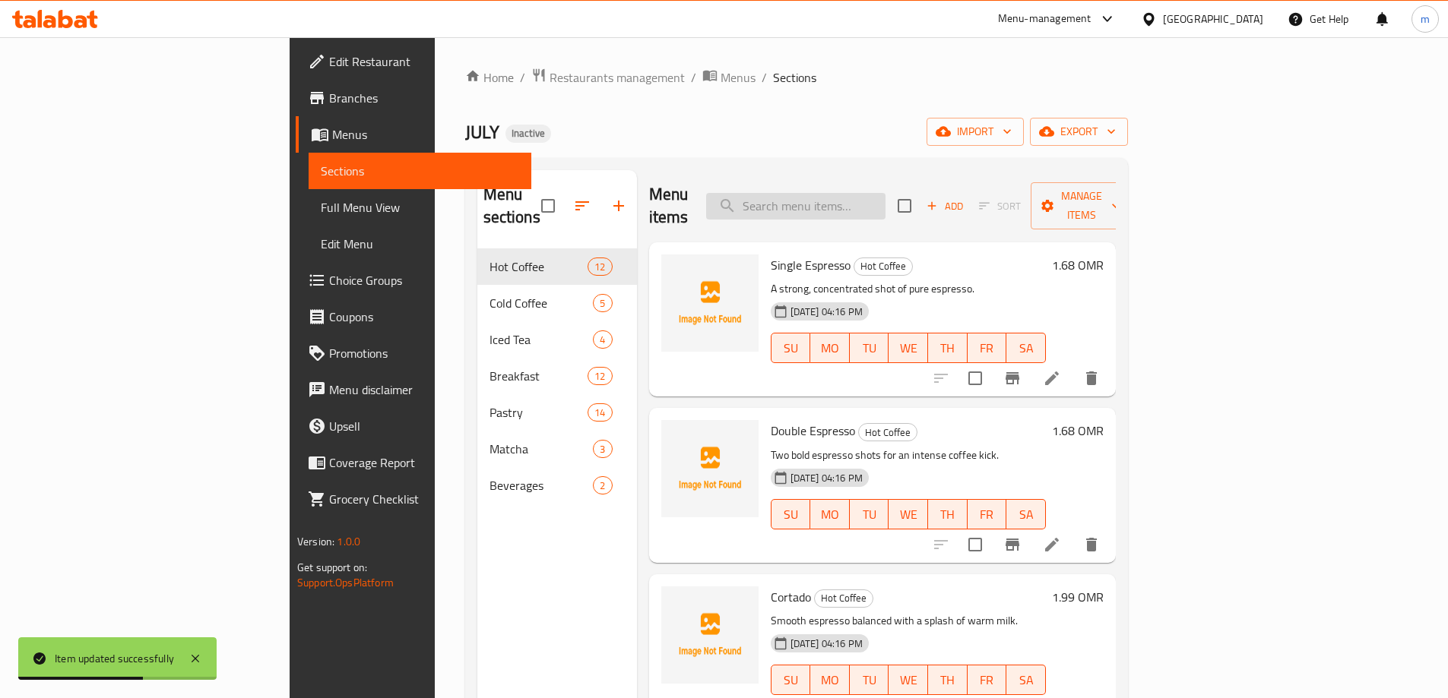
click at [885, 193] on input "search" at bounding box center [795, 206] width 179 height 27
paste input "Eggs Benedict"
type input "Eggs Benedict"
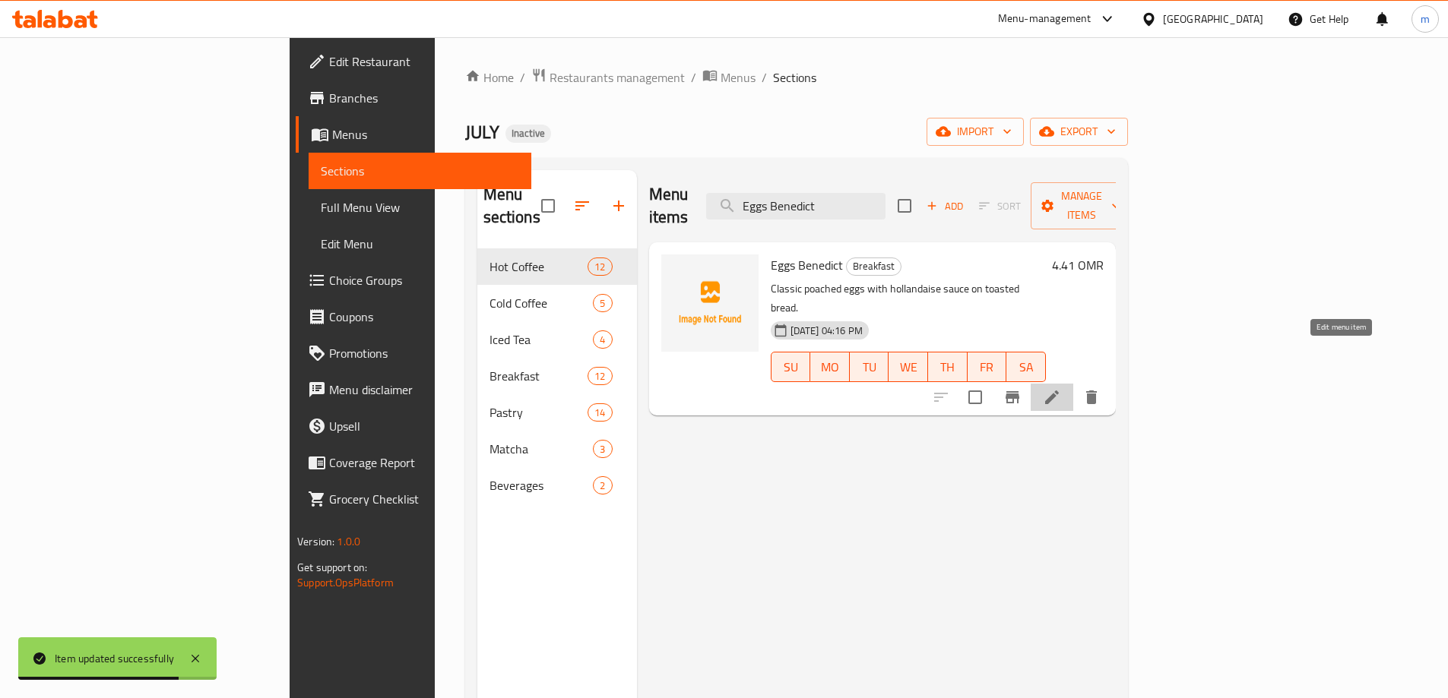
click at [1061, 388] on icon at bounding box center [1052, 397] width 18 height 18
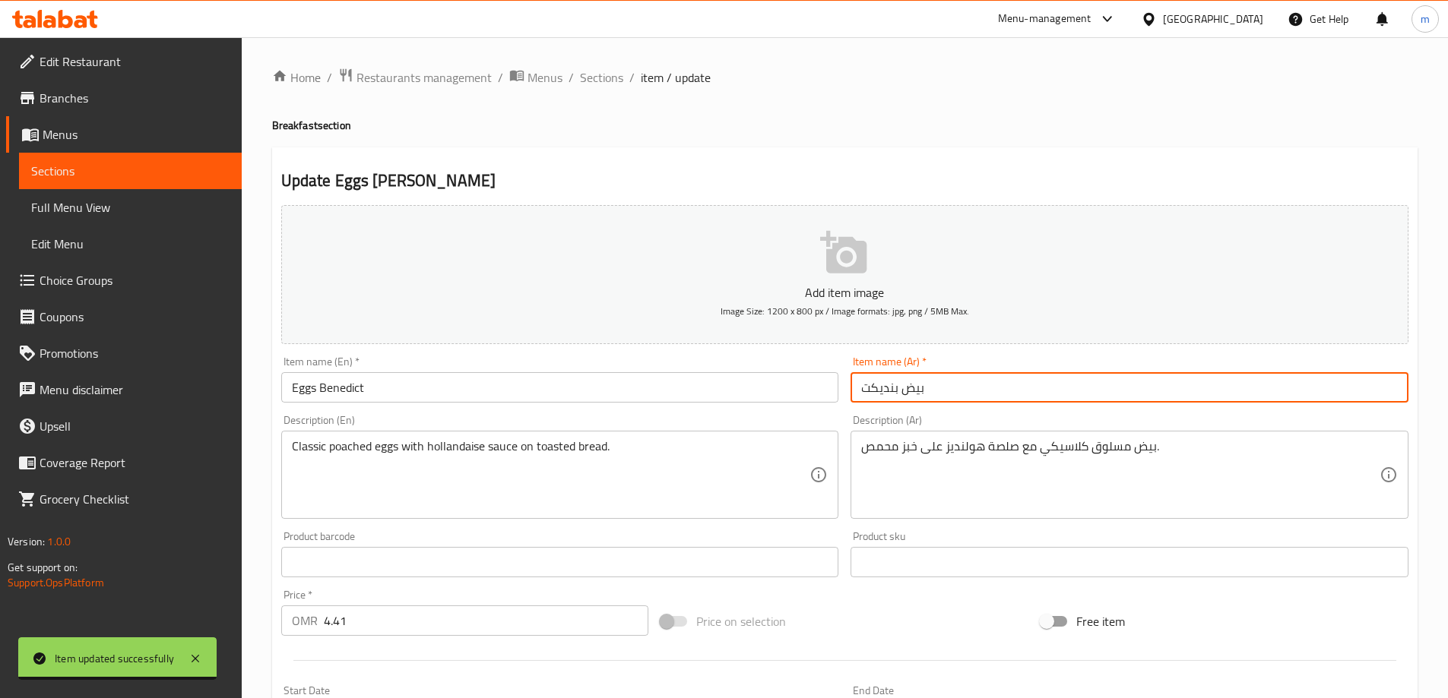
click at [898, 390] on input "بيض بنديكت" at bounding box center [1129, 387] width 558 height 30
type input "بيض بينديكت"
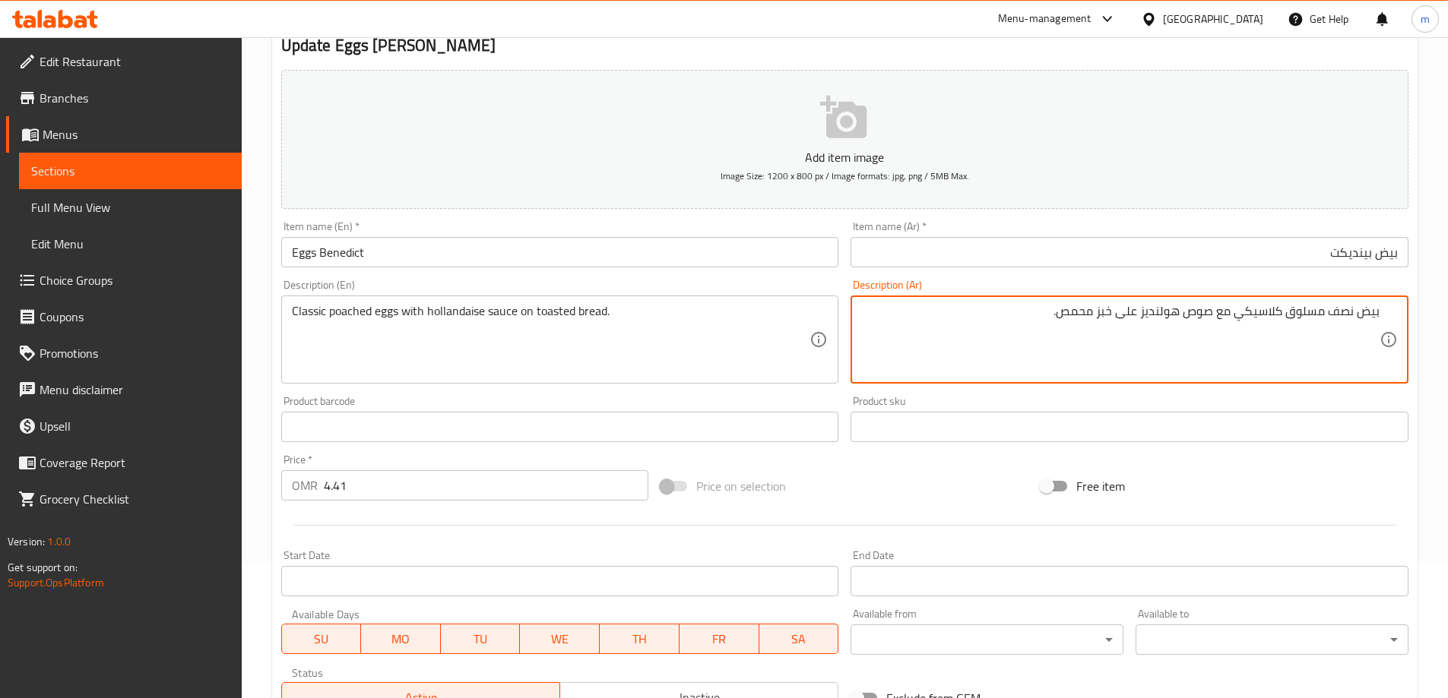
scroll to position [375, 0]
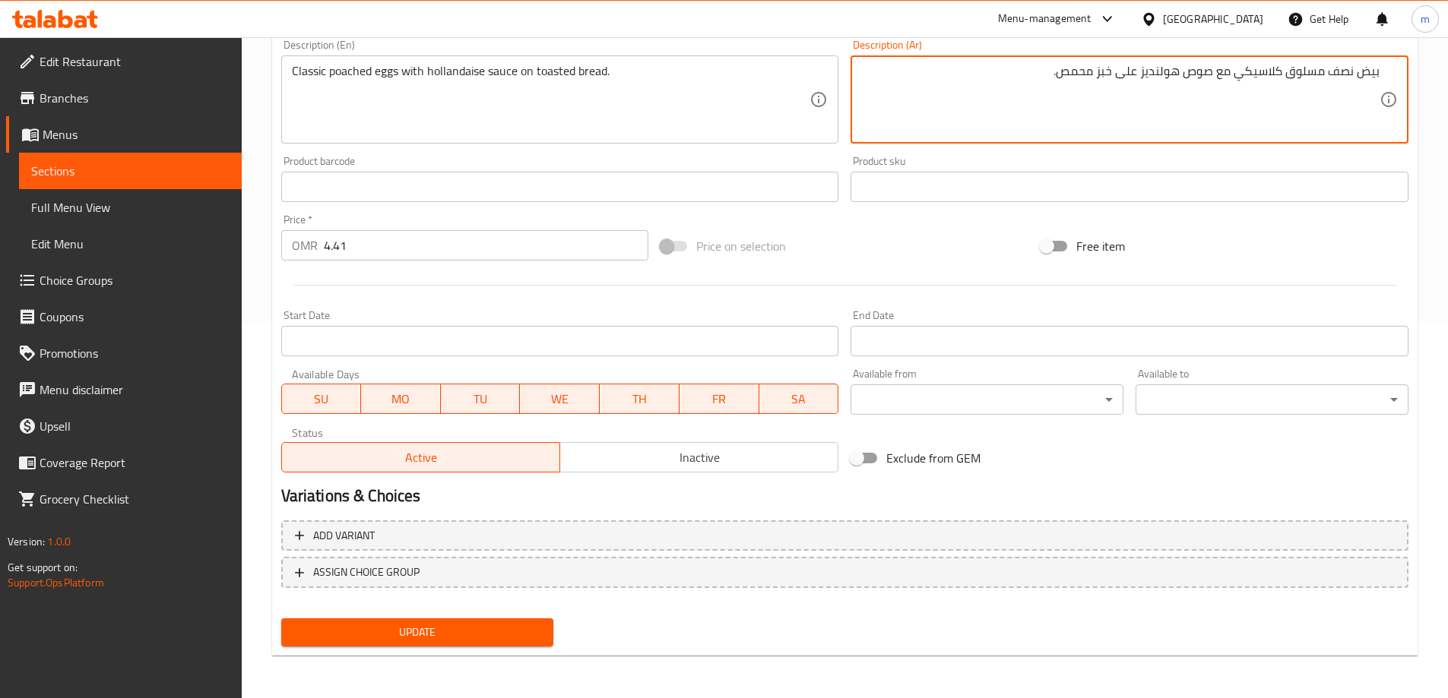
type textarea "بيض نصف مسلوق كلاسيكي مع صوص هولنديز على خبز محمص."
click at [391, 632] on span "Update" at bounding box center [417, 632] width 249 height 19
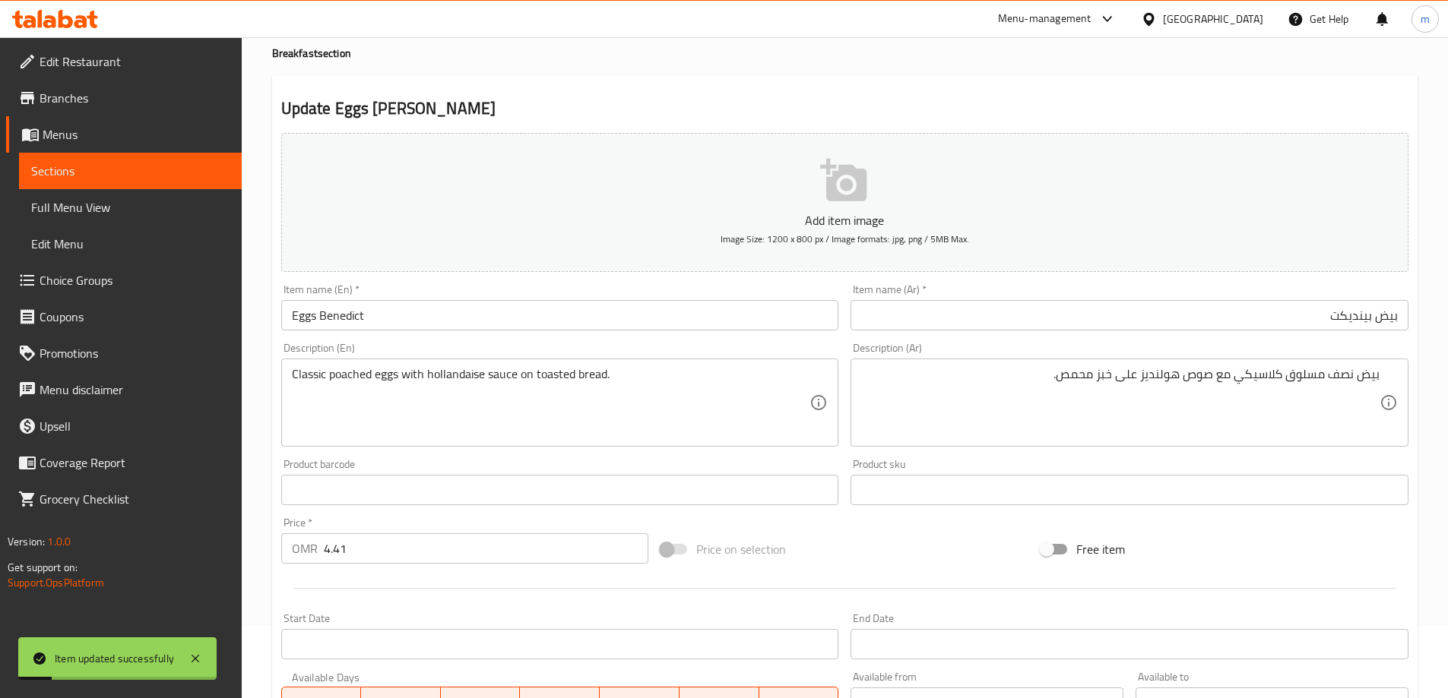
scroll to position [0, 0]
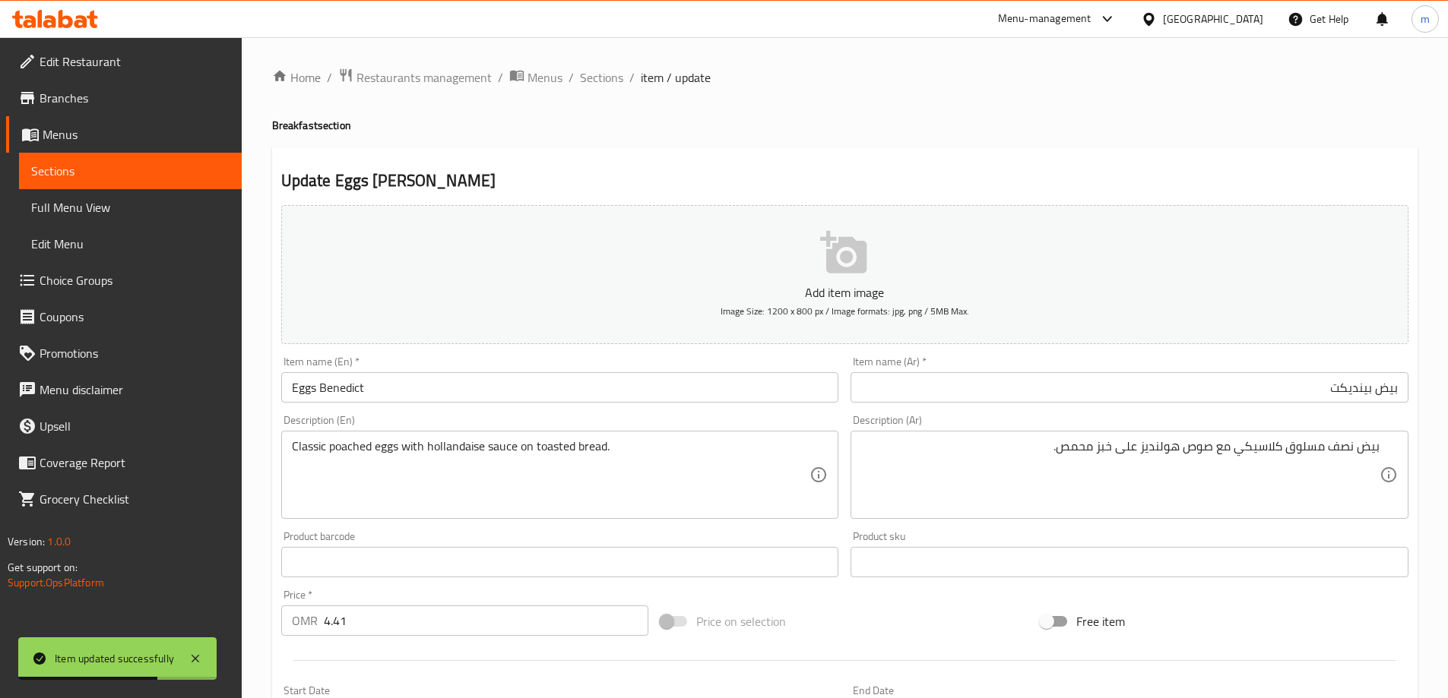
click at [181, 167] on span "Sections" at bounding box center [130, 171] width 198 height 18
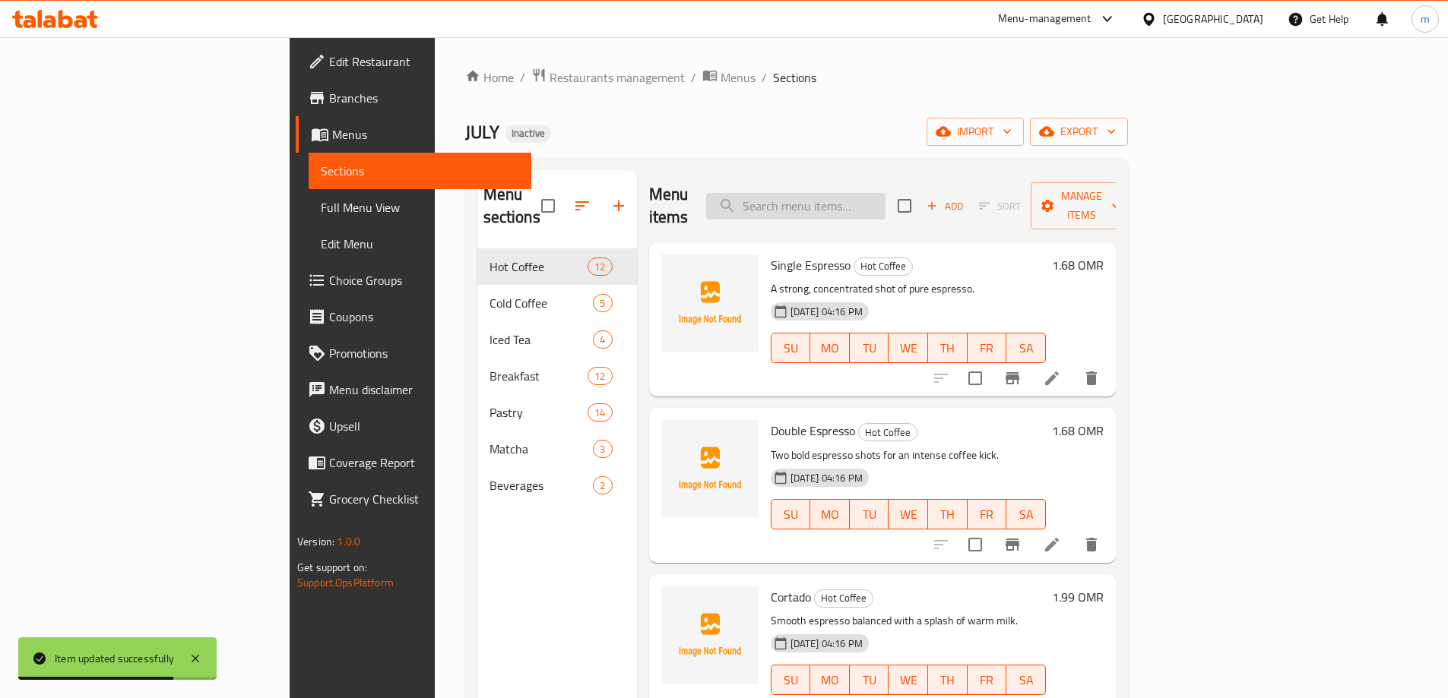
click at [885, 201] on input "search" at bounding box center [795, 206] width 179 height 27
paste input "Roast Beef Sandwich"
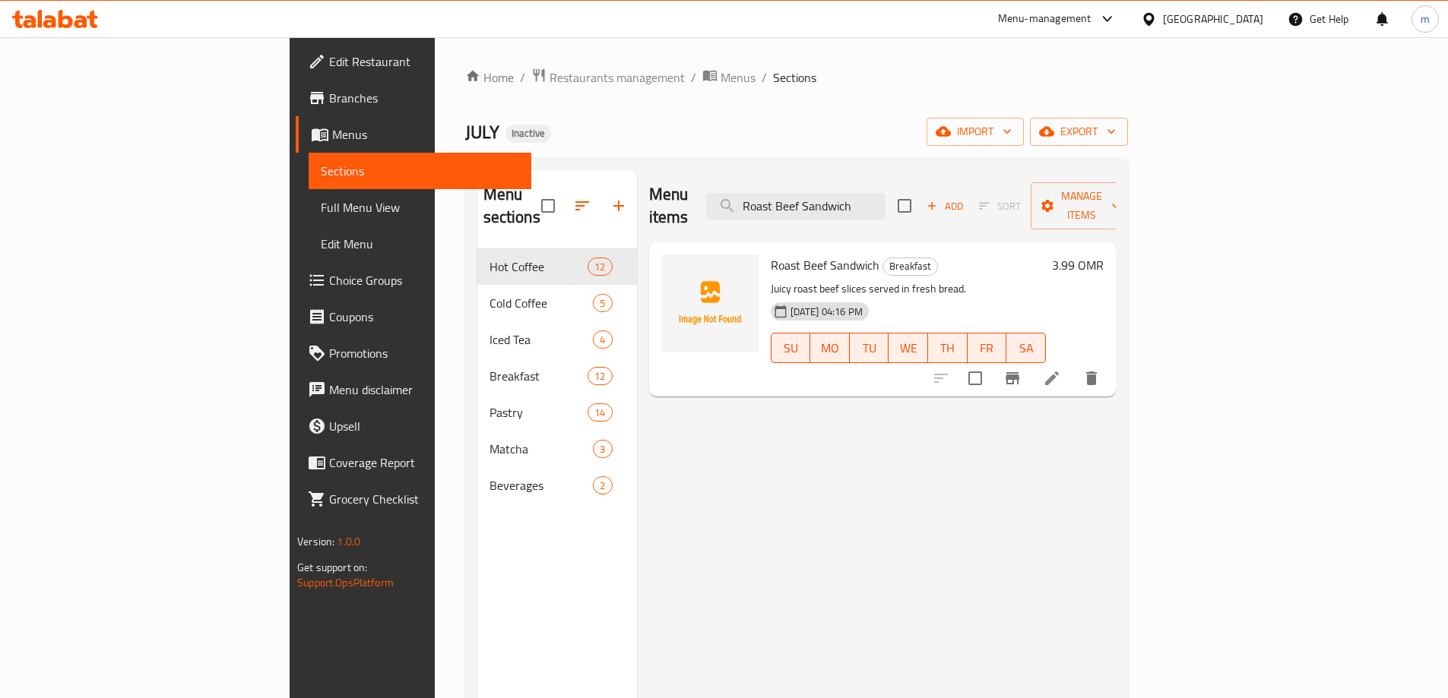
type input "Roast Beef Sandwich"
click at [1061, 369] on icon at bounding box center [1052, 378] width 18 height 18
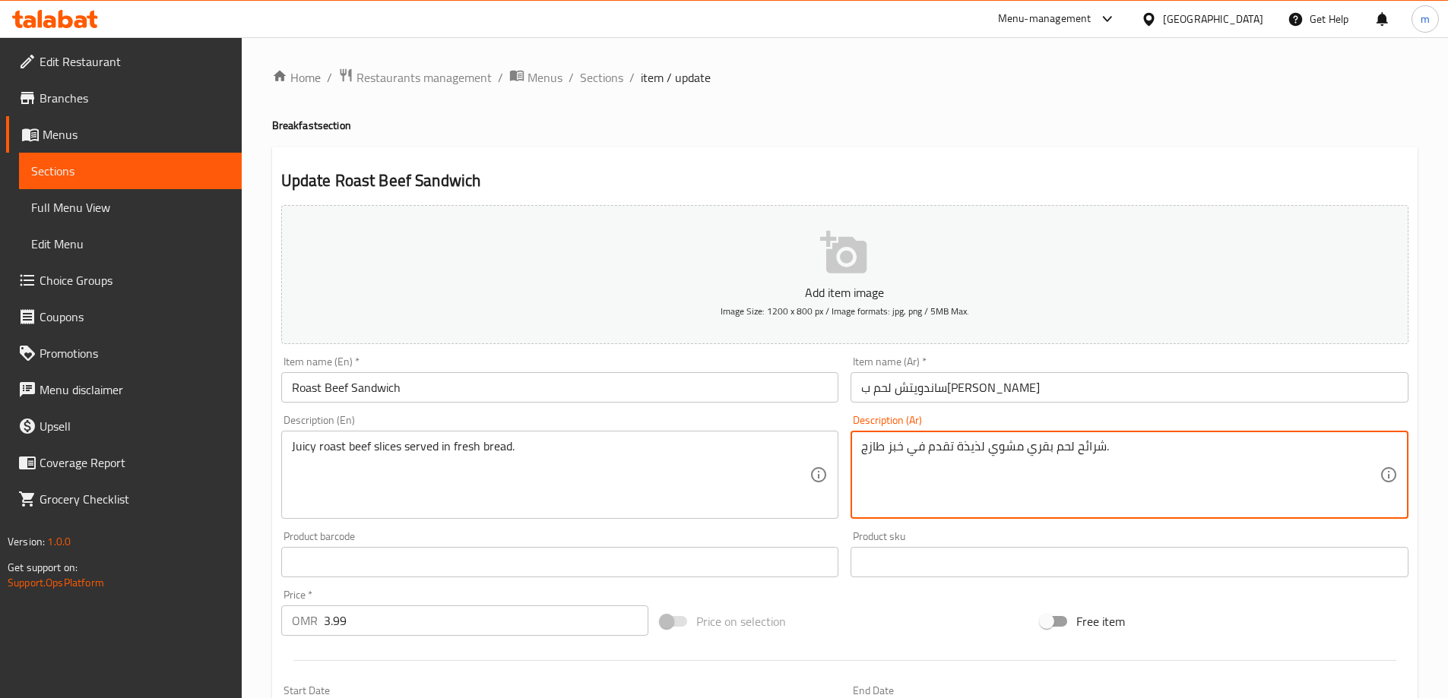
click at [961, 447] on textarea "شرائح لحم بقري مشوي لذيذة تقدم في خبز طازج." at bounding box center [1120, 475] width 518 height 72
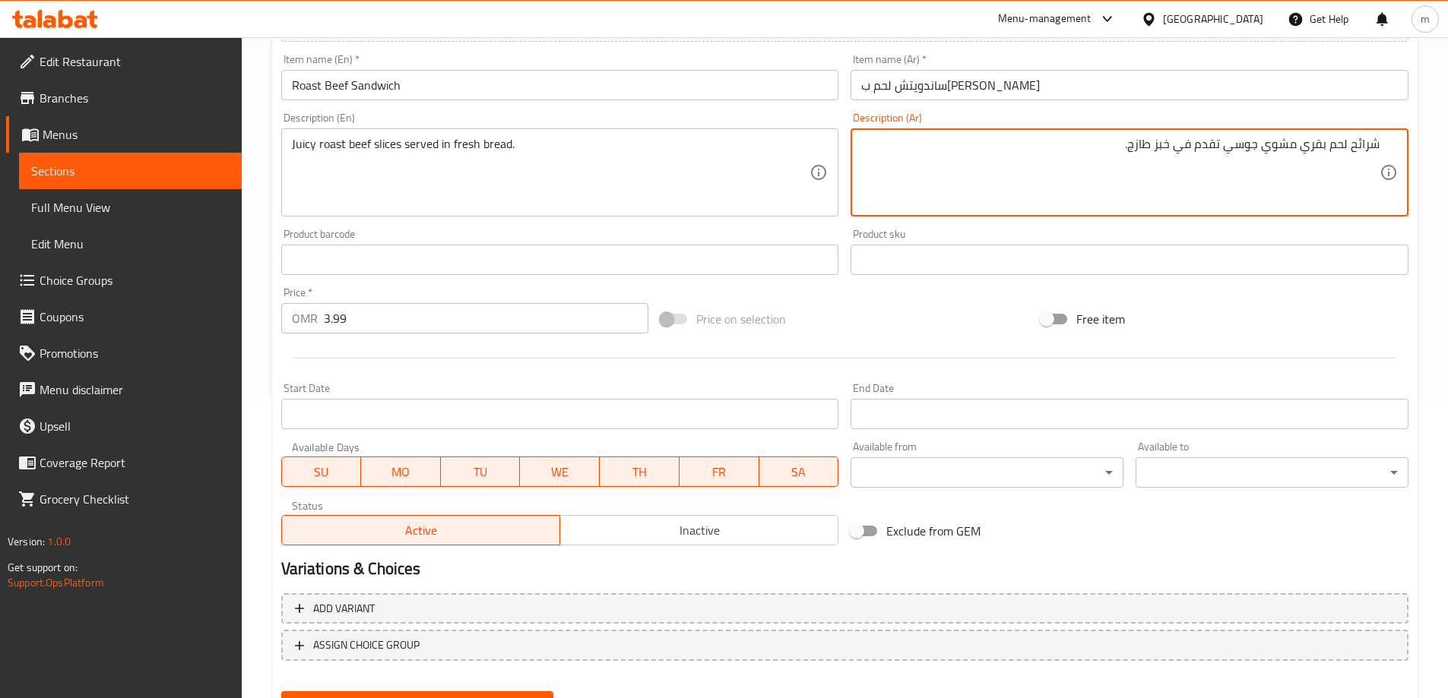
scroll to position [375, 0]
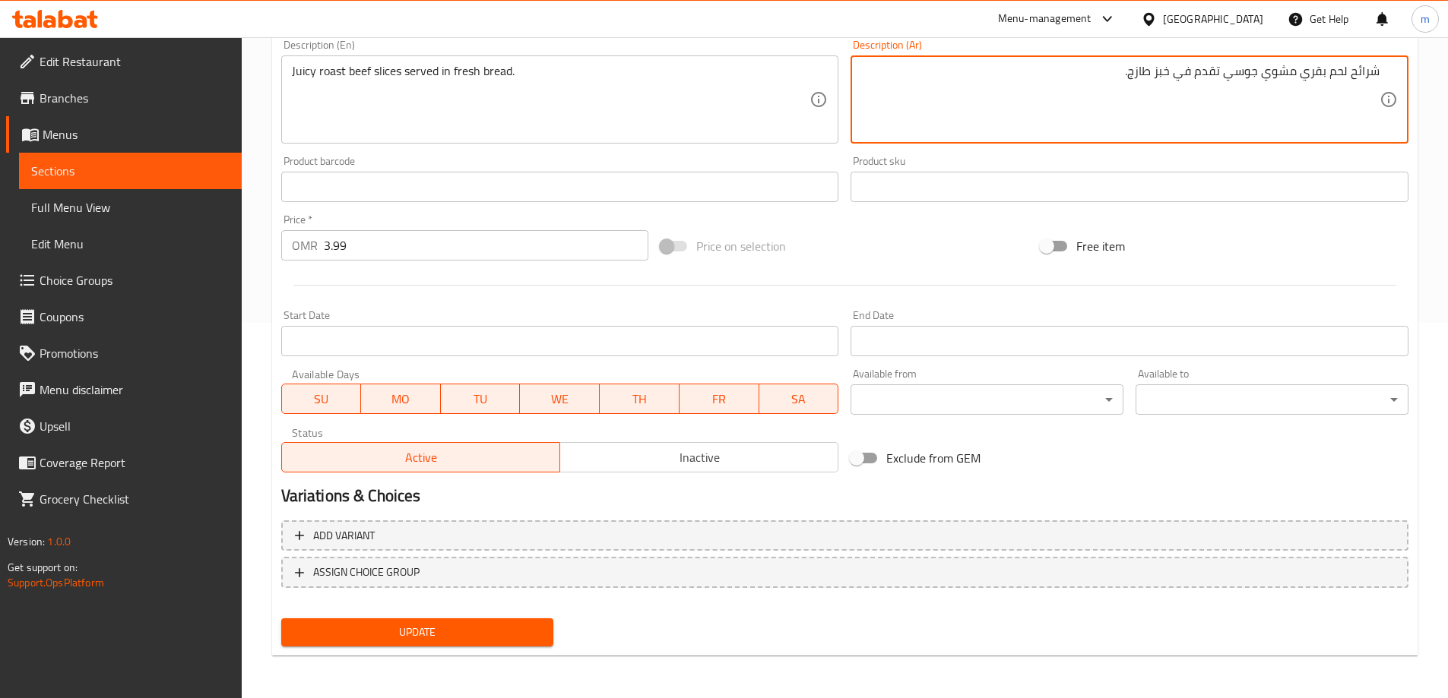
type textarea "شرائح لحم بقري مشوي جوسي تقدم في خبز طازج."
click at [447, 638] on span "Update" at bounding box center [417, 632] width 249 height 19
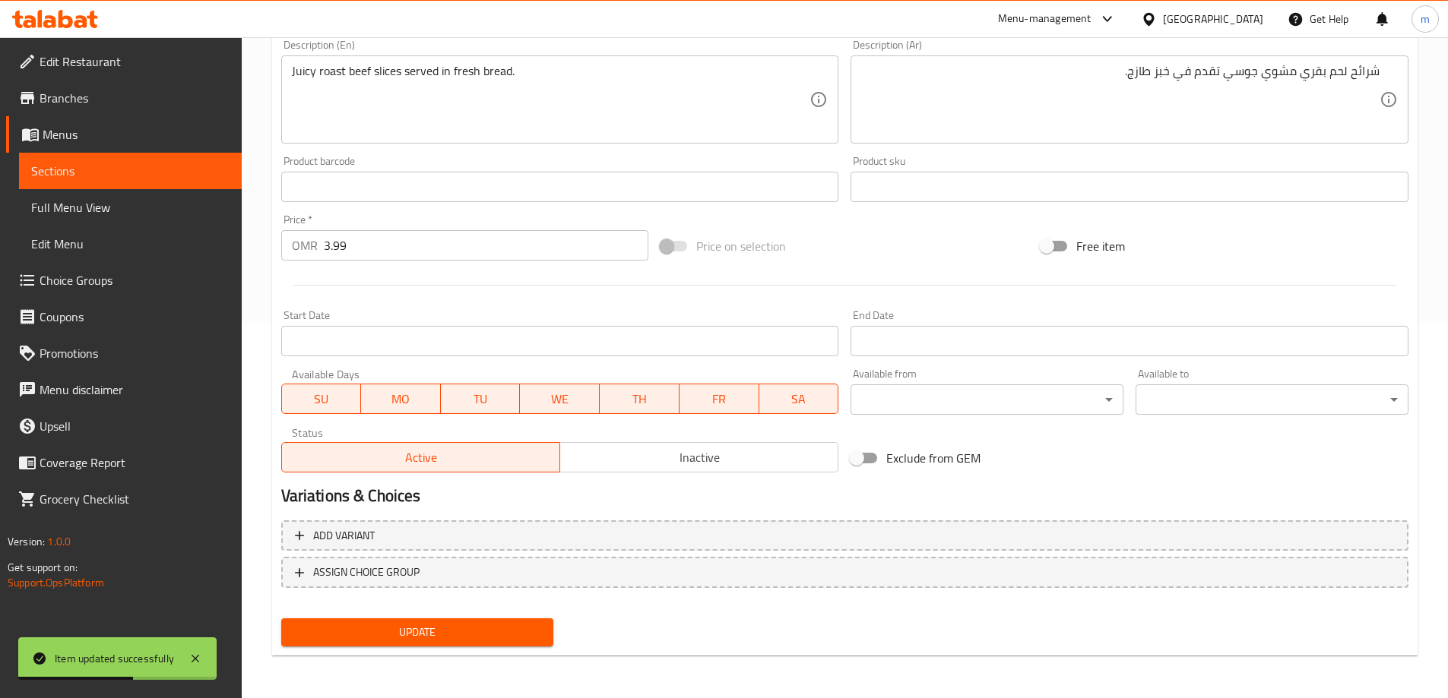
click at [194, 168] on span "Sections" at bounding box center [130, 171] width 198 height 18
click at [5, 175] on div "Sections" at bounding box center [122, 171] width 240 height 36
click at [50, 165] on span "Sections" at bounding box center [130, 171] width 198 height 18
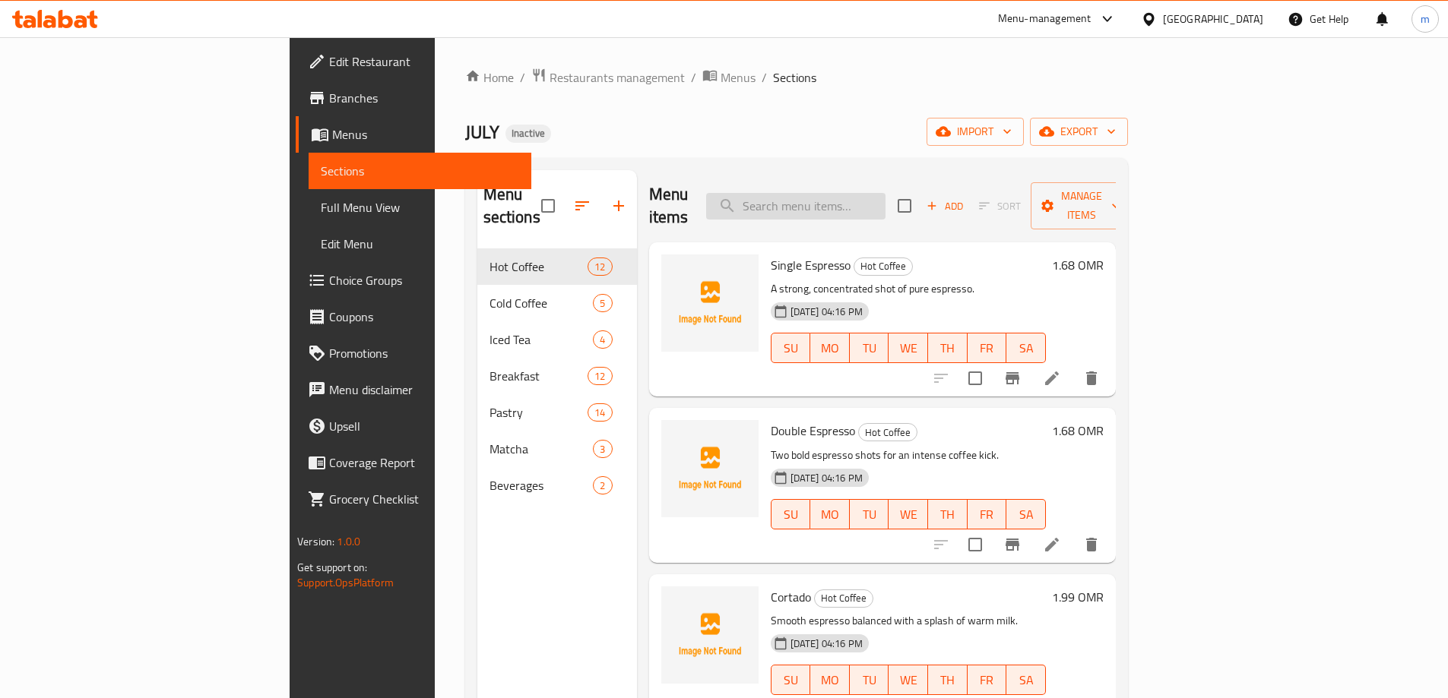
click at [869, 203] on input "search" at bounding box center [795, 206] width 179 height 27
paste input "Turkey Croissant"
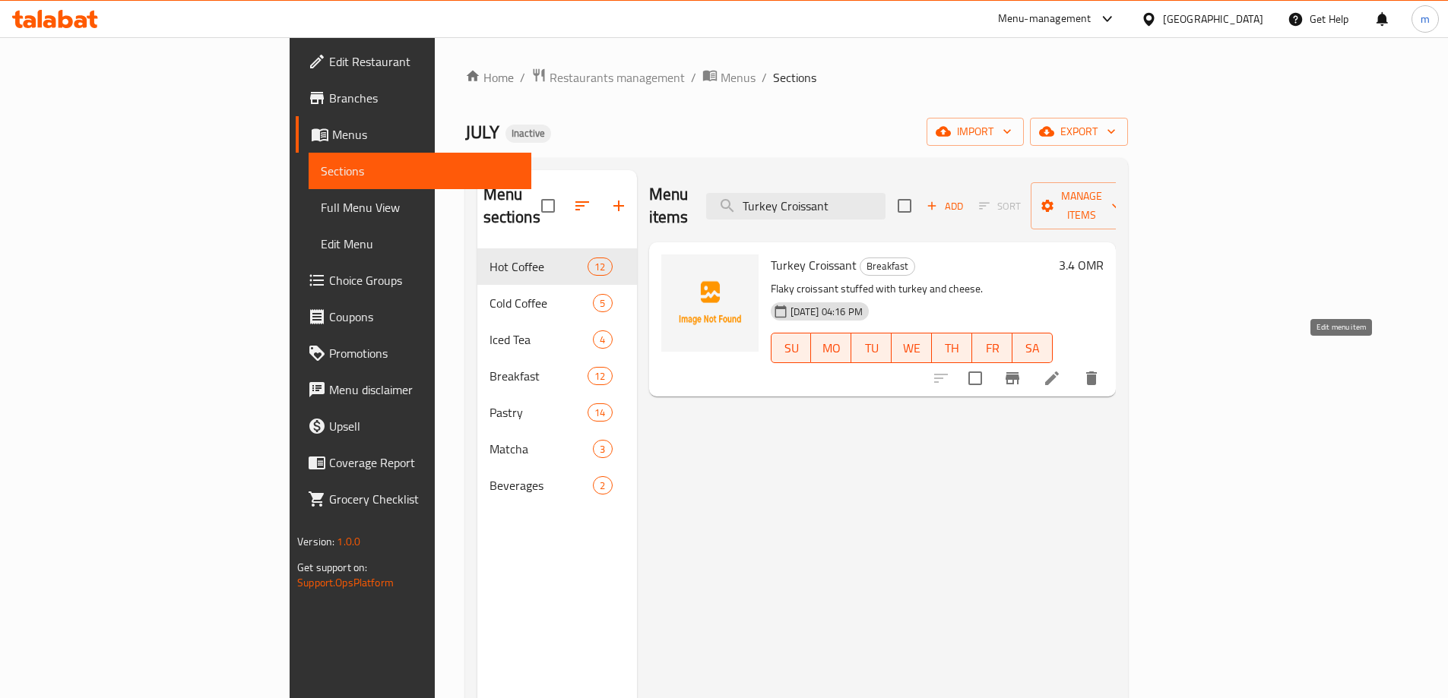
type input "Turkey Croissant"
click at [1059, 372] on icon at bounding box center [1052, 379] width 14 height 14
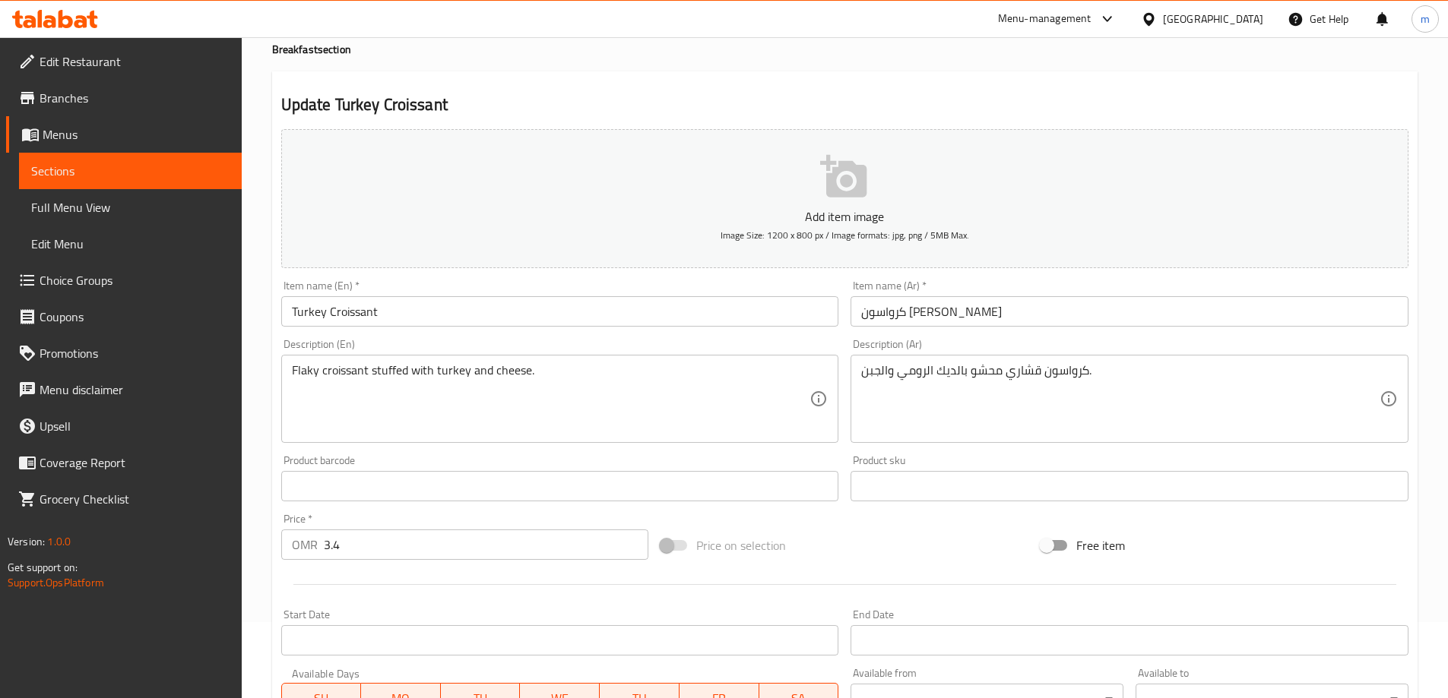
scroll to position [228, 0]
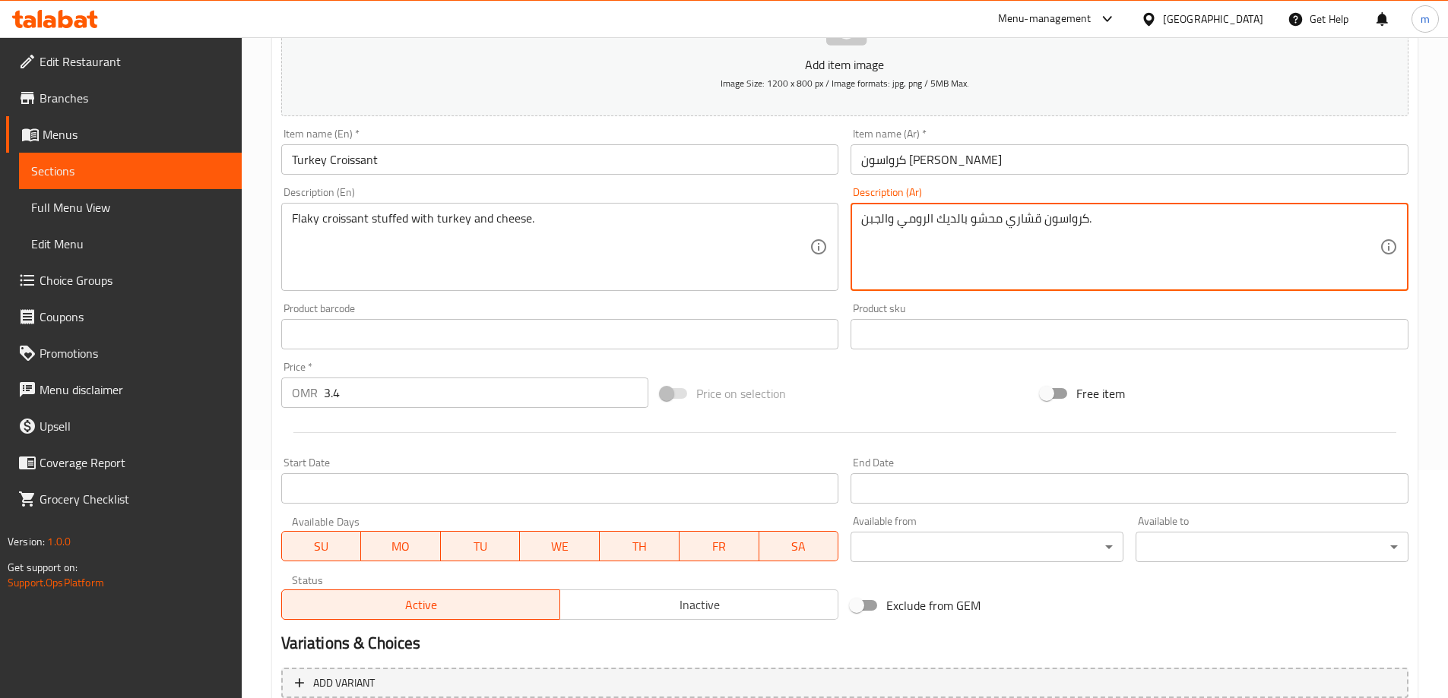
drag, startPoint x: 1082, startPoint y: 245, endPoint x: 1003, endPoint y: 253, distance: 80.2
click at [1003, 253] on textarea "كرواسون قشاري محشو بالديك الرومي والجبن." at bounding box center [1120, 247] width 518 height 72
click at [1322, 217] on textarea "كرواسون قشاري محشو بالديك الرومي والجبن." at bounding box center [1120, 247] width 518 height 72
type textarea "كرواسون فلاكي محشو بالديك الرومي والجبن."
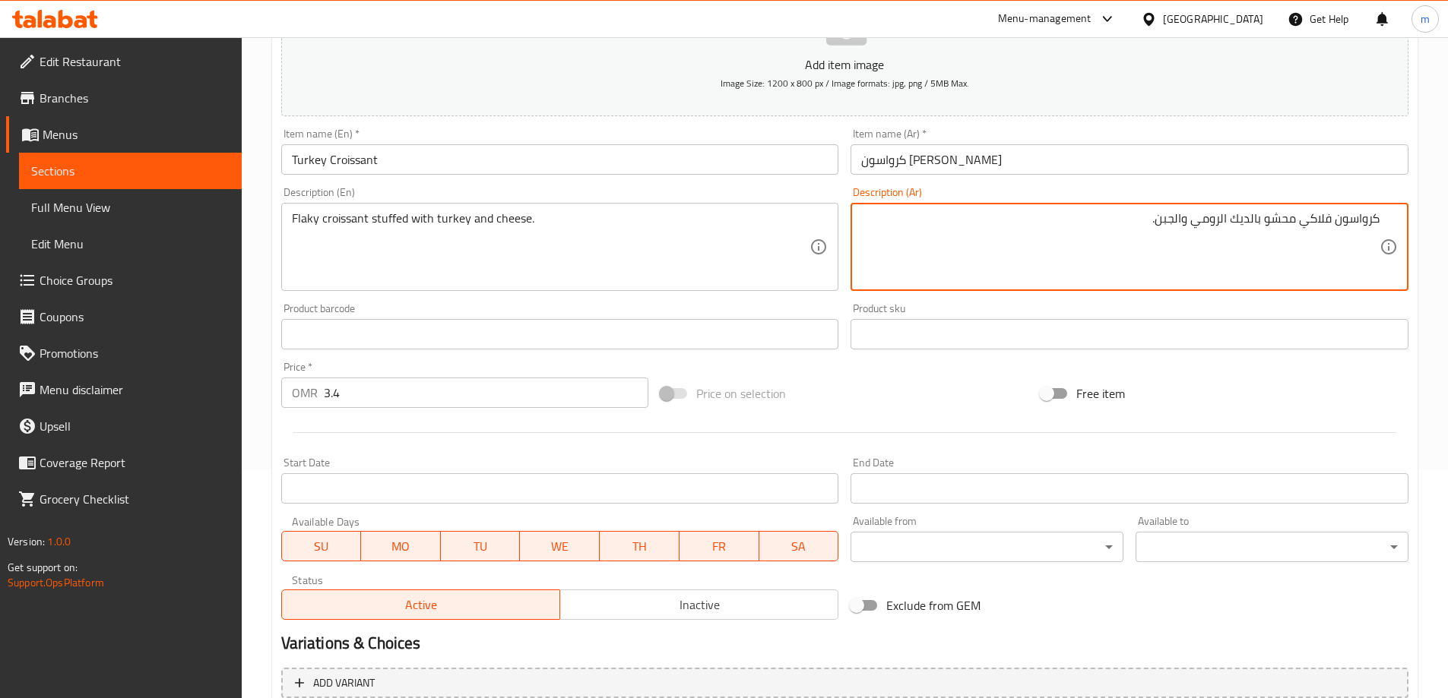
click at [313, 163] on input "Turkey Croissant" at bounding box center [560, 159] width 558 height 30
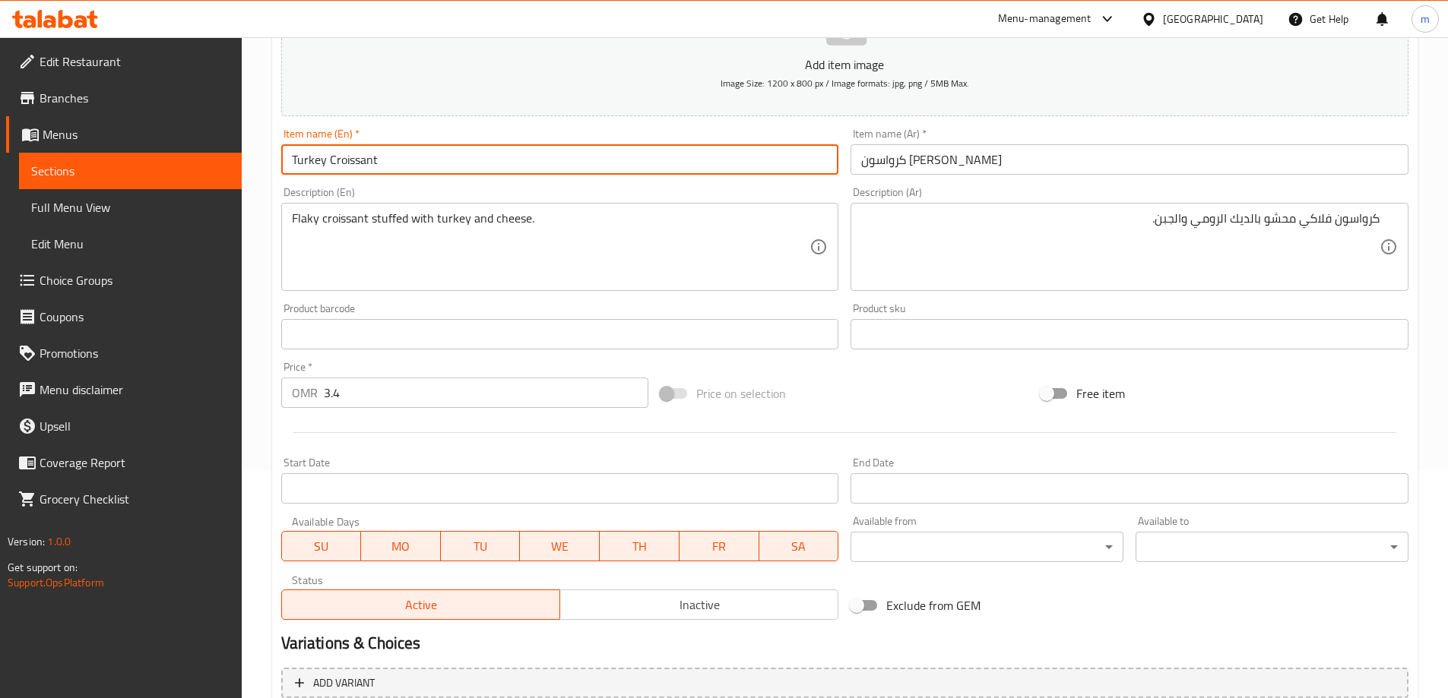
click at [313, 163] on input "Turkey Croissant" at bounding box center [560, 159] width 558 height 30
click at [309, 163] on input "Turkey Croissant" at bounding box center [560, 159] width 558 height 30
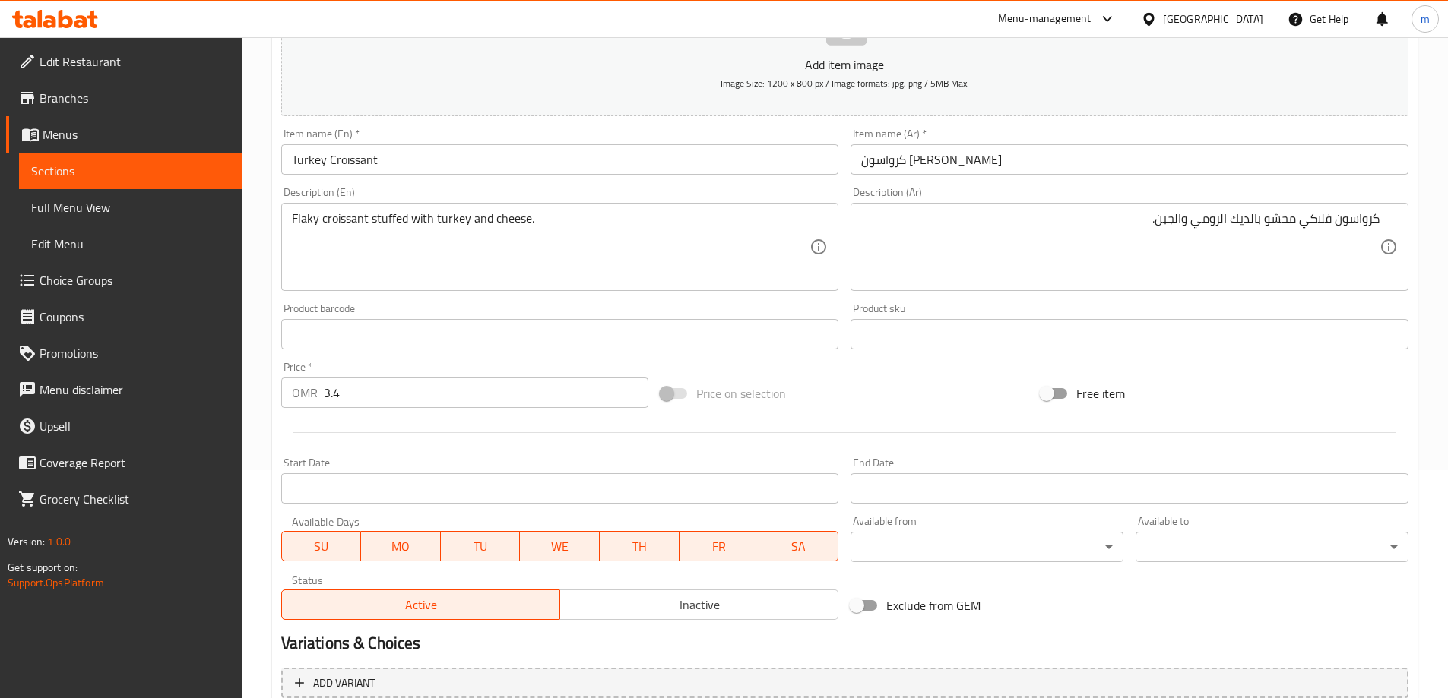
click at [895, 160] on input "كرواسون [PERSON_NAME]" at bounding box center [1129, 159] width 558 height 30
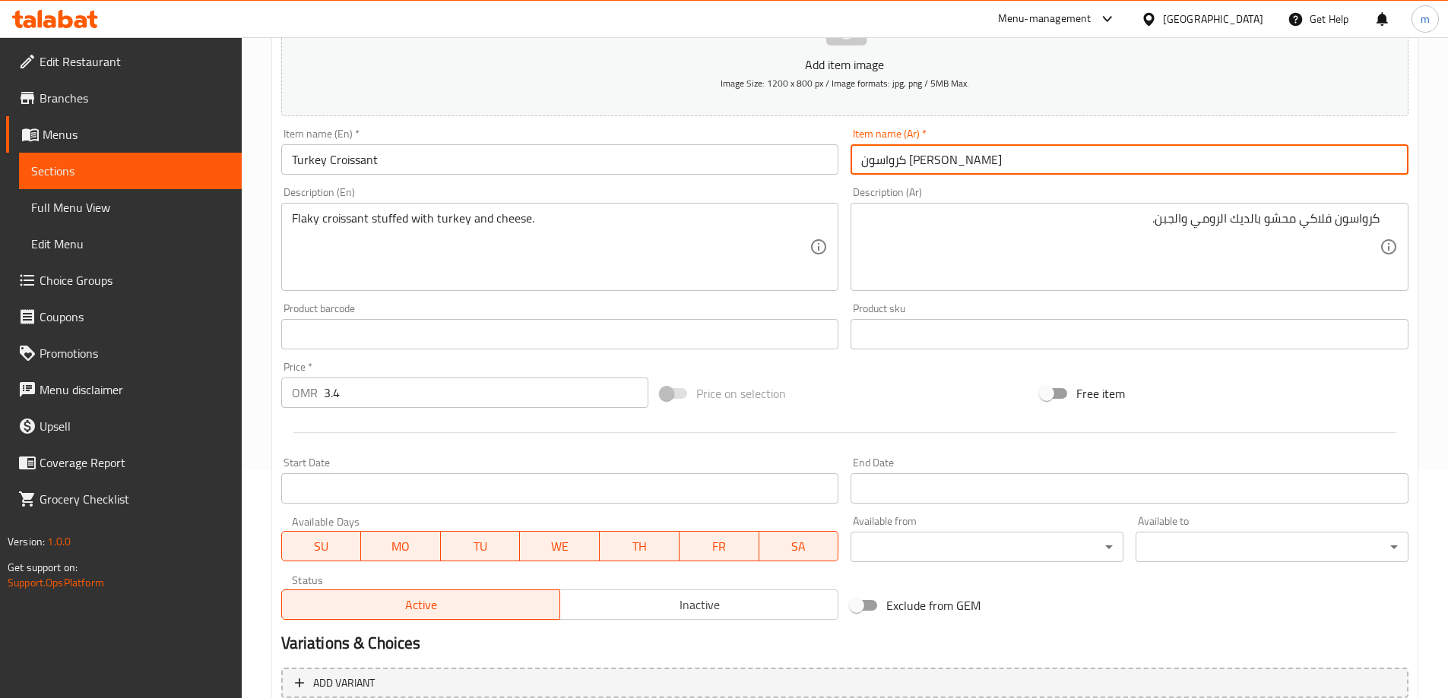
click at [895, 160] on input "كرواسون [PERSON_NAME]" at bounding box center [1129, 159] width 558 height 30
type input "كرواسون تركي"
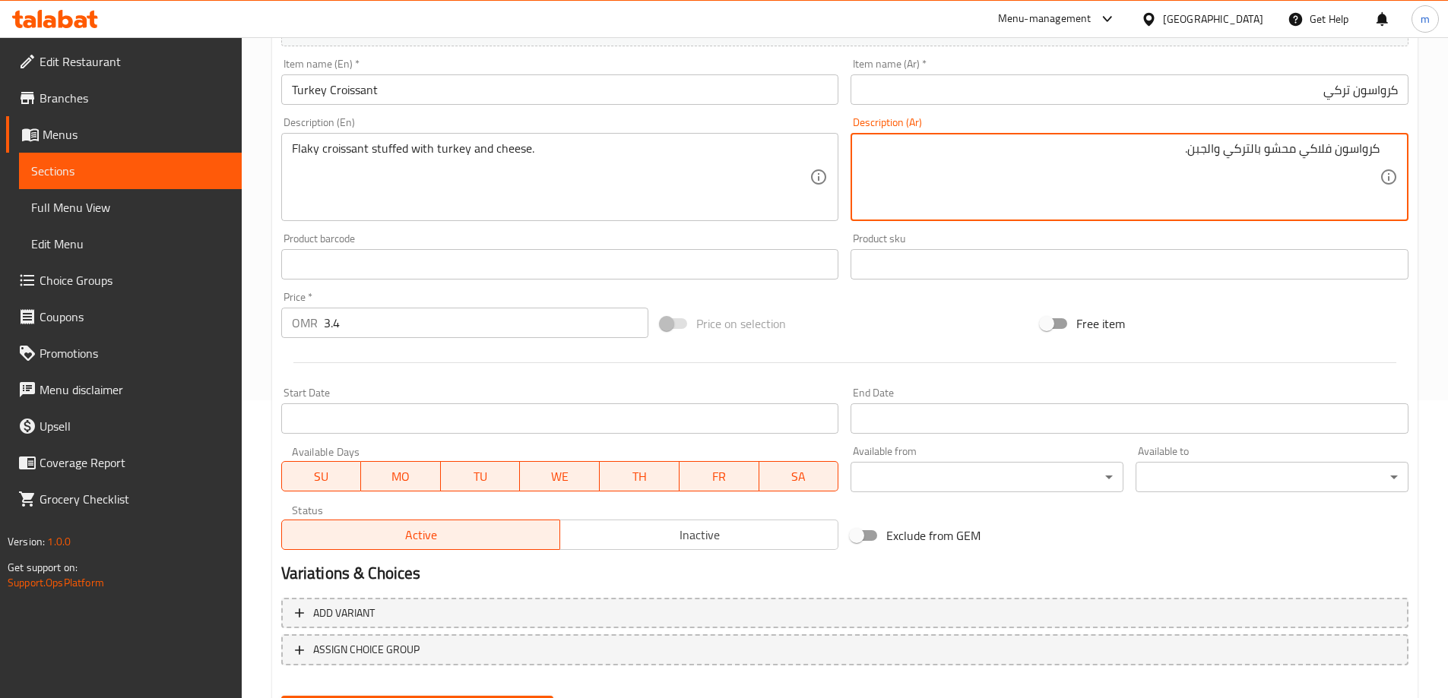
scroll to position [375, 0]
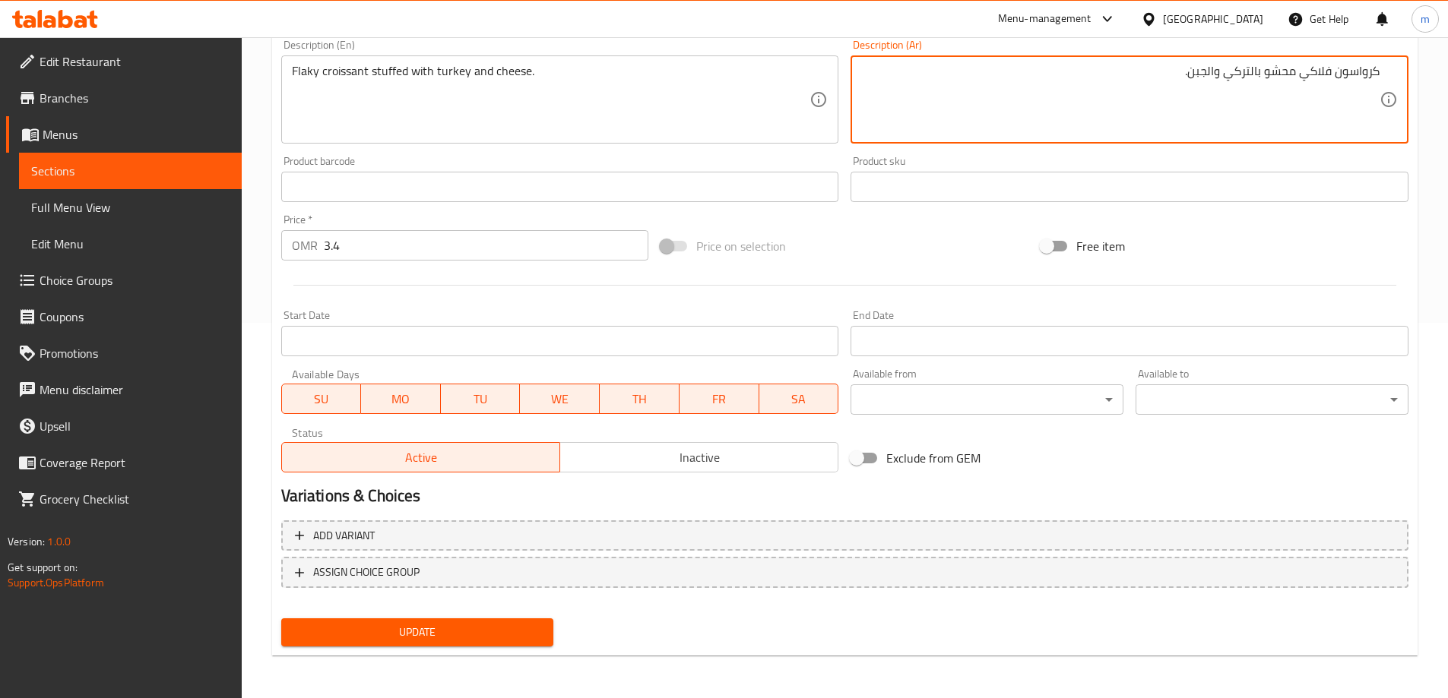
type textarea "كرواسون فلاكي محشو بالتركي والجبن."
click at [482, 629] on span "Update" at bounding box center [417, 632] width 249 height 19
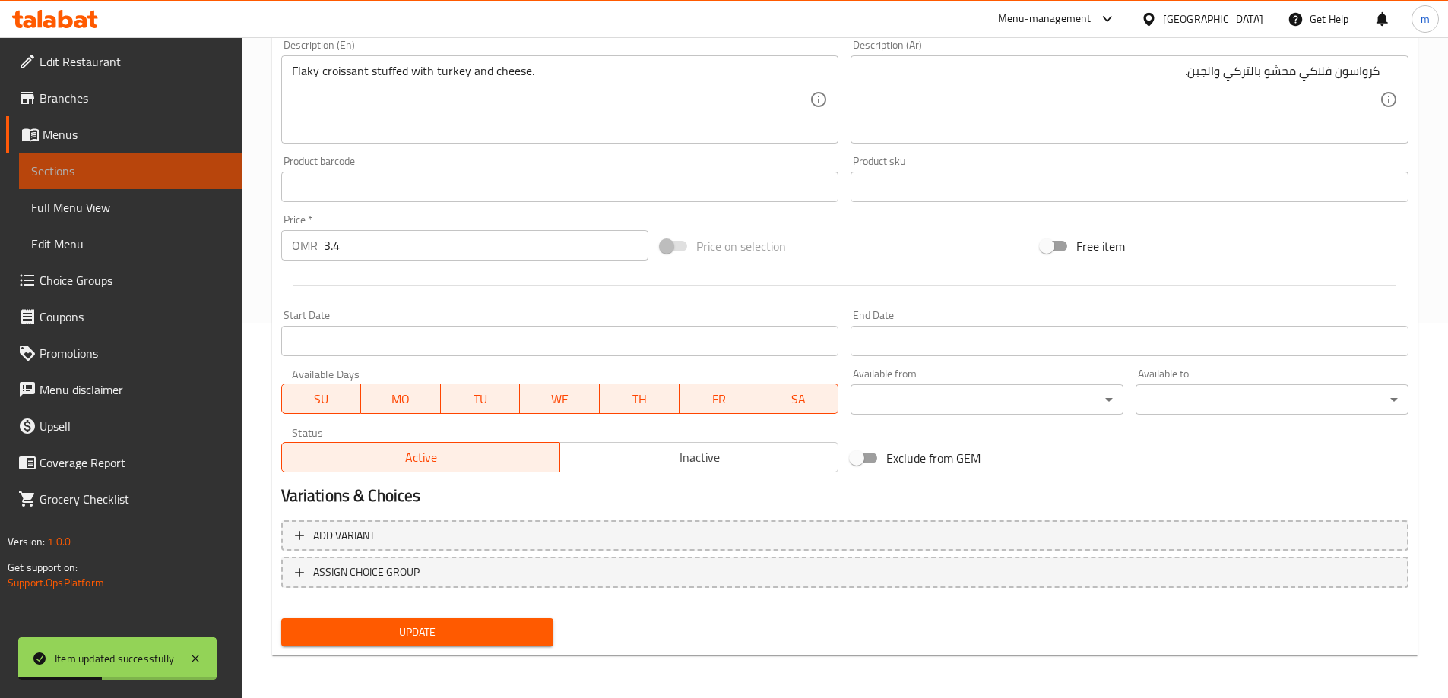
click at [179, 173] on span "Sections" at bounding box center [130, 171] width 198 height 18
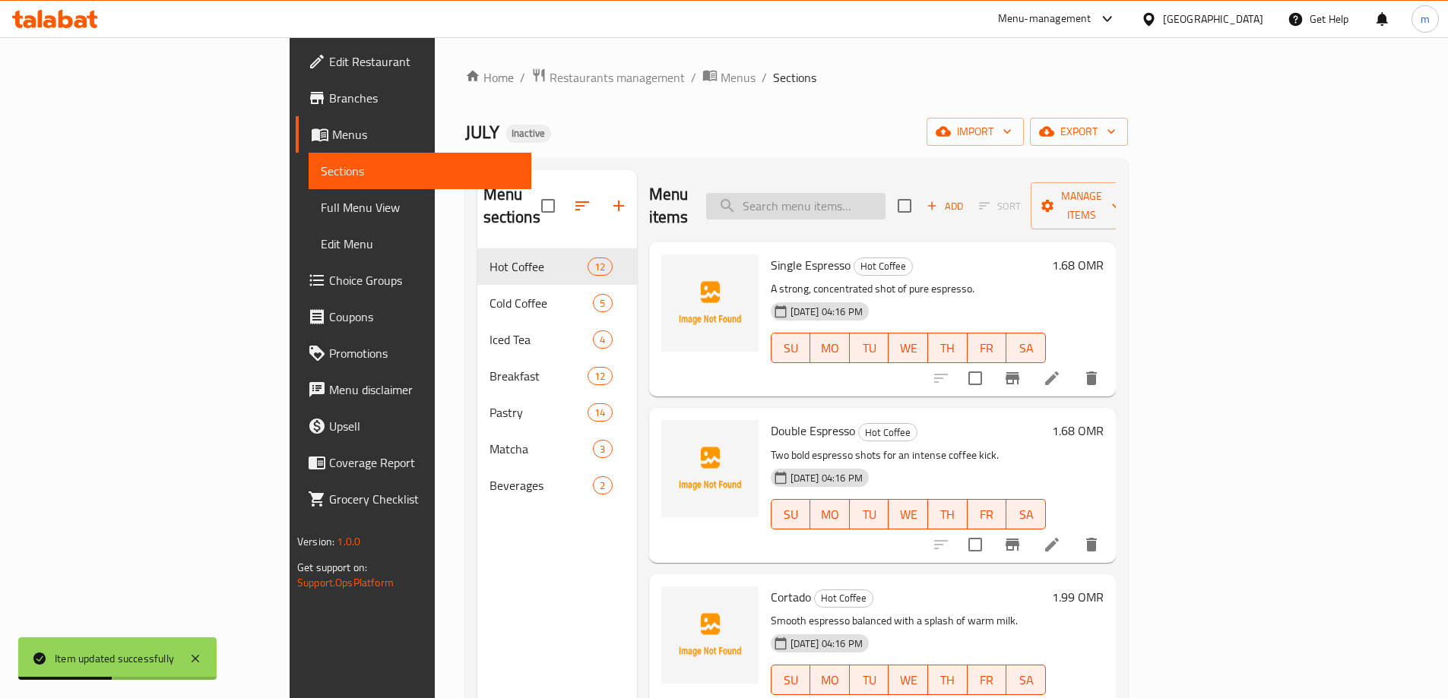
drag, startPoint x: 953, startPoint y: 176, endPoint x: 953, endPoint y: 188, distance: 12.9
click at [953, 182] on div "Menu items Add Sort Manage items" at bounding box center [882, 206] width 467 height 72
click at [885, 193] on input "search" at bounding box center [795, 206] width 179 height 27
paste input "Hot Dog Croissant"
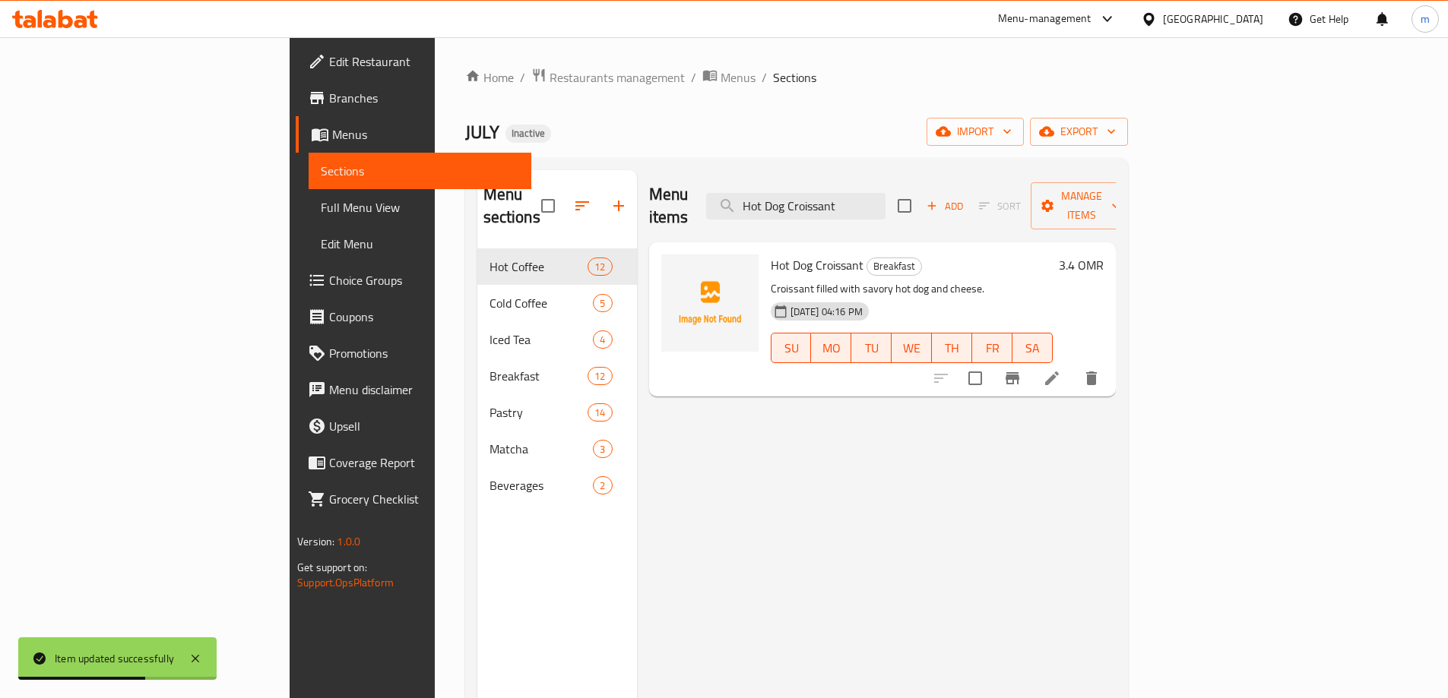
type input "Hot Dog Croissant"
click at [1061, 369] on icon at bounding box center [1052, 378] width 18 height 18
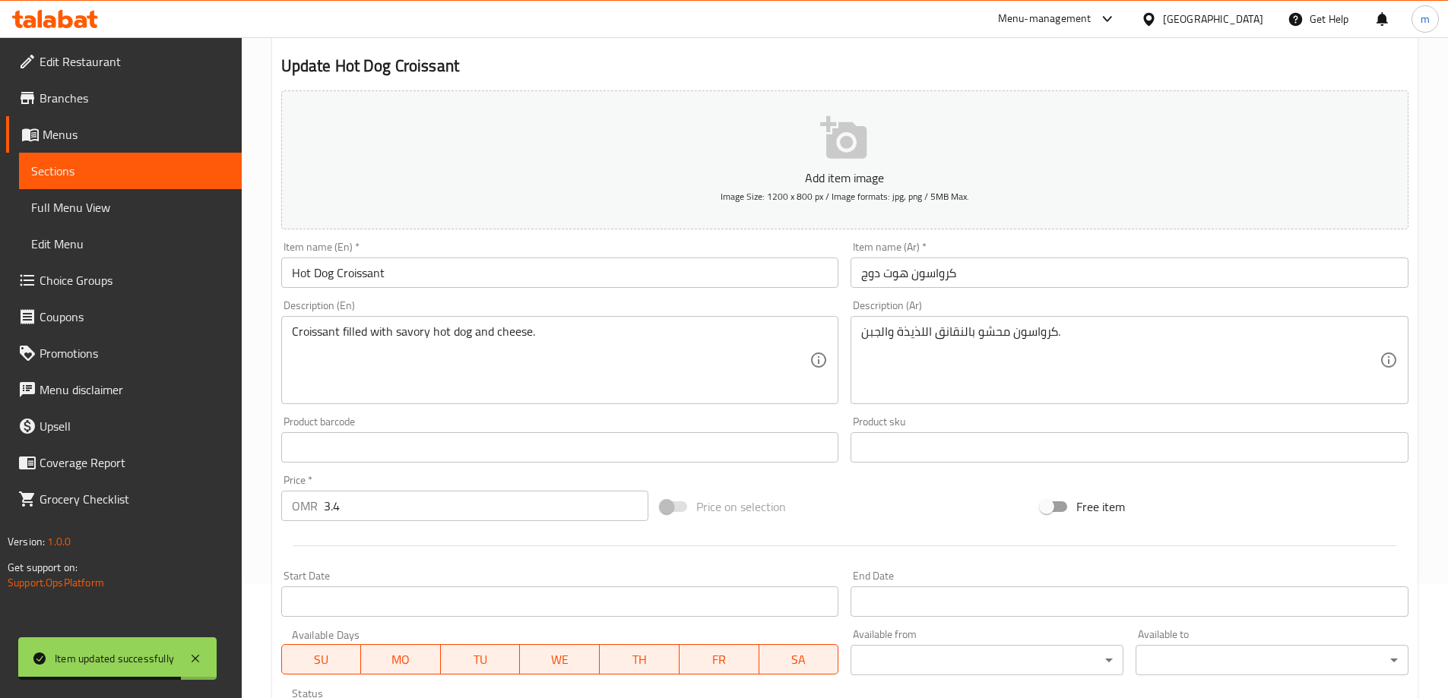
scroll to position [228, 0]
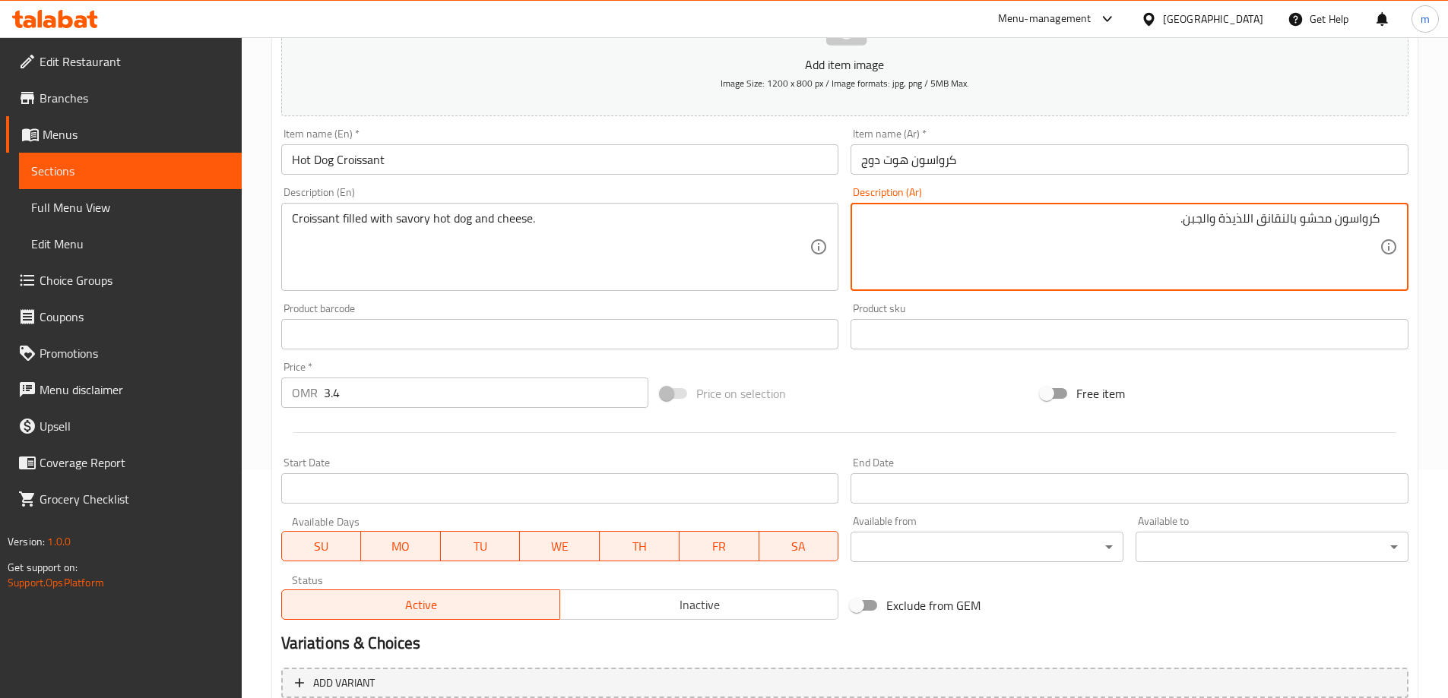
click at [1267, 220] on textarea "كرواسون محشو بالنقانق اللذيذة والجبن." at bounding box center [1120, 247] width 518 height 72
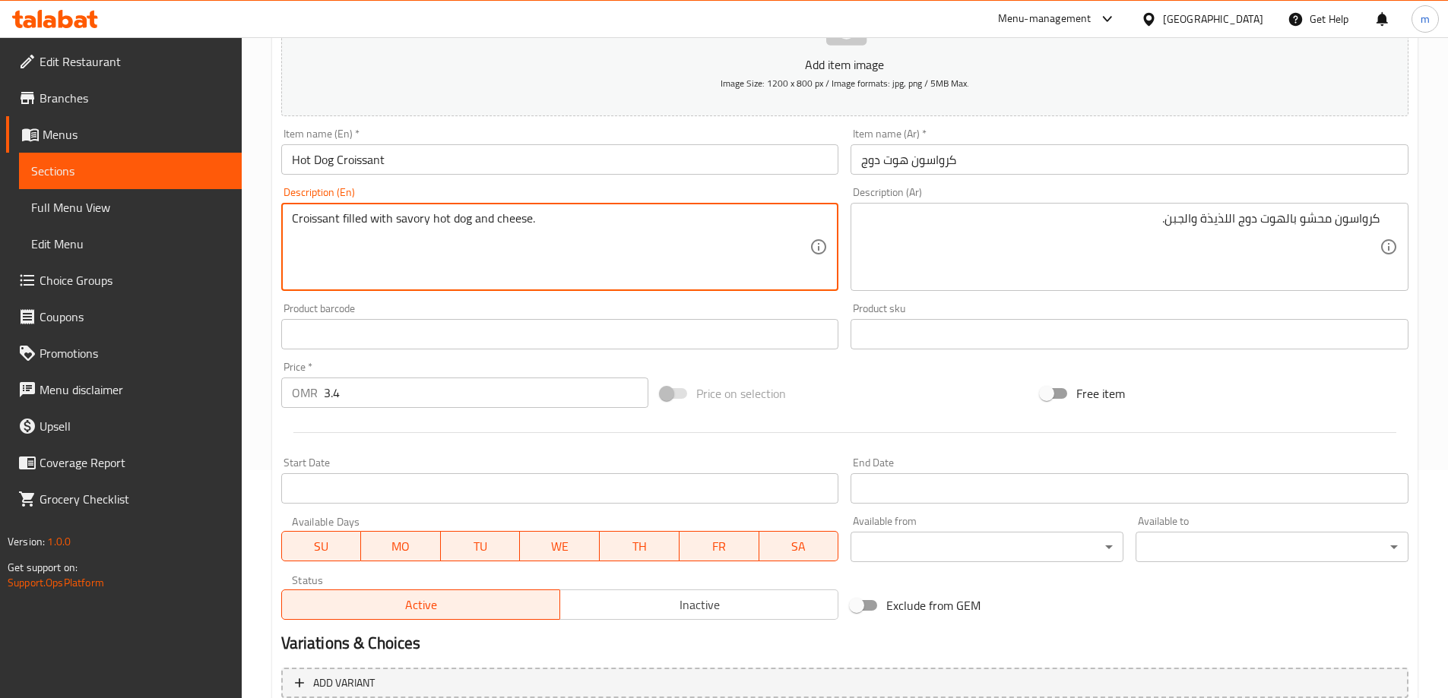
click at [417, 221] on textarea "Croissant filled with savory hot dog and cheese." at bounding box center [551, 247] width 518 height 72
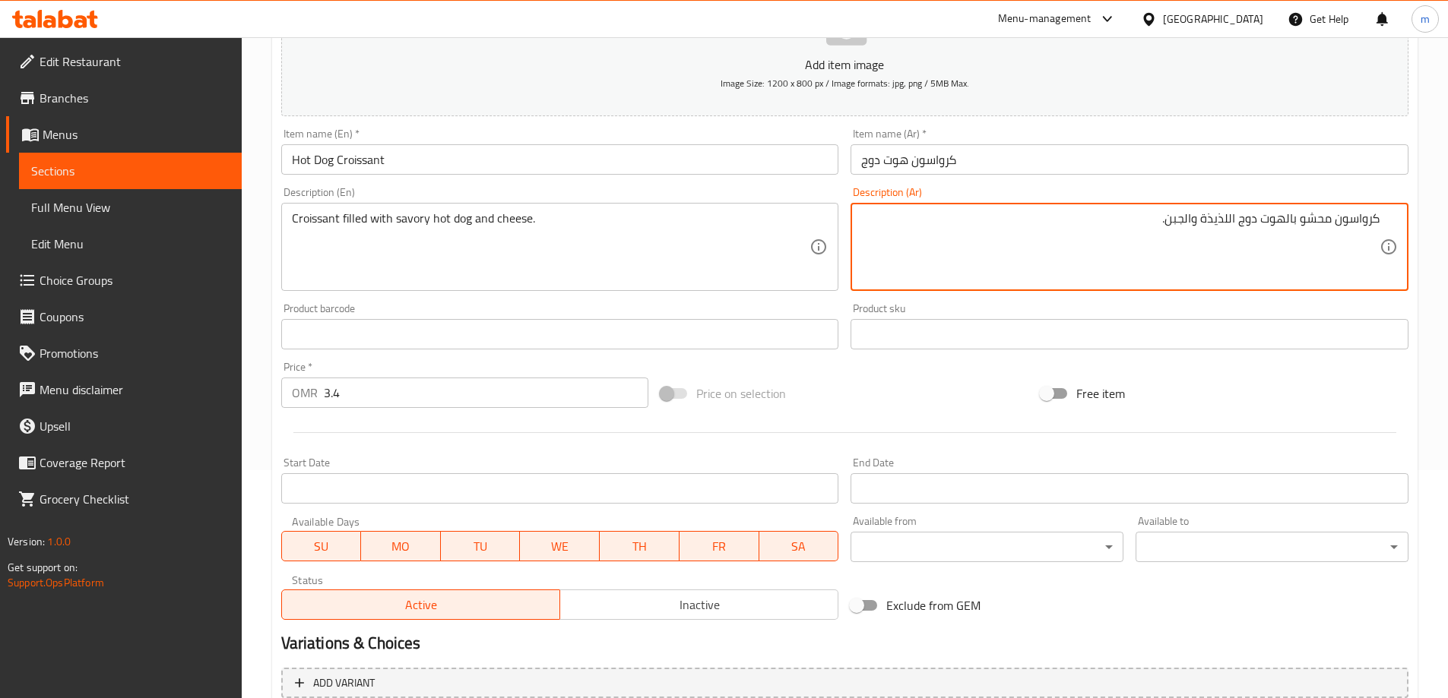
click at [1217, 224] on textarea "كرواسون محشو بالهوت دوج اللذيذة والجبن." at bounding box center [1120, 247] width 518 height 72
type textarea "كرواسون محشو بالهوت دوج المالحة والجبن."
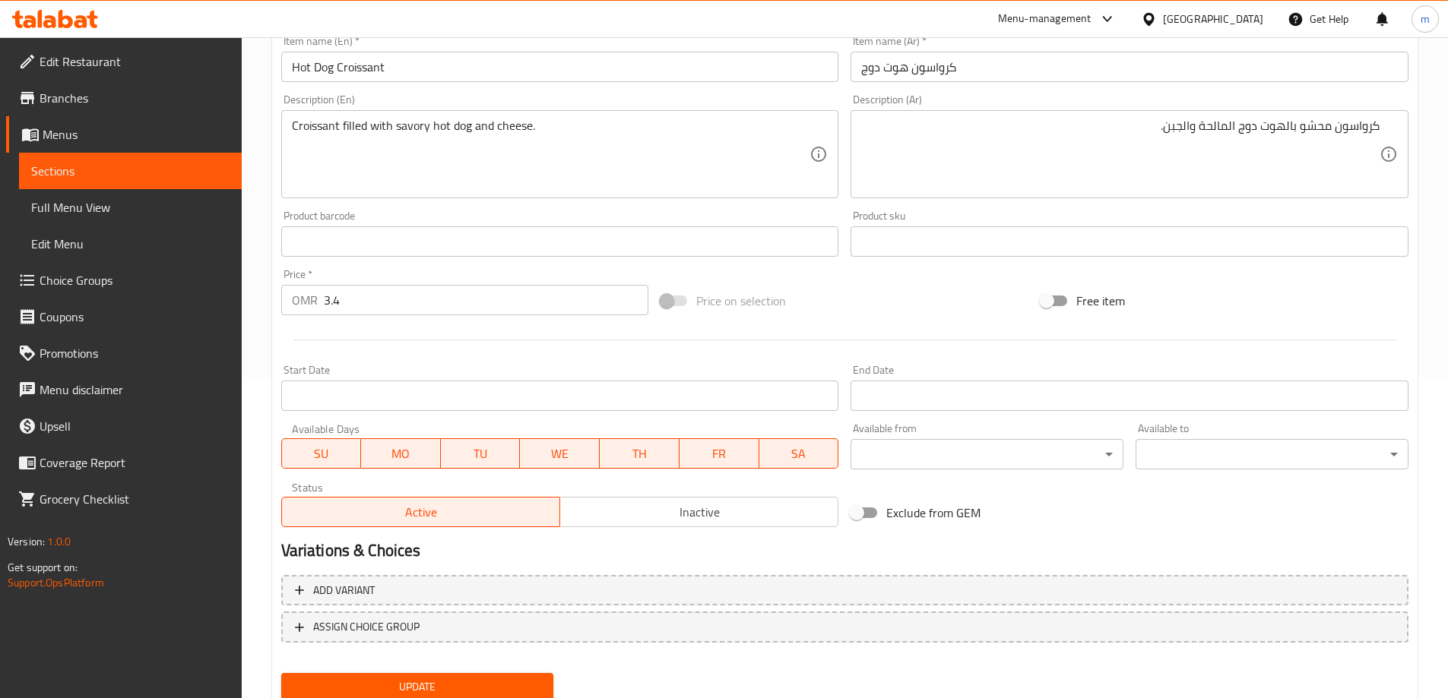
scroll to position [375, 0]
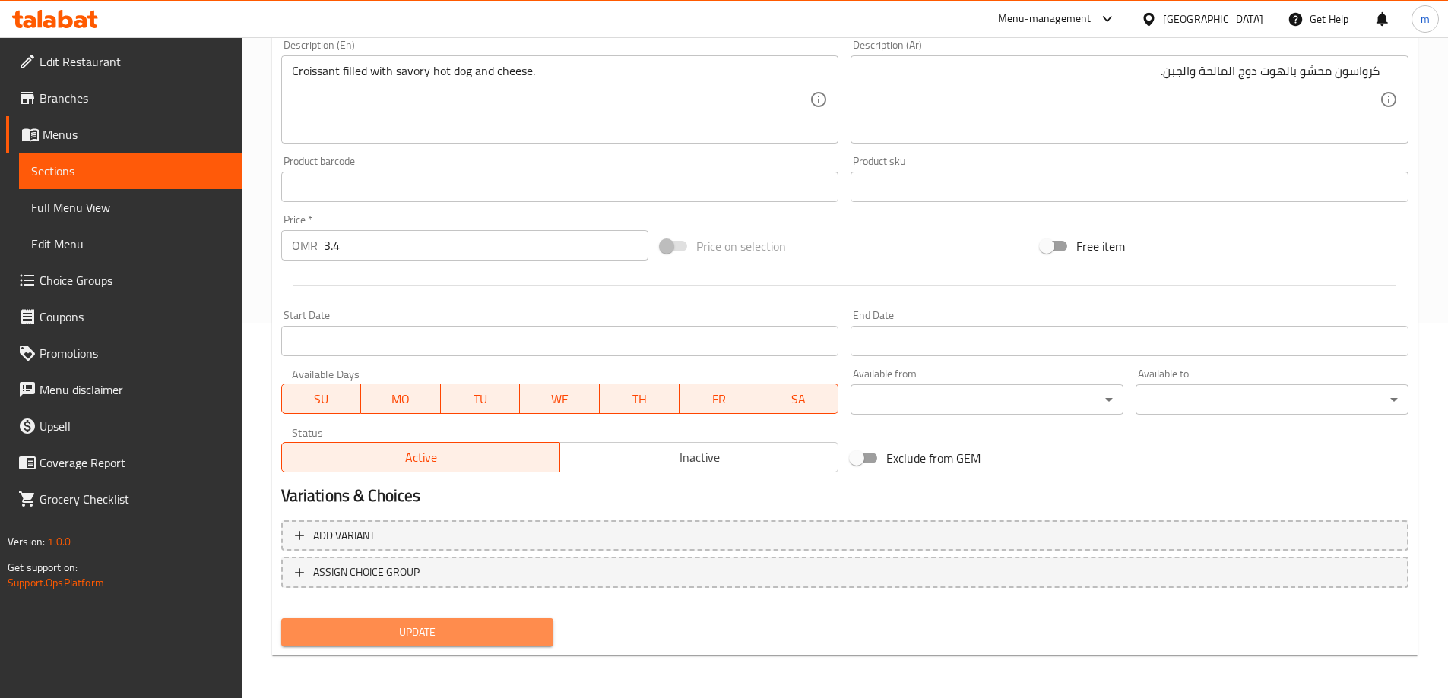
click at [466, 645] on button "Update" at bounding box center [417, 633] width 273 height 28
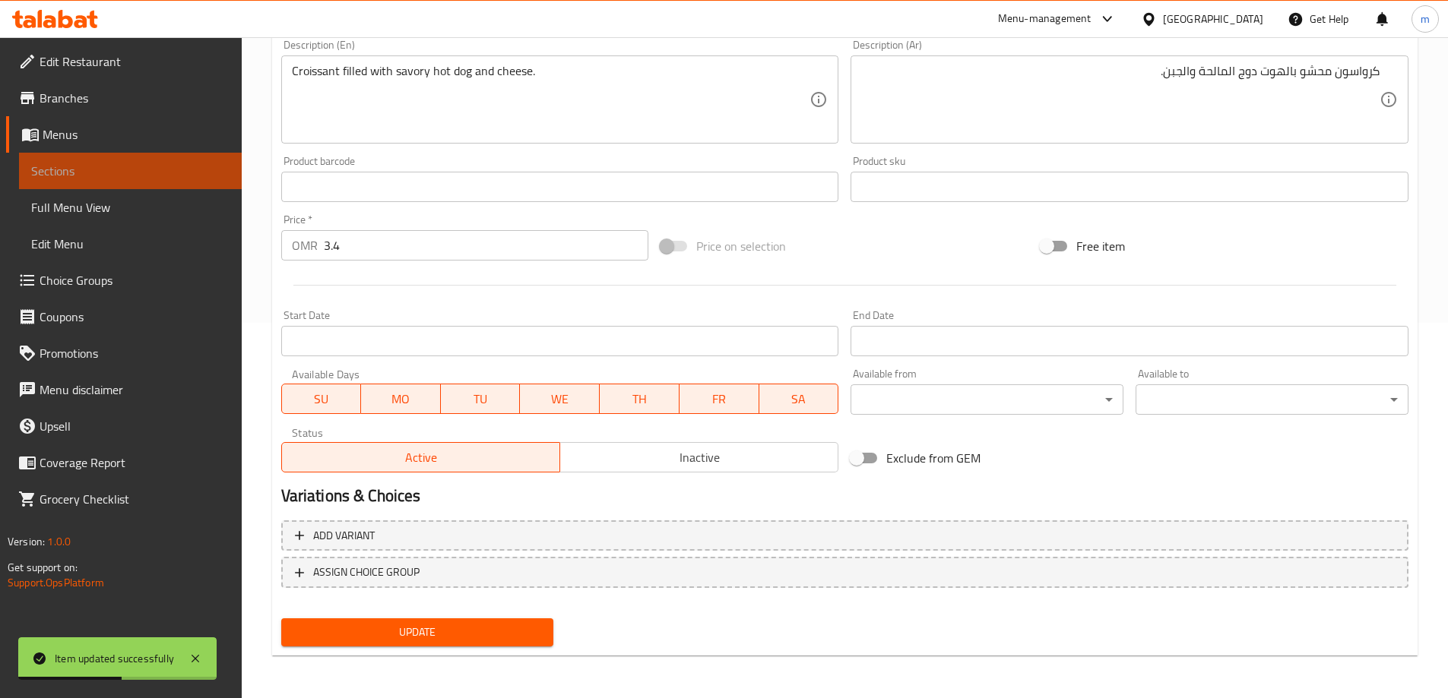
click at [133, 170] on span "Sections" at bounding box center [130, 171] width 198 height 18
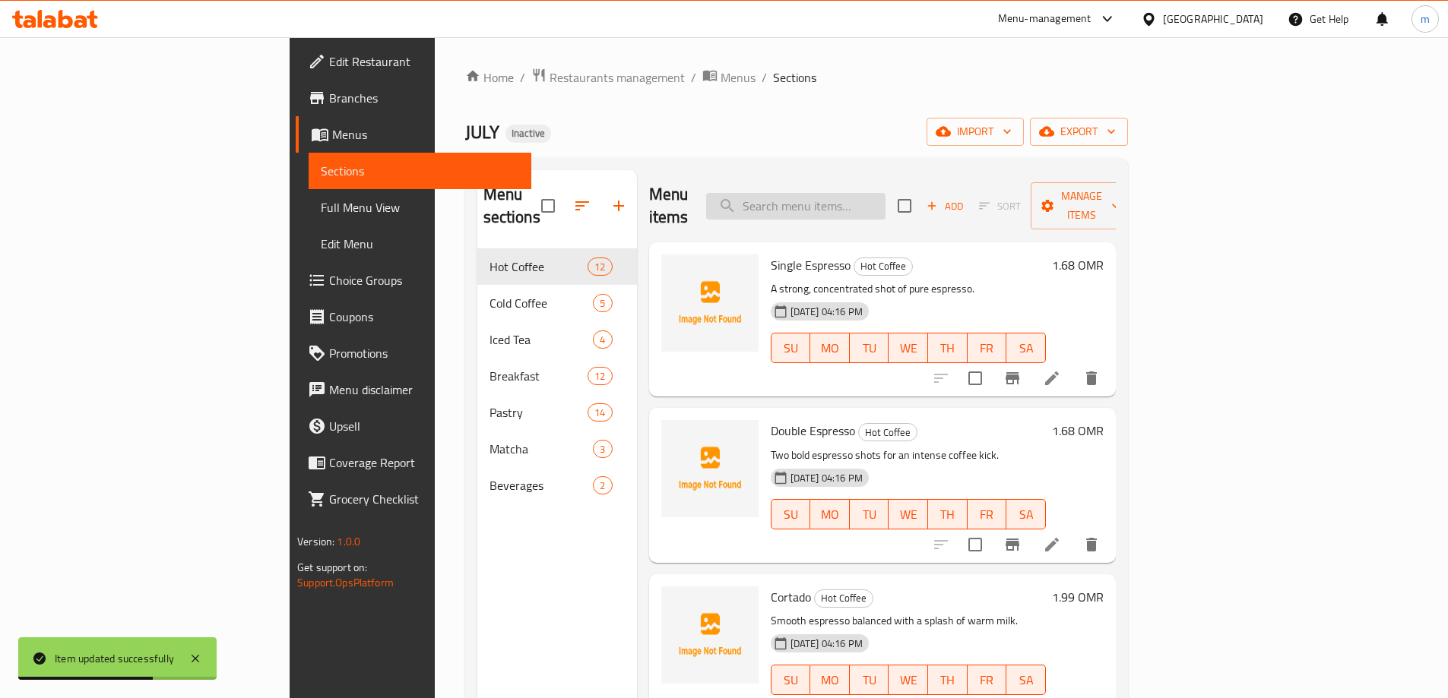
click at [884, 193] on input "search" at bounding box center [795, 206] width 179 height 27
paste input "[US_STATE] Sandwich"
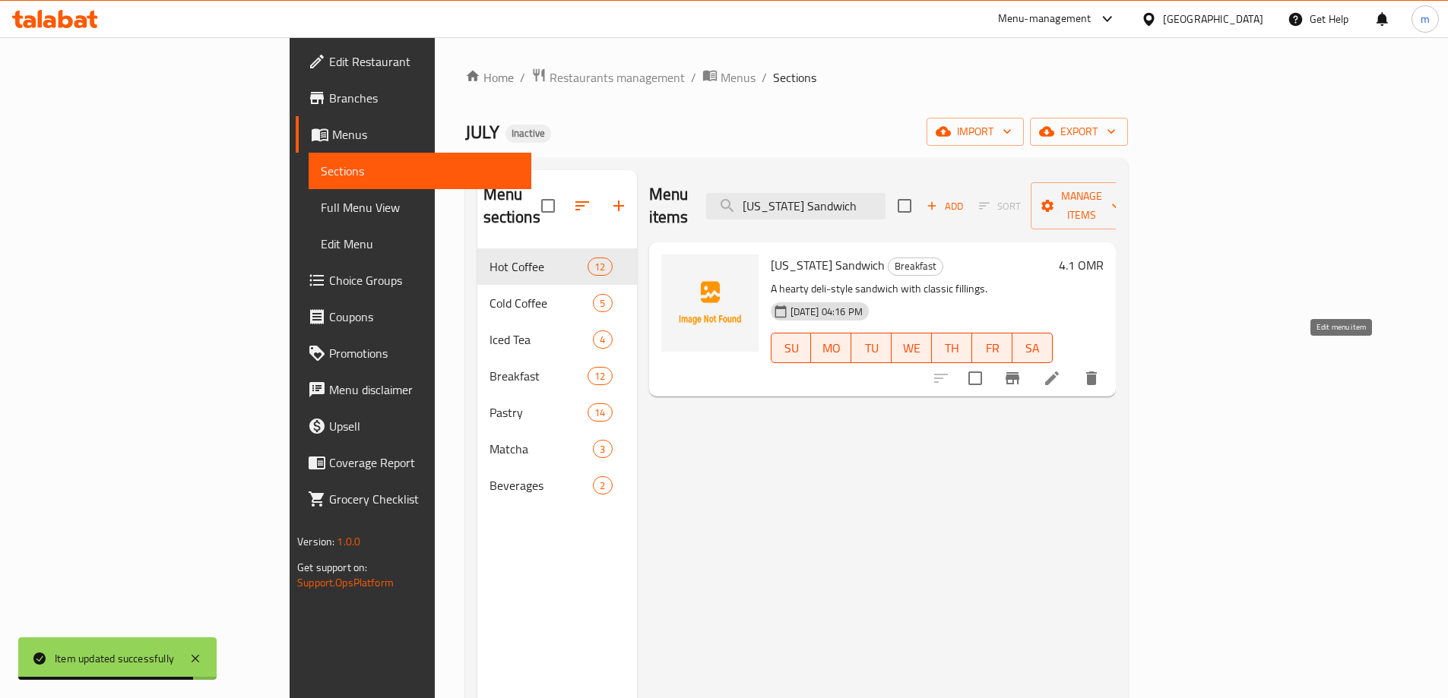
type input "[US_STATE] Sandwich"
click at [1059, 372] on icon at bounding box center [1052, 379] width 14 height 14
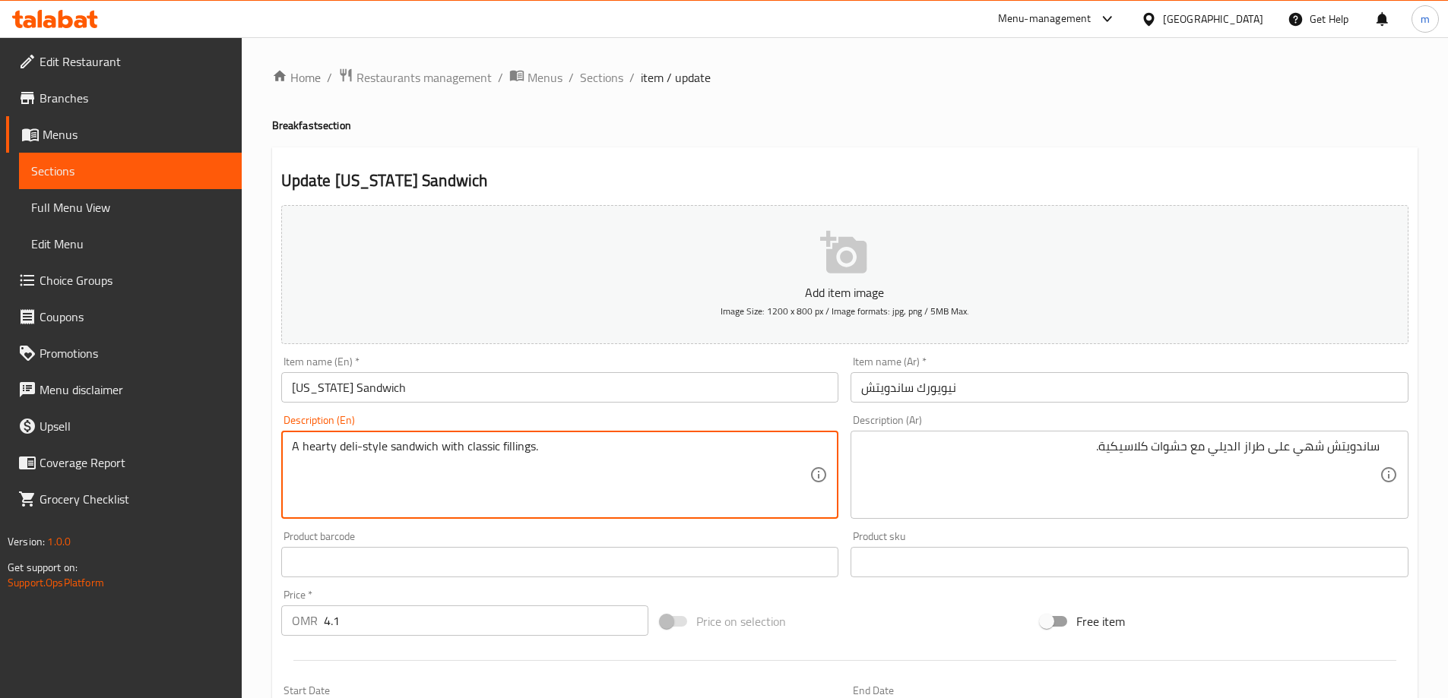
click at [309, 446] on textarea "A hearty deli-style sandwich with classic fillings." at bounding box center [551, 475] width 518 height 72
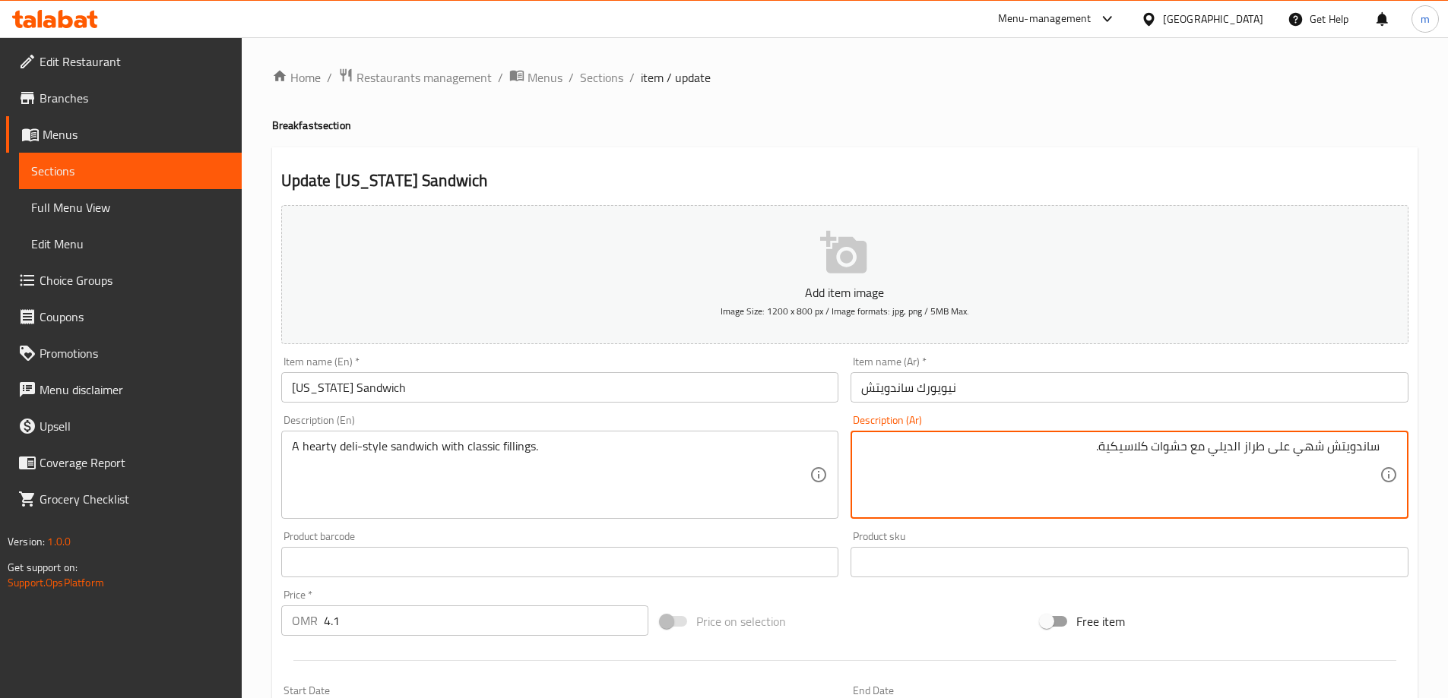
click at [1305, 457] on textarea "ساندويتش شهي على طراز الديلي مع حشوات كلاسيكية." at bounding box center [1120, 475] width 518 height 72
click at [1250, 448] on textarea "ساندويتش هيرتي على طراز الديلي مع حشوات كلاسيكية." at bounding box center [1120, 475] width 518 height 72
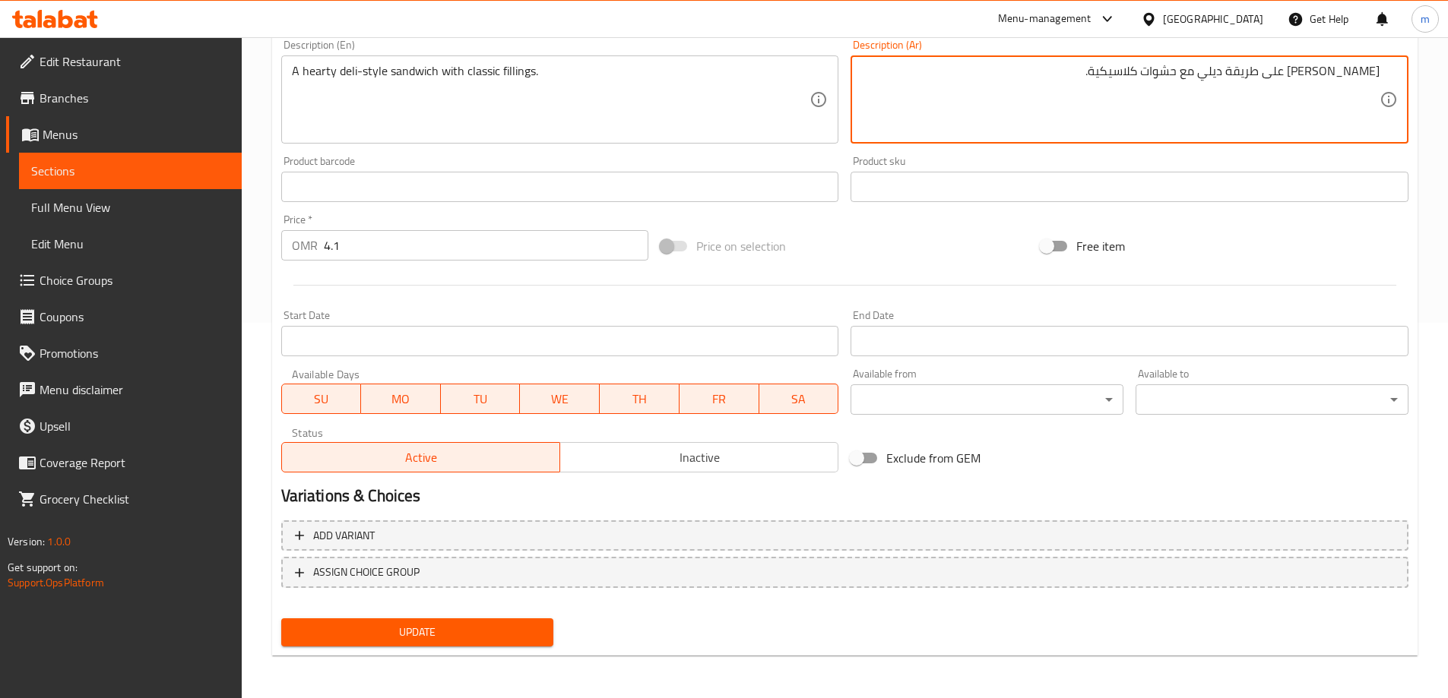
type textarea "[PERSON_NAME] على طريقة ديلي مع حشوات كلاسيكية."
click at [484, 630] on span "Update" at bounding box center [417, 632] width 249 height 19
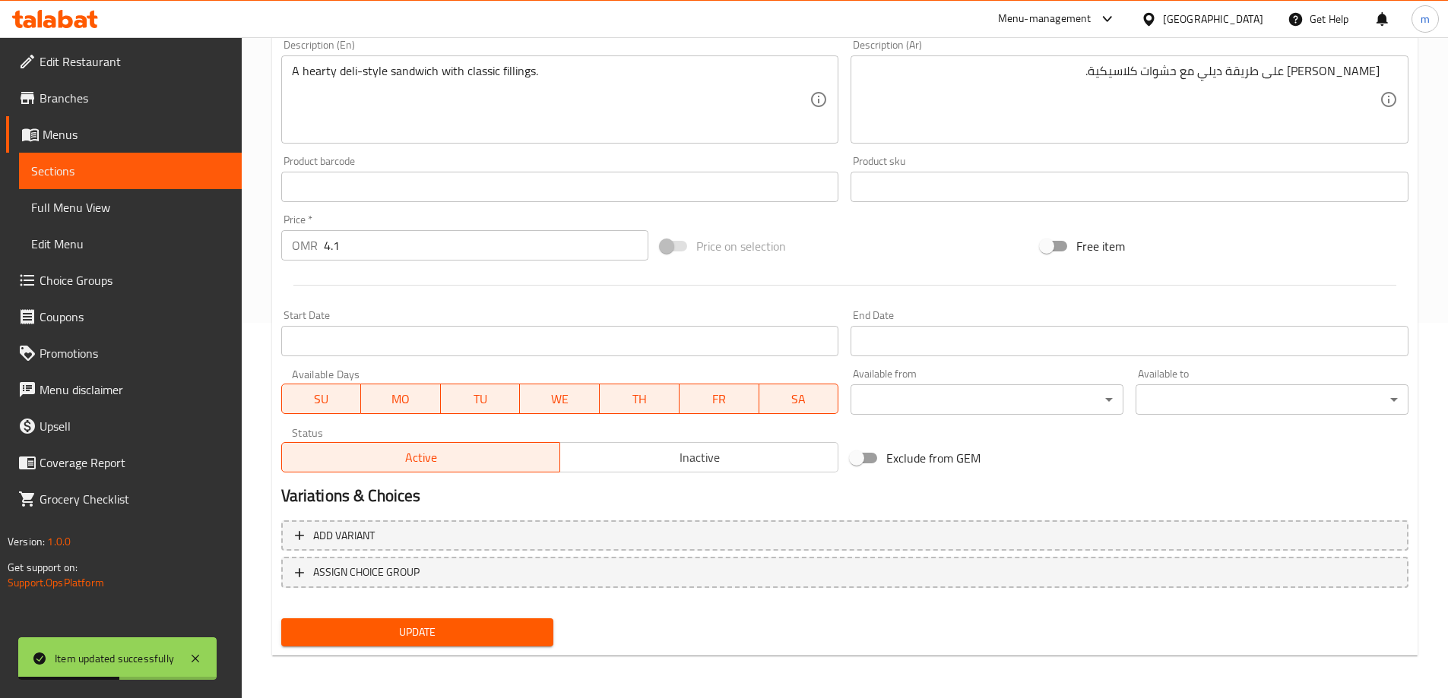
click at [158, 173] on span "Sections" at bounding box center [130, 171] width 198 height 18
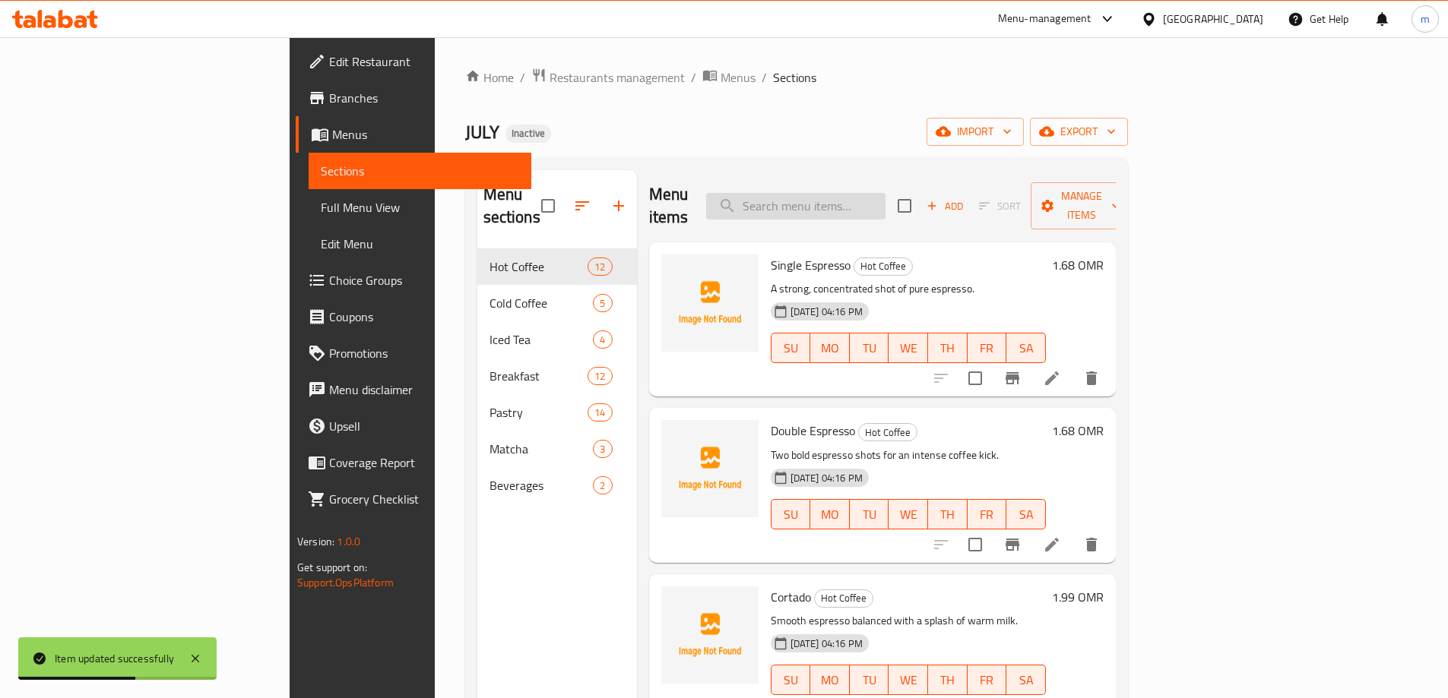
click at [885, 193] on input "search" at bounding box center [795, 206] width 179 height 27
paste input "July Sandwich"
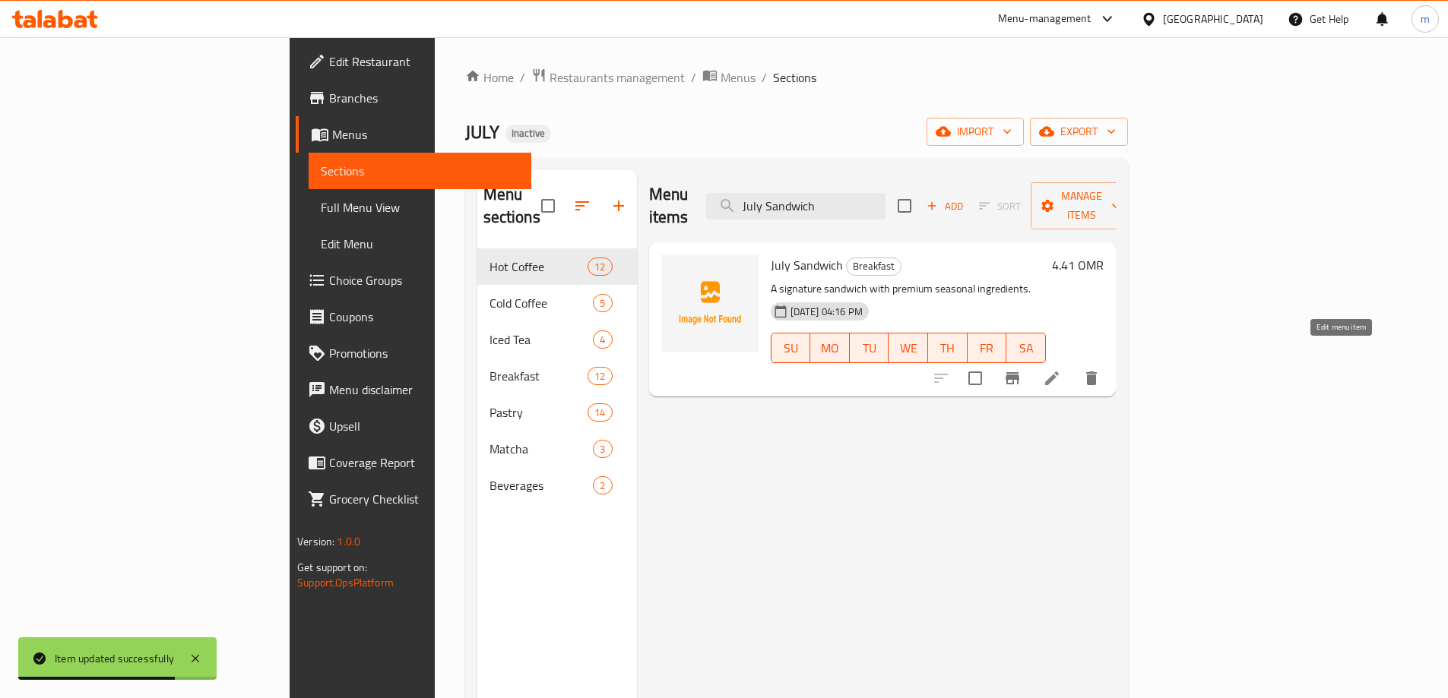
type input "July Sandwich"
click at [1061, 369] on icon at bounding box center [1052, 378] width 18 height 18
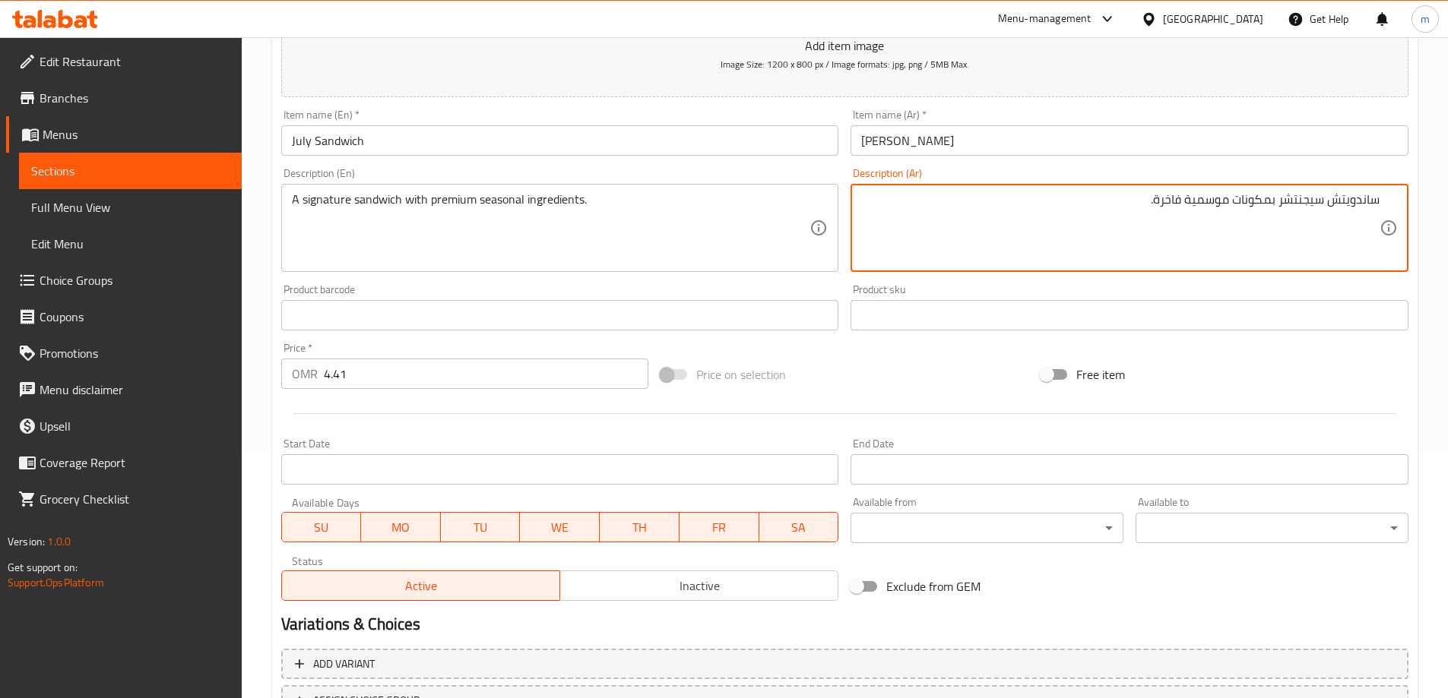
scroll to position [375, 0]
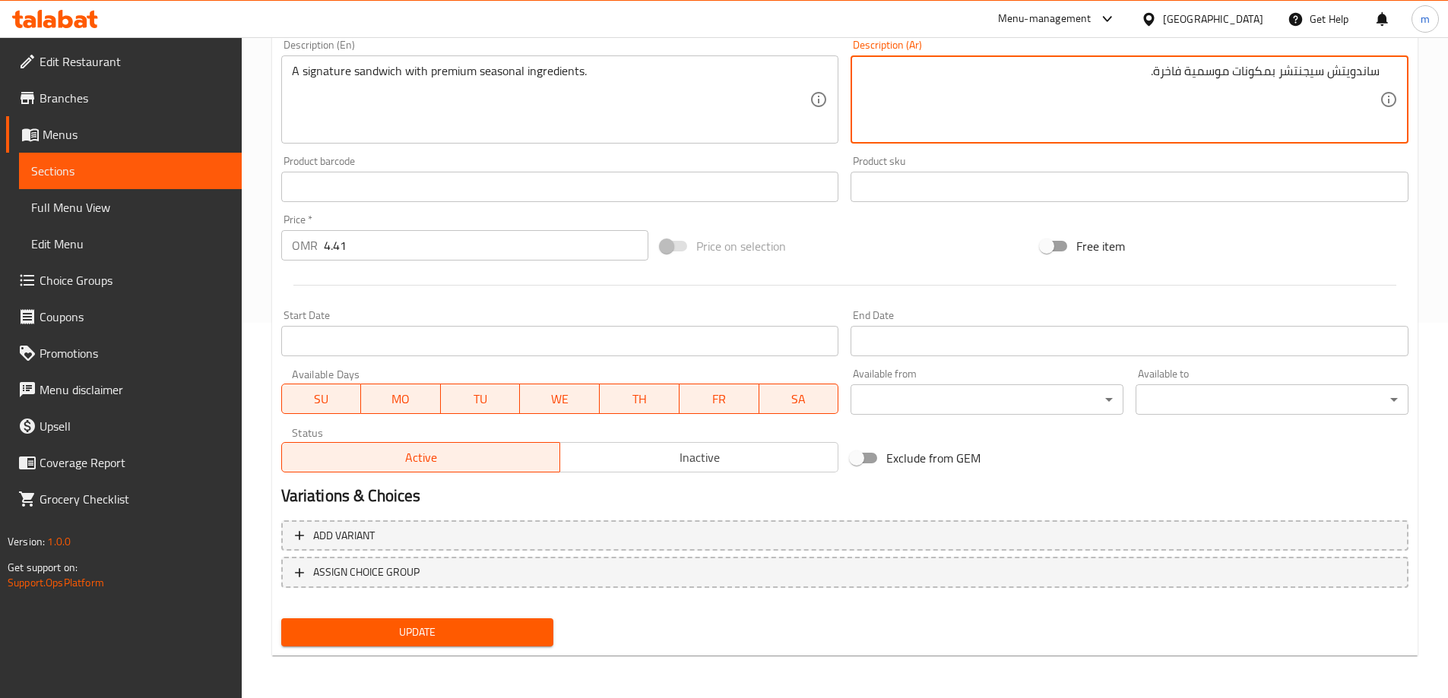
type textarea "ساندويتش سيجنتشر بمكونات موسمية فاخرة."
click at [448, 633] on span "Update" at bounding box center [417, 632] width 249 height 19
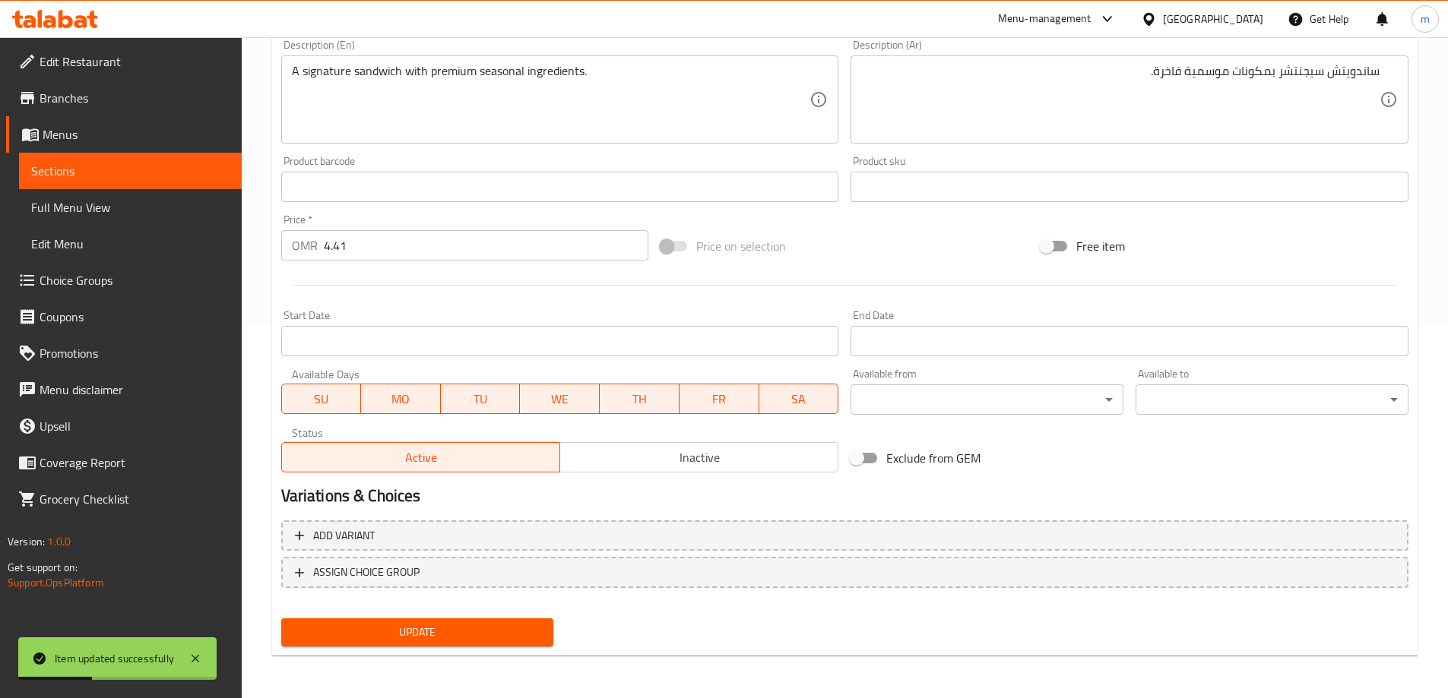
click at [187, 185] on link "Sections" at bounding box center [130, 171] width 223 height 36
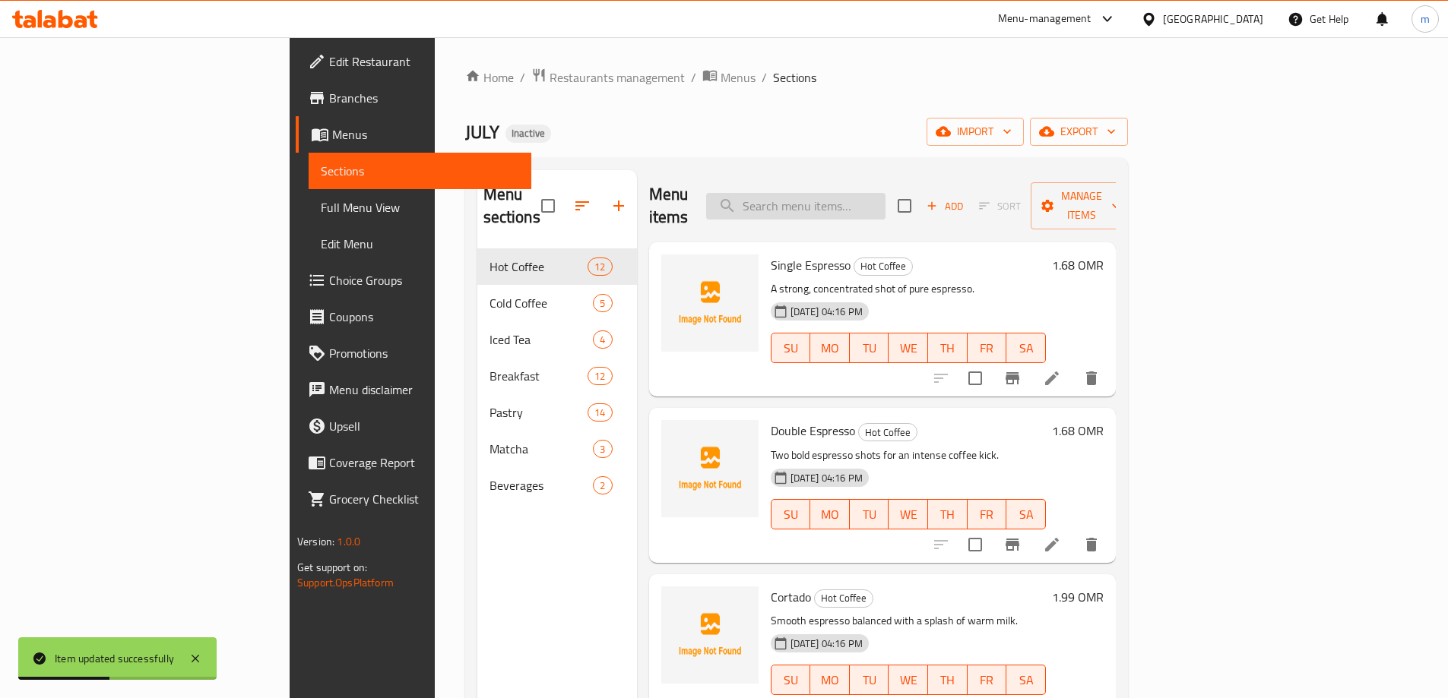
click at [862, 193] on input "search" at bounding box center [795, 206] width 179 height 27
paste input "Roast Beef Pan"
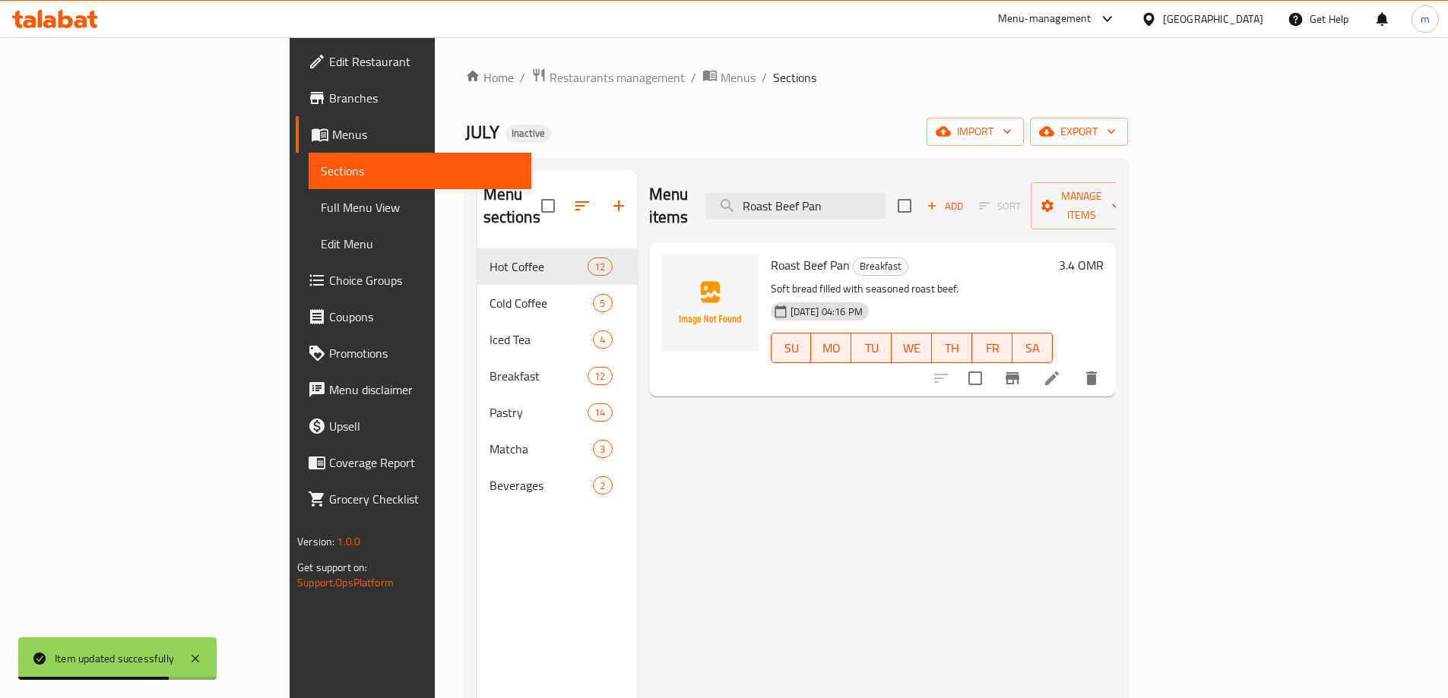
type input "Roast Beef Pan"
click at [1061, 369] on icon at bounding box center [1052, 378] width 18 height 18
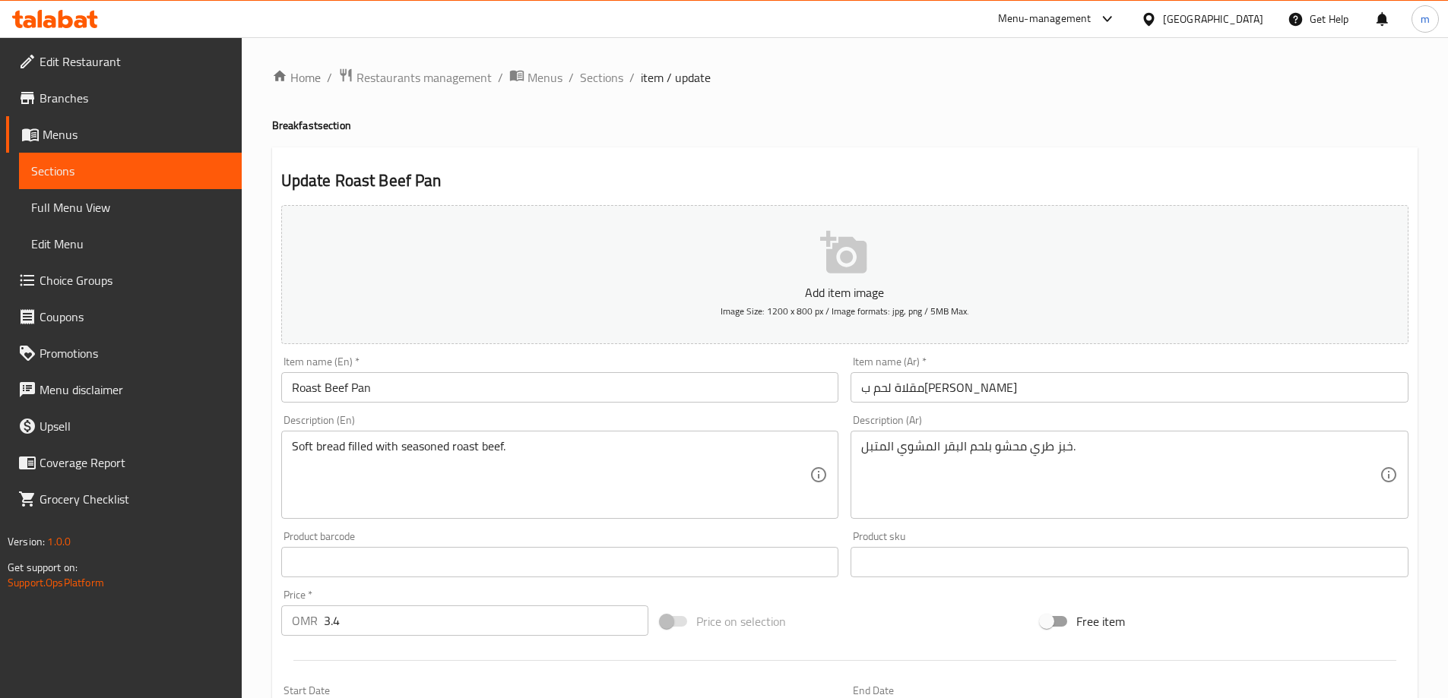
click at [1136, 129] on h4 "Breakfast section" at bounding box center [844, 125] width 1145 height 15
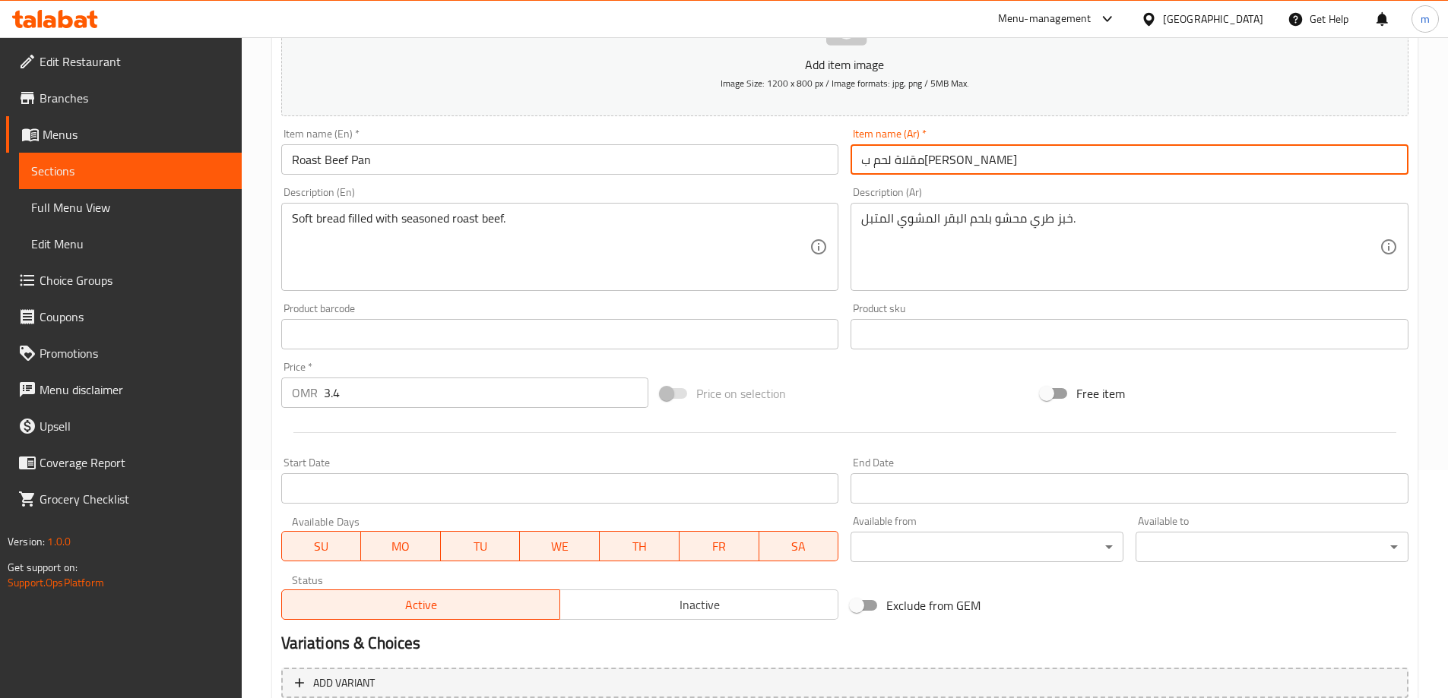
click at [986, 166] on input "مقلاة لحم ب[PERSON_NAME]" at bounding box center [1129, 159] width 558 height 30
type input "بان لحم ب[PERSON_NAME]"
click at [367, 166] on input "Roast Beef Pan" at bounding box center [560, 159] width 558 height 30
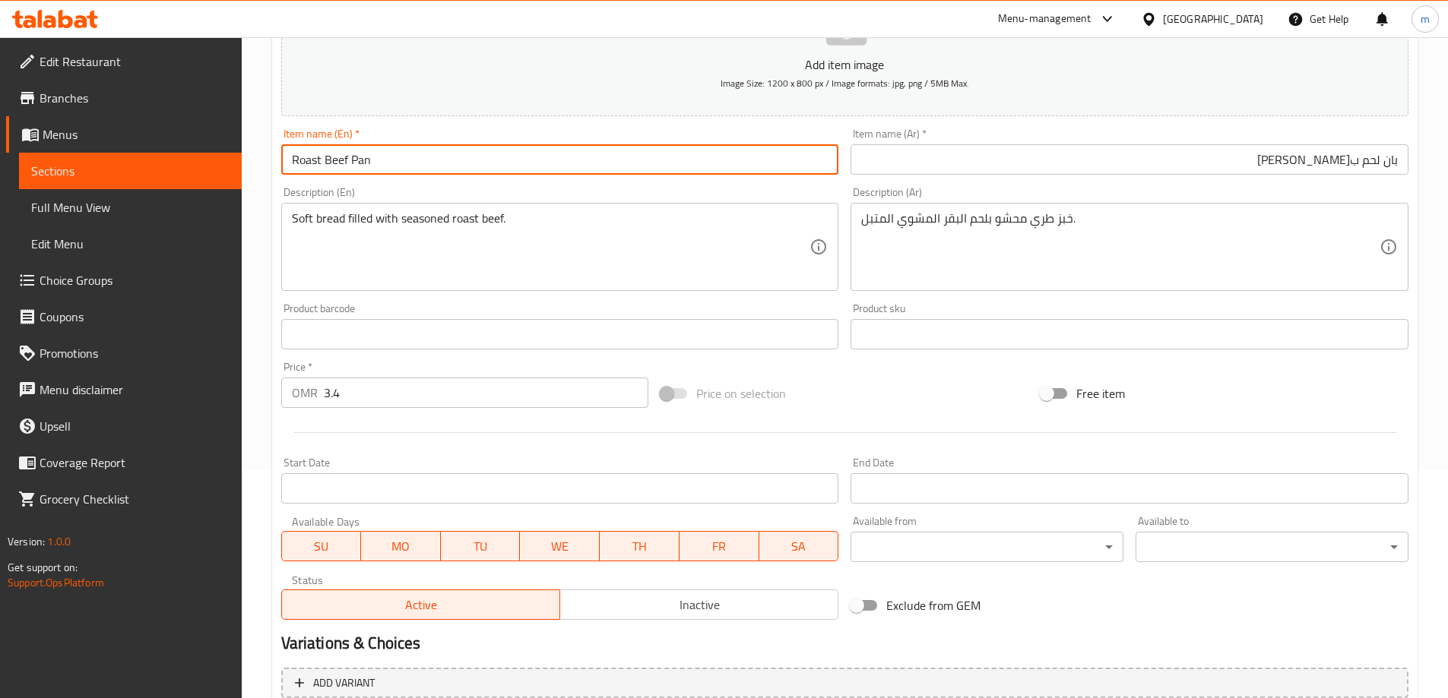
click at [367, 166] on input "Roast Beef Pan" at bounding box center [560, 159] width 558 height 30
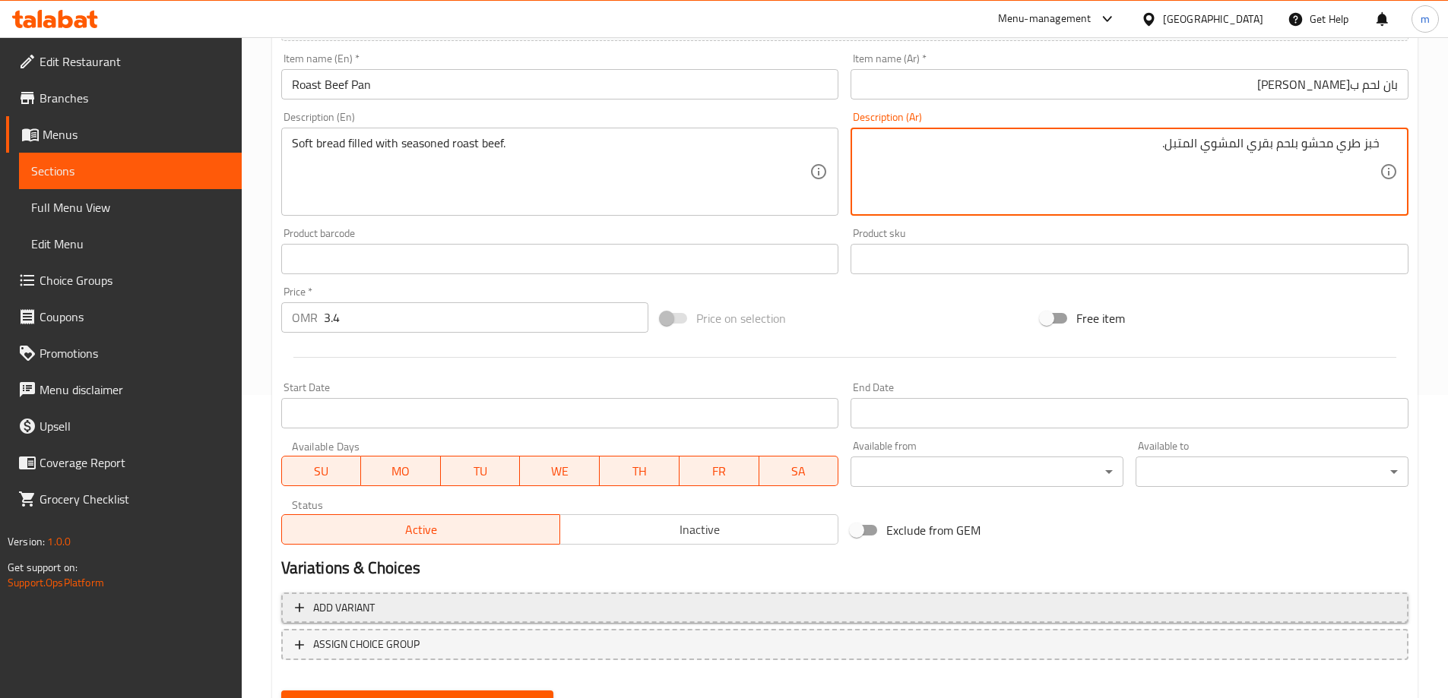
scroll to position [375, 0]
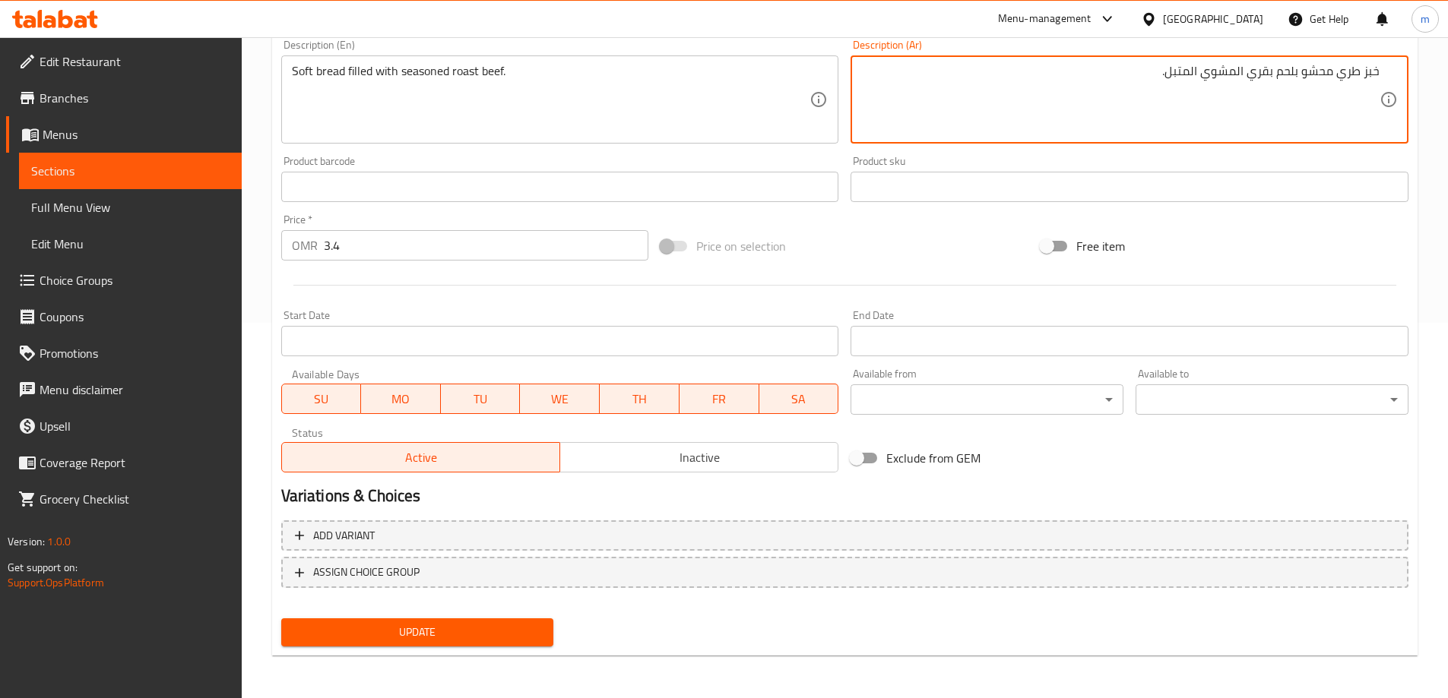
type textarea "خبز طري محشو بلحم بقري المشوي المتبل."
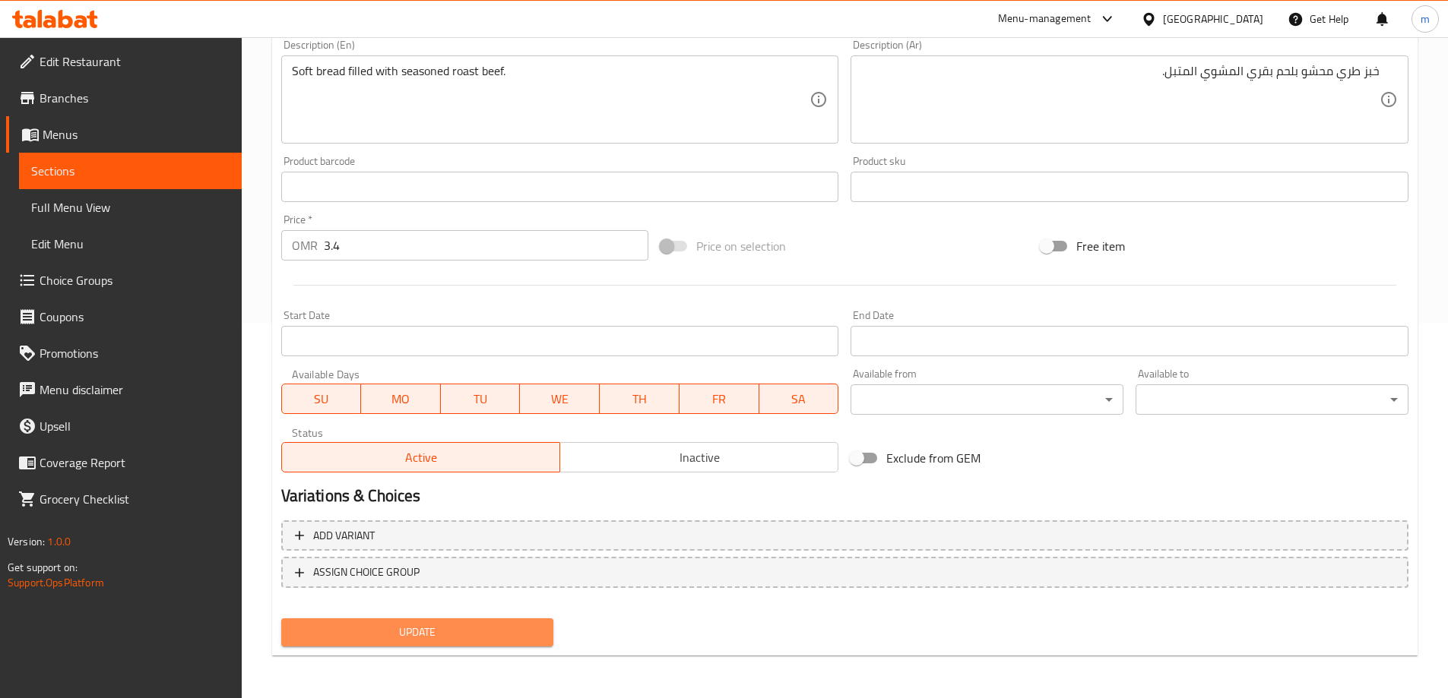
click at [455, 638] on span "Update" at bounding box center [417, 632] width 249 height 19
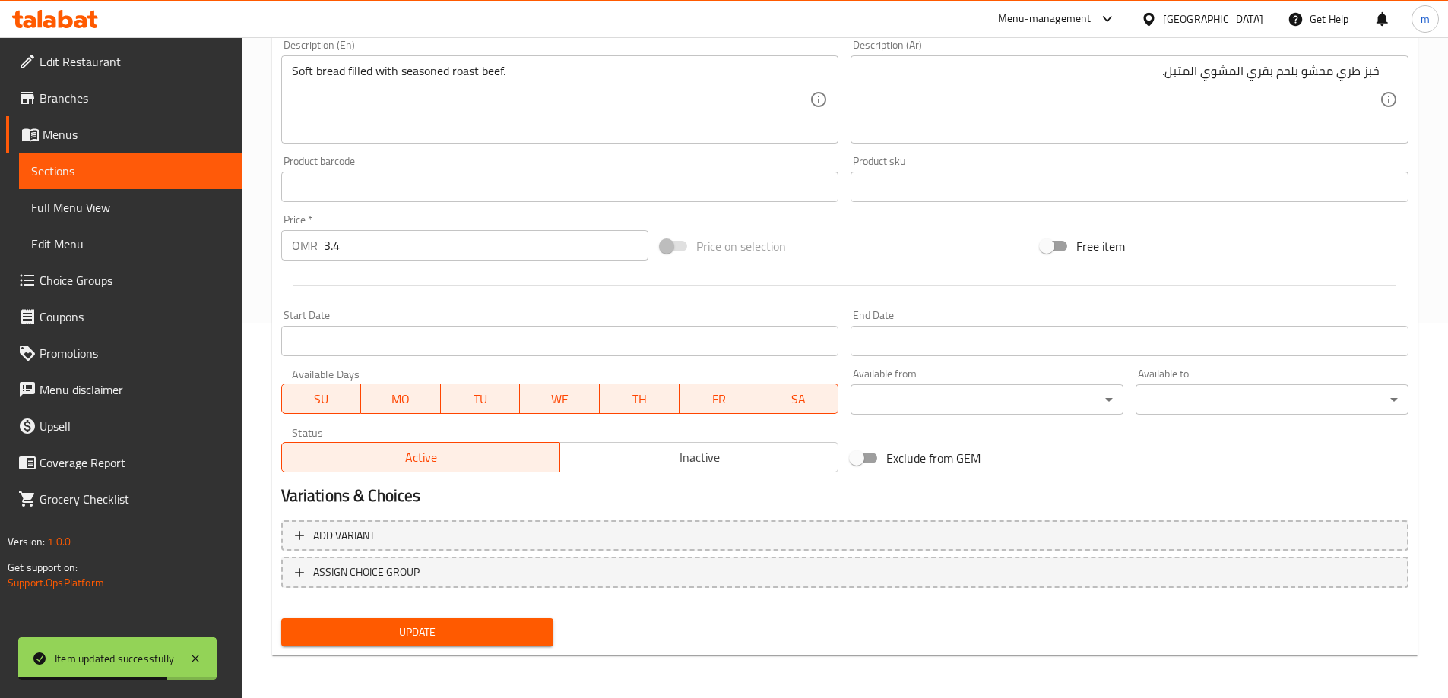
click at [102, 170] on span "Sections" at bounding box center [130, 171] width 198 height 18
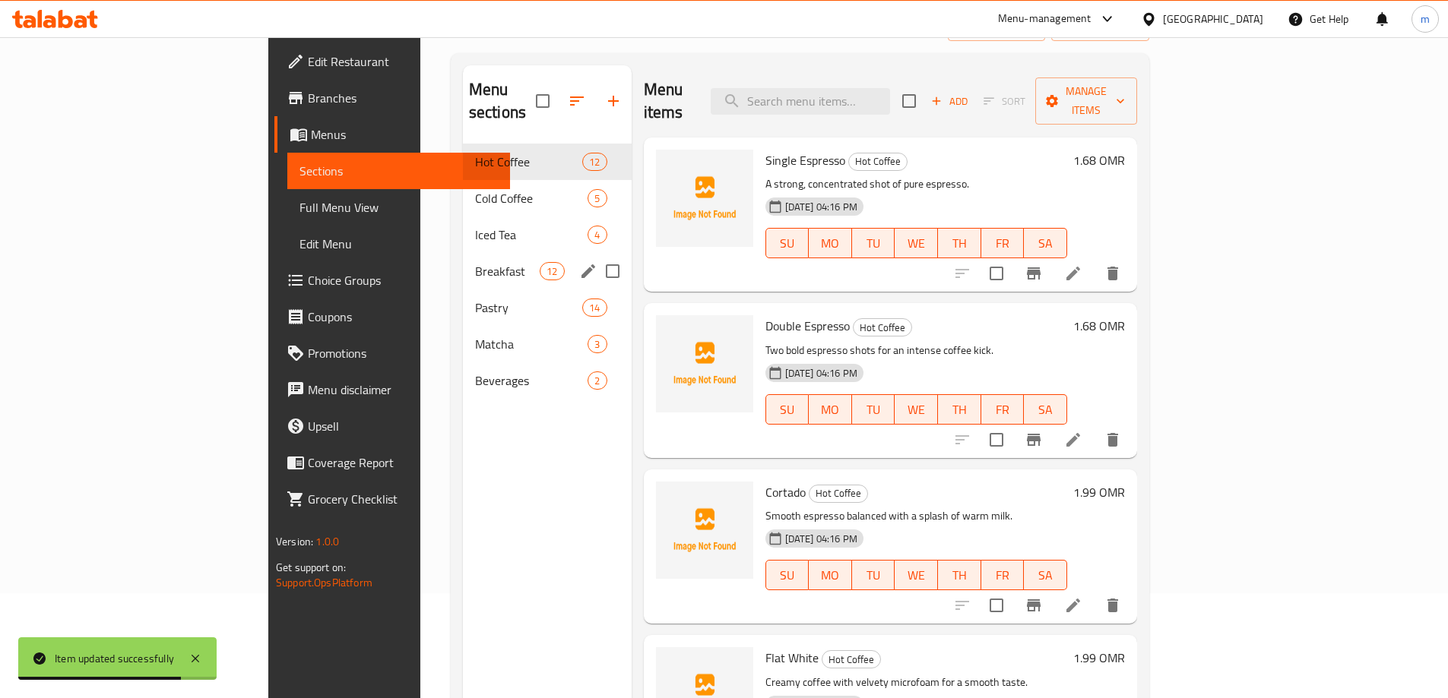
scroll to position [61, 0]
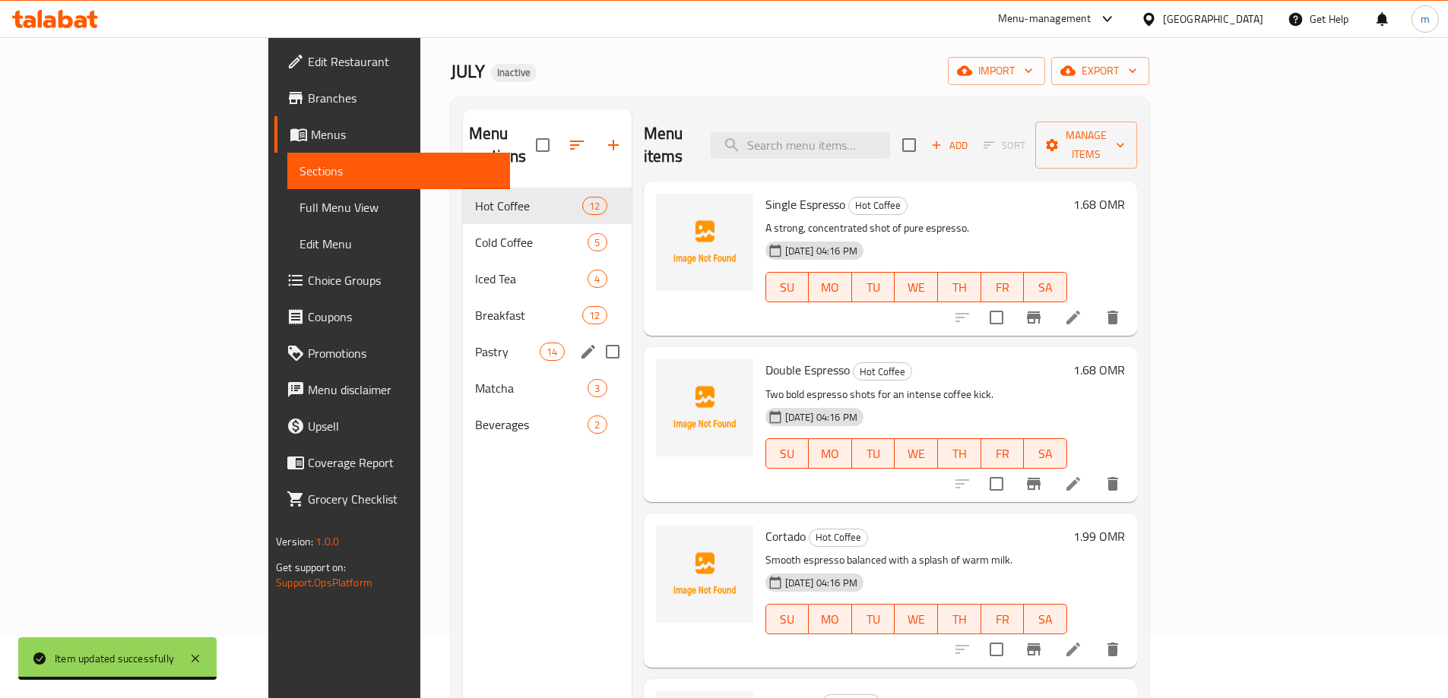
click at [597, 336] on input "Menu sections" at bounding box center [613, 352] width 32 height 32
checkbox input "true"
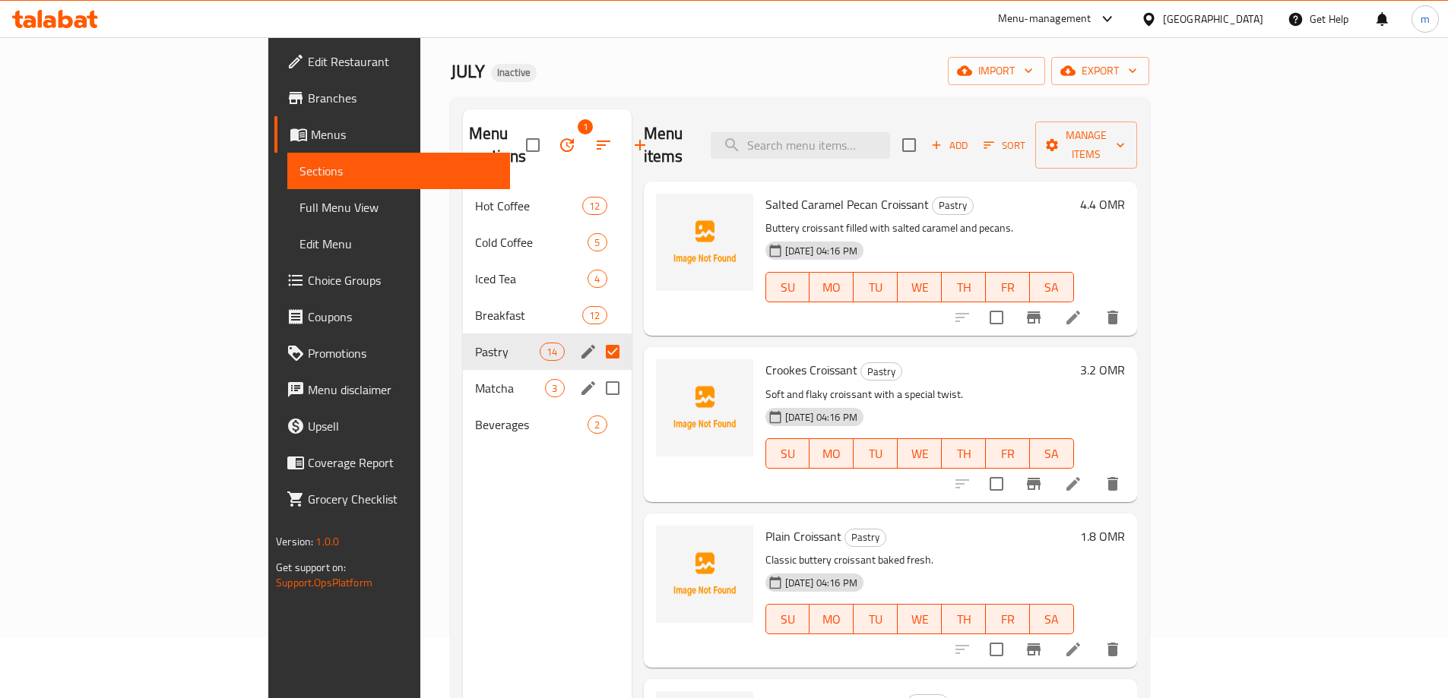
click at [597, 372] on input "Menu sections" at bounding box center [613, 388] width 32 height 32
checkbox input "true"
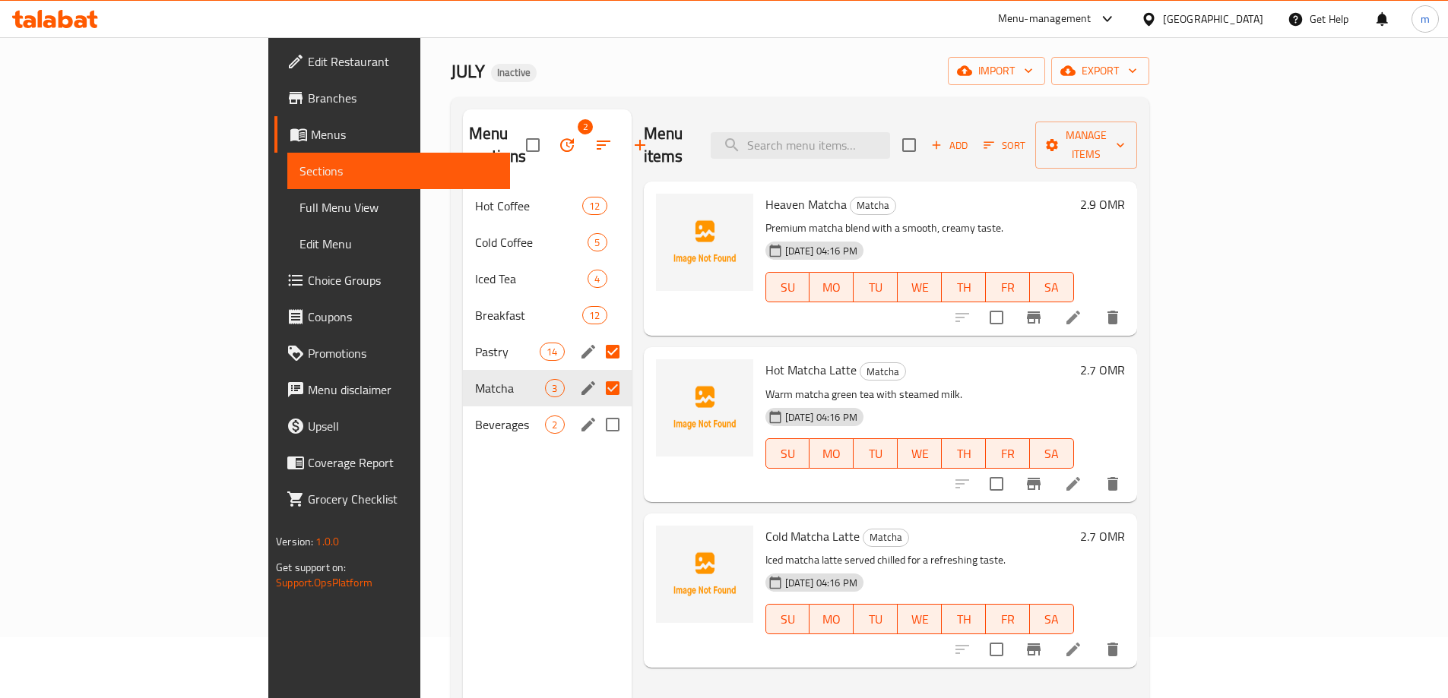
drag, startPoint x: 553, startPoint y: 386, endPoint x: 546, endPoint y: 412, distance: 26.7
click at [597, 409] on input "Menu sections" at bounding box center [613, 425] width 32 height 32
checkbox input "true"
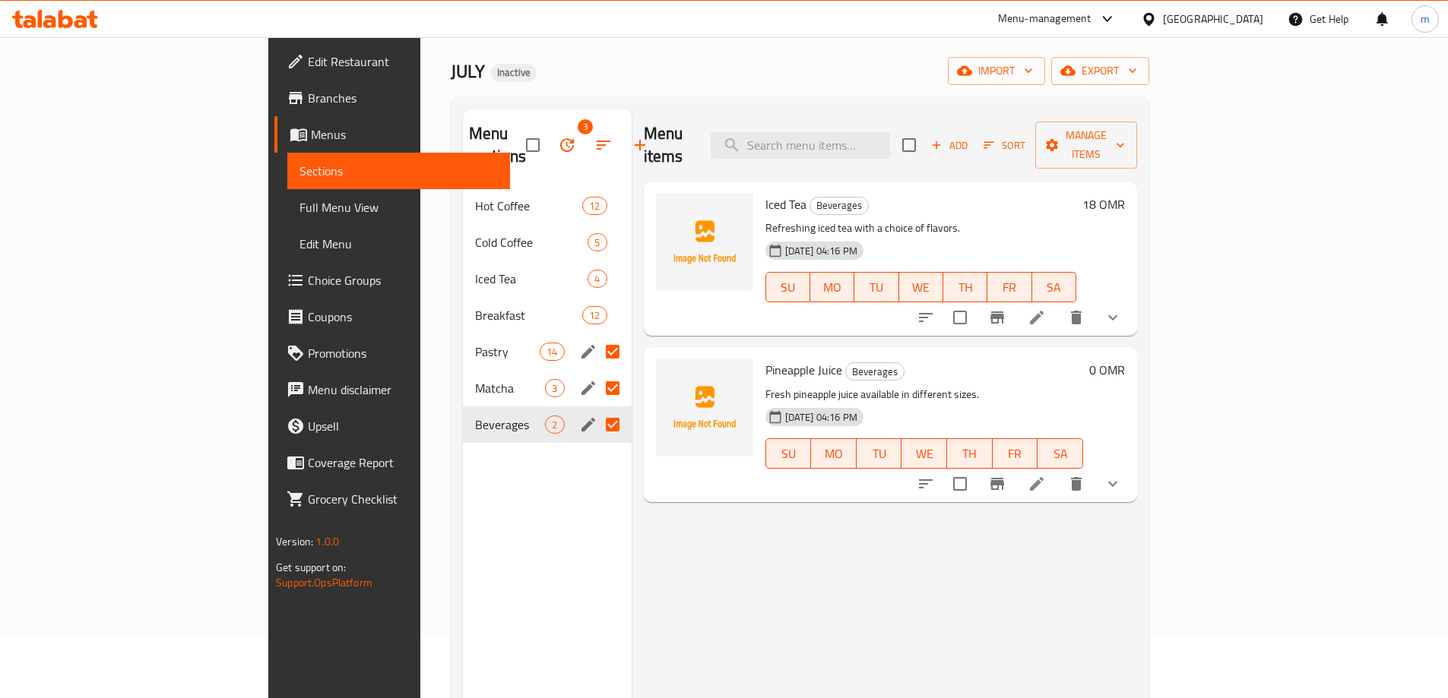
click at [558, 136] on icon "button" at bounding box center [567, 145] width 18 height 18
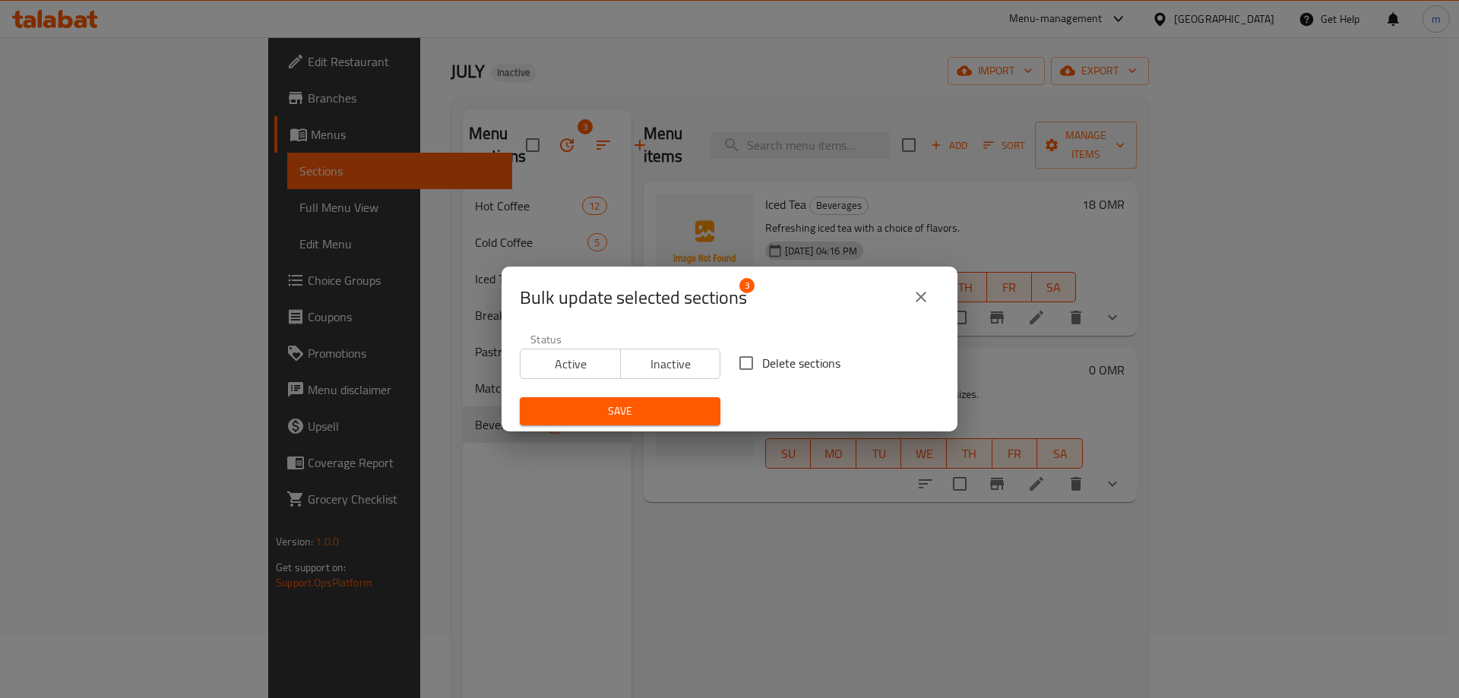
click at [754, 365] on input "Delete sections" at bounding box center [746, 363] width 32 height 32
checkbox input "true"
click at [653, 421] on button "Save" at bounding box center [620, 412] width 201 height 28
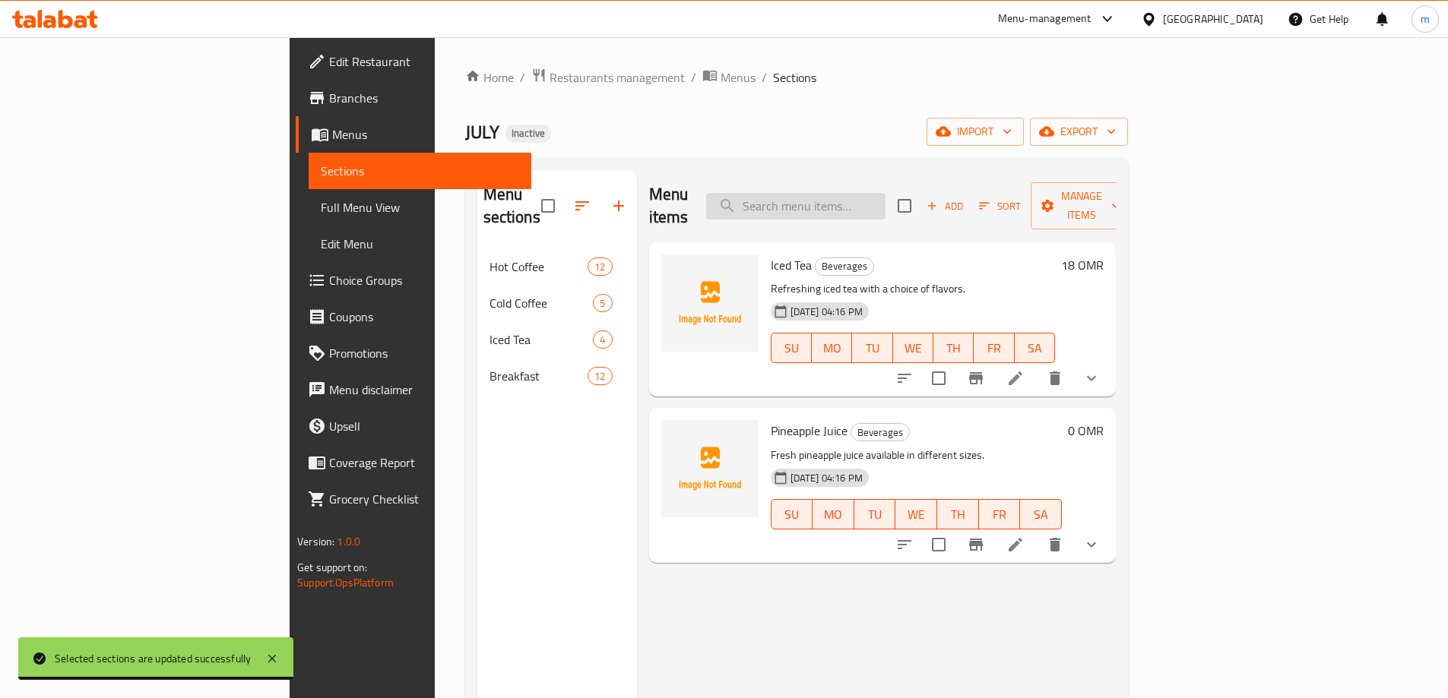
click at [885, 198] on input "search" at bounding box center [795, 206] width 179 height 27
paste input "[GEOGRAPHIC_DATA] Salad"
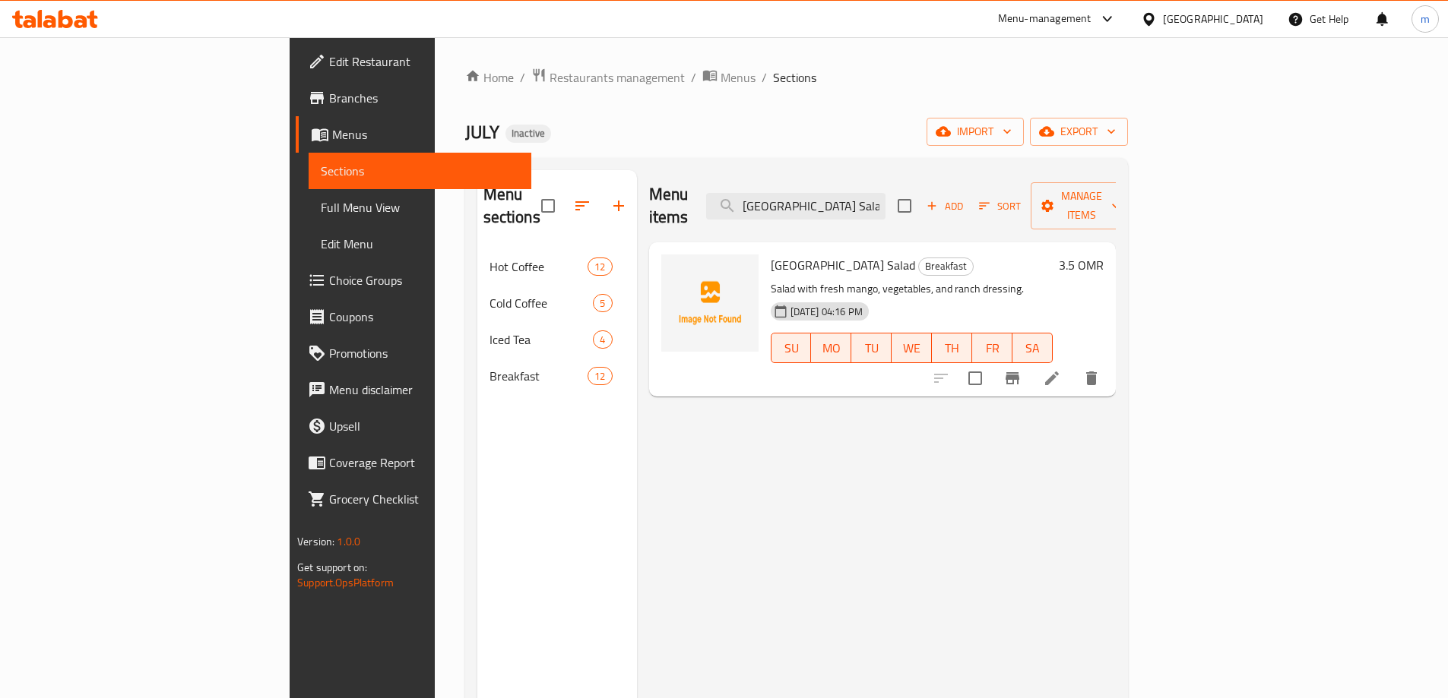
type input "[GEOGRAPHIC_DATA] Salad"
click at [1073, 365] on li at bounding box center [1052, 378] width 43 height 27
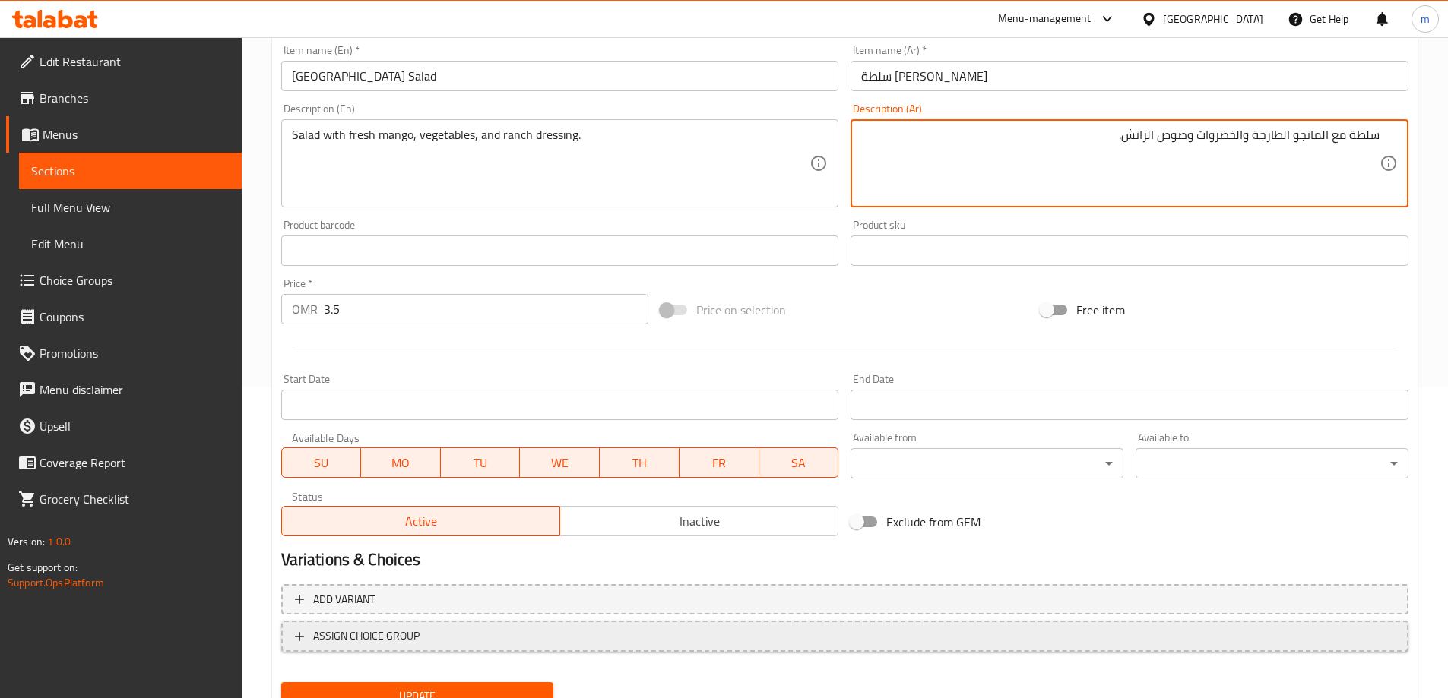
scroll to position [375, 0]
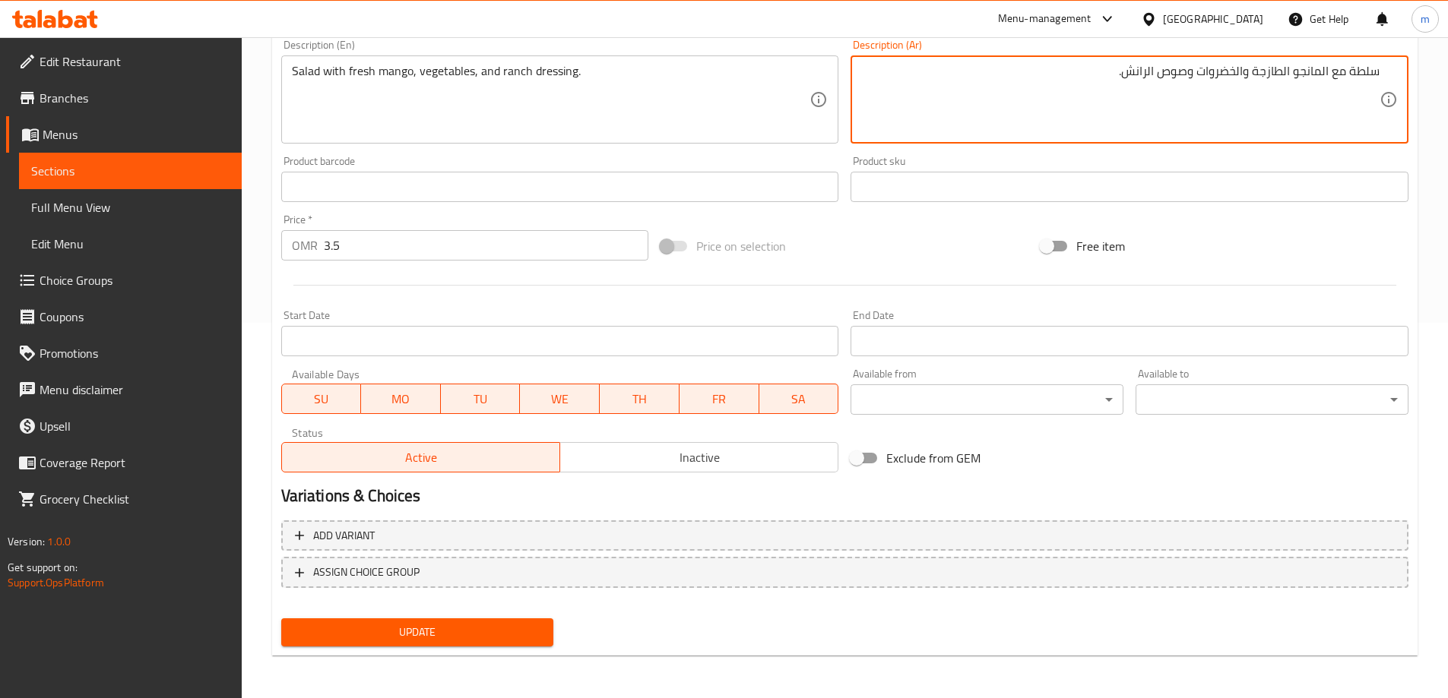
type textarea "سلطة مع المانجو الطازجة والخضروات وصوص الرانش."
click at [463, 622] on button "Update" at bounding box center [417, 633] width 273 height 28
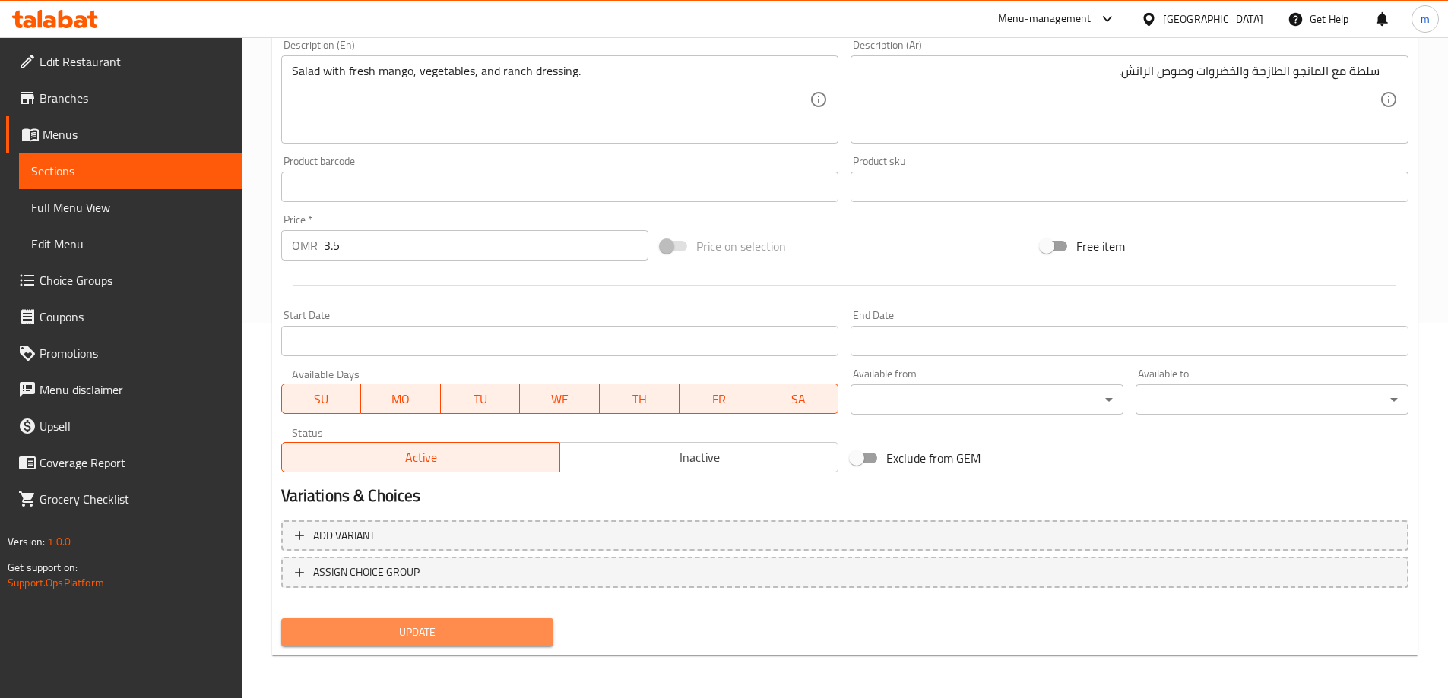
click at [450, 621] on button "Update" at bounding box center [417, 633] width 273 height 28
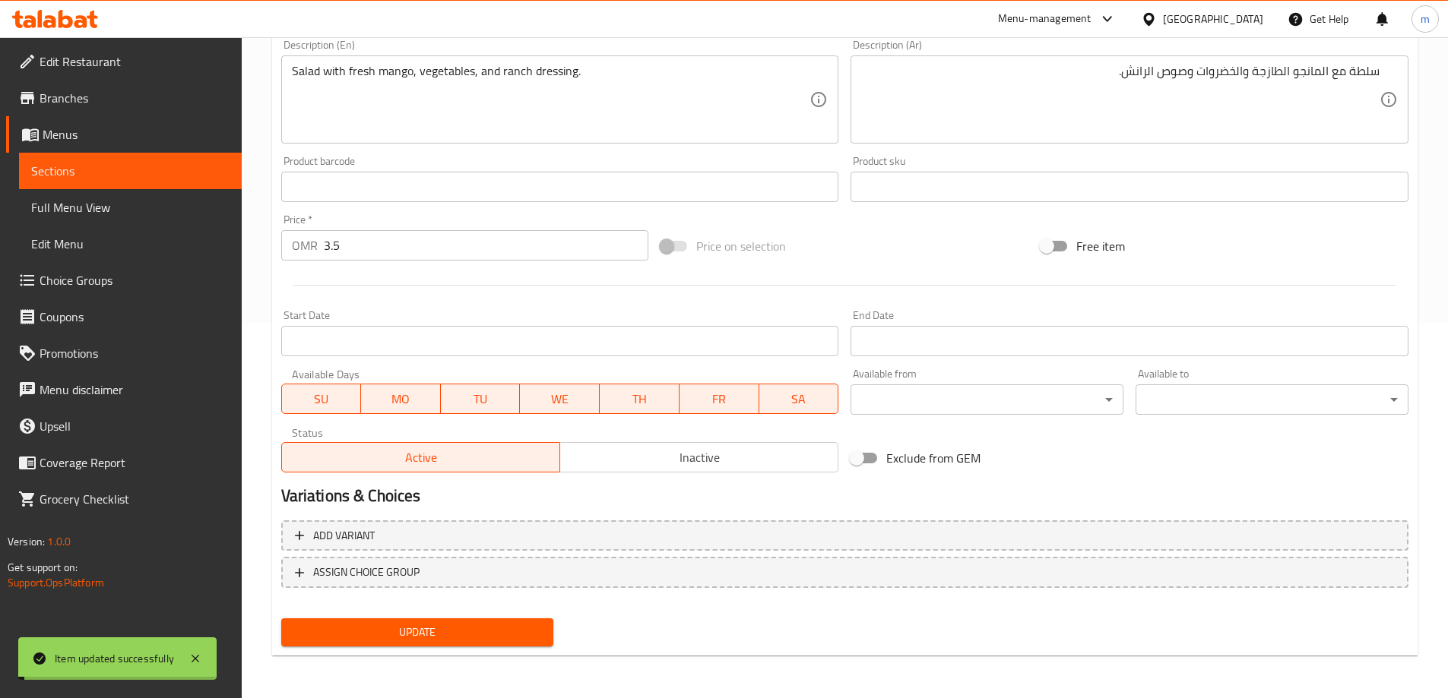
click at [128, 173] on span "Sections" at bounding box center [130, 171] width 198 height 18
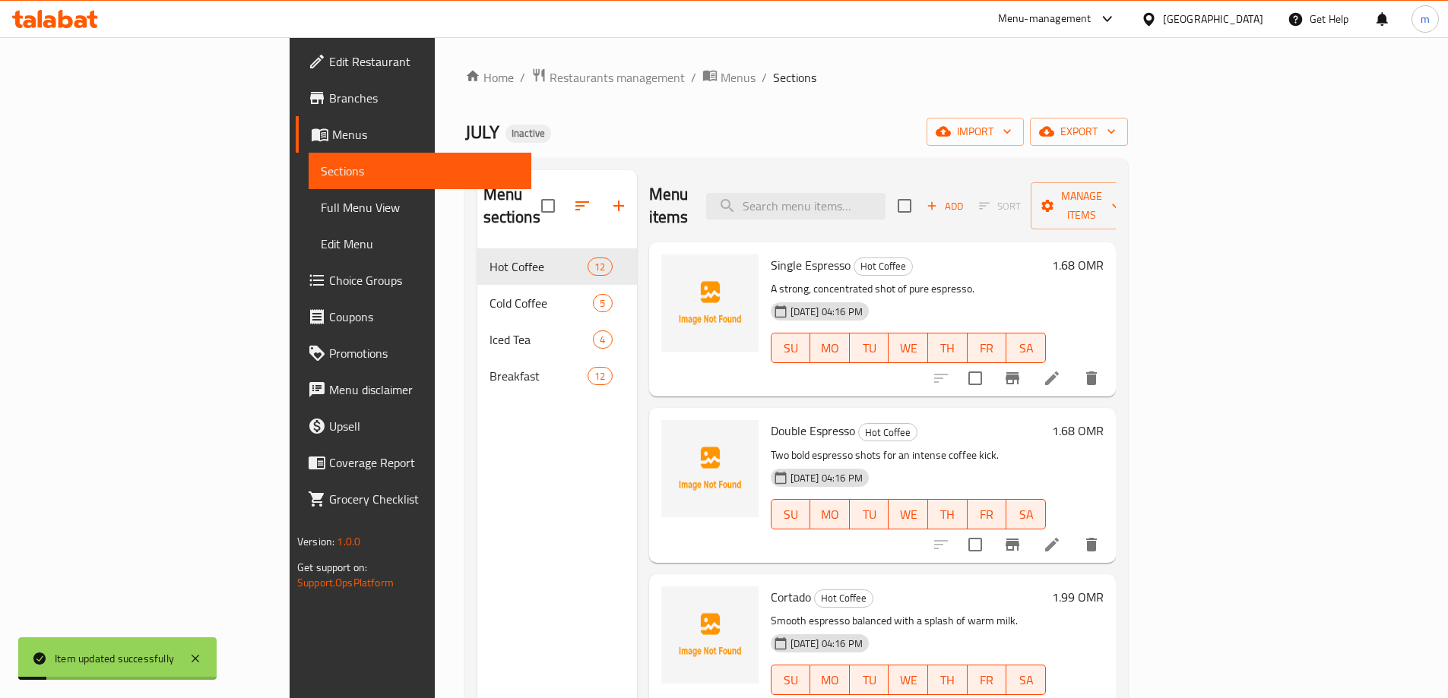
click at [857, 208] on div "Menu items Add Sort Manage items" at bounding box center [882, 206] width 467 height 72
click at [866, 204] on input "search" at bounding box center [795, 206] width 179 height 27
paste input "Halloumi Salad"
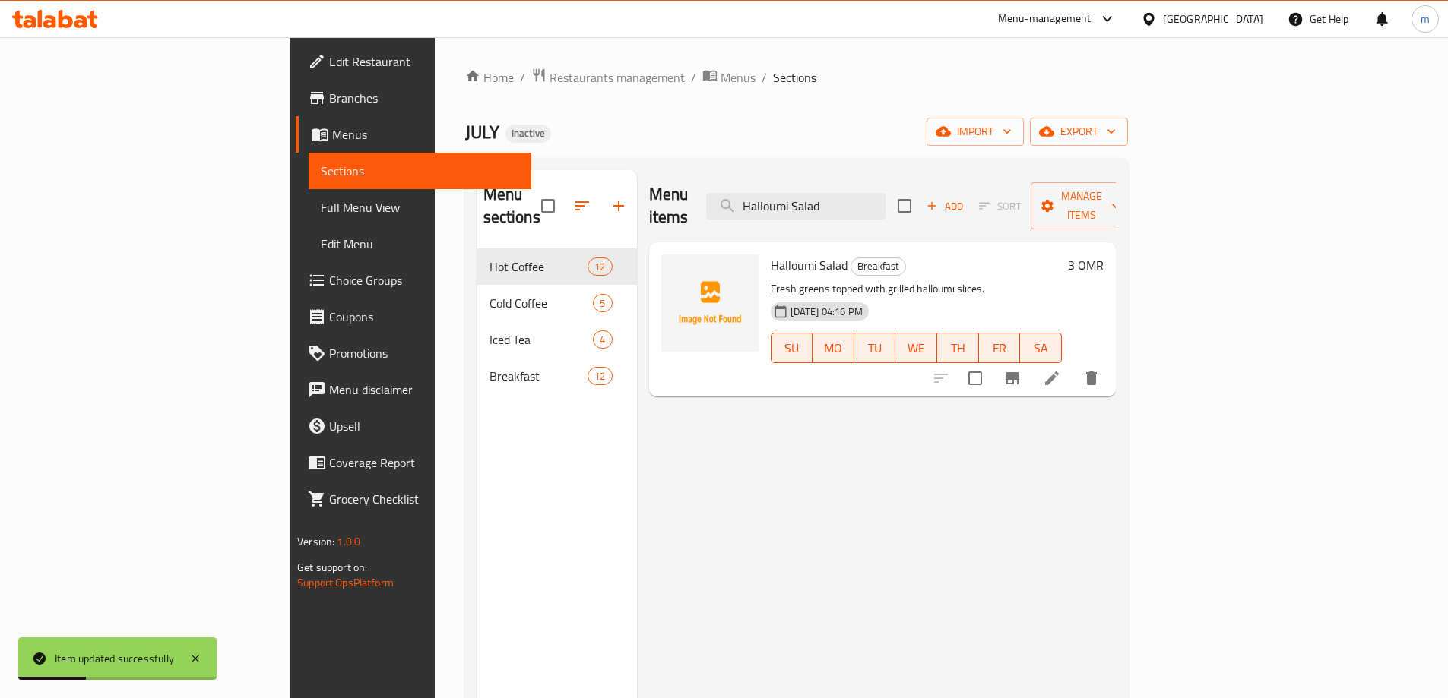
type input "Halloumi Salad"
click at [1073, 365] on li at bounding box center [1052, 378] width 43 height 27
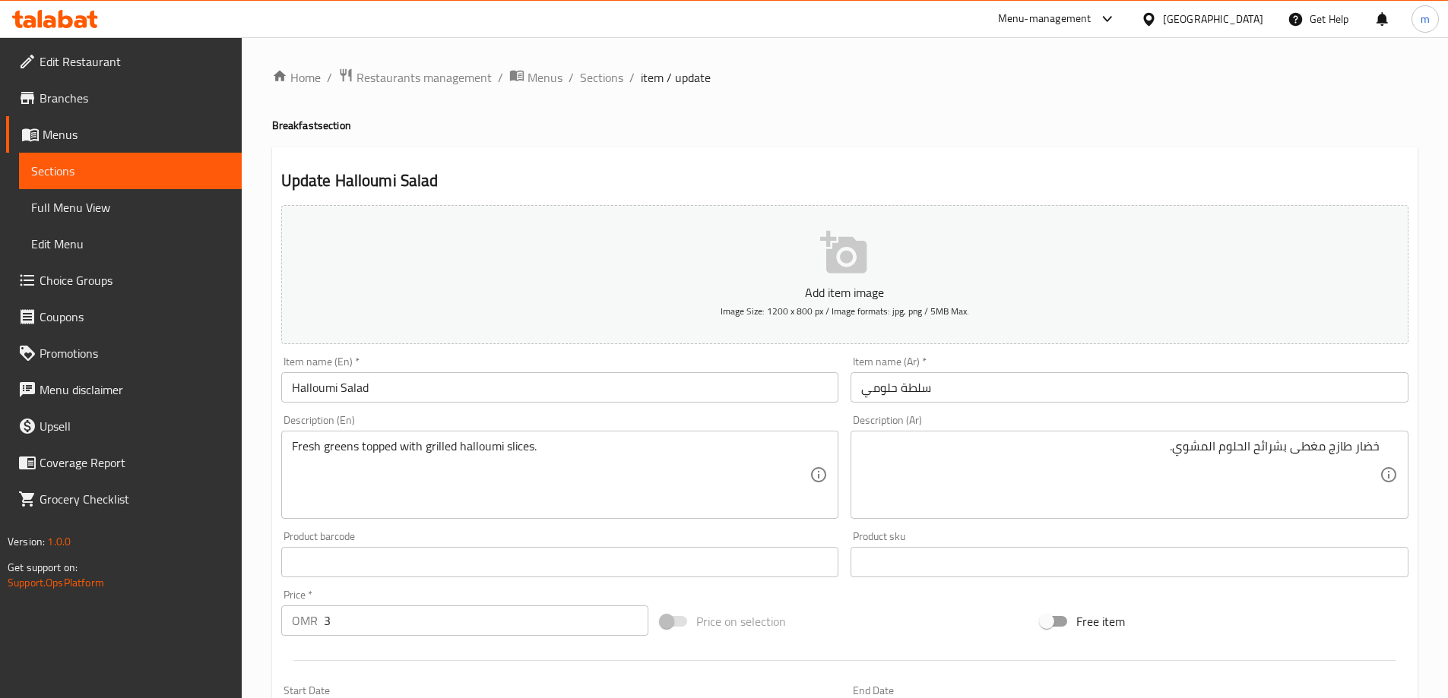
drag, startPoint x: 290, startPoint y: 445, endPoint x: 344, endPoint y: 451, distance: 55.0
click at [348, 448] on div "Fresh greens topped with grilled halloumi slices. Description (En)" at bounding box center [560, 475] width 558 height 88
drag, startPoint x: 290, startPoint y: 448, endPoint x: 318, endPoint y: 445, distance: 29.1
click at [318, 445] on div "Fresh greens topped with grilled halloumi slices. Description (En)" at bounding box center [560, 475] width 558 height 88
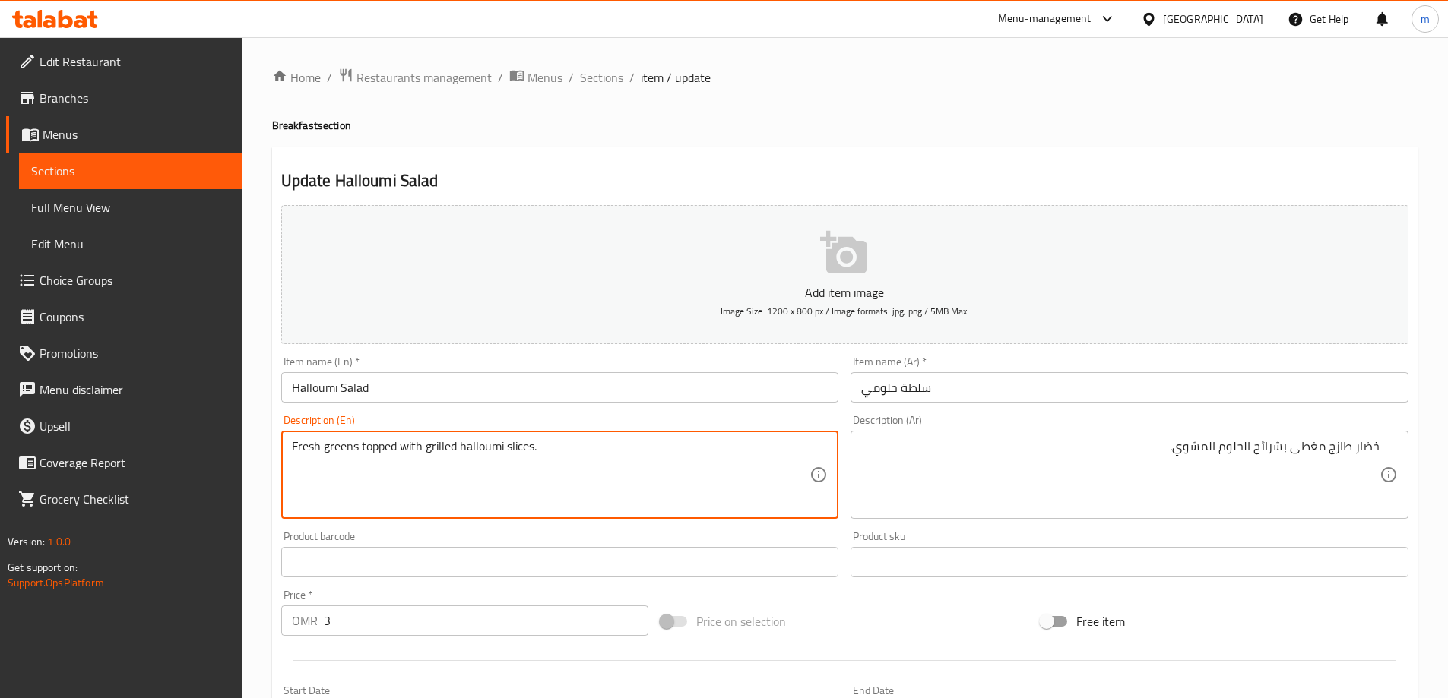
drag, startPoint x: 355, startPoint y: 454, endPoint x: 287, endPoint y: 455, distance: 67.6
click at [287, 455] on div "Fresh greens topped with grilled halloumi slices. Description (En)" at bounding box center [560, 475] width 558 height 88
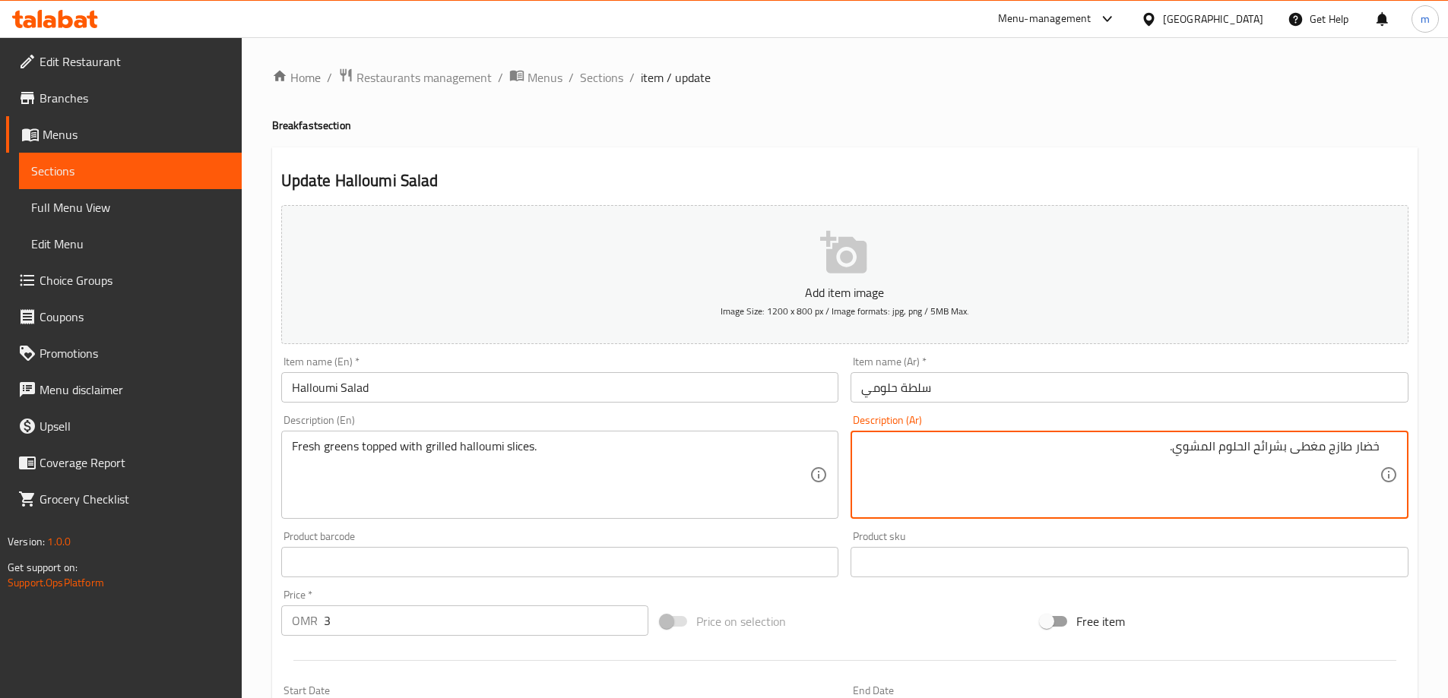
click at [1365, 454] on textarea "خضار طازج مغطى بشرائح الحلوم المشوي." at bounding box center [1120, 475] width 518 height 72
click at [1353, 450] on textarea "جرينس طازج مغطى بشرائح الحلوم المشوي." at bounding box center [1120, 475] width 518 height 72
click at [1345, 453] on textarea "جرينس طازج مغطى بشرائح الحلوم المشوي." at bounding box center [1120, 475] width 518 height 72
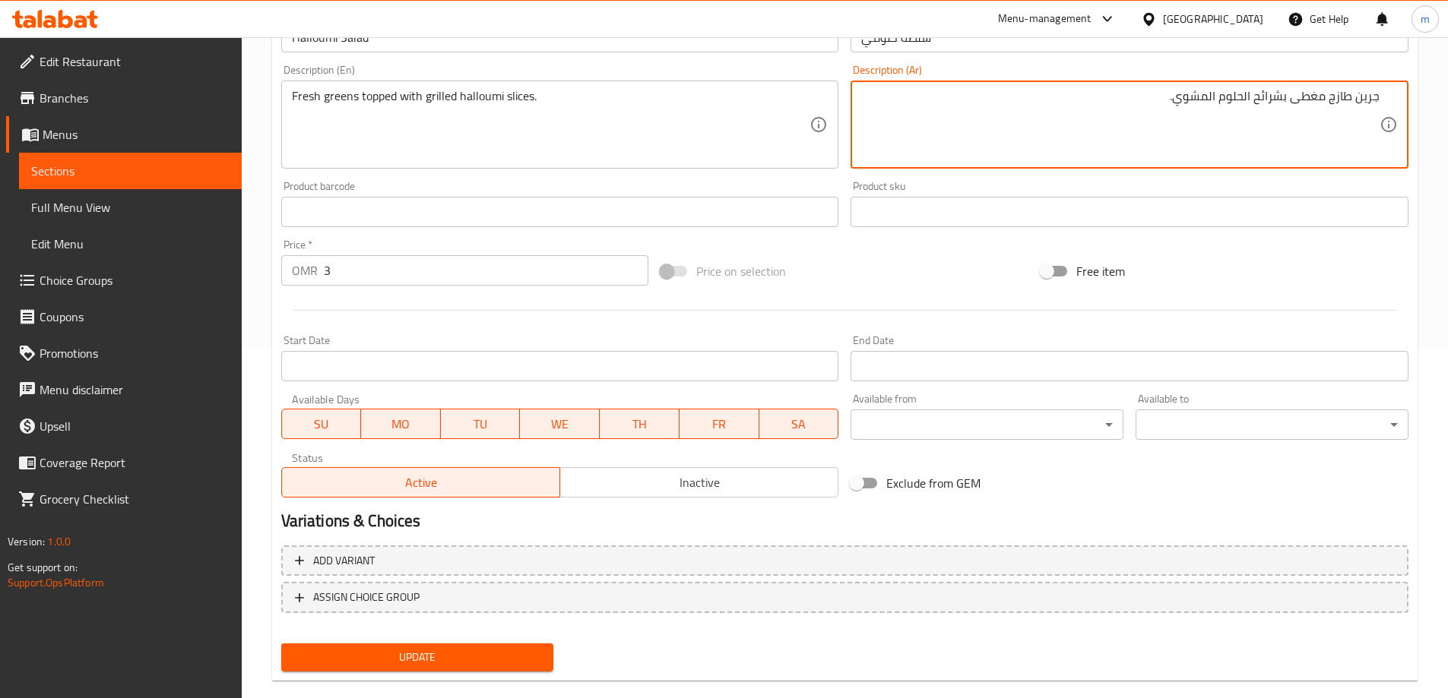
scroll to position [375, 0]
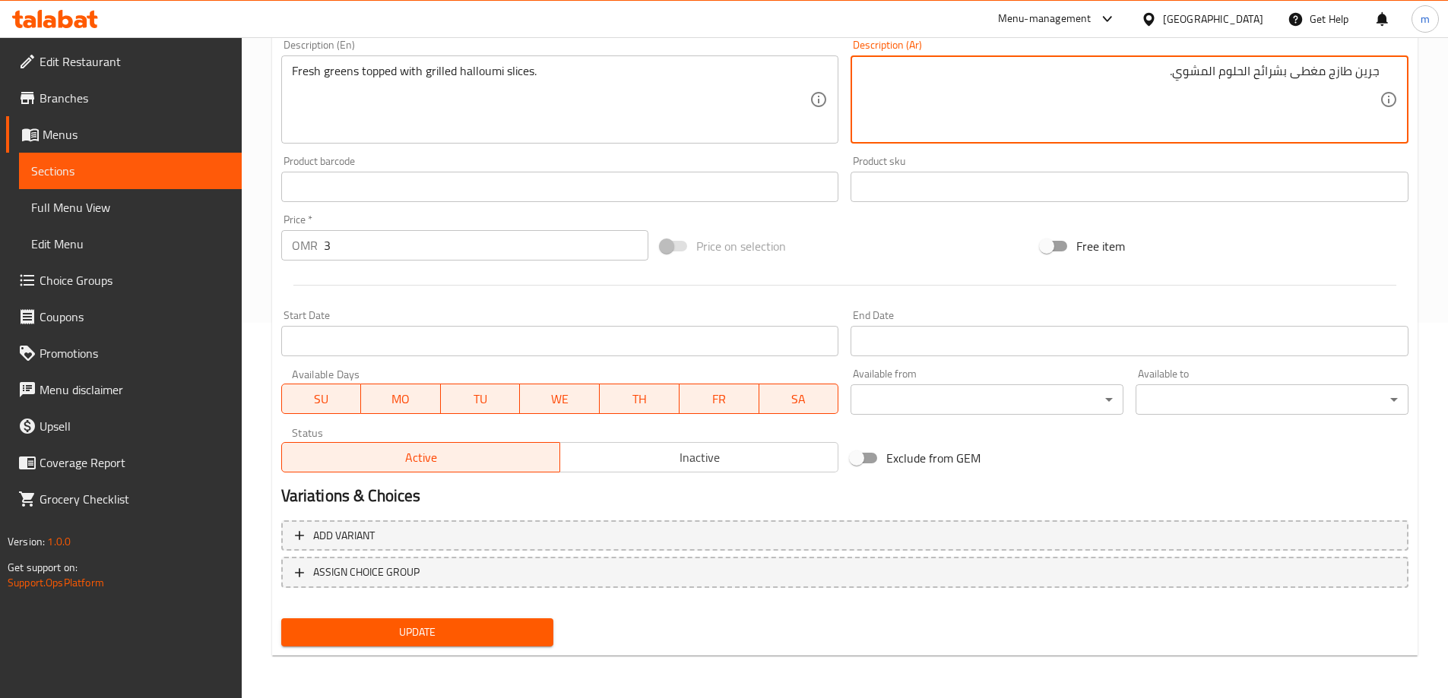
type textarea "جرين طازج مغطى بشرائح الحلوم المشوي."
click at [507, 624] on span "Update" at bounding box center [417, 632] width 249 height 19
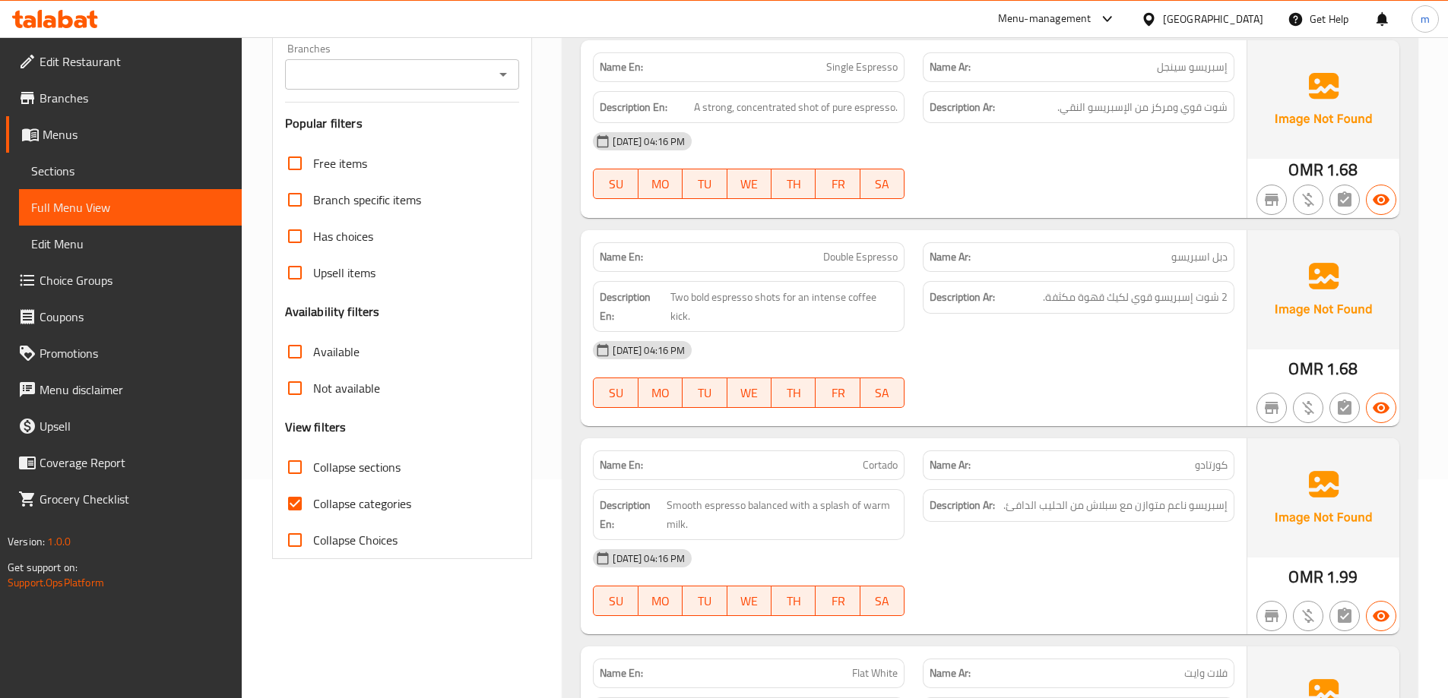
scroll to position [380, 0]
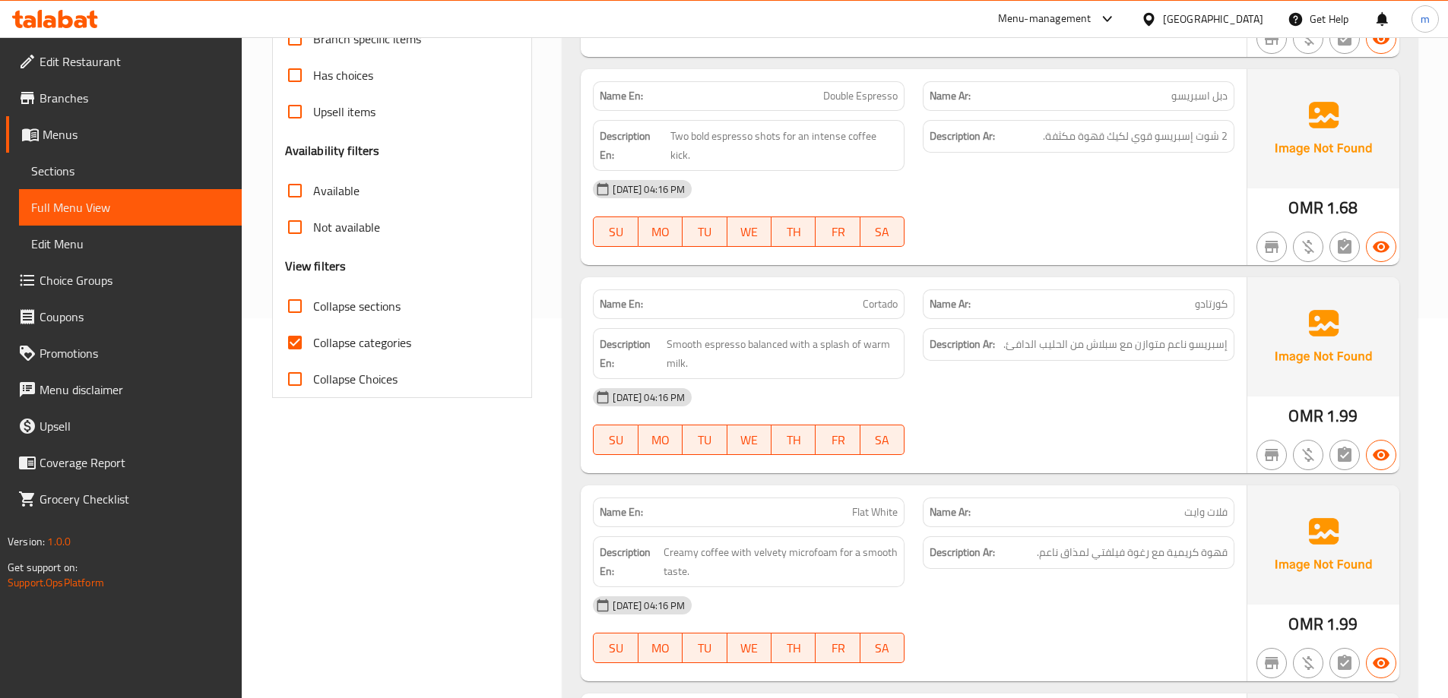
click at [303, 336] on input "Collapse categories" at bounding box center [295, 343] width 36 height 36
checkbox input "false"
click at [300, 322] on input "Collapse sections" at bounding box center [295, 306] width 36 height 36
checkbox input "true"
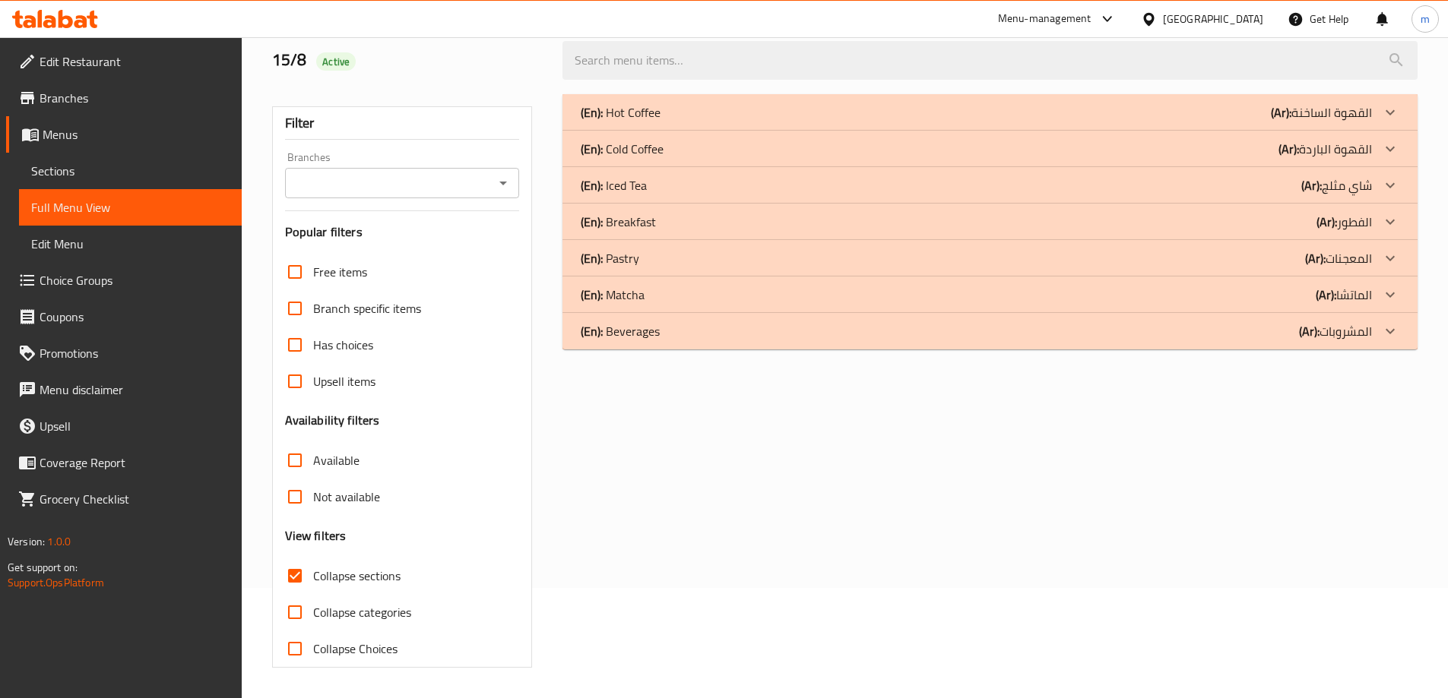
scroll to position [0, 0]
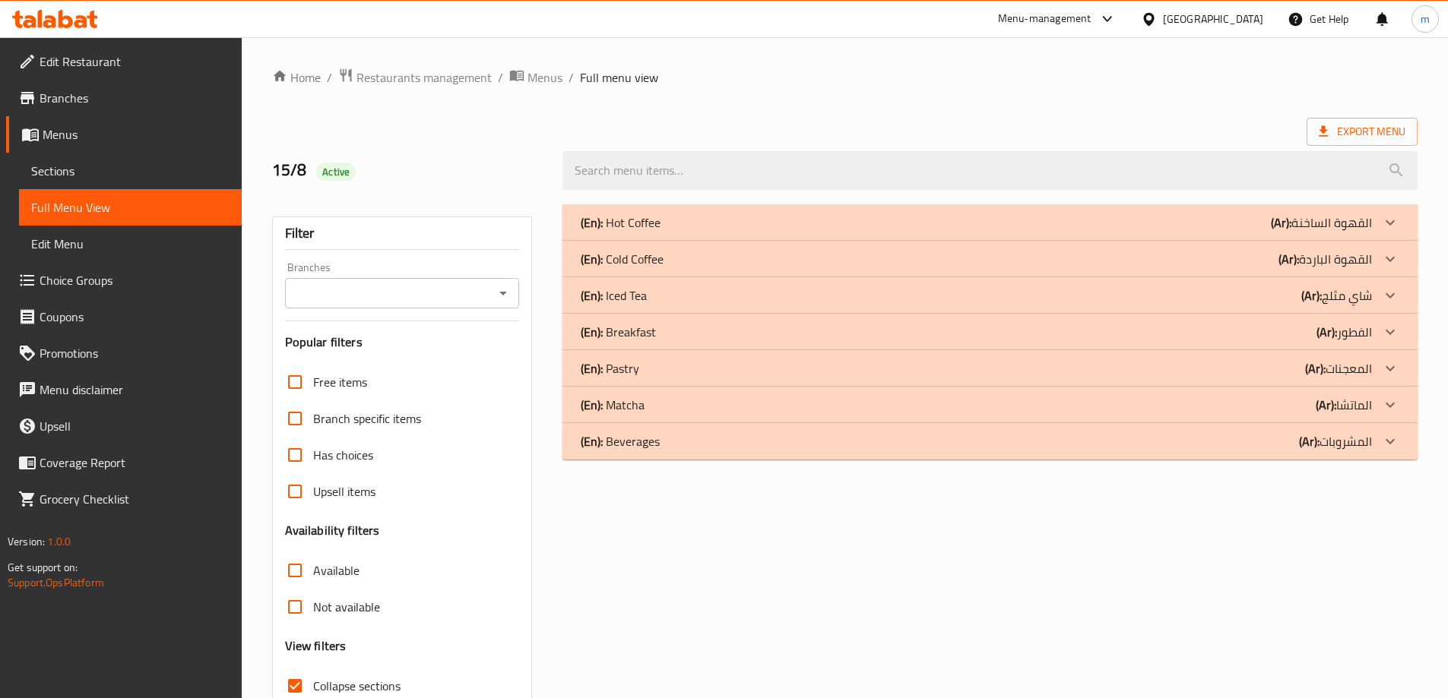
click at [804, 215] on div "(En): Hot Coffee (Ar): القهوة الساخنة" at bounding box center [976, 223] width 791 height 18
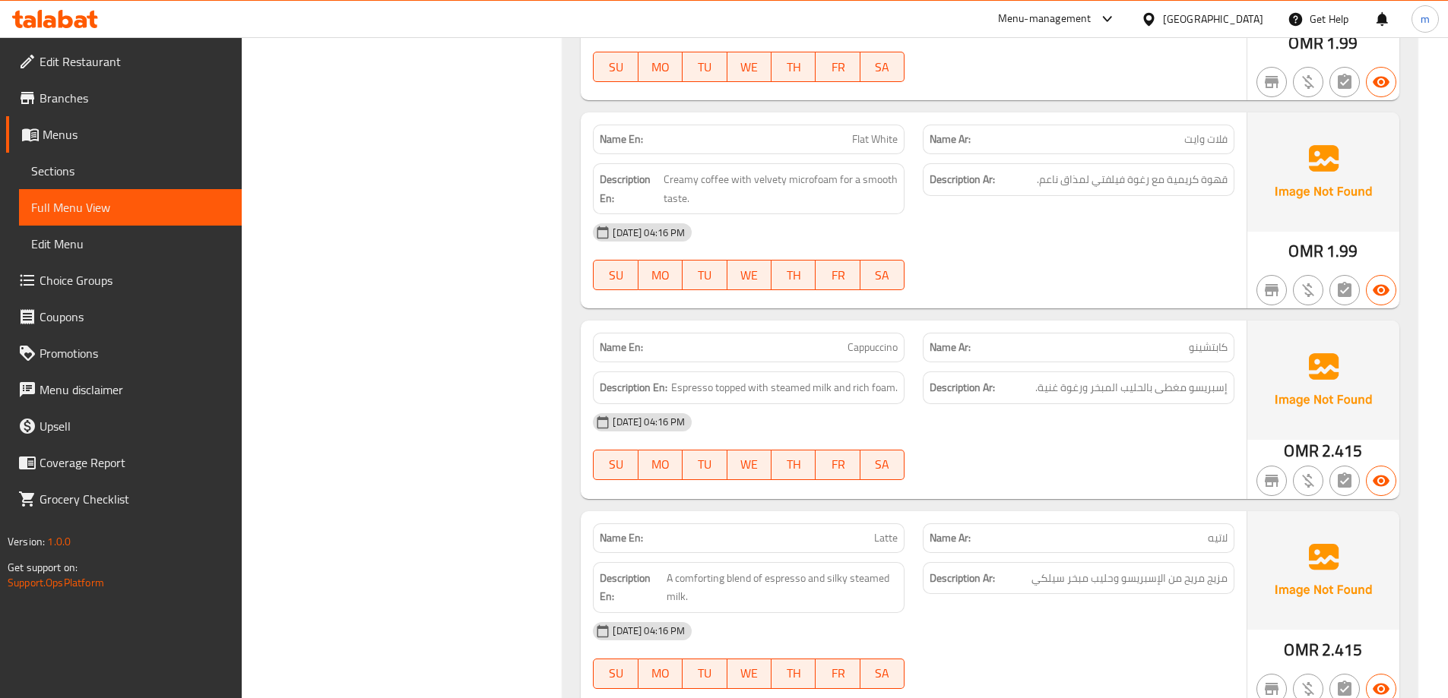
scroll to position [760, 0]
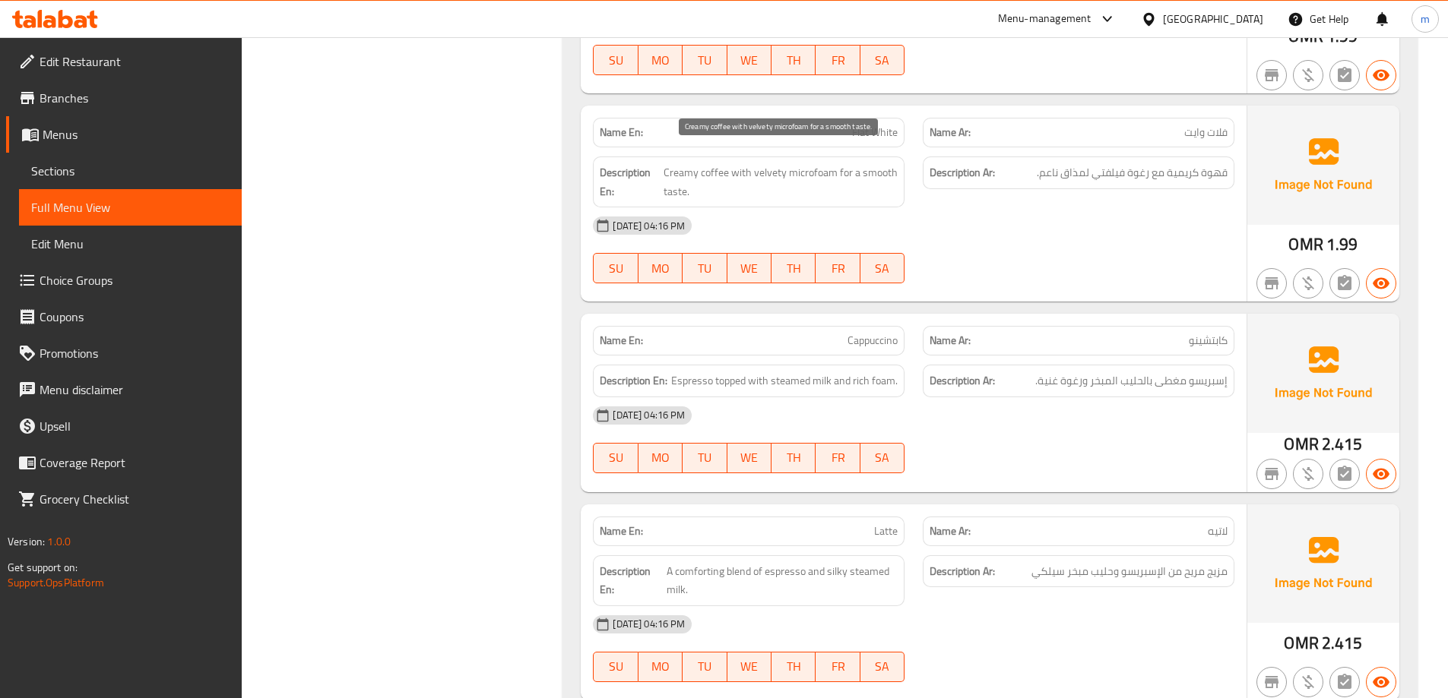
click at [821, 163] on span "Creamy coffee with velvety microfoam for a smooth taste." at bounding box center [781, 181] width 234 height 37
click at [801, 163] on span "Creamy coffee with velvety microfoam for a smooth taste." at bounding box center [781, 181] width 234 height 37
click at [862, 147] on div "Description En: Creamy coffee with velvety microfoam for a smooth taste." at bounding box center [749, 181] width 330 height 69
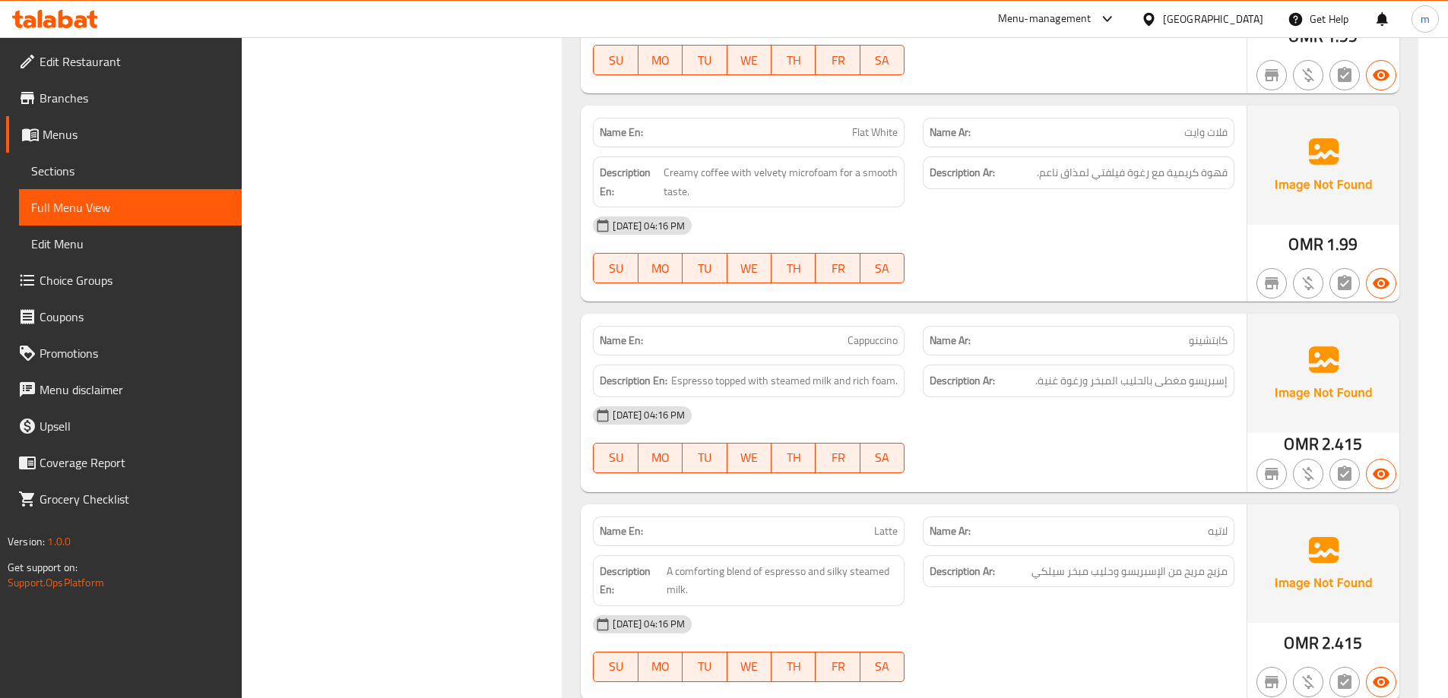
click at [873, 125] on span "Flat White" at bounding box center [875, 133] width 46 height 16
copy span "Flat White"
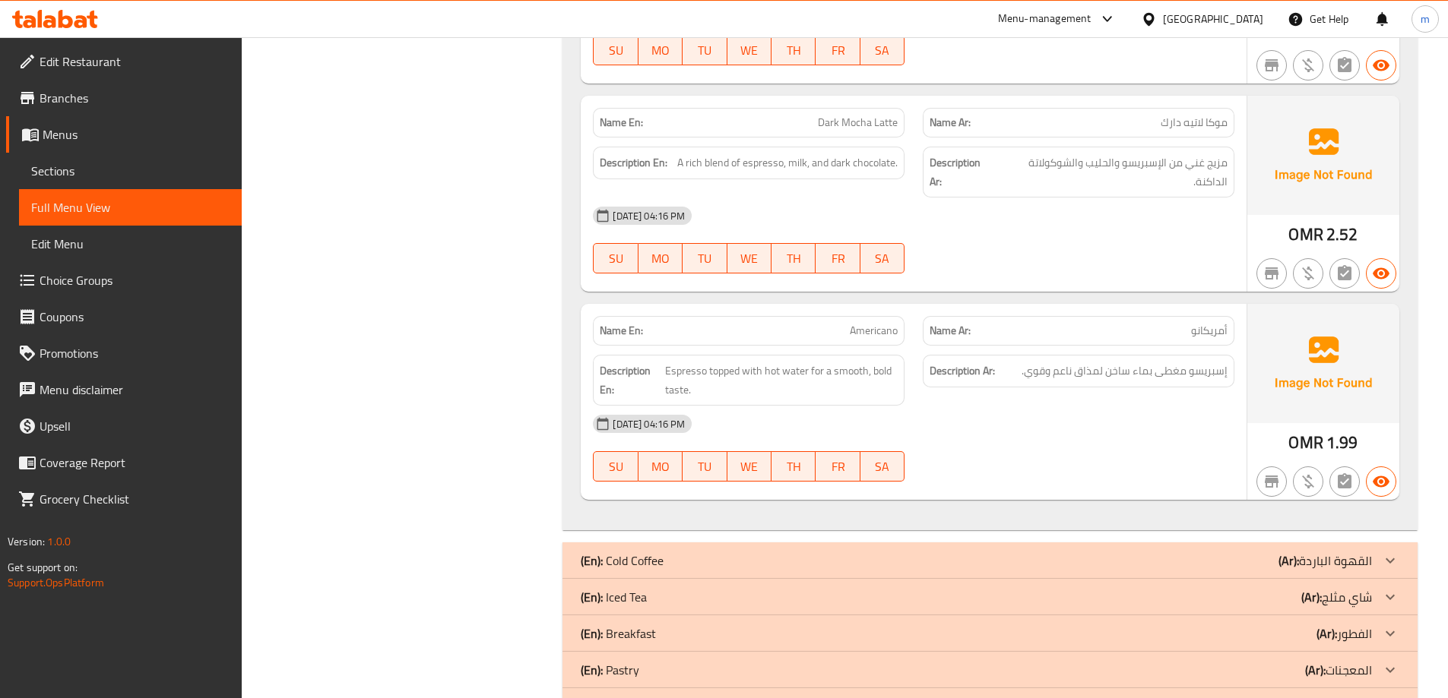
scroll to position [2250, 0]
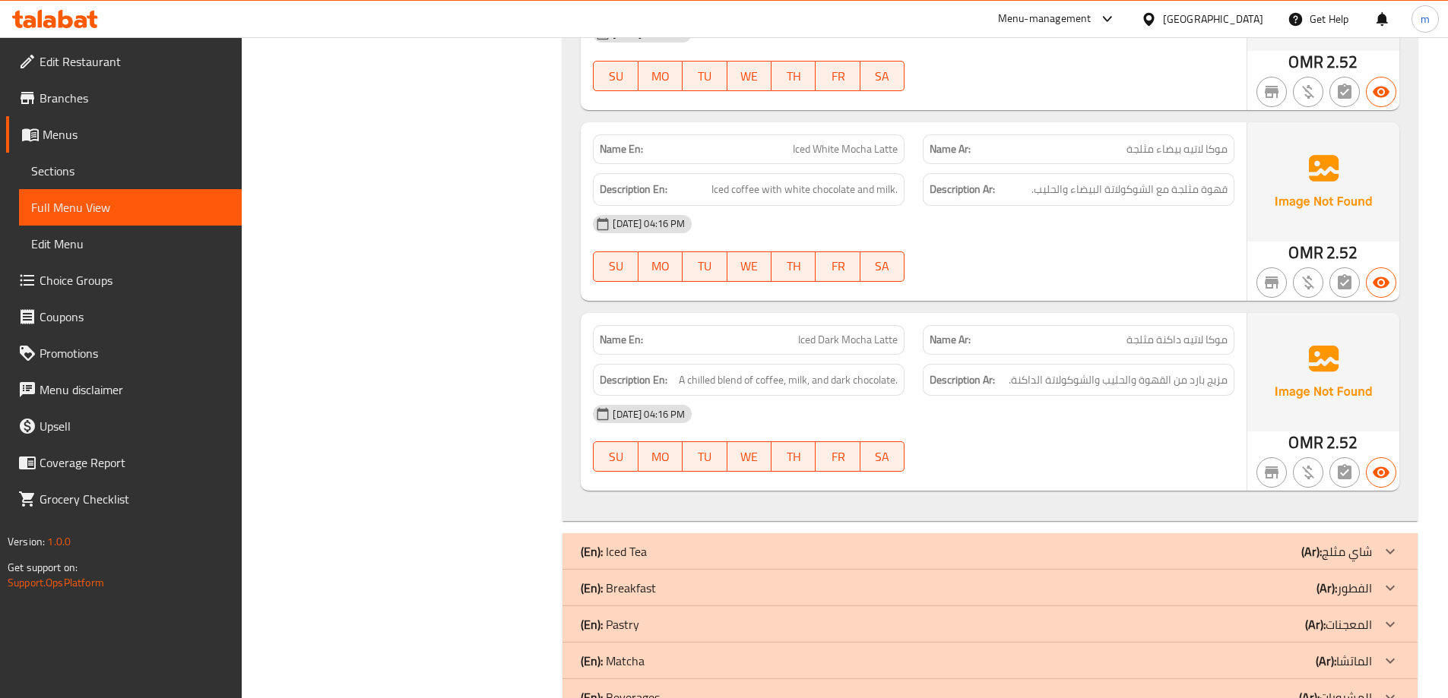
scroll to position [3249, 0]
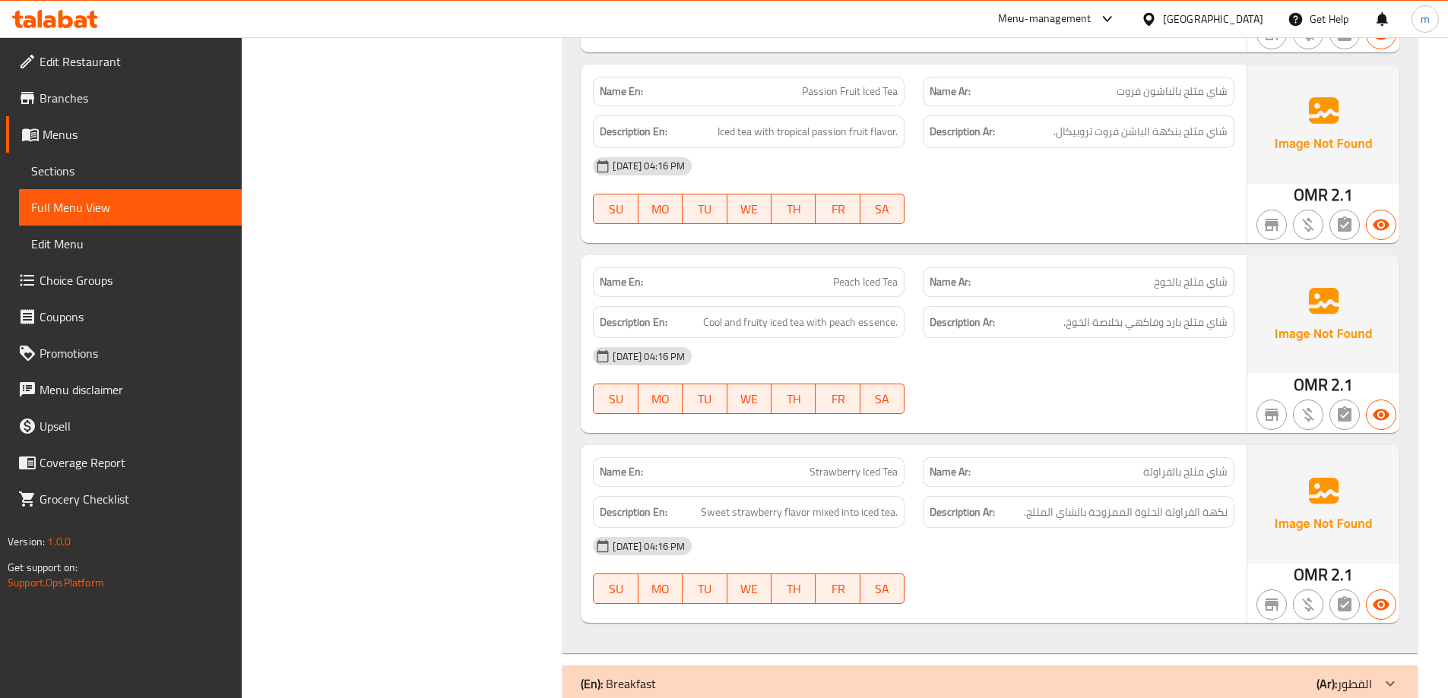
scroll to position [4059, 0]
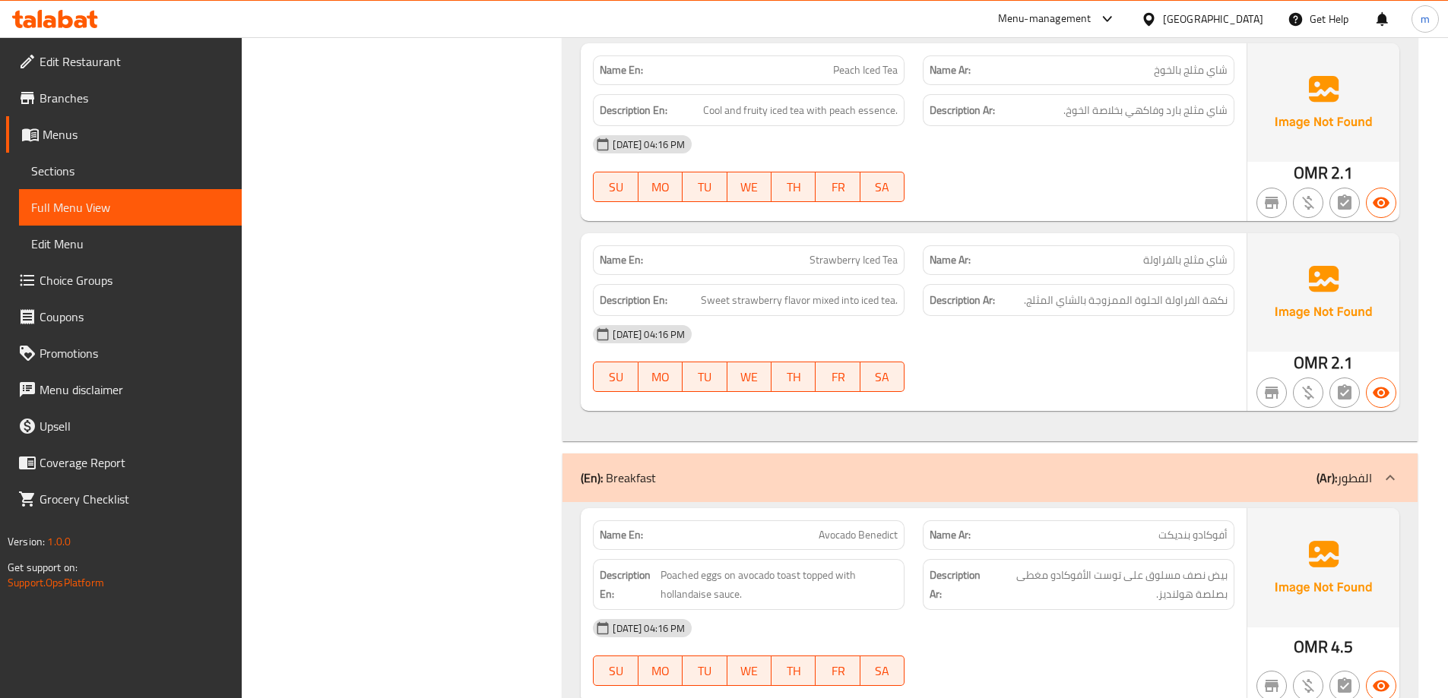
scroll to position [4439, 0]
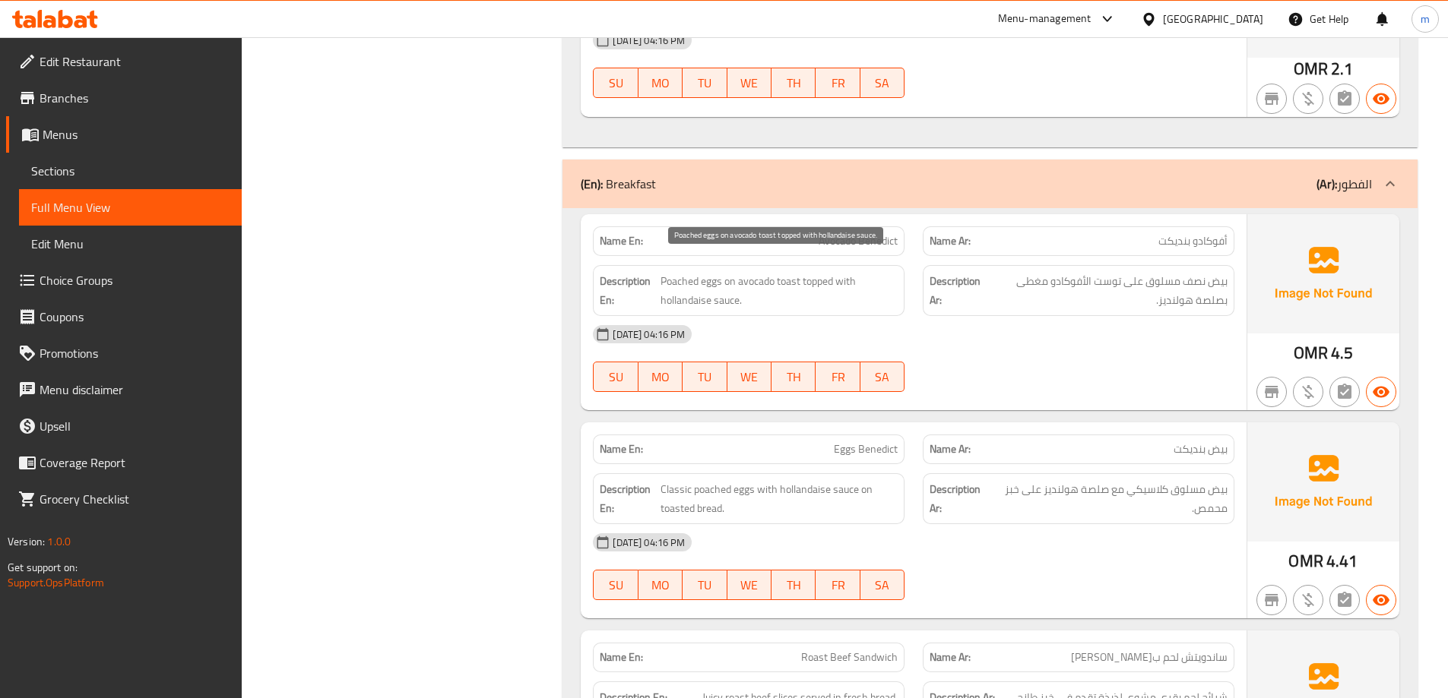
click at [664, 272] on span "Poached eggs on avocado toast topped with hollandaise sauce." at bounding box center [778, 290] width 237 height 37
copy span "Poached"
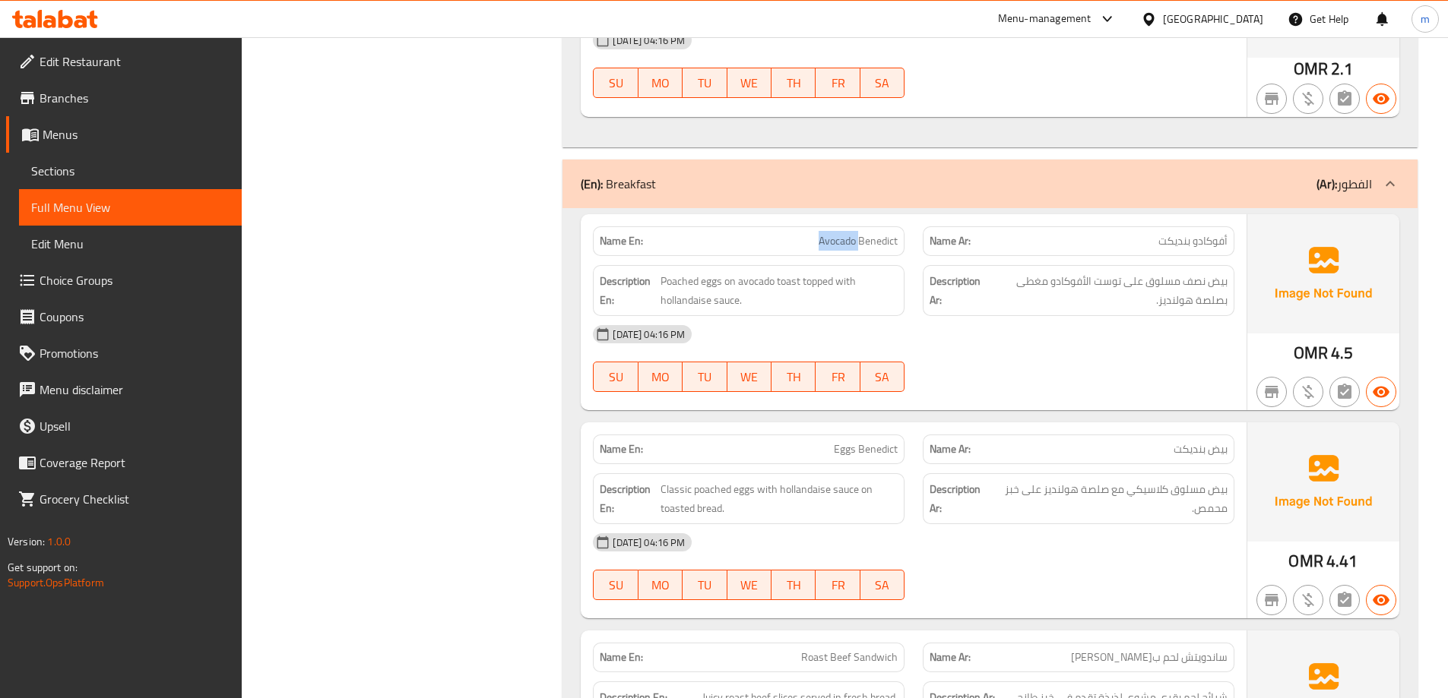
copy span "Avocado Benedict"
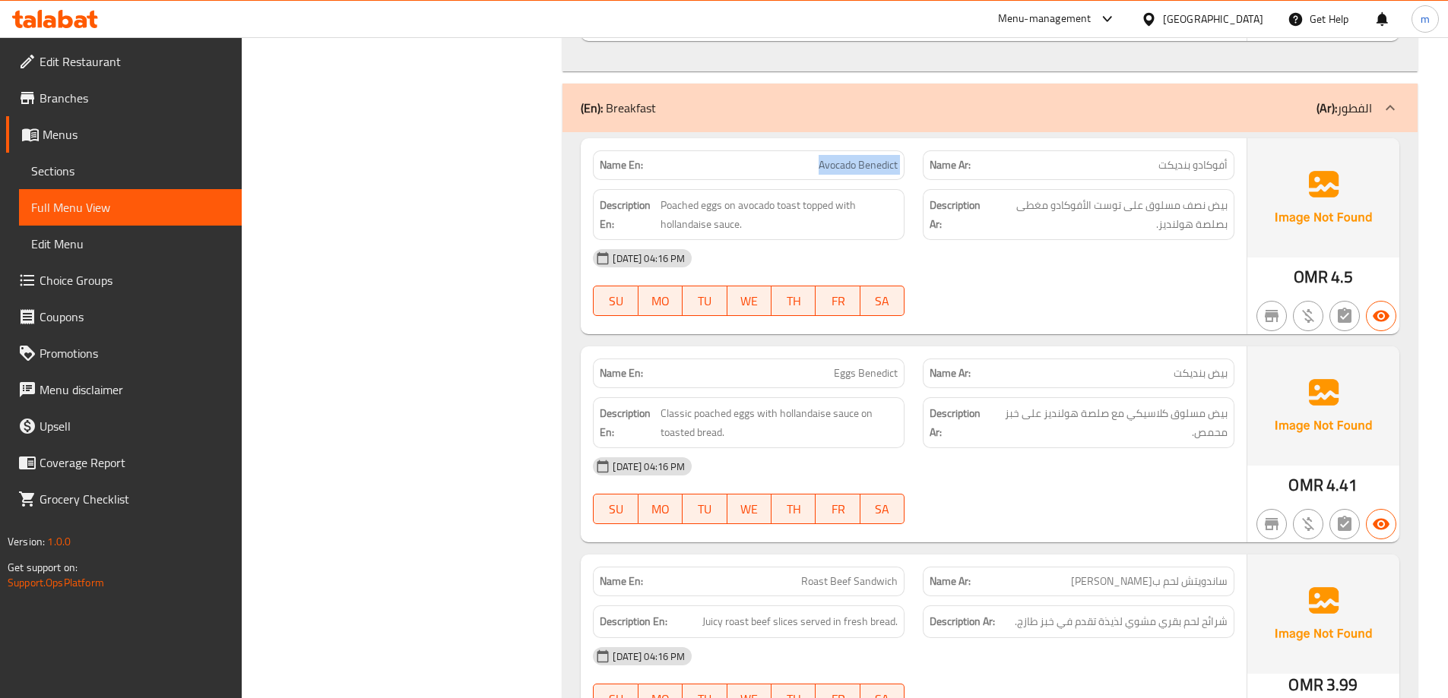
scroll to position [4743, 0]
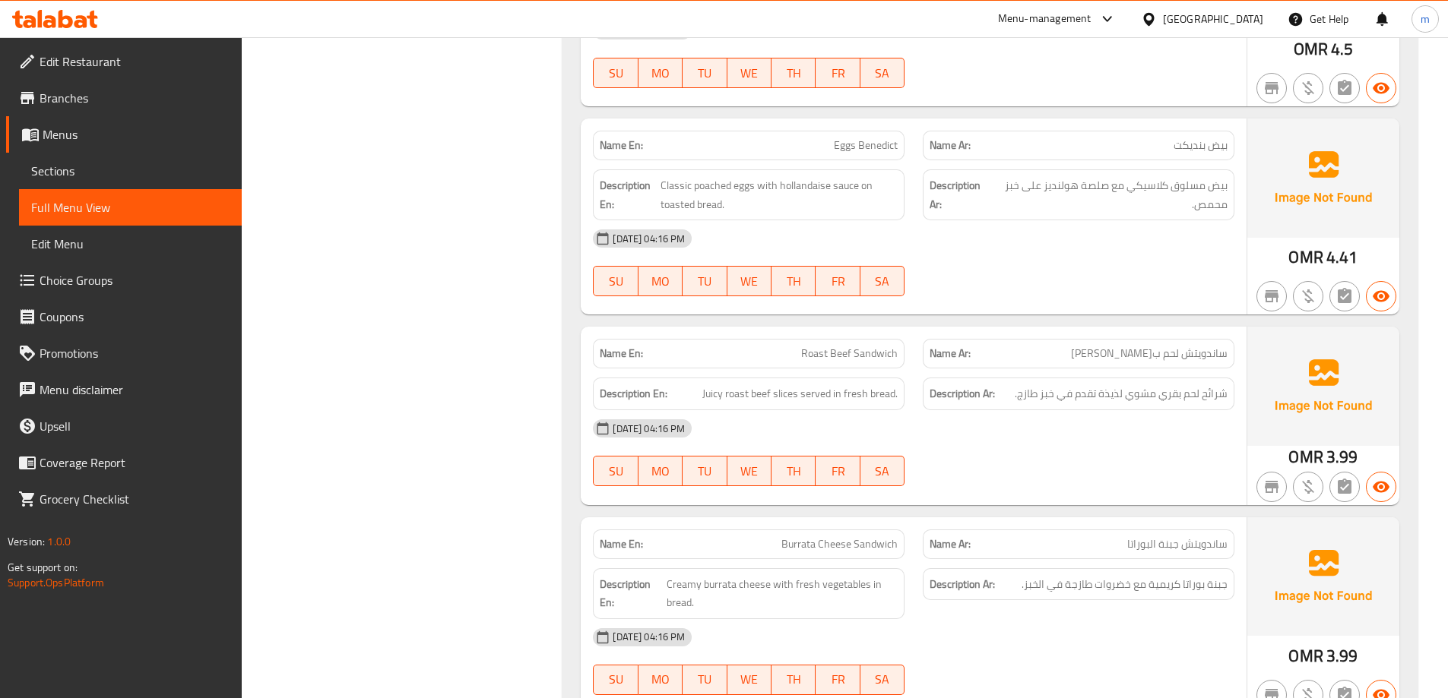
copy span "Eggs Benedict"
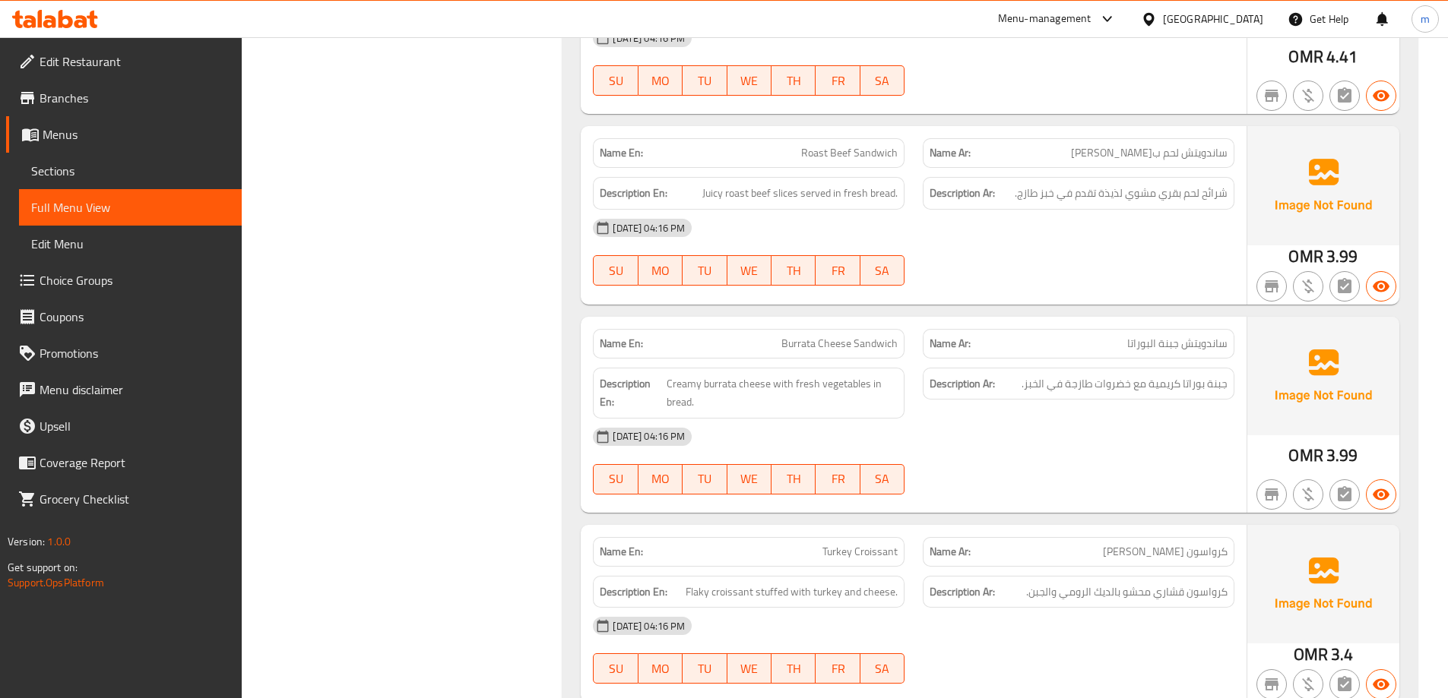
scroll to position [4971, 0]
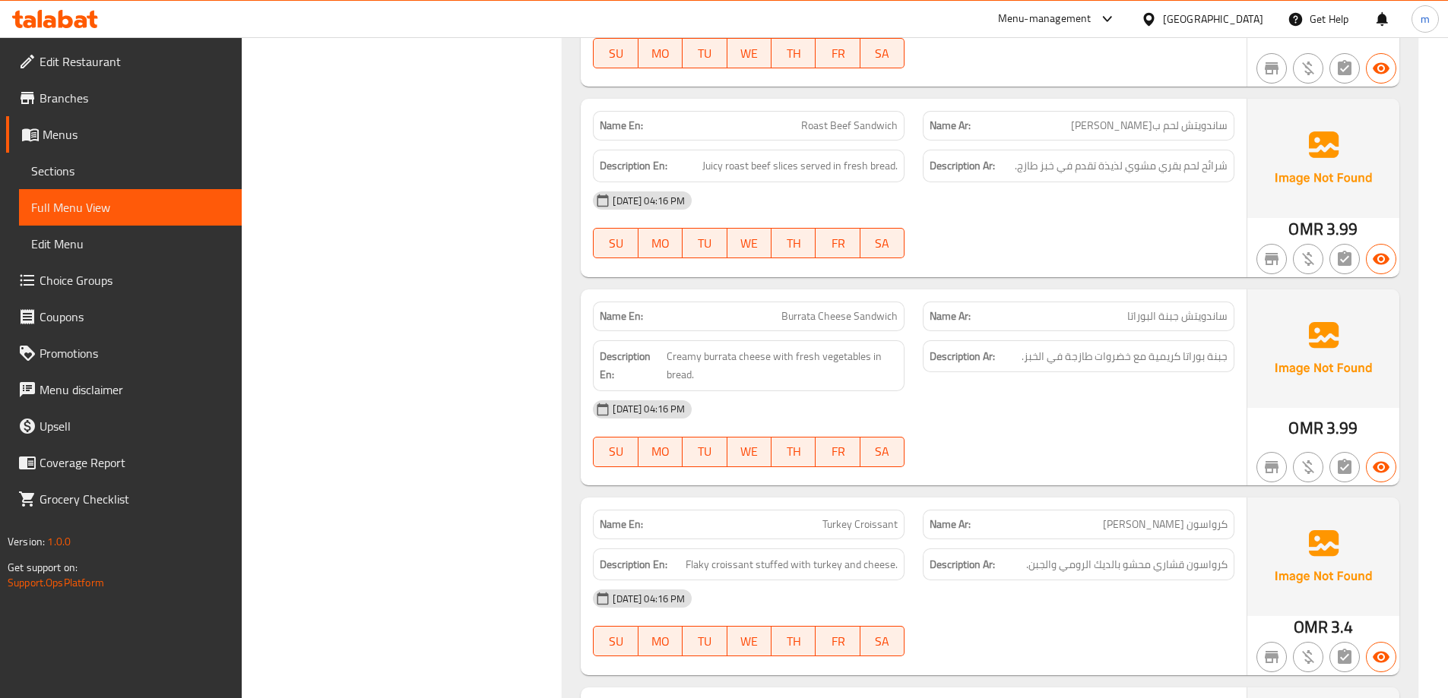
copy span "Roast Beef Sandwich"
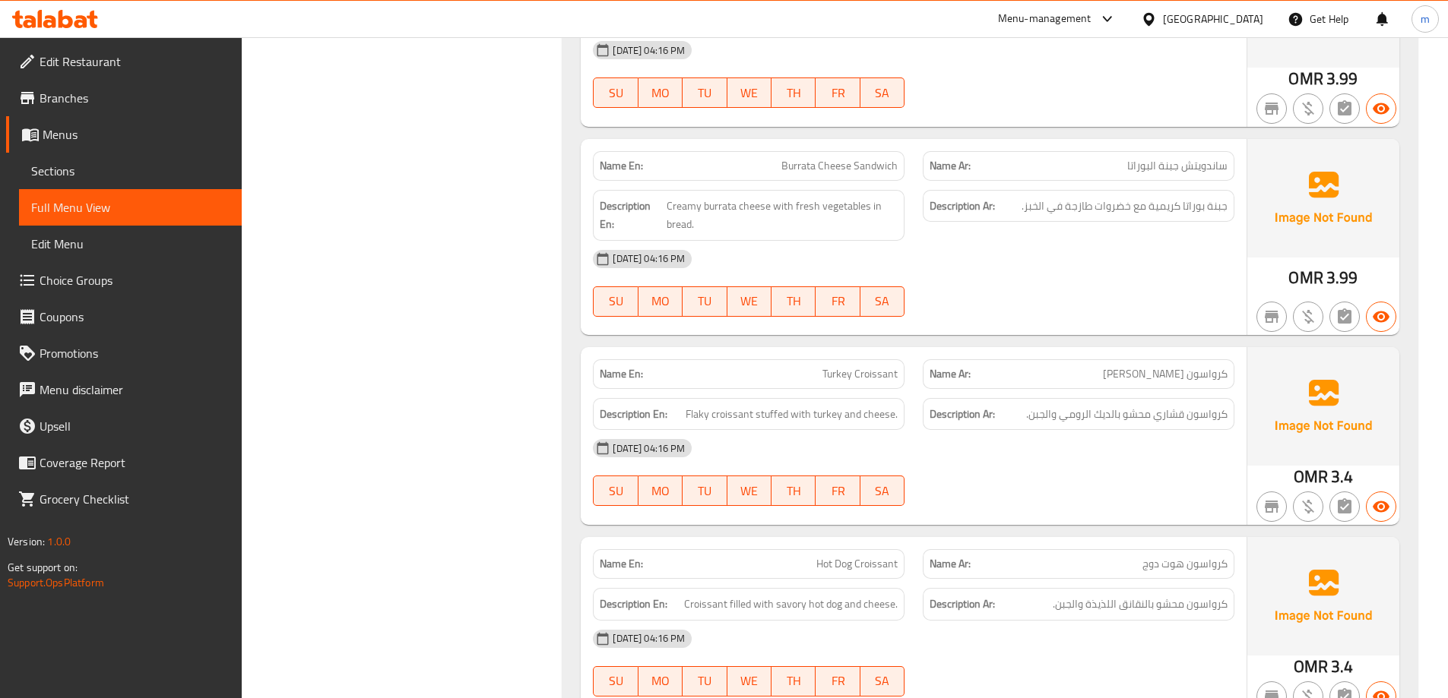
scroll to position [5124, 0]
copy span "Burrata"
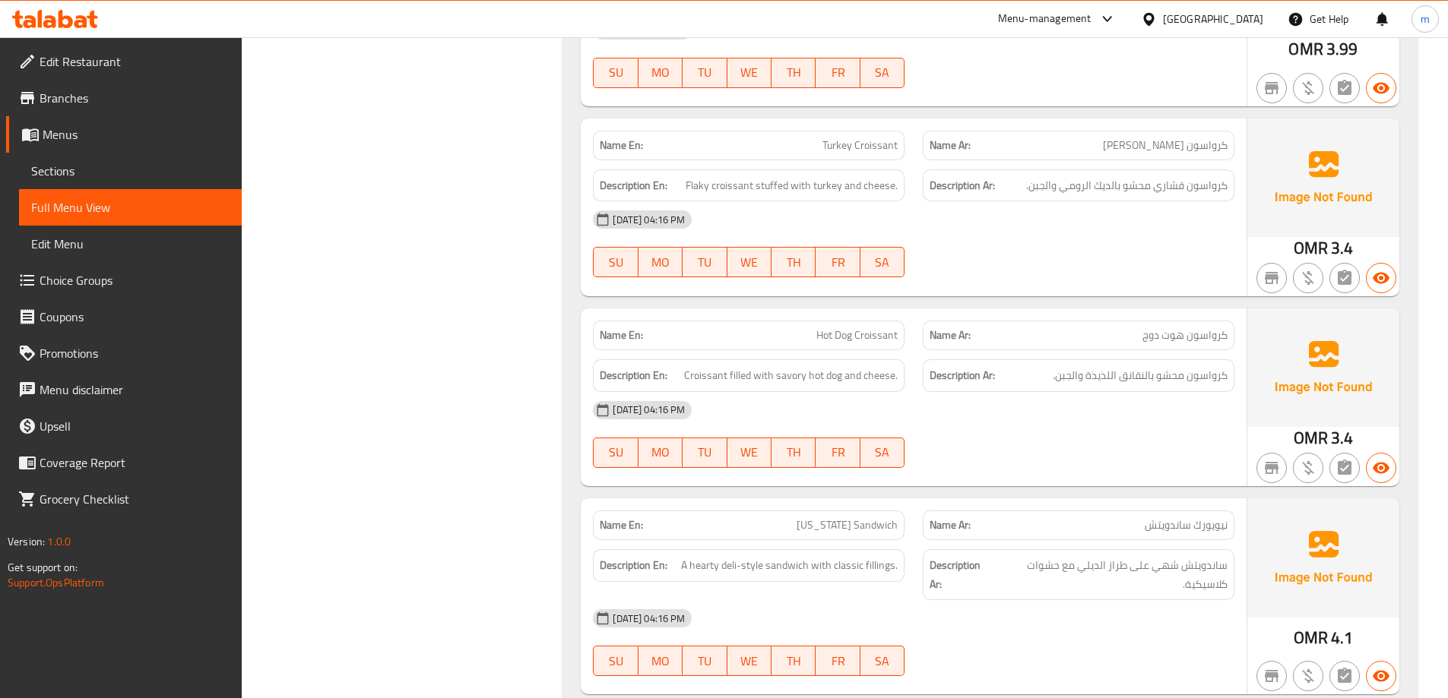
scroll to position [5352, 0]
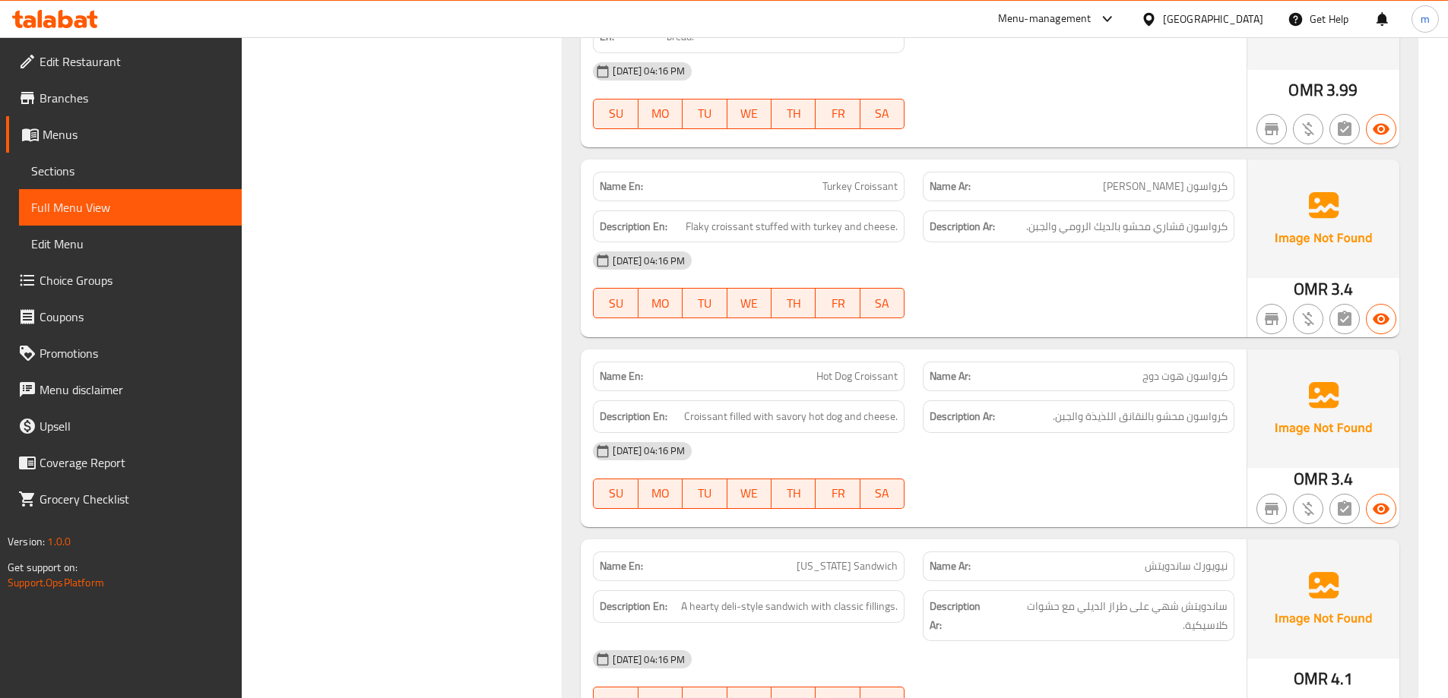
scroll to position [5276, 0]
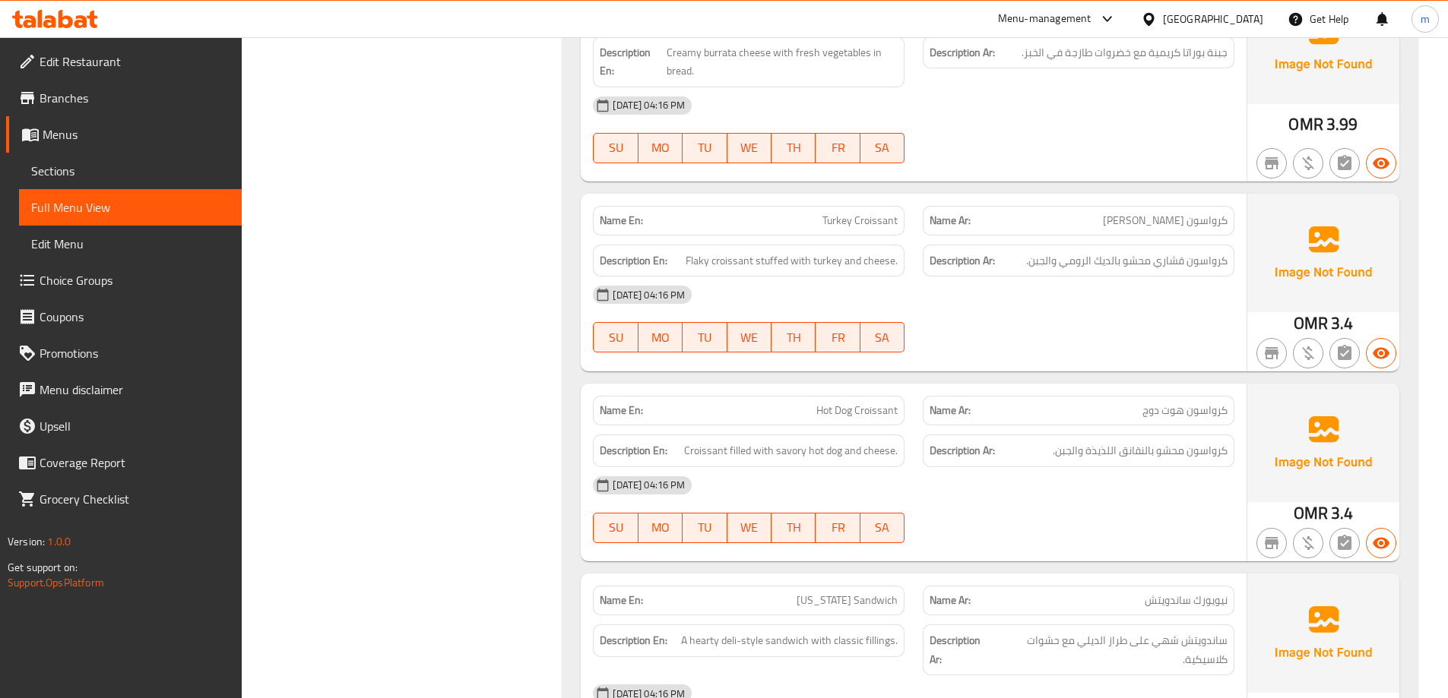
copy span "Turkey Croissant"
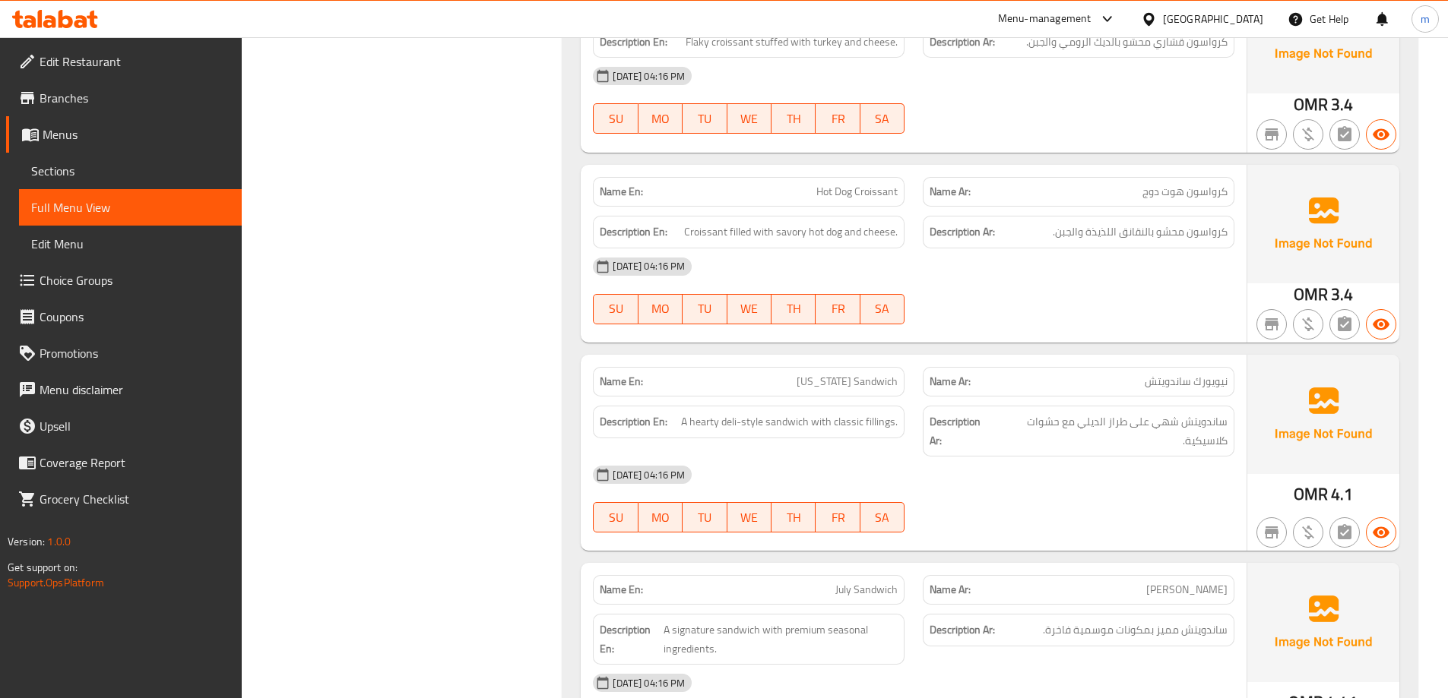
scroll to position [5504, 0]
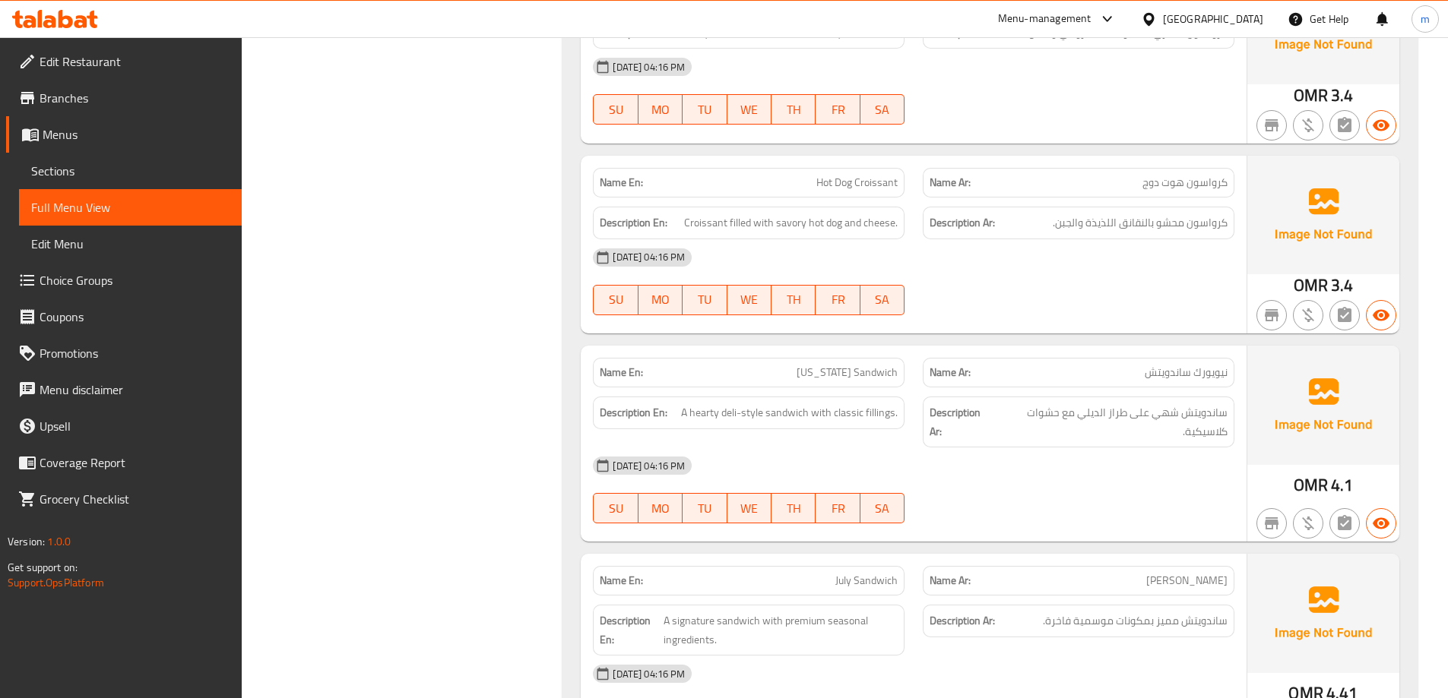
copy span "Hot Dog Croissant"
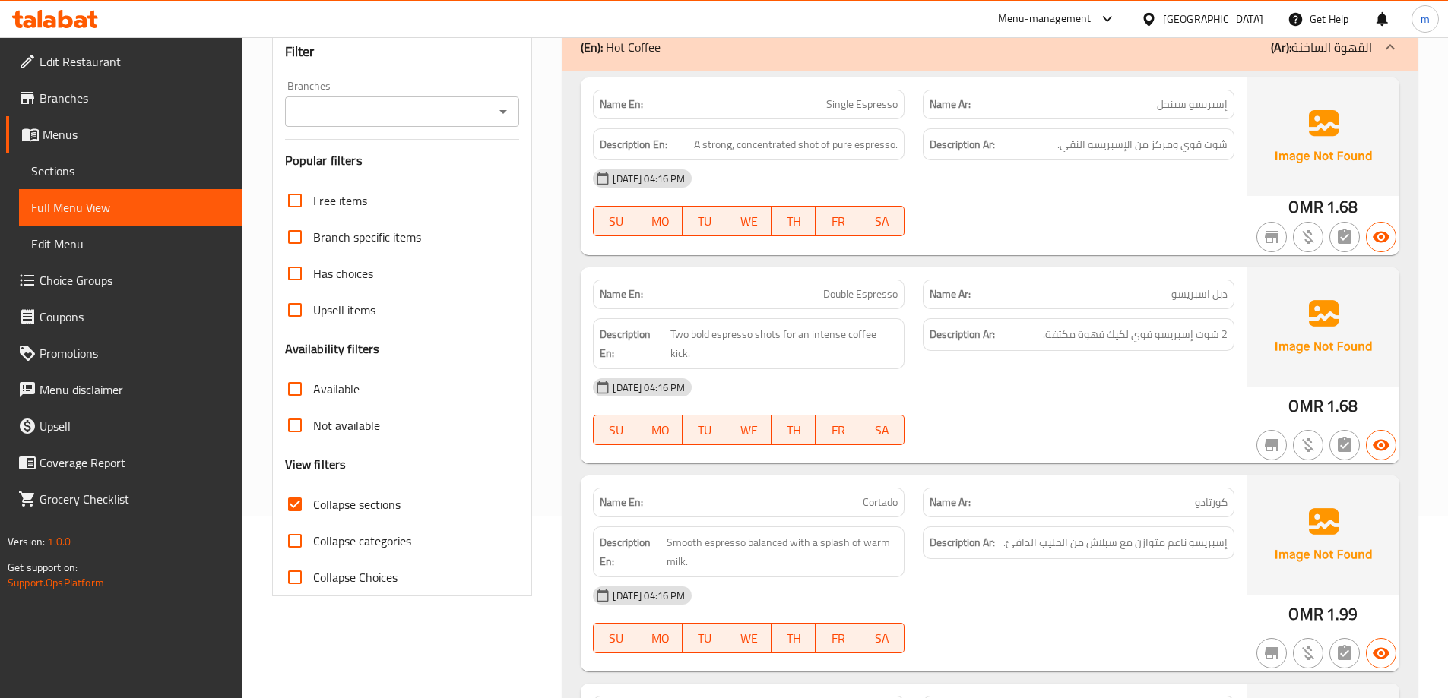
scroll to position [5549, 0]
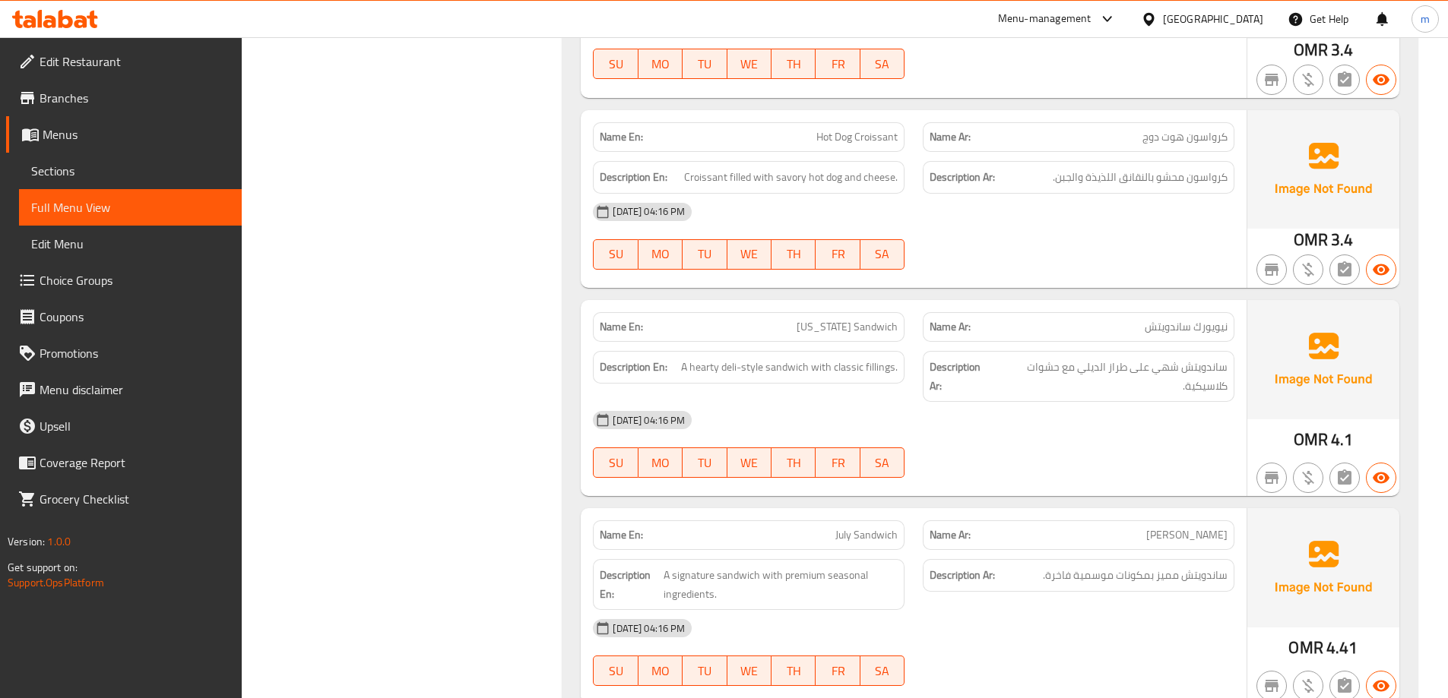
copy span "[US_STATE] Sandwich"
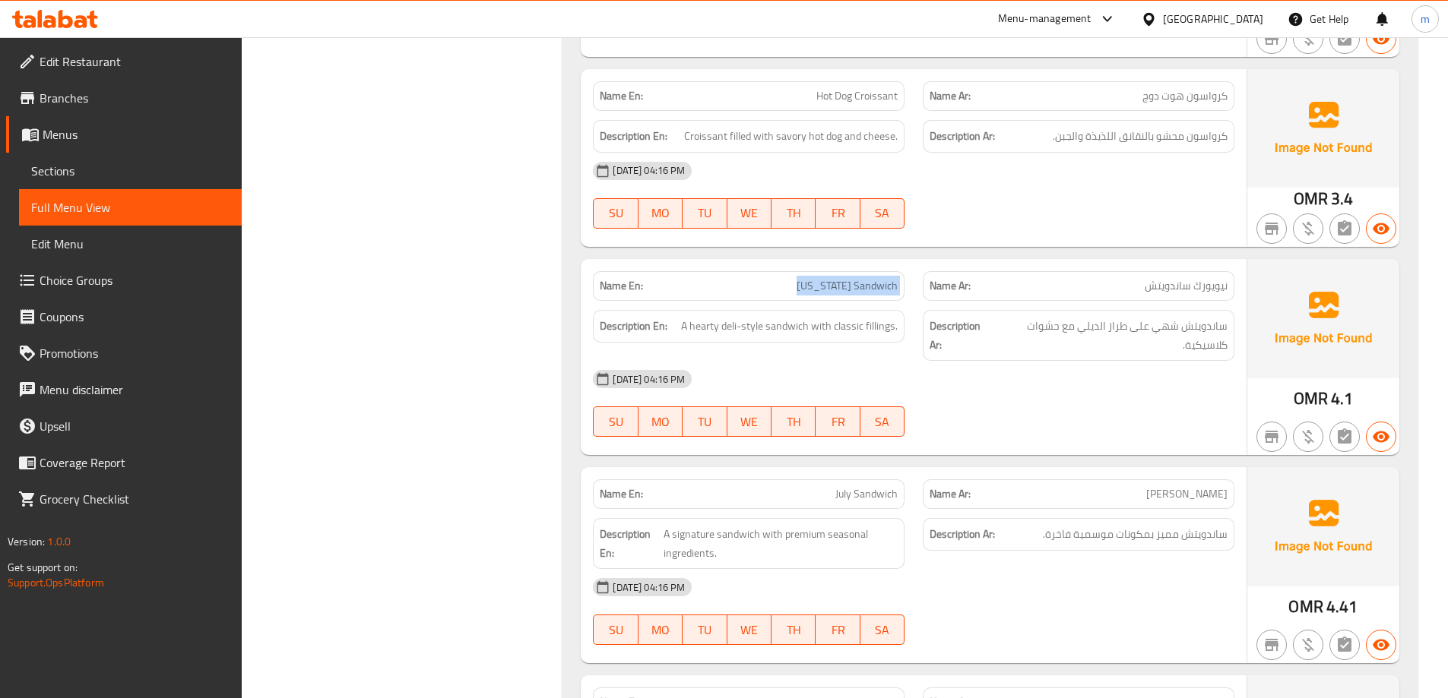
scroll to position [5701, 0]
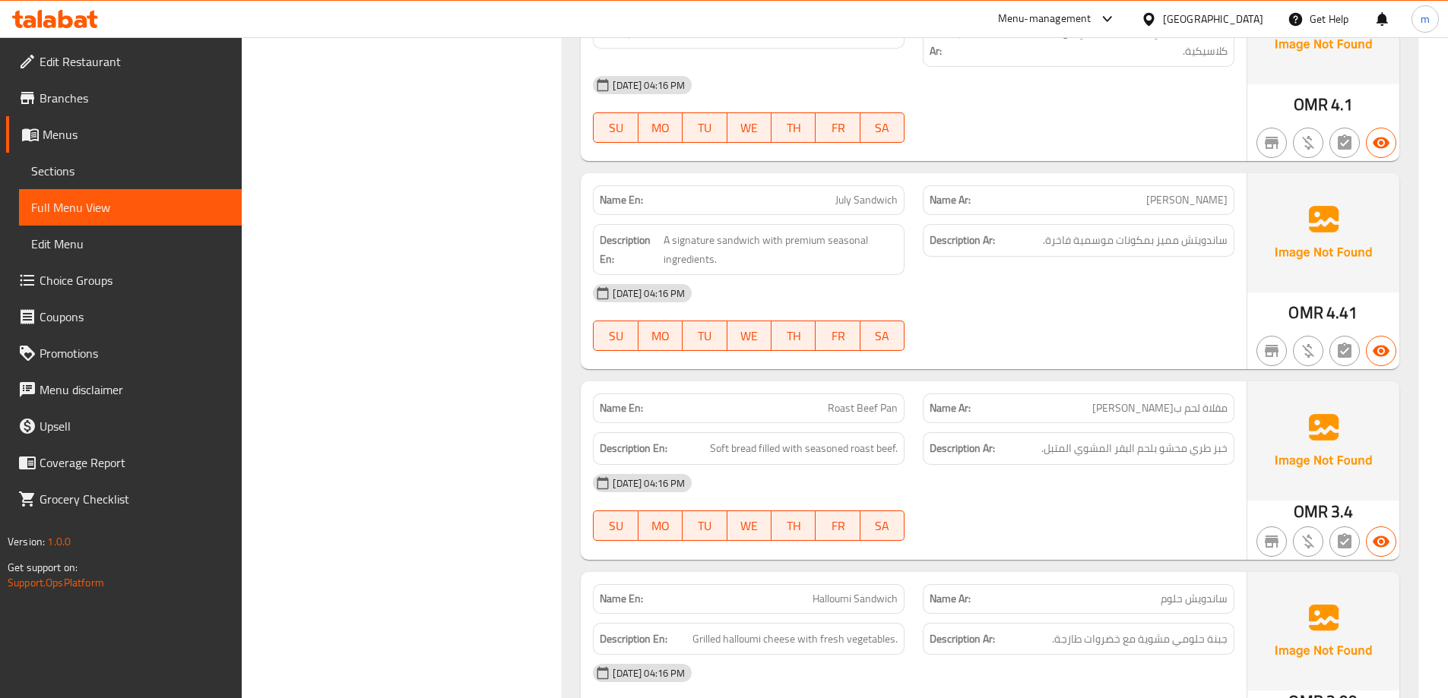
scroll to position [5853, 0]
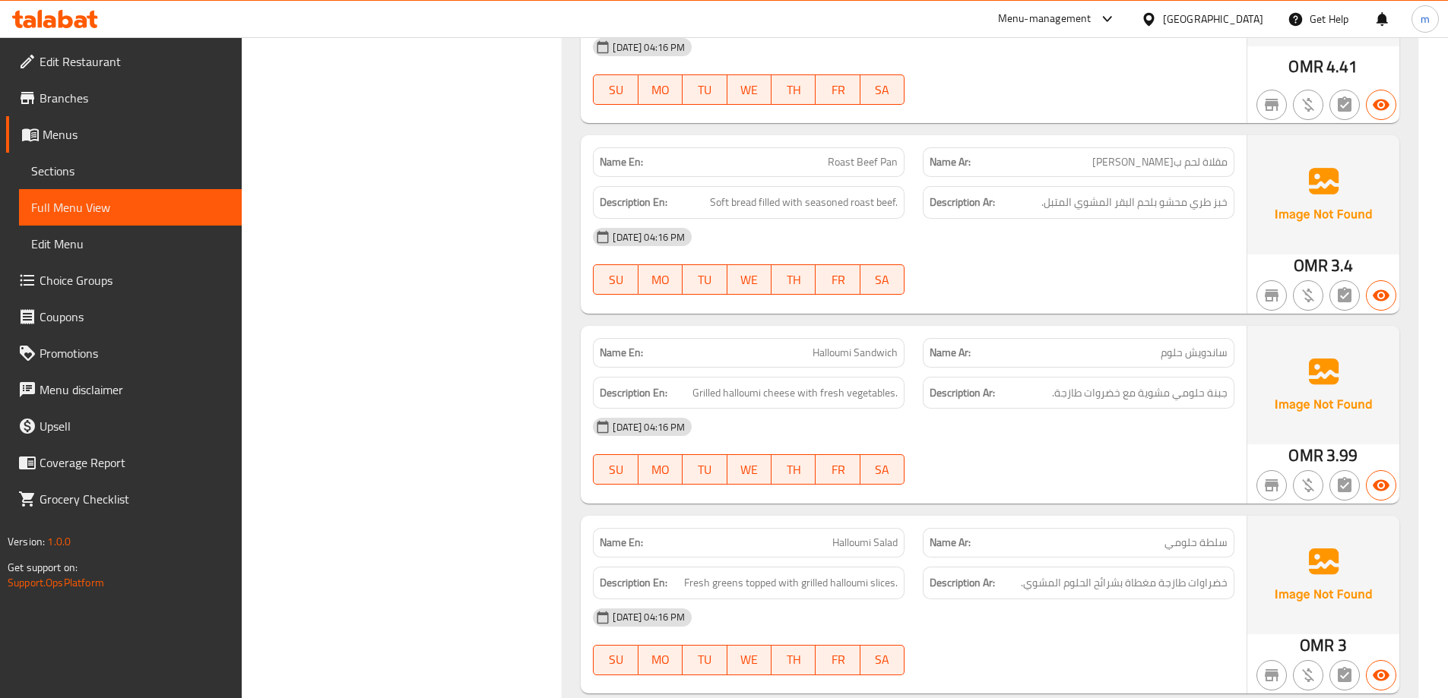
scroll to position [6157, 0]
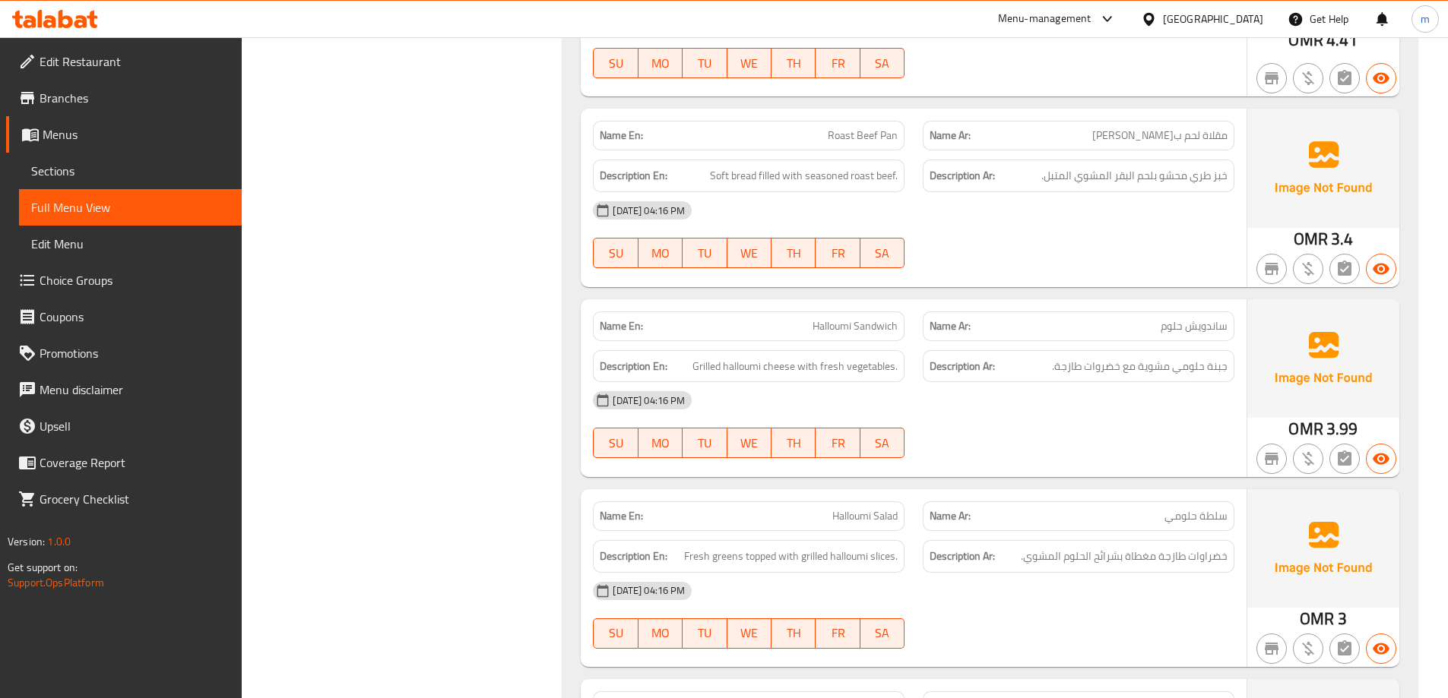
copy span "Roast Beef Pan"
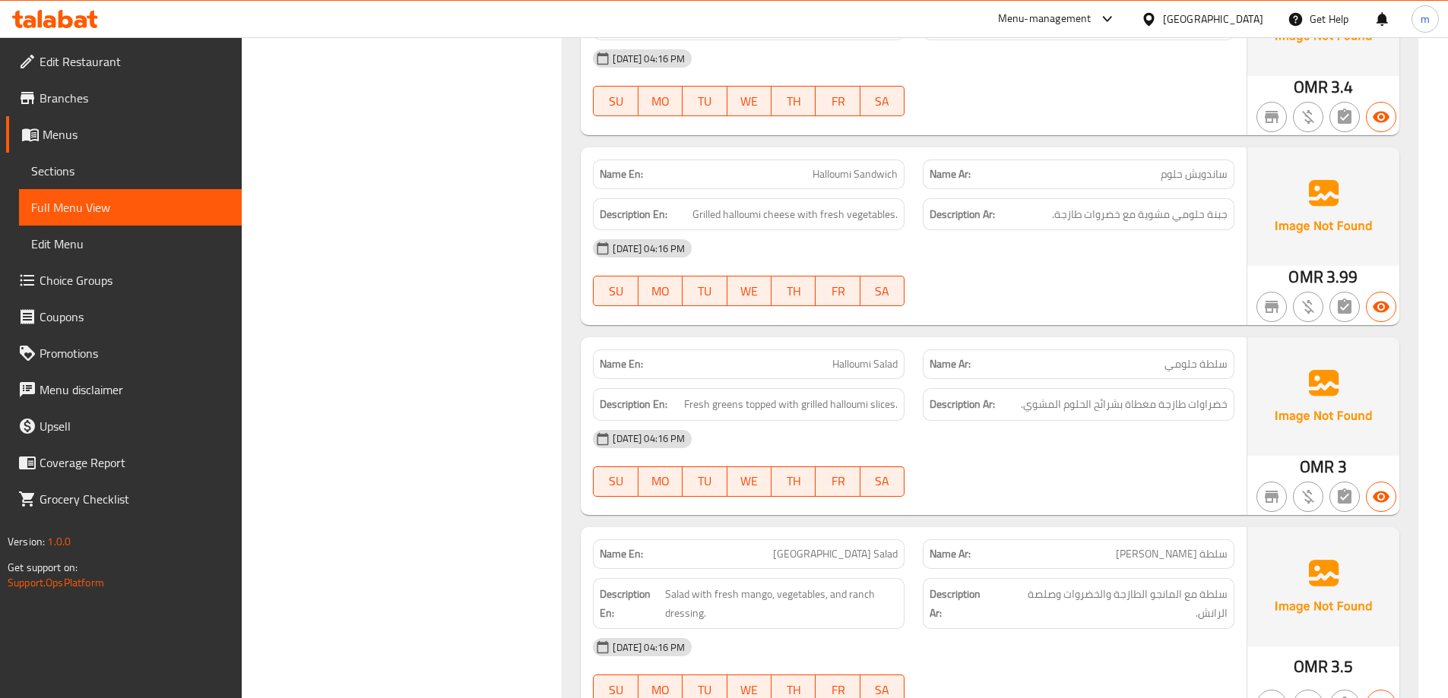
scroll to position [6385, 0]
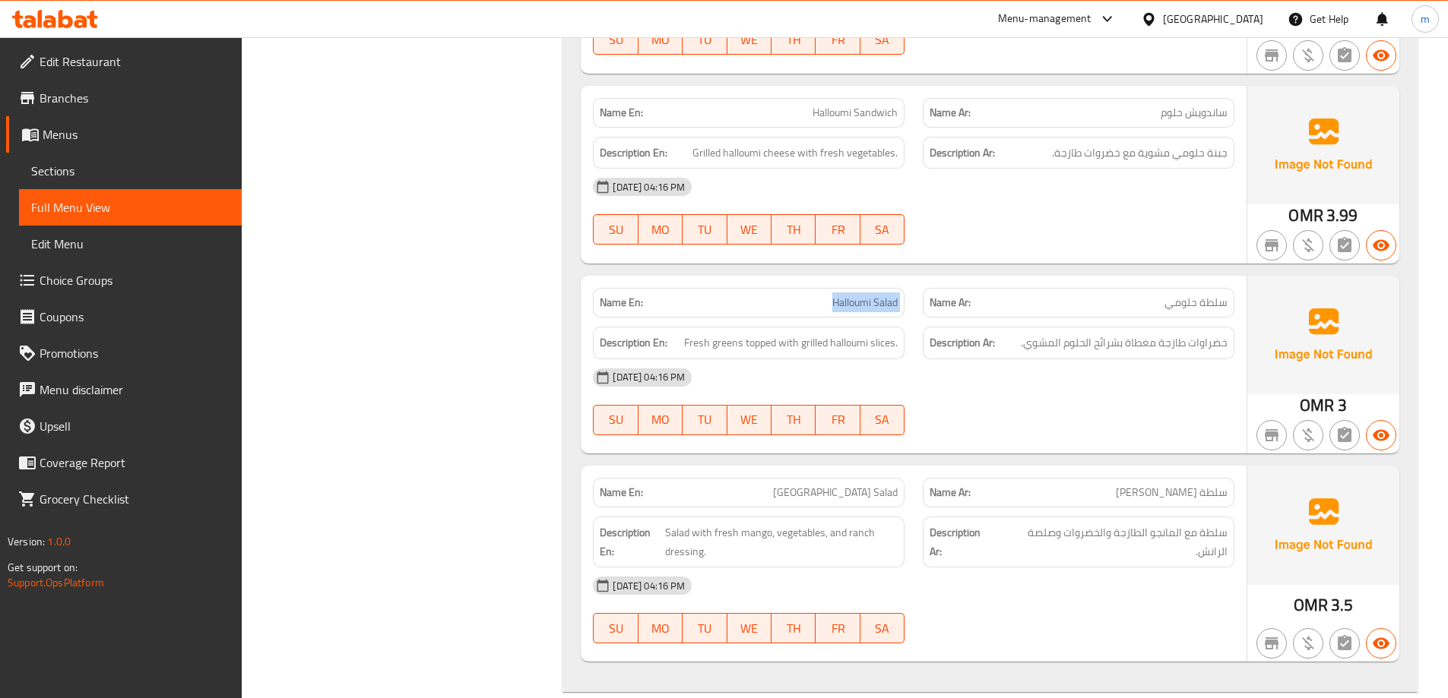
scroll to position [6347, 0]
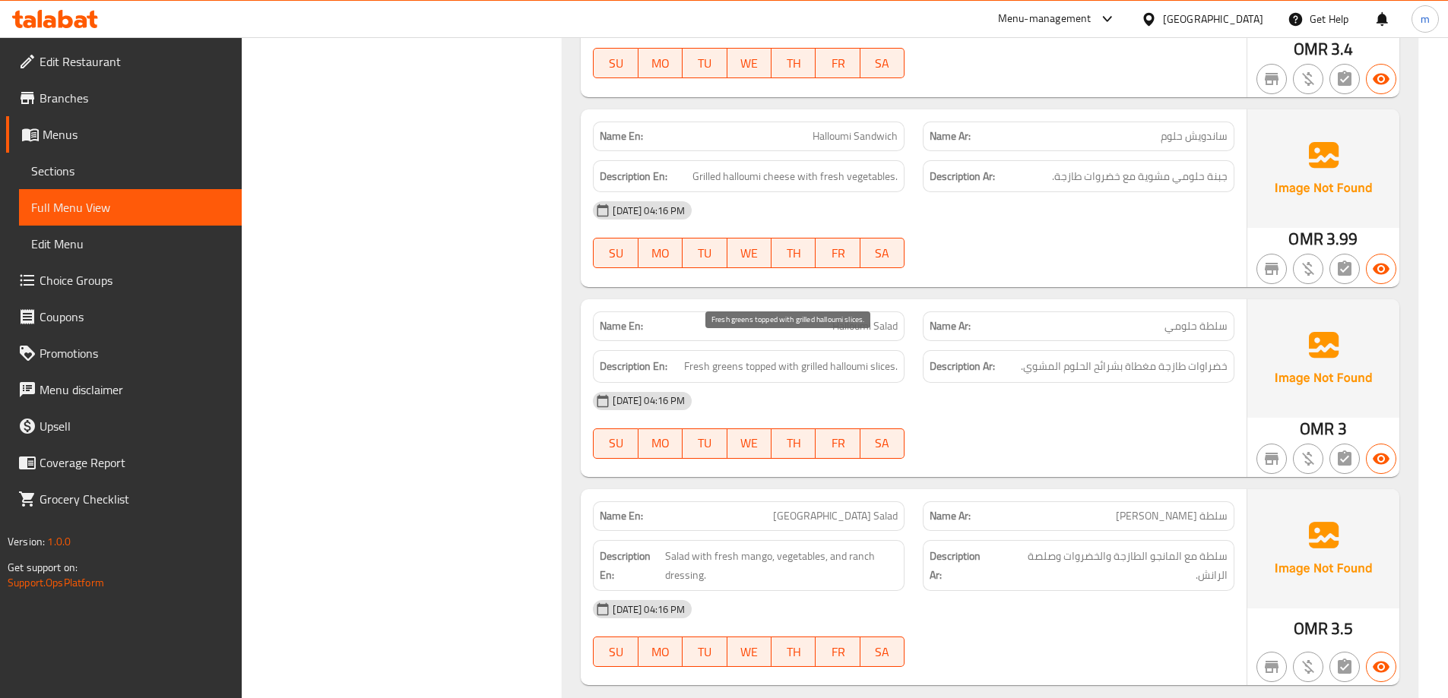
click at [728, 357] on span "Fresh greens topped with grilled halloumi slices." at bounding box center [791, 366] width 214 height 19
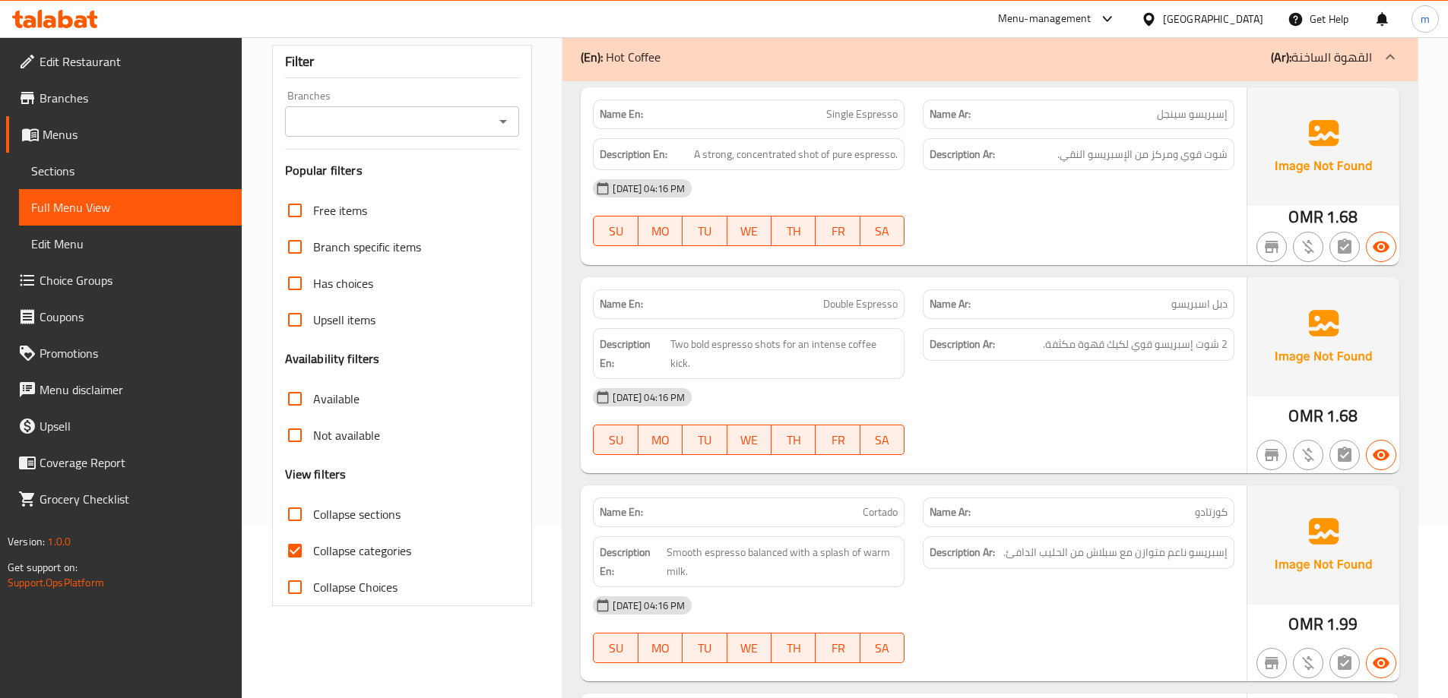
scroll to position [532, 0]
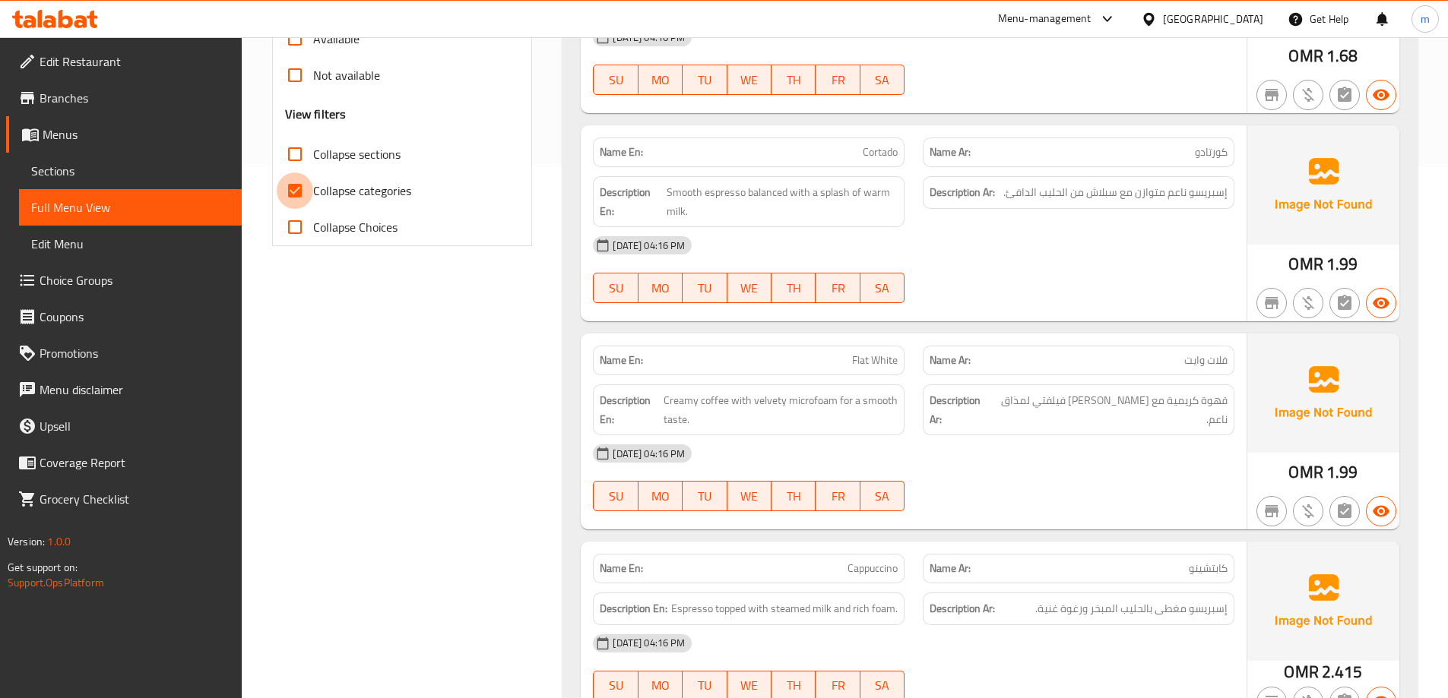
click at [289, 198] on input "Collapse categories" at bounding box center [295, 191] width 36 height 36
checkbox input "false"
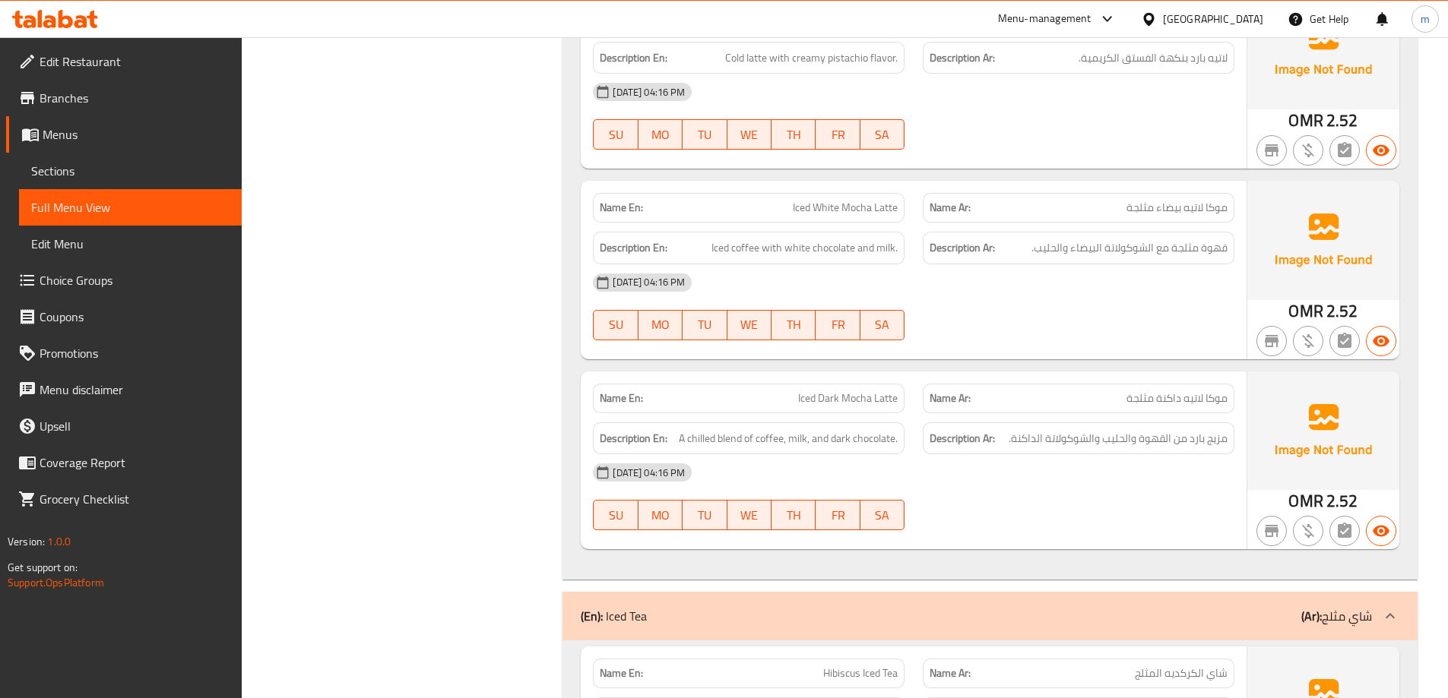
scroll to position [2881, 0]
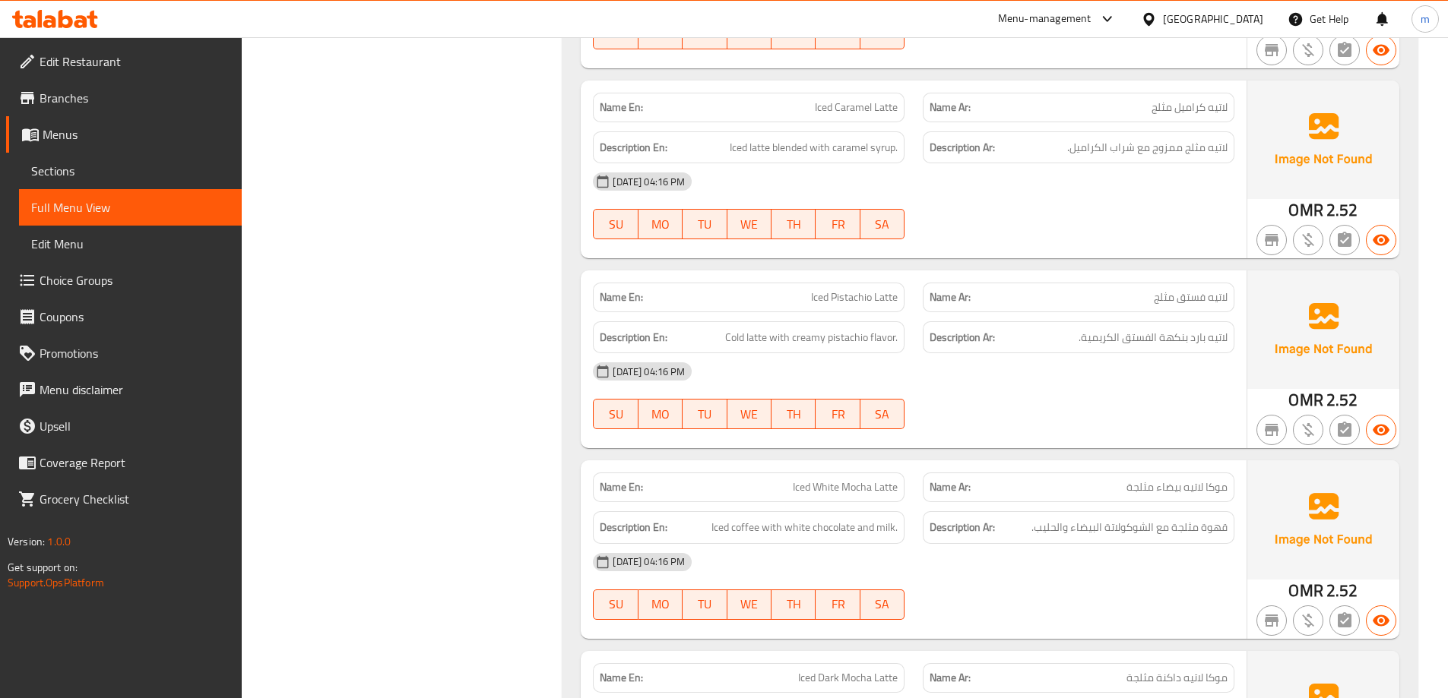
click at [88, 170] on span "Sections" at bounding box center [130, 171] width 198 height 18
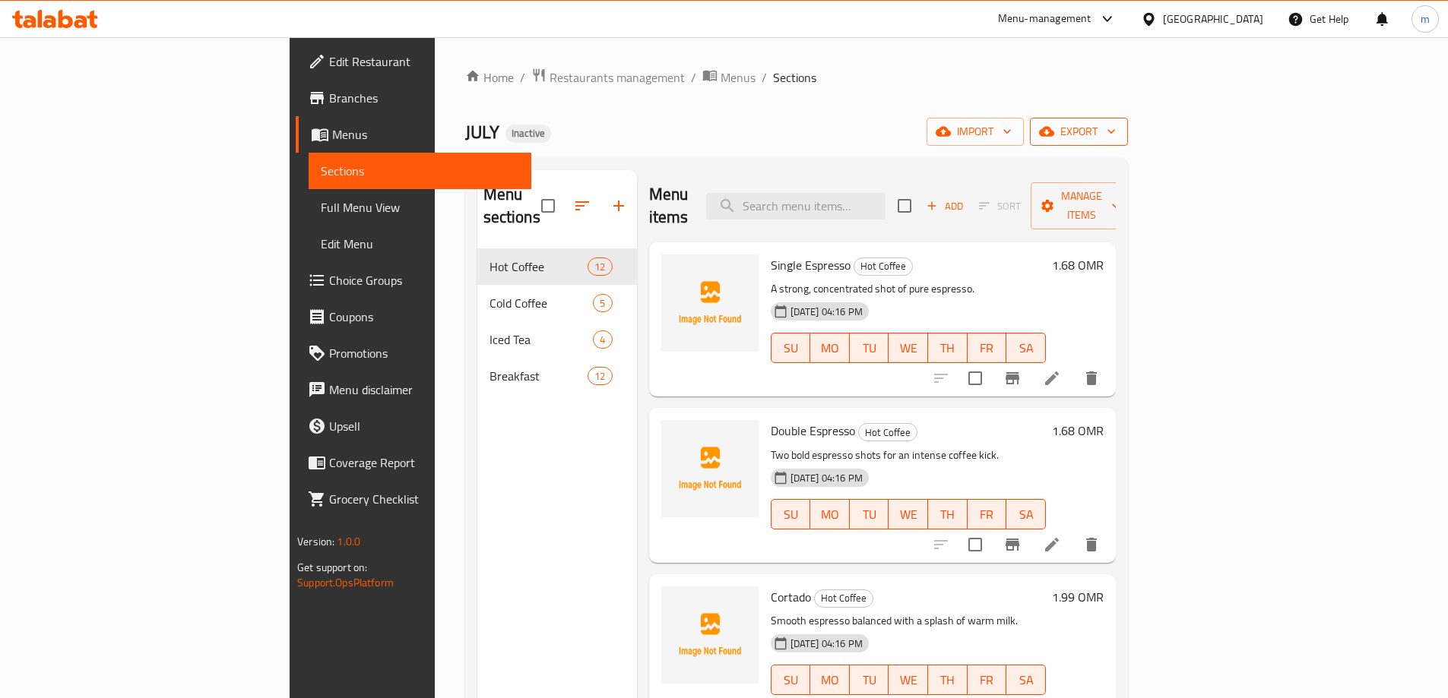
click at [1116, 135] on span "export" at bounding box center [1079, 131] width 74 height 19
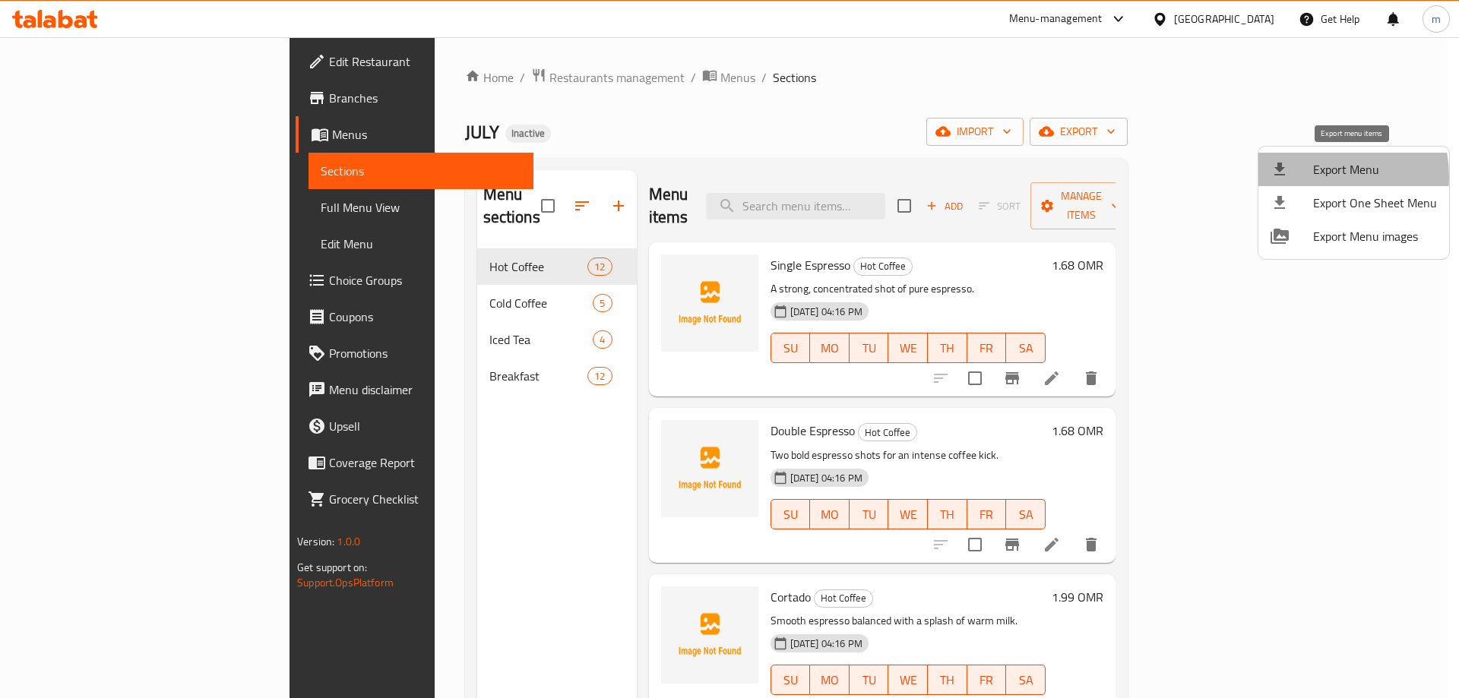
click at [1309, 177] on div at bounding box center [1292, 169] width 43 height 18
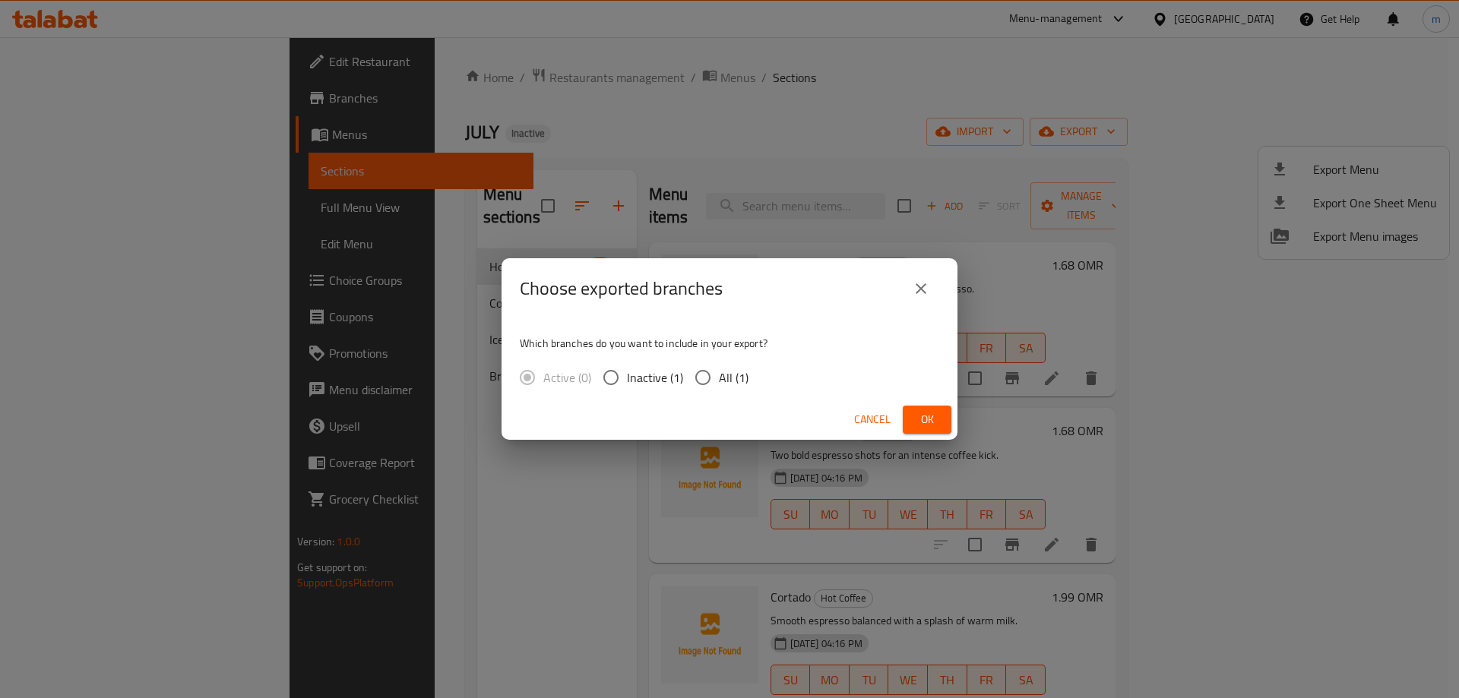
click at [706, 379] on input "All (1)" at bounding box center [703, 378] width 32 height 32
radio input "true"
click at [930, 422] on span "Ok" at bounding box center [927, 419] width 24 height 19
